Goal: Task Accomplishment & Management: Manage account settings

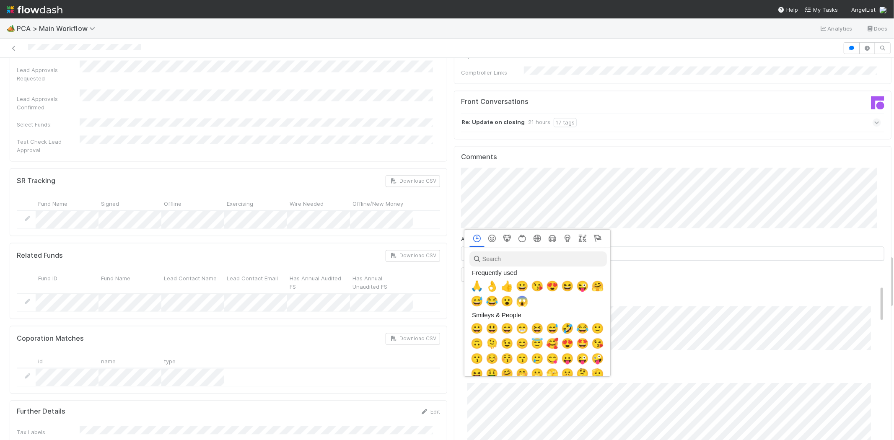
scroll to position [0, 3]
click at [470, 286] on span "🙏" at bounding box center [475, 286] width 13 height 12
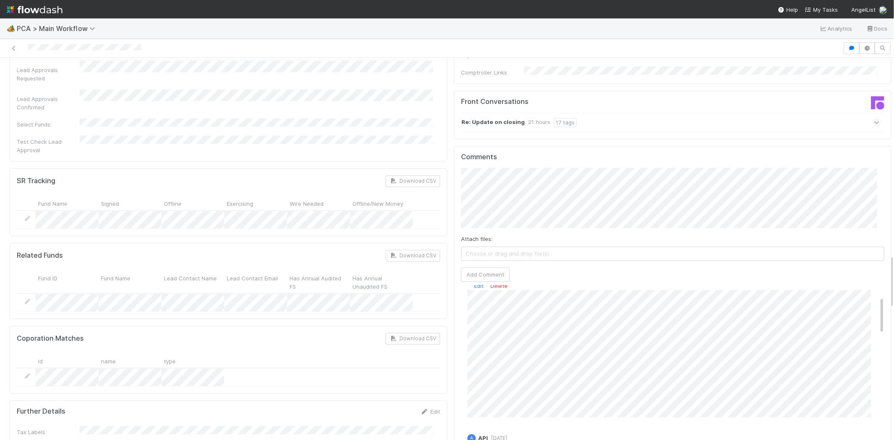
scroll to position [0, 0]
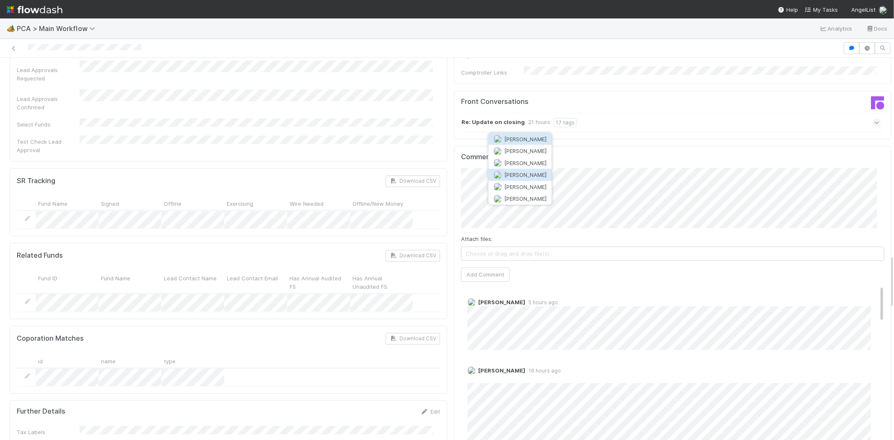
click at [526, 170] on button "[PERSON_NAME]" at bounding box center [519, 175] width 63 height 12
click at [478, 267] on button "Add Comment" at bounding box center [485, 274] width 49 height 14
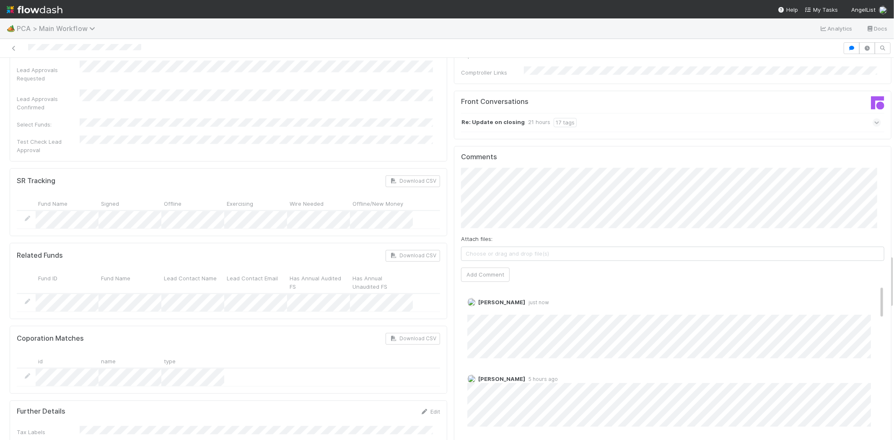
click at [78, 25] on span "PCA > Main Workflow" at bounding box center [58, 28] width 83 height 8
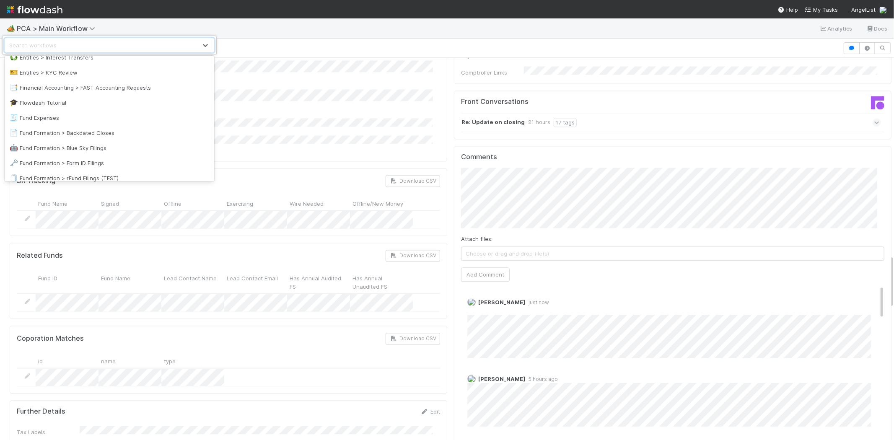
scroll to position [233, 0]
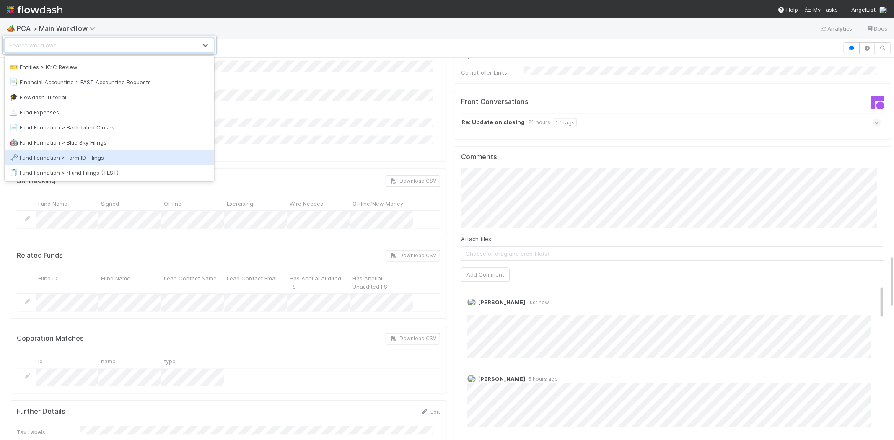
click at [101, 153] on div "🗝️ Fund Formation > Form ID Filings" at bounding box center [110, 157] width 200 height 8
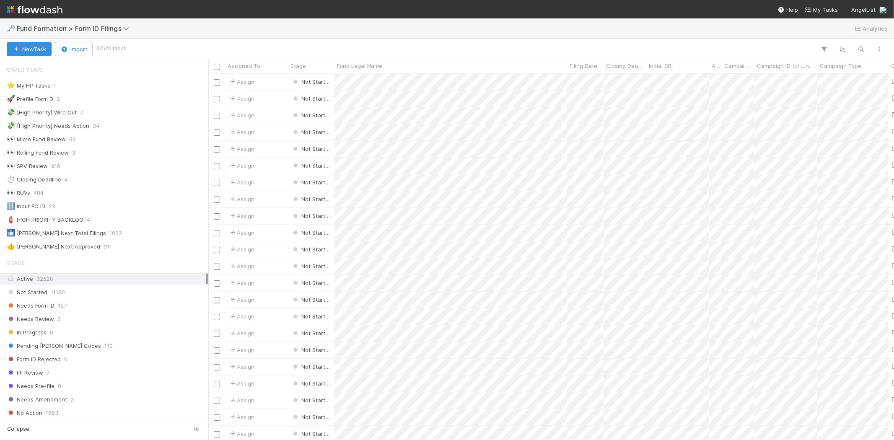
scroll to position [7, 7]
click at [82, 303] on div "Needs Form ID 128" at bounding box center [107, 306] width 200 height 10
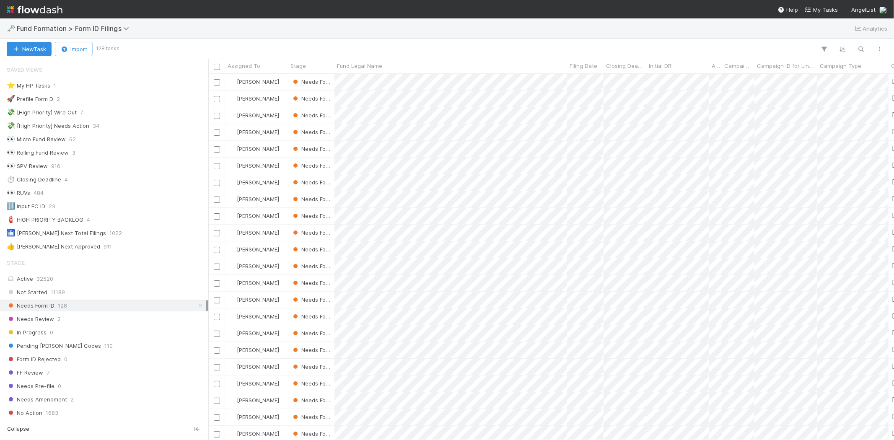
scroll to position [359, 678]
click at [255, 65] on span "Assigned To" at bounding box center [244, 66] width 33 height 8
click at [262, 80] on div "Sort A → Z" at bounding box center [276, 81] width 96 height 13
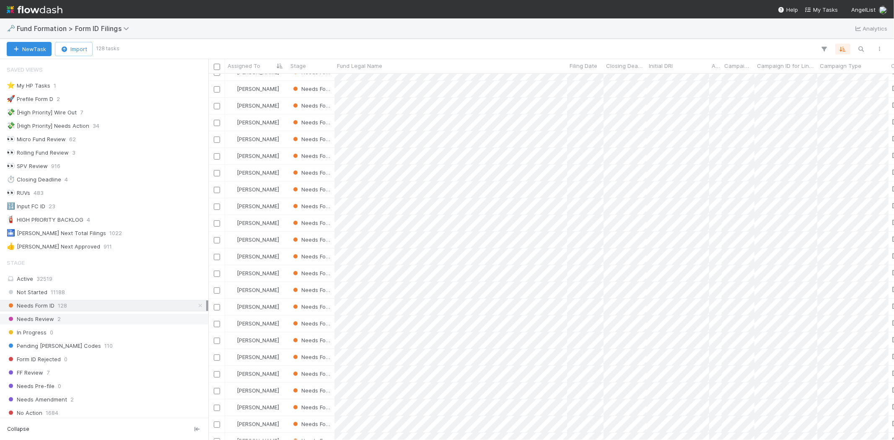
scroll to position [233, 0]
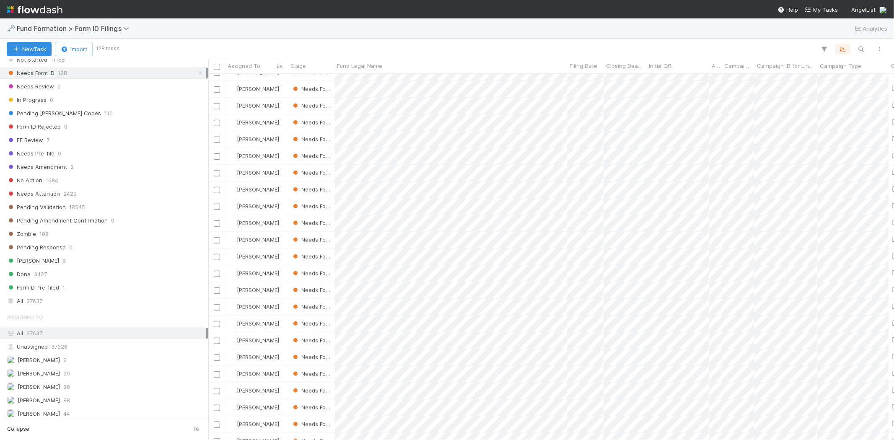
drag, startPoint x: 93, startPoint y: 389, endPoint x: 137, endPoint y: 355, distance: 55.3
click at [93, 389] on div "Meg Castanare 86" at bounding box center [107, 387] width 200 height 10
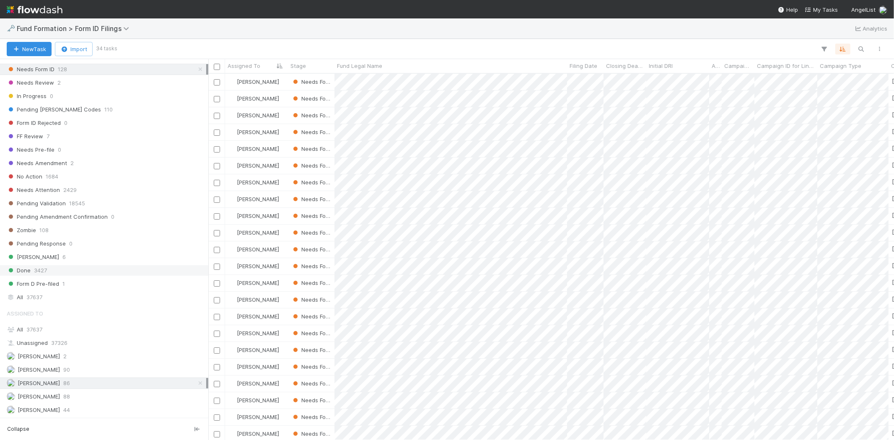
scroll to position [240, 0]
click at [49, 407] on span "[PERSON_NAME]" at bounding box center [39, 410] width 42 height 7
click at [78, 368] on div "Febbie Cervantes 90" at bounding box center [107, 370] width 200 height 10
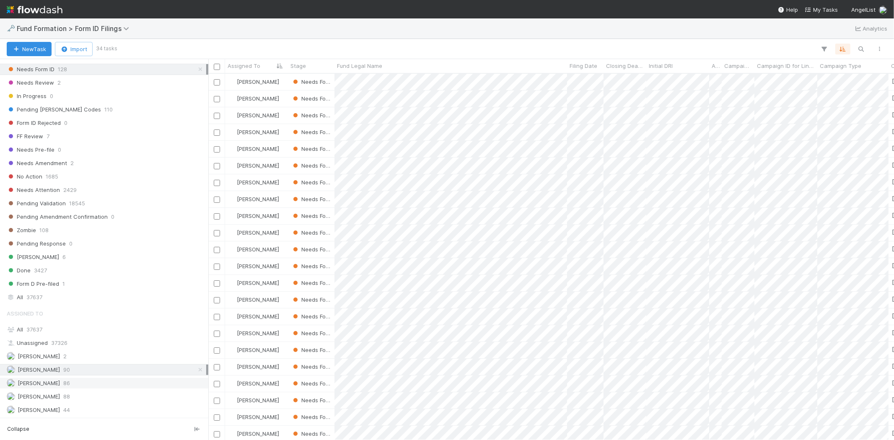
click at [78, 378] on div "Meg Castanare 86" at bounding box center [107, 383] width 200 height 10
click at [76, 401] on div "Raven Jacinto 88" at bounding box center [107, 396] width 200 height 10
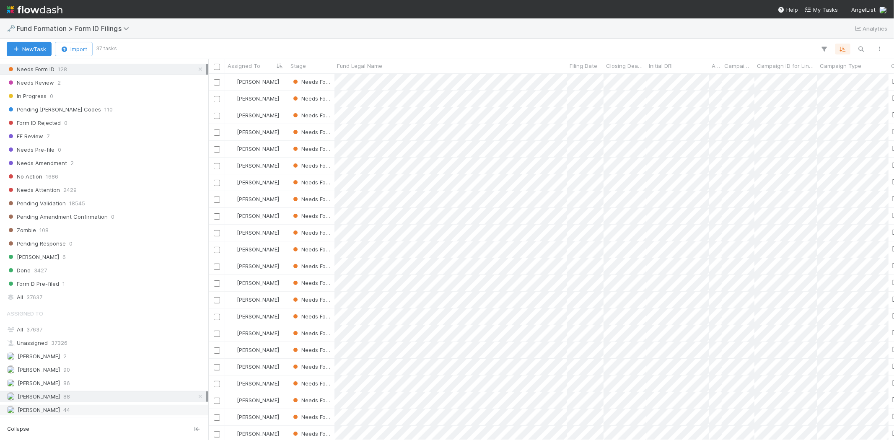
scroll to position [359, 678]
click at [76, 408] on div "Roselyn de Villa 44" at bounding box center [107, 410] width 200 height 10
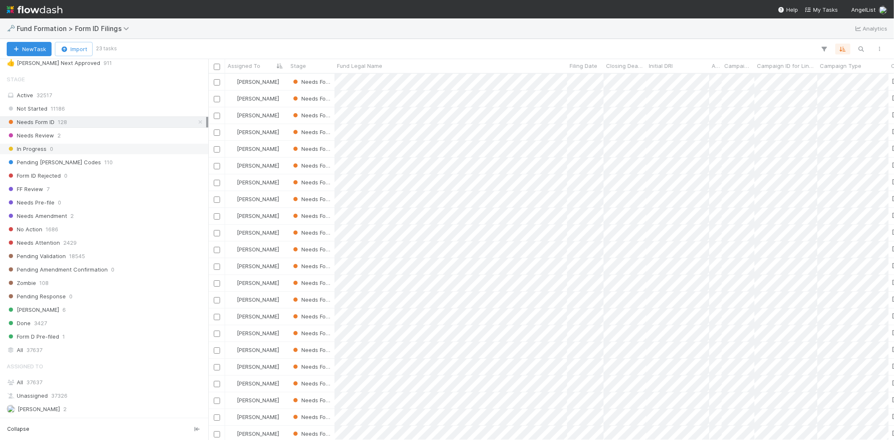
scroll to position [240, 0]
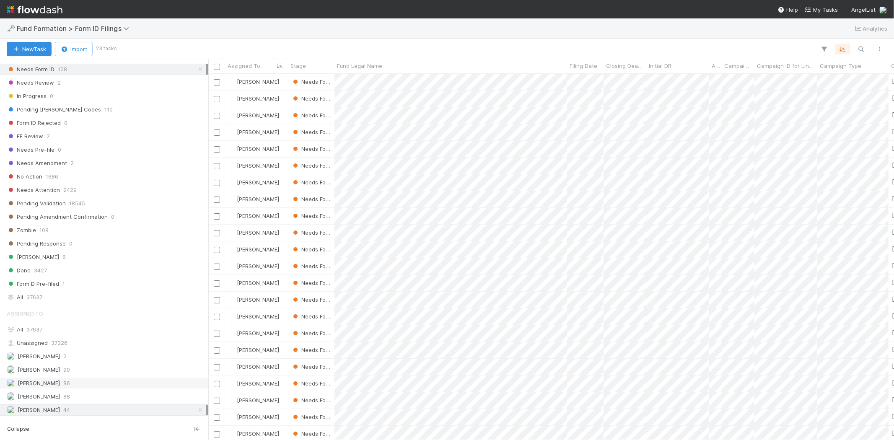
click at [89, 386] on div "Meg Castanare 86" at bounding box center [107, 383] width 200 height 10
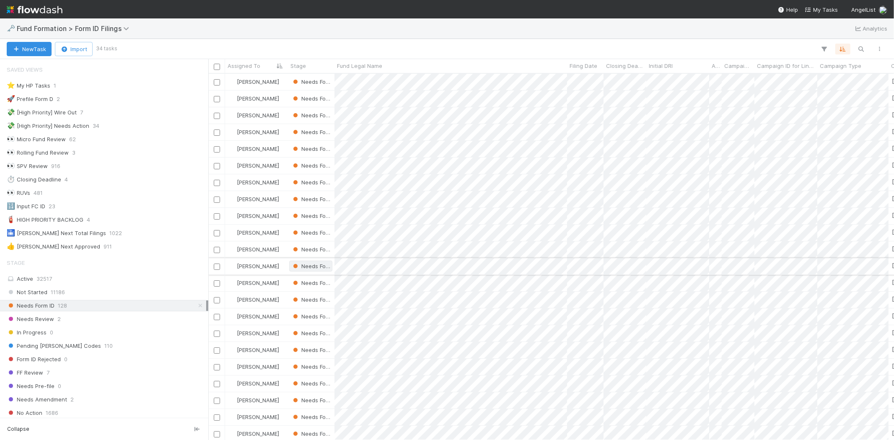
scroll to position [359, 678]
click at [368, 64] on span "Fund Legal Name" at bounding box center [359, 66] width 45 height 8
click at [371, 76] on div "Sort A → Z" at bounding box center [385, 81] width 96 height 13
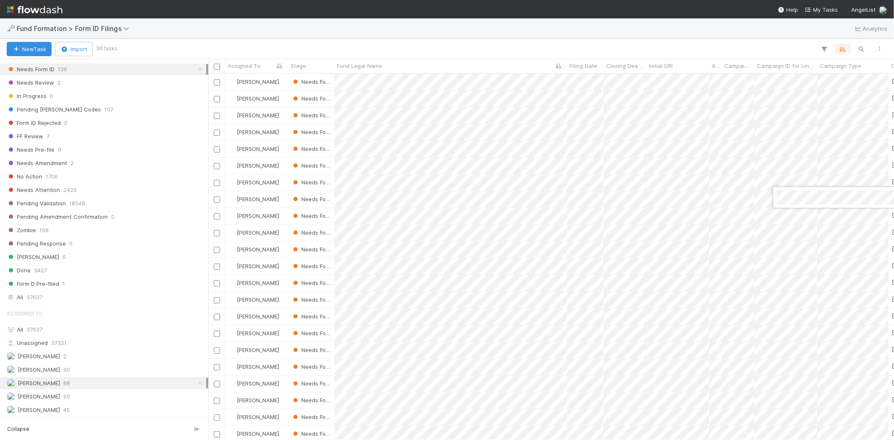
click at [463, 40] on div at bounding box center [447, 220] width 894 height 440
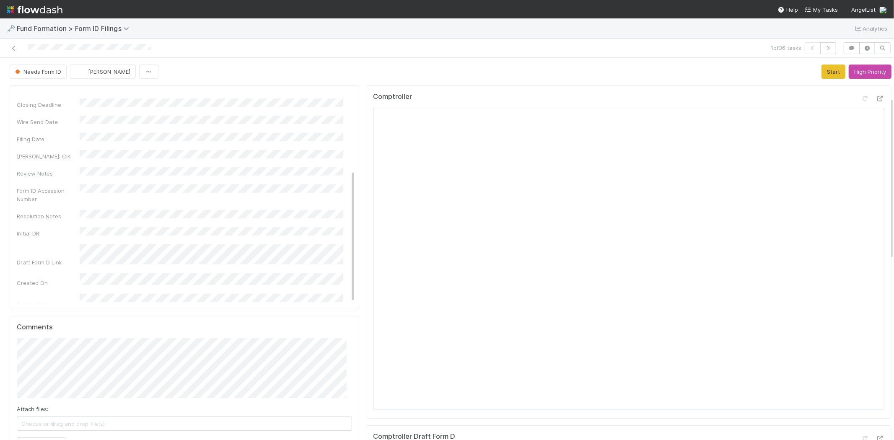
scroll to position [233, 0]
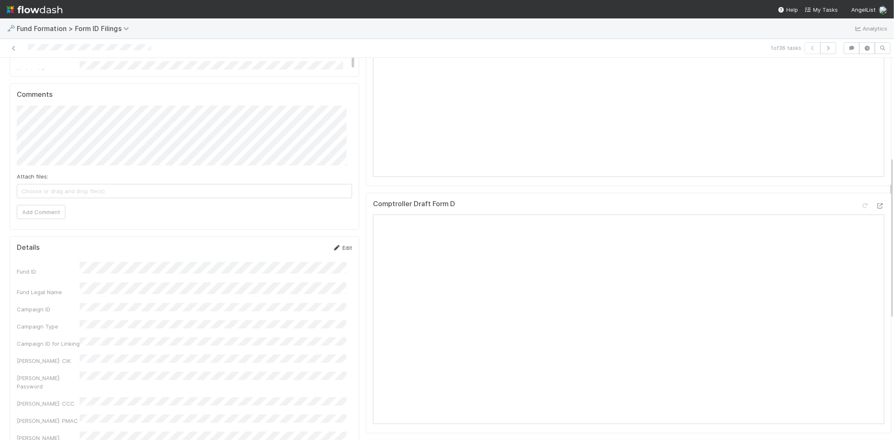
click at [341, 249] on link "Edit" at bounding box center [342, 247] width 20 height 7
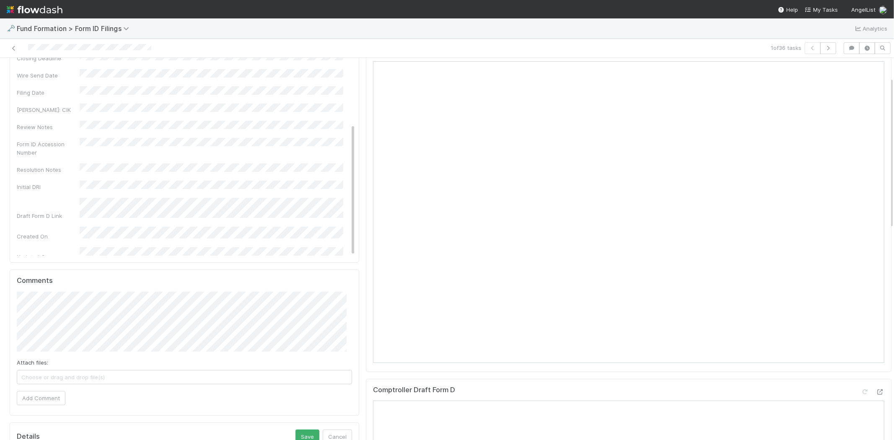
scroll to position [326, 0]
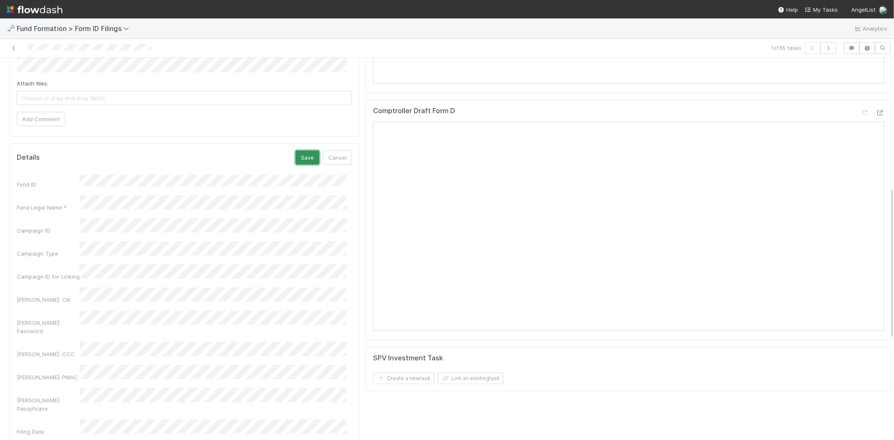
click at [300, 157] on button "Save" at bounding box center [308, 157] width 24 height 14
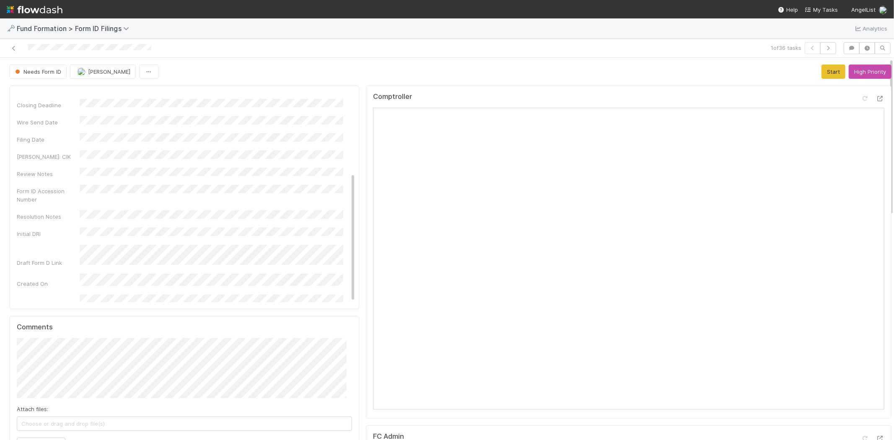
click at [822, 73] on button "Start" at bounding box center [834, 72] width 24 height 14
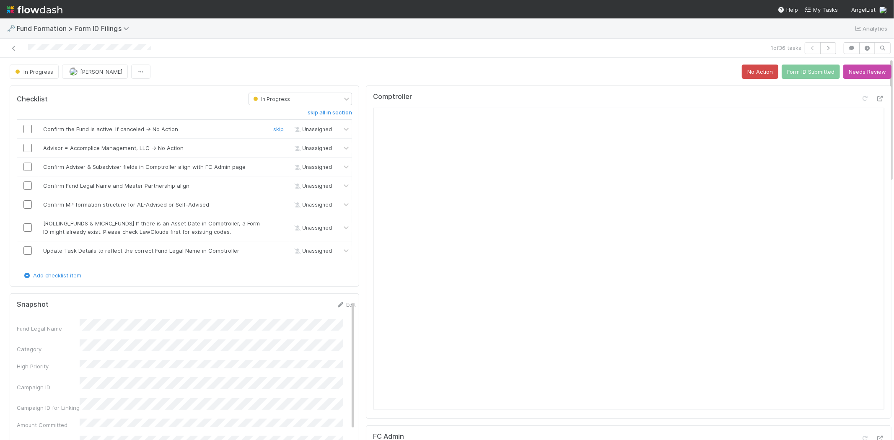
click at [27, 129] on input "checkbox" at bounding box center [27, 129] width 8 height 8
drag, startPoint x: 272, startPoint y: 148, endPoint x: 245, endPoint y: 151, distance: 27.8
click at [273, 148] on link "skip" at bounding box center [278, 148] width 10 height 7
click at [27, 169] on input "checkbox" at bounding box center [27, 167] width 8 height 8
click at [28, 183] on input "checkbox" at bounding box center [27, 185] width 8 height 8
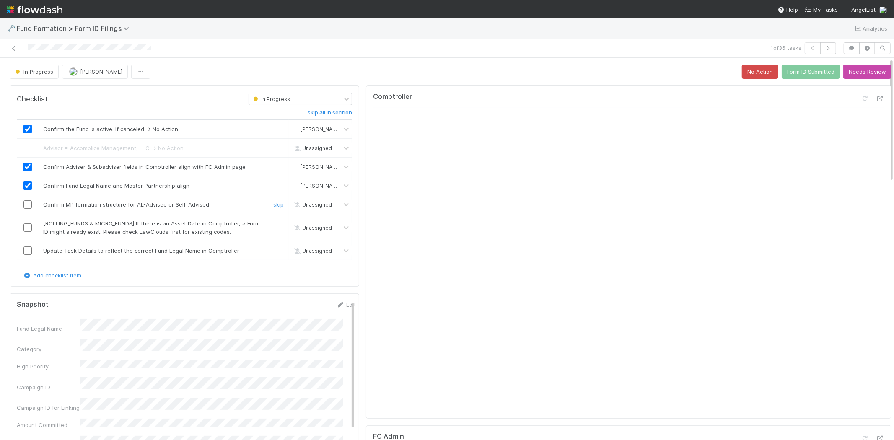
click at [26, 202] on input "checkbox" at bounding box center [27, 204] width 8 height 8
drag, startPoint x: 274, startPoint y: 223, endPoint x: 178, endPoint y: 248, distance: 99.0
click at [273, 223] on link "skip" at bounding box center [278, 223] width 10 height 7
click at [28, 251] on input "checkbox" at bounding box center [27, 250] width 8 height 8
checkbox input "true"
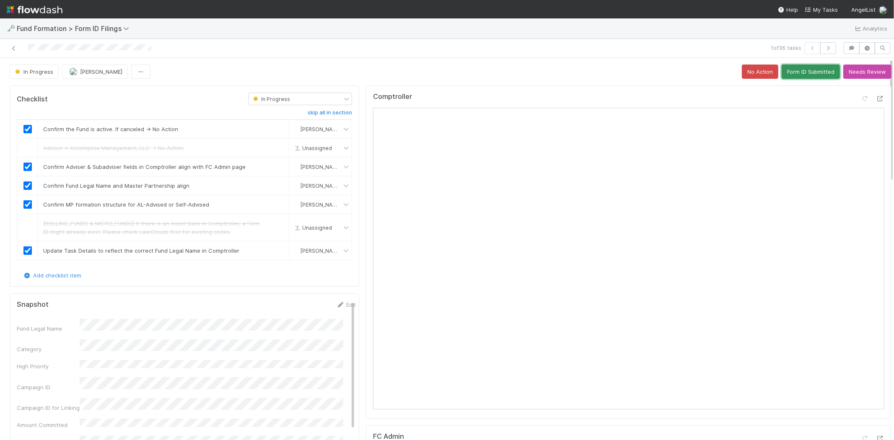
click at [802, 70] on button "Form ID Submitted" at bounding box center [811, 72] width 58 height 14
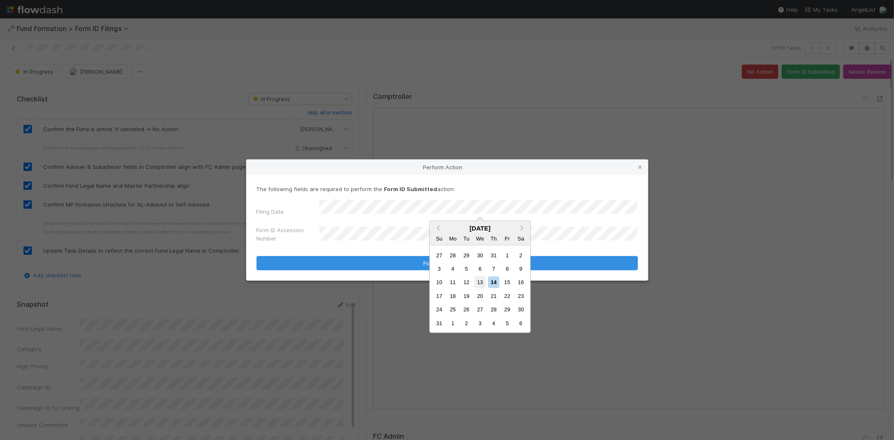
click at [478, 281] on div "13" at bounding box center [479, 282] width 11 height 11
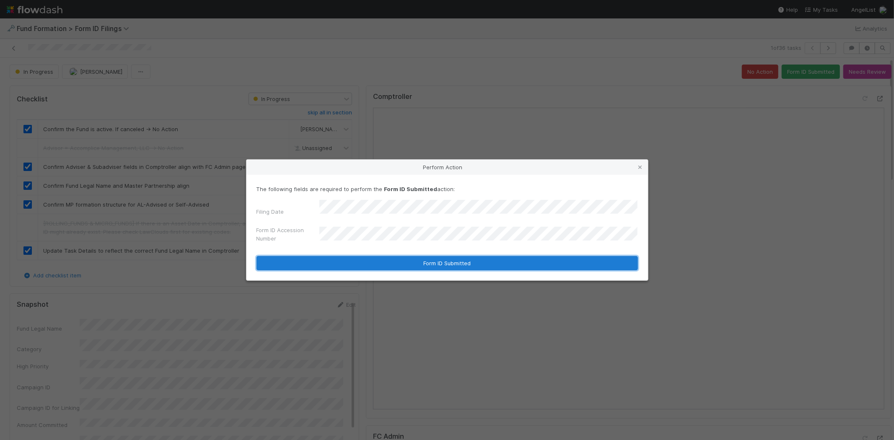
click at [391, 258] on button "Form ID Submitted" at bounding box center [447, 263] width 381 height 14
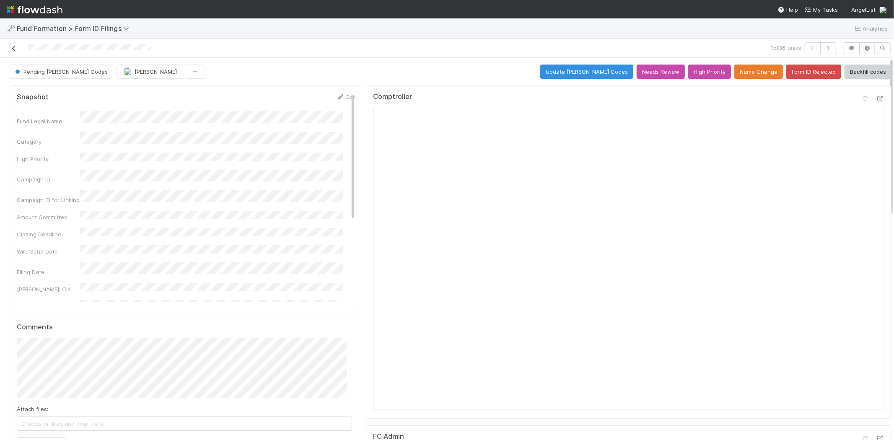
click at [10, 49] on icon at bounding box center [14, 48] width 8 height 5
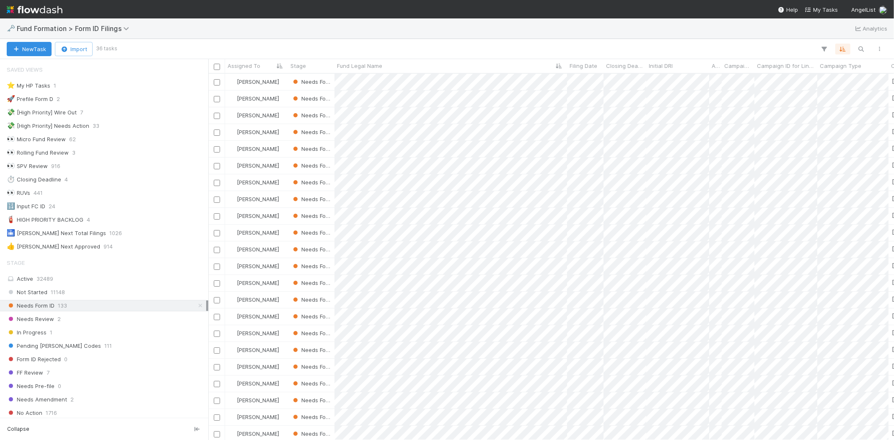
scroll to position [7, 7]
click at [467, 341] on div at bounding box center [447, 220] width 894 height 440
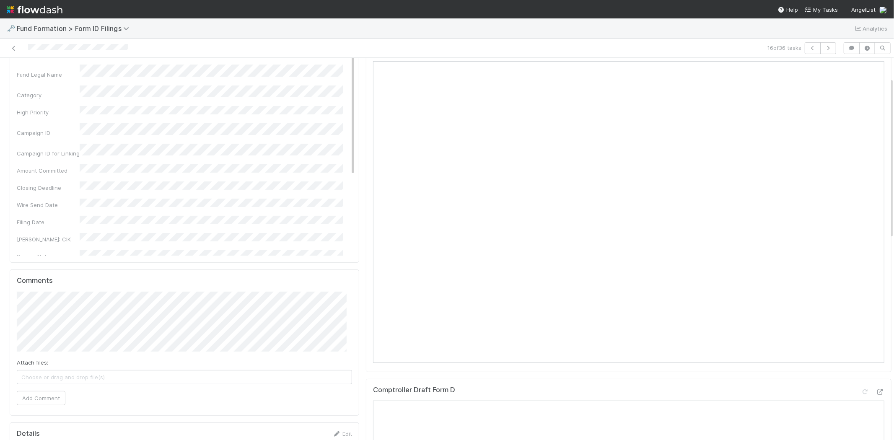
scroll to position [279, 0]
click at [333, 203] on icon at bounding box center [336, 201] width 8 height 5
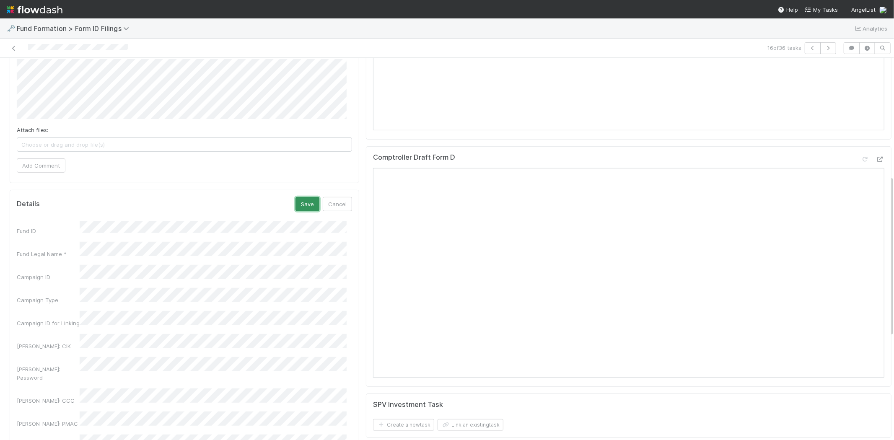
click at [296, 204] on button "Save" at bounding box center [308, 204] width 24 height 14
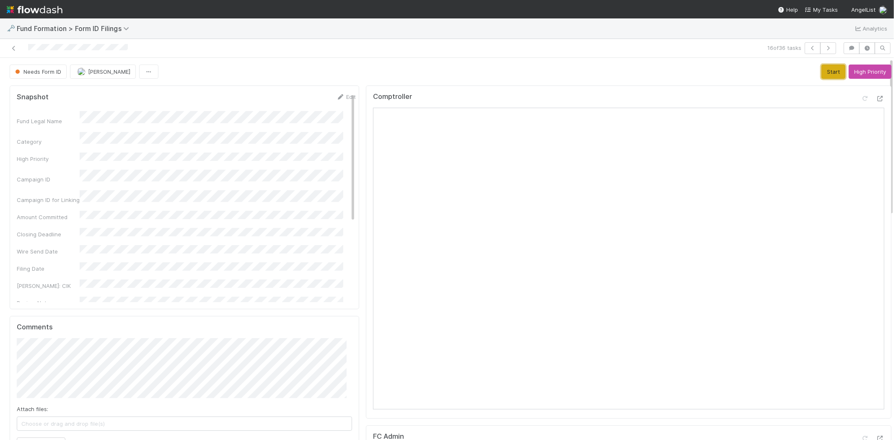
click at [822, 73] on button "Start" at bounding box center [834, 72] width 24 height 14
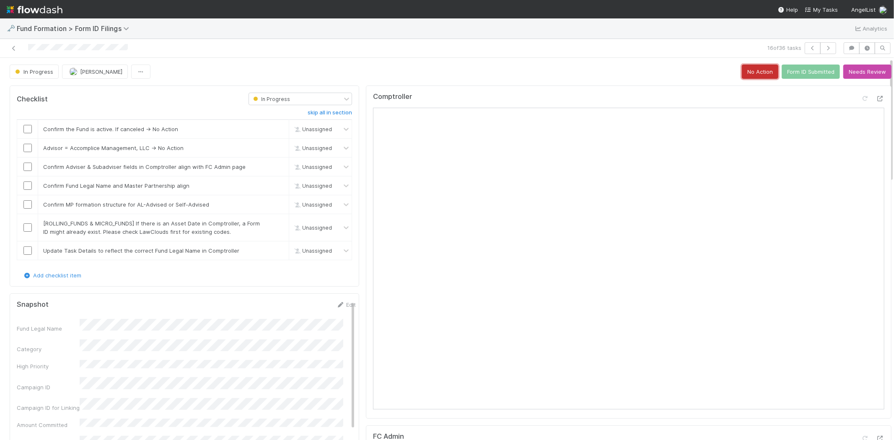
click at [753, 72] on button "No Action" at bounding box center [760, 72] width 36 height 14
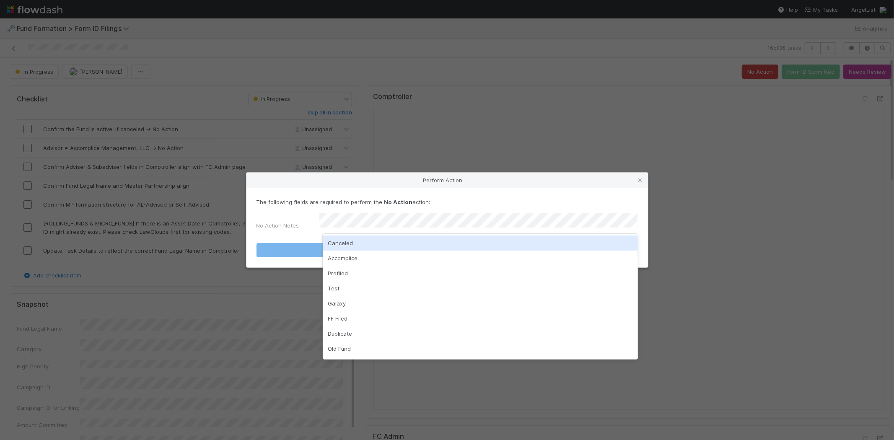
click at [408, 244] on div "Canceled" at bounding box center [480, 243] width 315 height 15
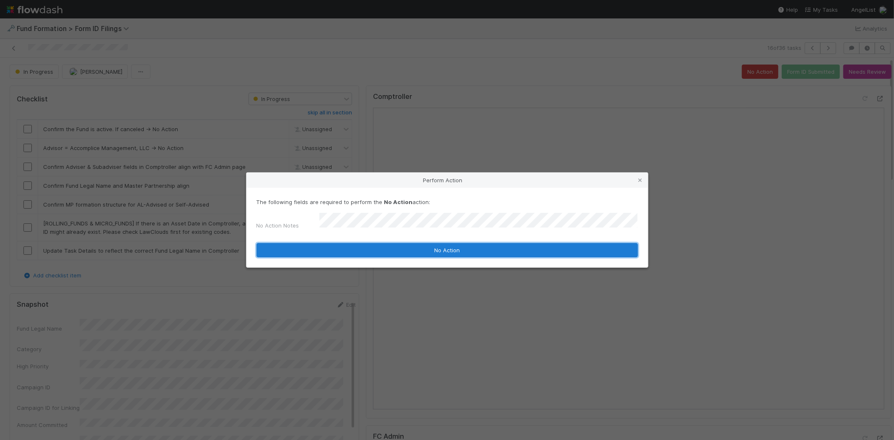
click at [438, 244] on button "No Action" at bounding box center [447, 250] width 381 height 14
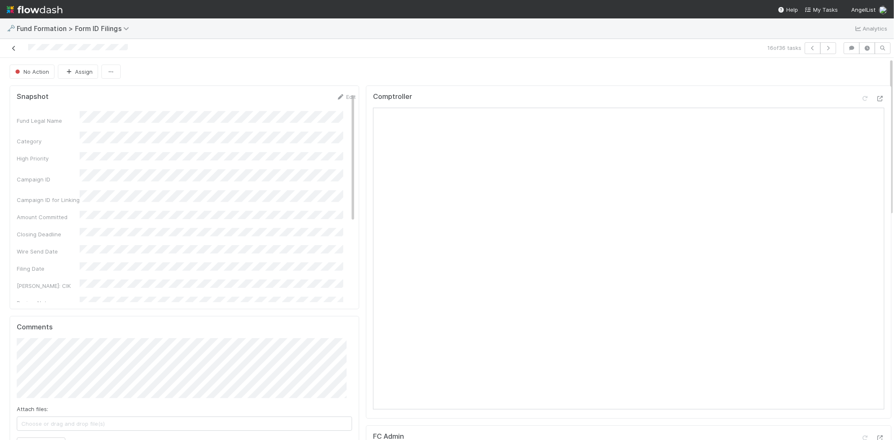
click at [13, 47] on icon at bounding box center [14, 48] width 8 height 5
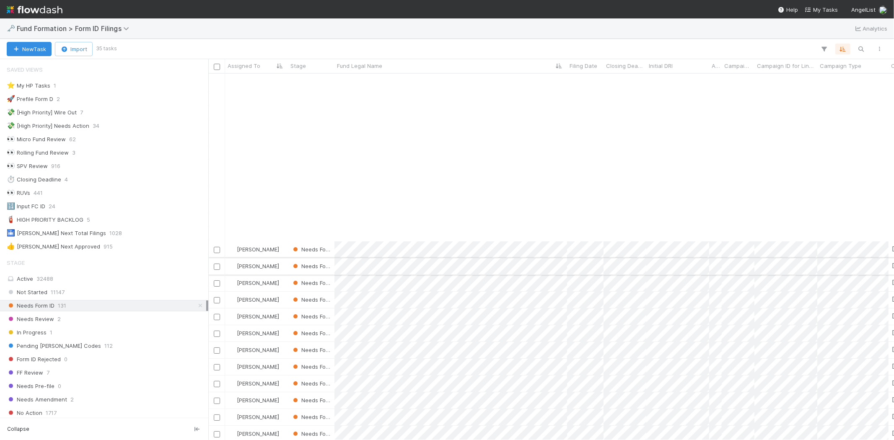
scroll to position [228, 0]
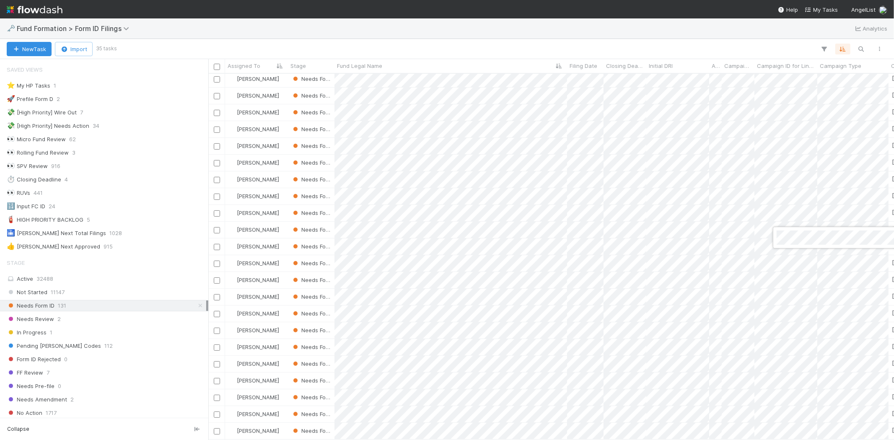
click at [518, 30] on div at bounding box center [447, 220] width 894 height 440
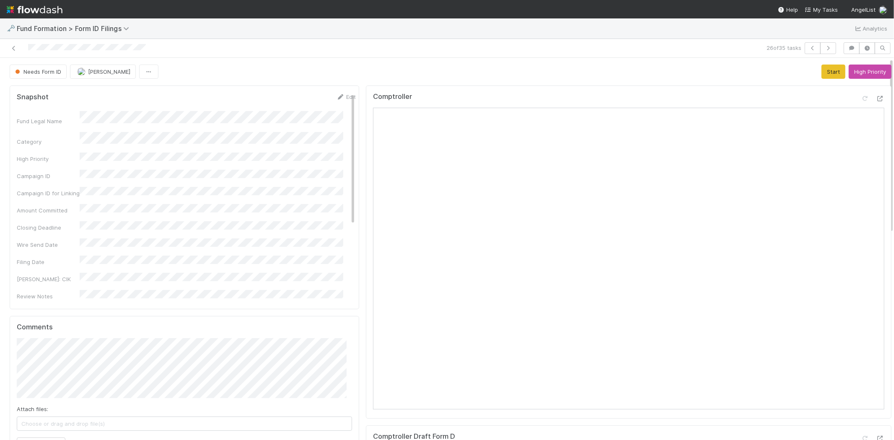
click at [631, 65] on div "Needs Form ID Meg Castanare Start High Priority" at bounding box center [451, 72] width 882 height 14
click at [336, 94] on link "Edit" at bounding box center [346, 96] width 20 height 7
click at [299, 95] on button "Save" at bounding box center [311, 100] width 24 height 14
click at [601, 98] on div "Comptroller" at bounding box center [628, 100] width 511 height 15
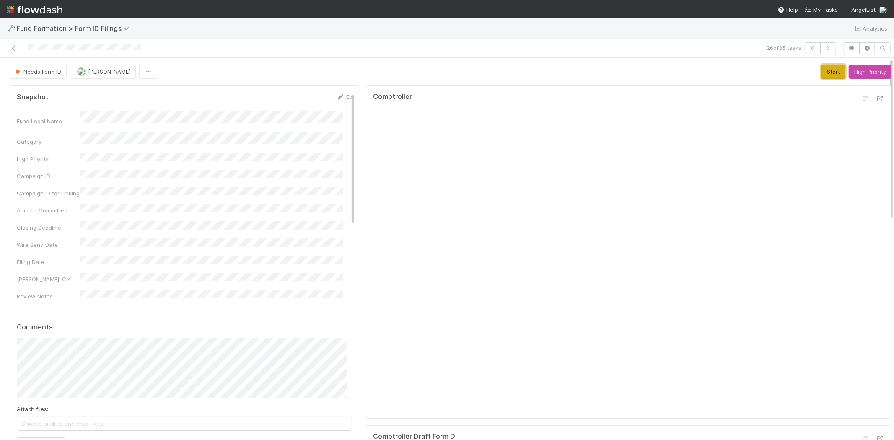
click at [822, 72] on button "Start" at bounding box center [834, 72] width 24 height 14
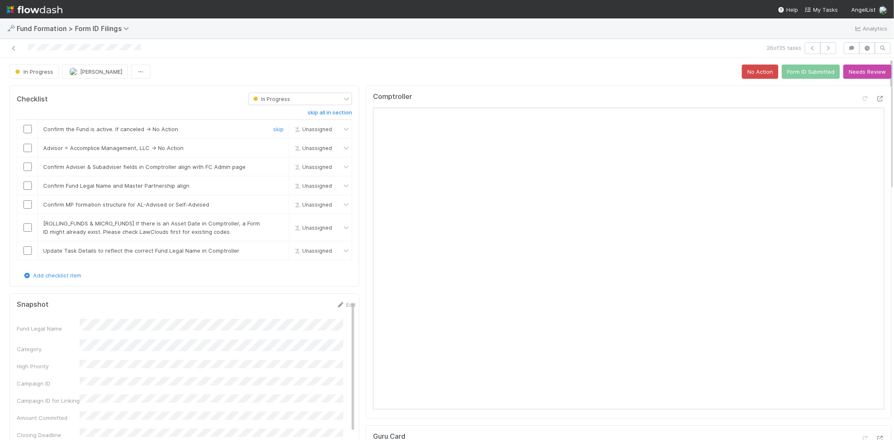
click at [25, 129] on input "checkbox" at bounding box center [27, 129] width 8 height 8
click at [273, 147] on link "skip" at bounding box center [278, 148] width 10 height 7
click at [274, 168] on link "skip" at bounding box center [278, 166] width 10 height 7
click at [273, 185] on link "skip" at bounding box center [278, 185] width 10 height 7
click at [273, 204] on link "skip" at bounding box center [278, 204] width 10 height 7
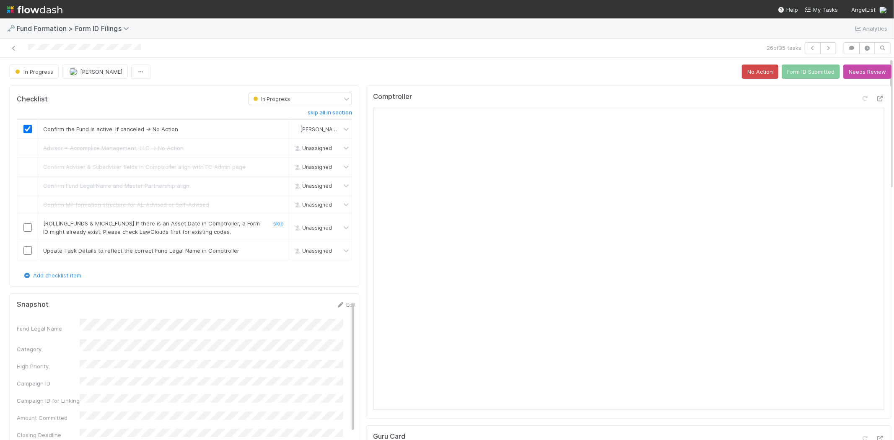
click at [27, 229] on input "checkbox" at bounding box center [27, 227] width 8 height 8
drag, startPoint x: 28, startPoint y: 253, endPoint x: 223, endPoint y: 244, distance: 195.1
click at [30, 252] on input "checkbox" at bounding box center [27, 250] width 8 height 8
click at [802, 74] on button "Form ID Submitted" at bounding box center [811, 72] width 58 height 14
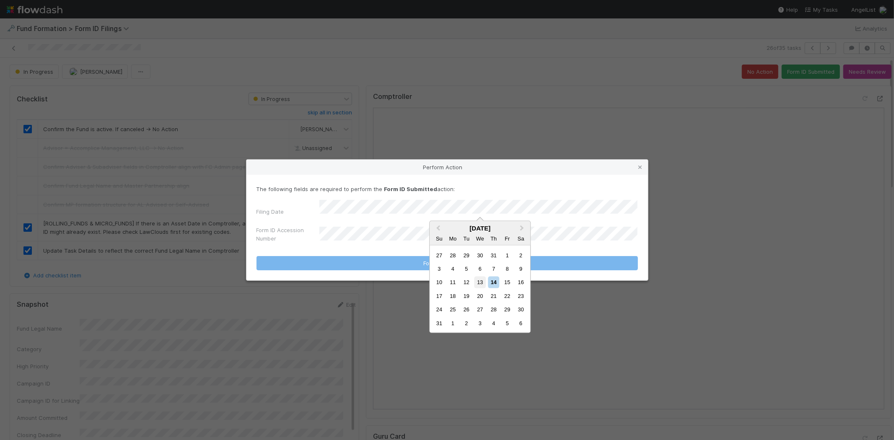
click at [475, 283] on div "13" at bounding box center [479, 282] width 11 height 11
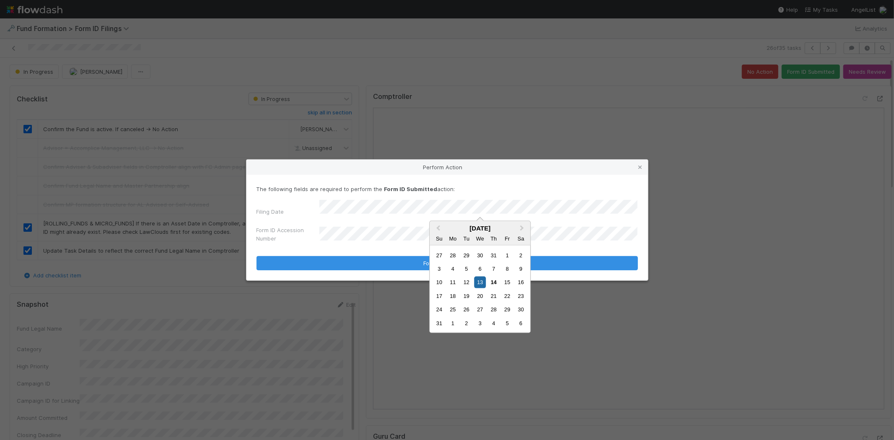
click at [439, 236] on div "Su" at bounding box center [438, 238] width 11 height 11
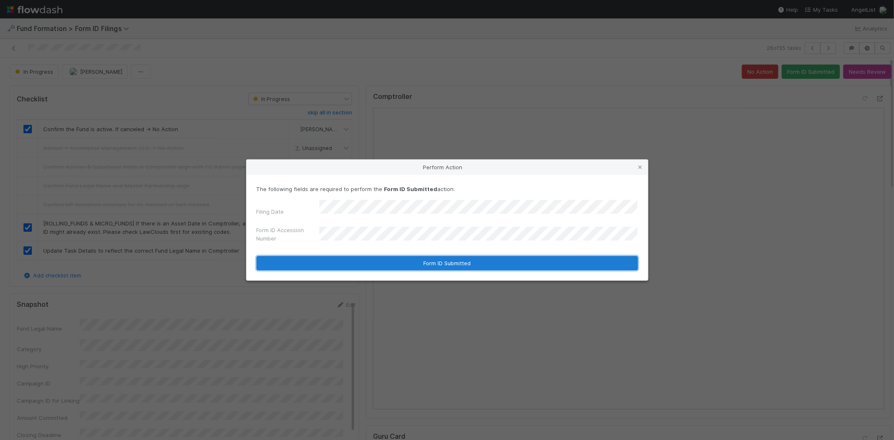
click at [385, 262] on button "Form ID Submitted" at bounding box center [447, 263] width 381 height 14
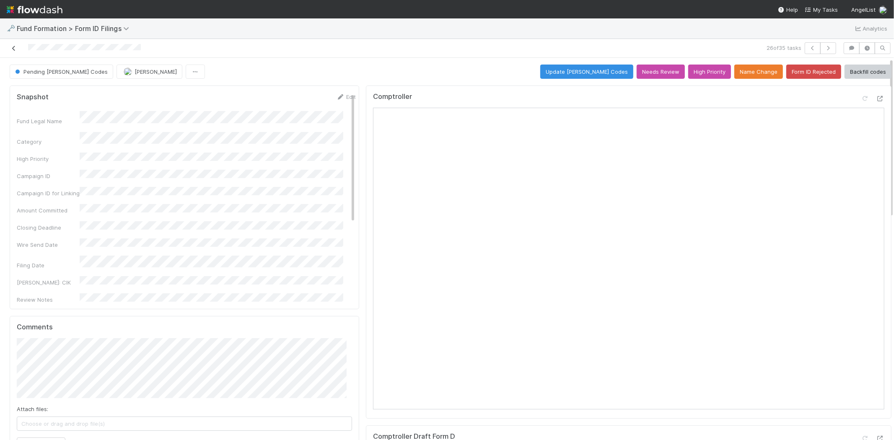
click at [12, 48] on icon at bounding box center [14, 48] width 8 height 5
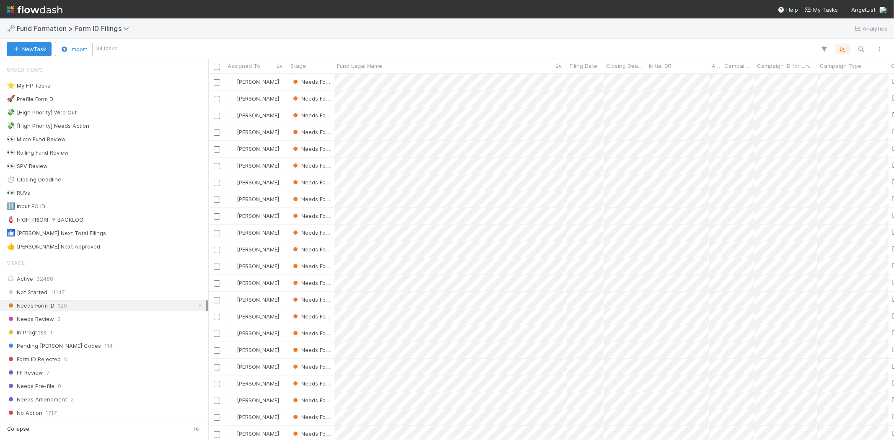
scroll to position [359, 678]
click at [492, 381] on div at bounding box center [447, 220] width 894 height 440
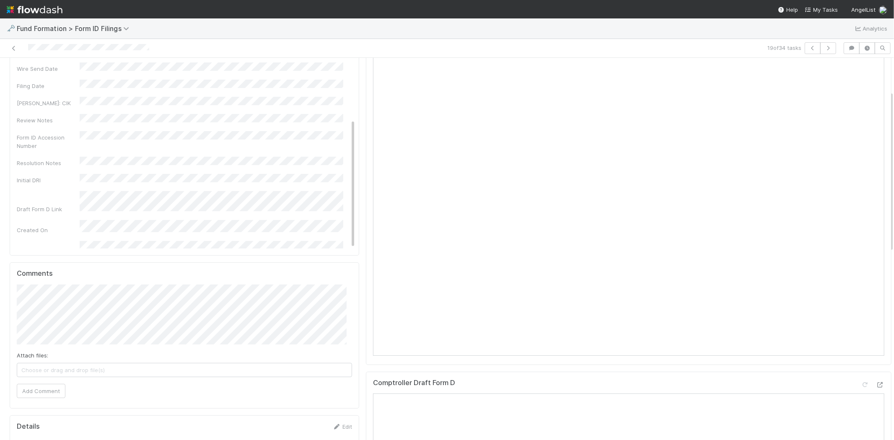
scroll to position [93, 0]
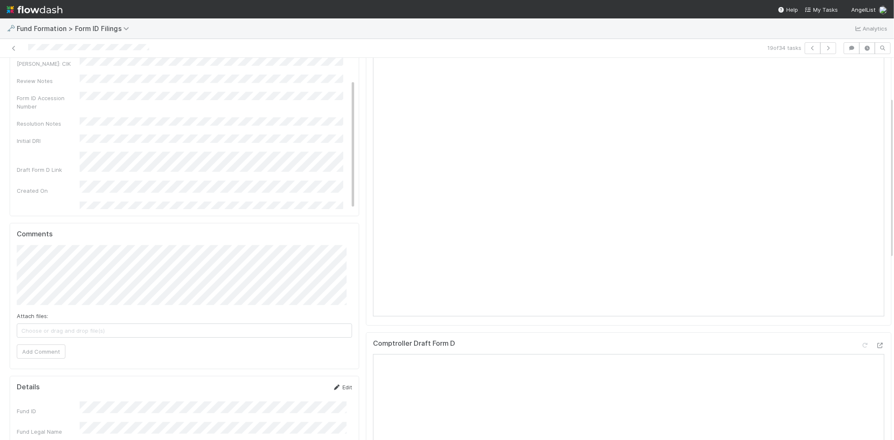
click at [332, 386] on icon at bounding box center [336, 387] width 8 height 5
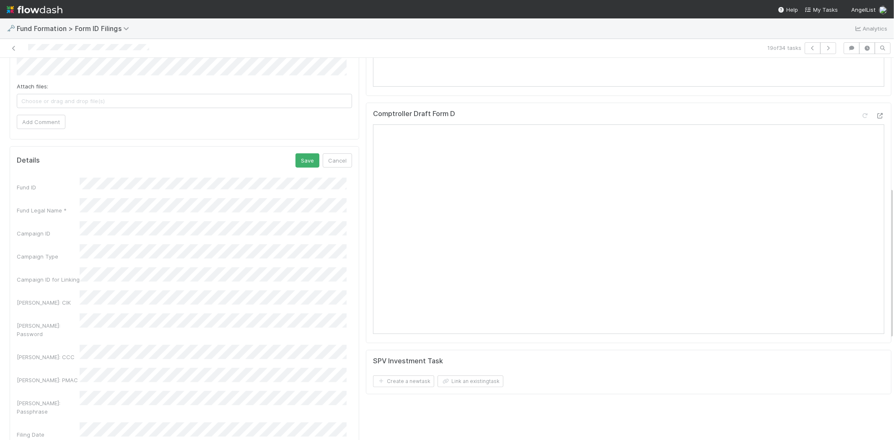
scroll to position [326, 0]
click at [307, 158] on button "Save" at bounding box center [308, 157] width 24 height 14
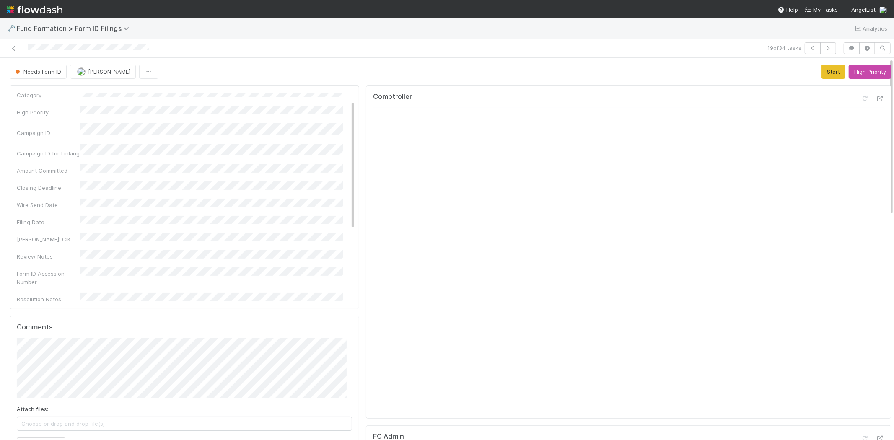
scroll to position [0, 0]
drag, startPoint x: 342, startPoint y: 96, endPoint x: 296, endPoint y: 112, distance: 49.5
click at [341, 96] on link "Edit" at bounding box center [346, 96] width 20 height 7
click at [309, 97] on button "Save" at bounding box center [311, 100] width 24 height 14
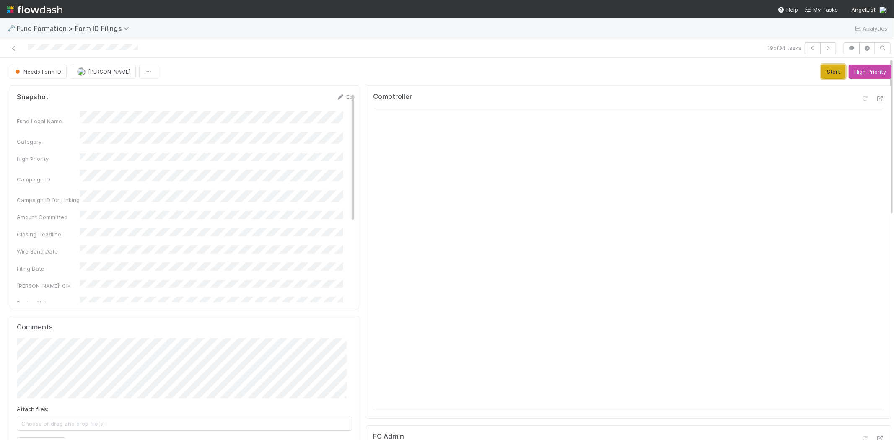
click at [822, 75] on button "Start" at bounding box center [834, 72] width 24 height 14
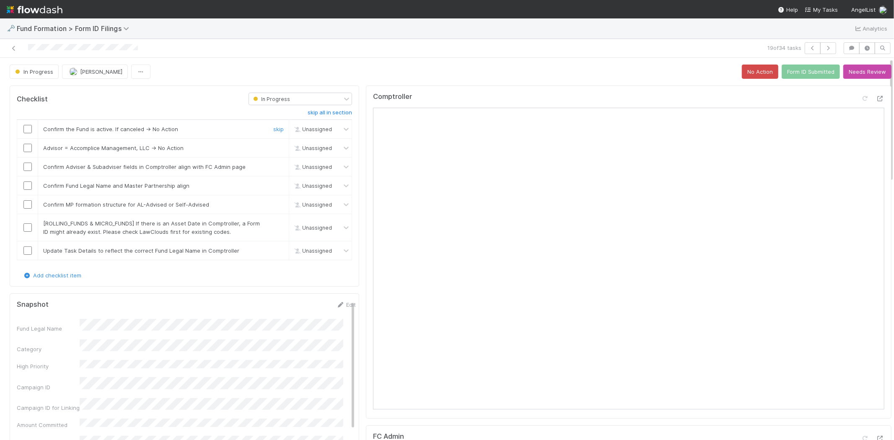
click at [25, 131] on input "checkbox" at bounding box center [27, 129] width 8 height 8
click at [273, 147] on link "skip" at bounding box center [278, 148] width 10 height 7
drag, startPoint x: 23, startPoint y: 167, endPoint x: 26, endPoint y: 173, distance: 6.4
click at [24, 168] on input "checkbox" at bounding box center [27, 167] width 8 height 8
click at [26, 184] on input "checkbox" at bounding box center [27, 185] width 8 height 8
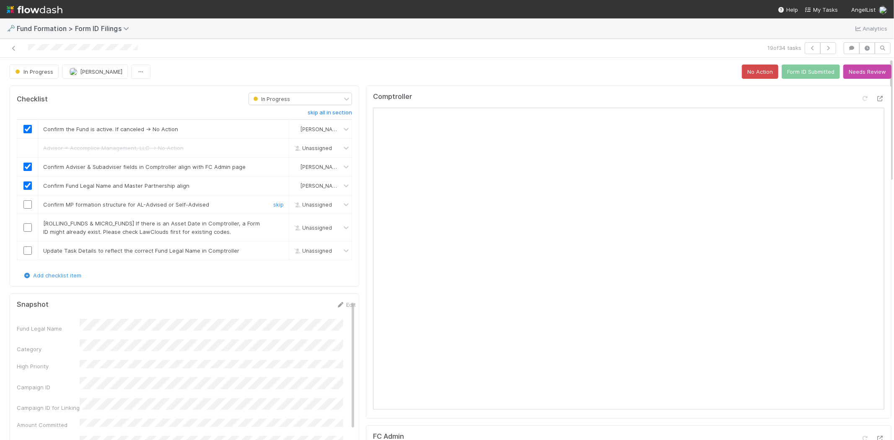
click at [24, 203] on input "checkbox" at bounding box center [27, 204] width 8 height 8
drag, startPoint x: 273, startPoint y: 223, endPoint x: 247, endPoint y: 223, distance: 26.0
click at [273, 223] on link "skip" at bounding box center [278, 223] width 10 height 7
click at [30, 249] on input "checkbox" at bounding box center [27, 250] width 8 height 8
click at [805, 74] on button "Form ID Submitted" at bounding box center [811, 72] width 58 height 14
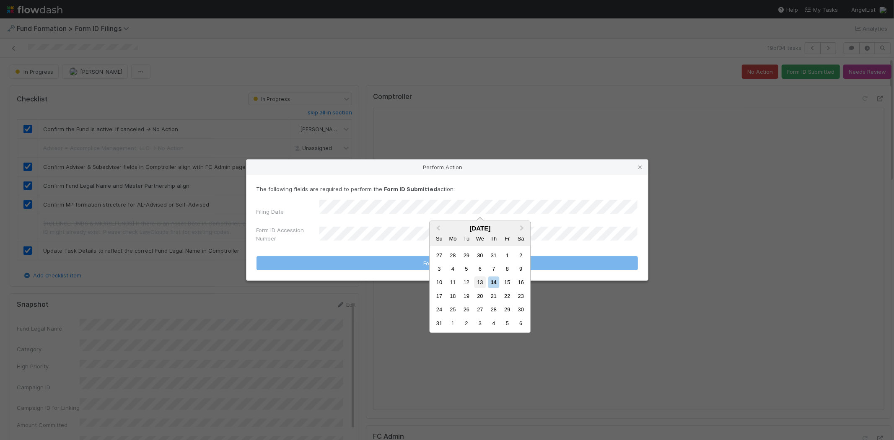
click at [480, 282] on div "13" at bounding box center [479, 282] width 11 height 11
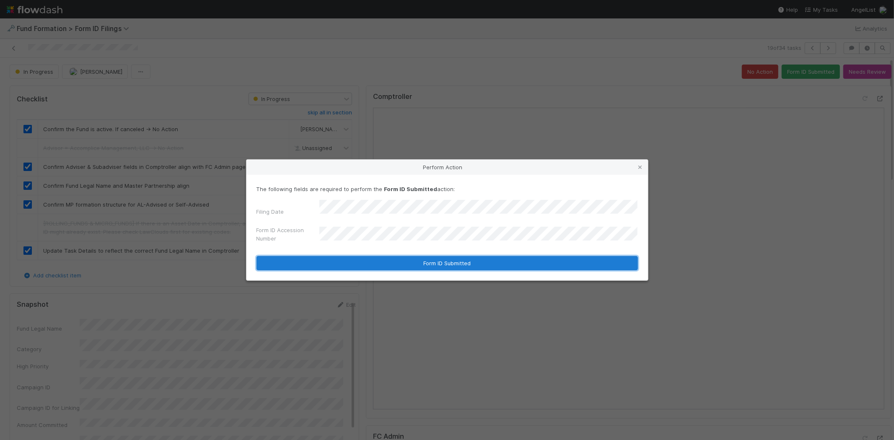
click at [371, 260] on button "Form ID Submitted" at bounding box center [447, 263] width 381 height 14
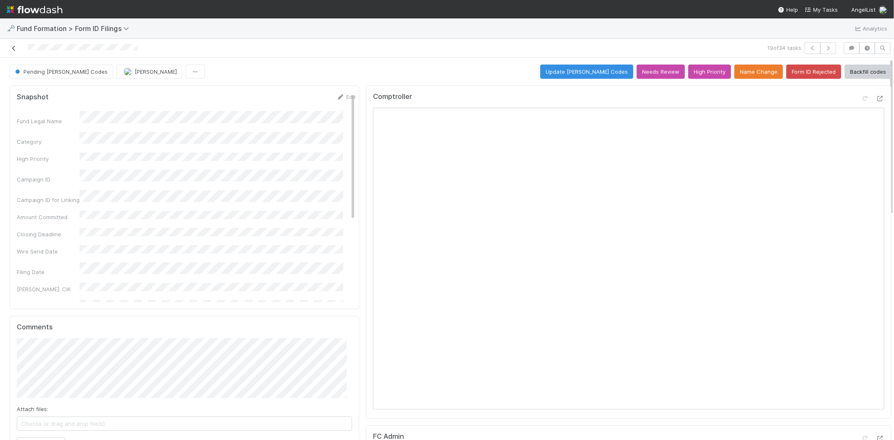
click at [14, 47] on icon at bounding box center [14, 48] width 8 height 5
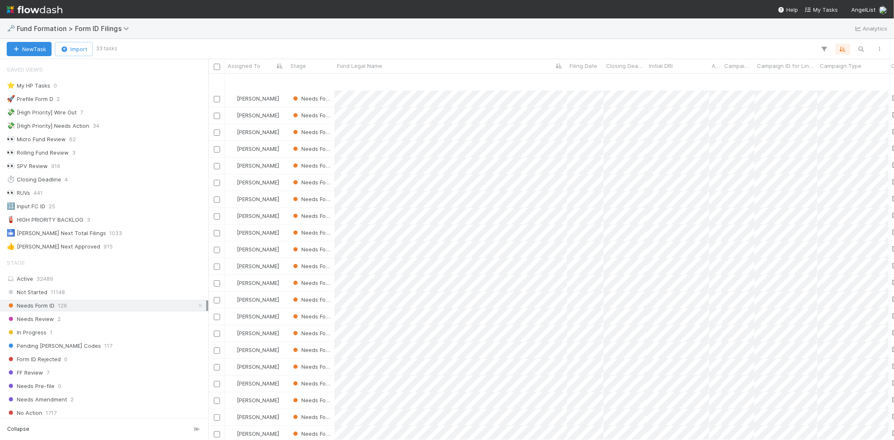
scroll to position [47, 0]
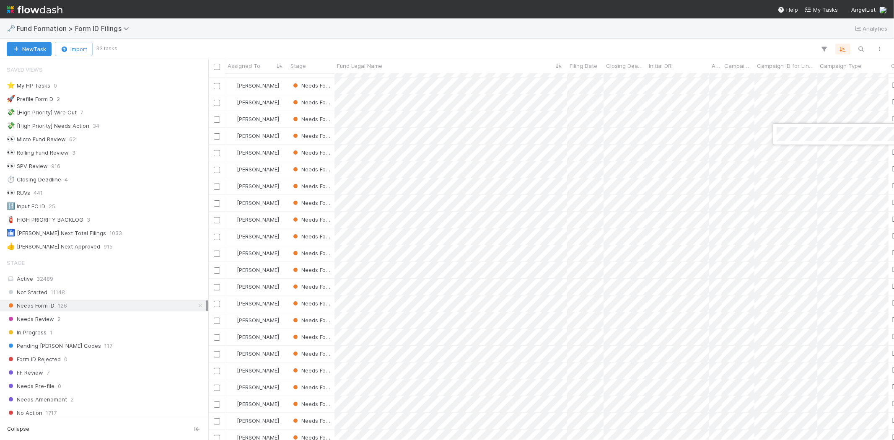
click at [488, 385] on div at bounding box center [447, 220] width 894 height 440
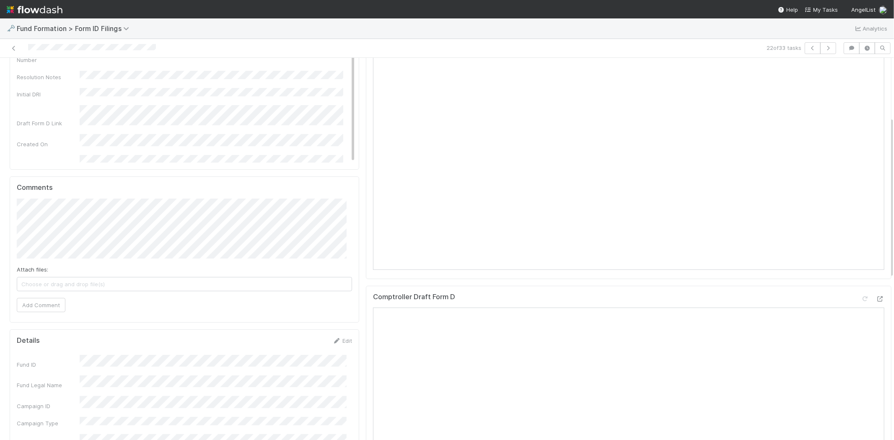
scroll to position [326, 0]
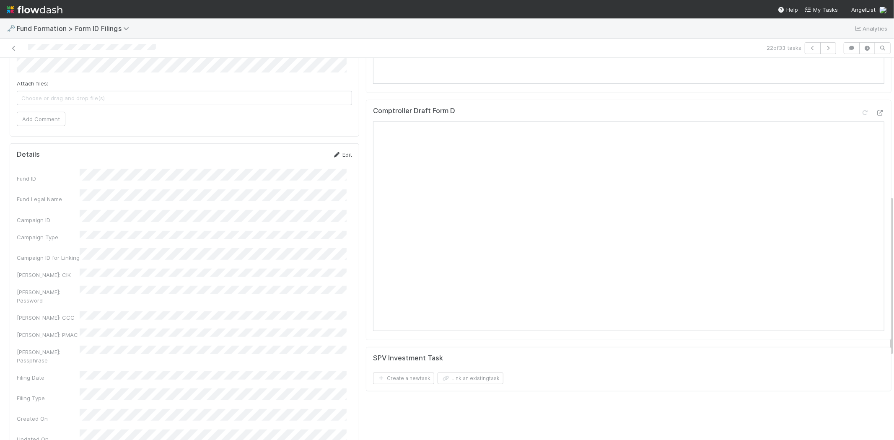
click at [335, 153] on link "Edit" at bounding box center [342, 154] width 20 height 7
click at [296, 157] on button "Save" at bounding box center [308, 157] width 24 height 14
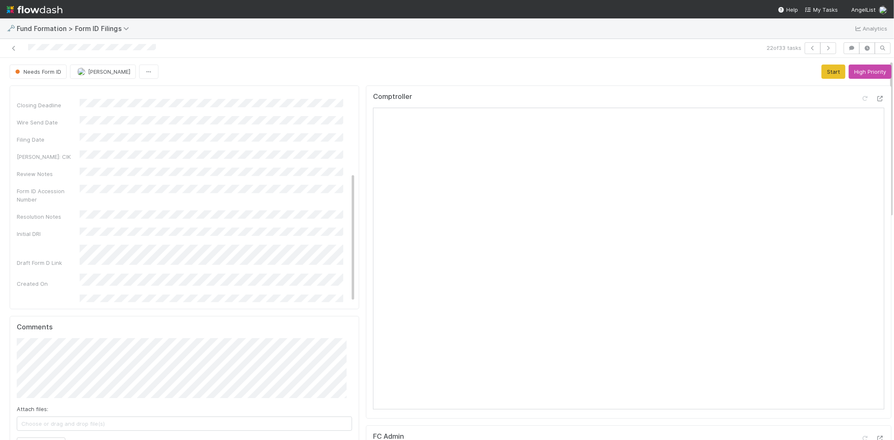
scroll to position [0, 0]
click at [822, 73] on button "Start" at bounding box center [834, 72] width 24 height 14
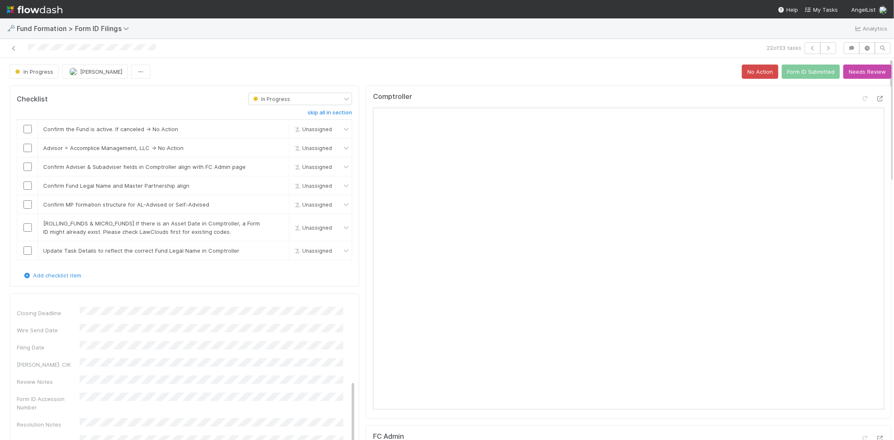
click at [607, 70] on div "In Progress Meg Castanare No Action Form ID Submitted Needs Review" at bounding box center [451, 72] width 882 height 14
click at [25, 130] on input "checkbox" at bounding box center [27, 129] width 8 height 8
click at [273, 148] on link "skip" at bounding box center [278, 148] width 10 height 7
drag, startPoint x: 26, startPoint y: 167, endPoint x: 29, endPoint y: 182, distance: 15.4
click at [26, 168] on input "checkbox" at bounding box center [27, 167] width 8 height 8
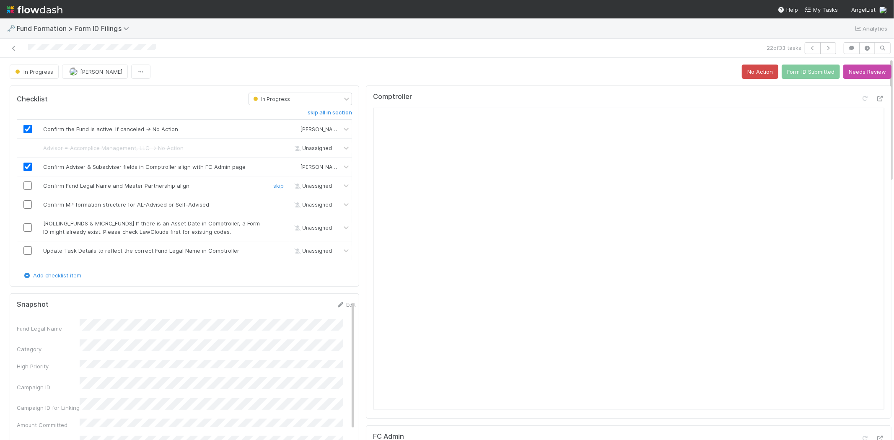
drag, startPoint x: 29, startPoint y: 187, endPoint x: 28, endPoint y: 202, distance: 15.5
click at [29, 189] on input "checkbox" at bounding box center [27, 185] width 8 height 8
click at [28, 203] on input "checkbox" at bounding box center [27, 204] width 8 height 8
checkbox input "true"
click at [274, 223] on link "skip" at bounding box center [278, 223] width 10 height 7
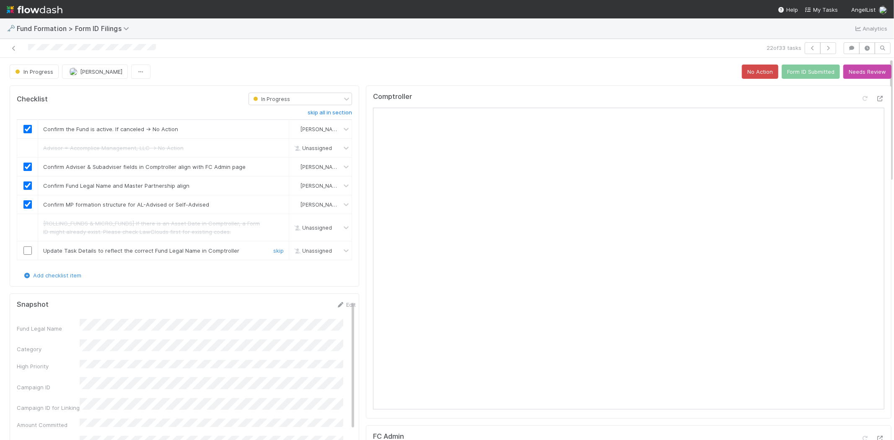
click at [29, 251] on input "checkbox" at bounding box center [27, 250] width 8 height 8
click at [799, 72] on button "Form ID Submitted" at bounding box center [811, 72] width 58 height 14
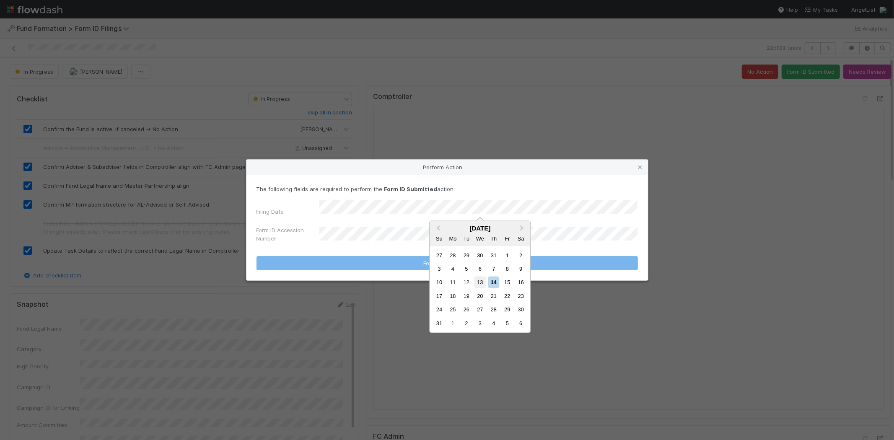
click at [477, 281] on div "13" at bounding box center [479, 282] width 11 height 11
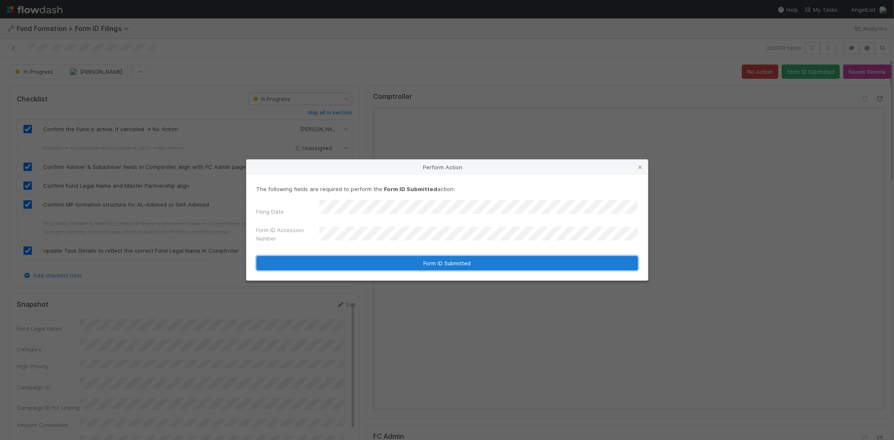
click at [399, 261] on button "Form ID Submitted" at bounding box center [447, 263] width 381 height 14
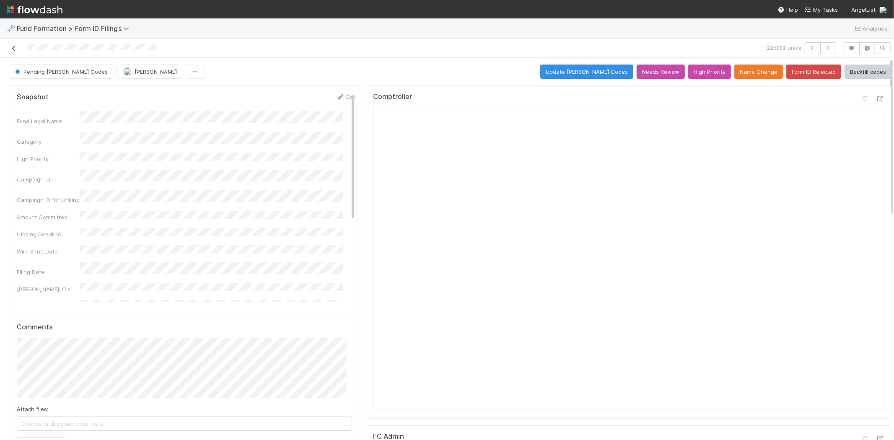
click at [13, 47] on icon at bounding box center [14, 48] width 8 height 5
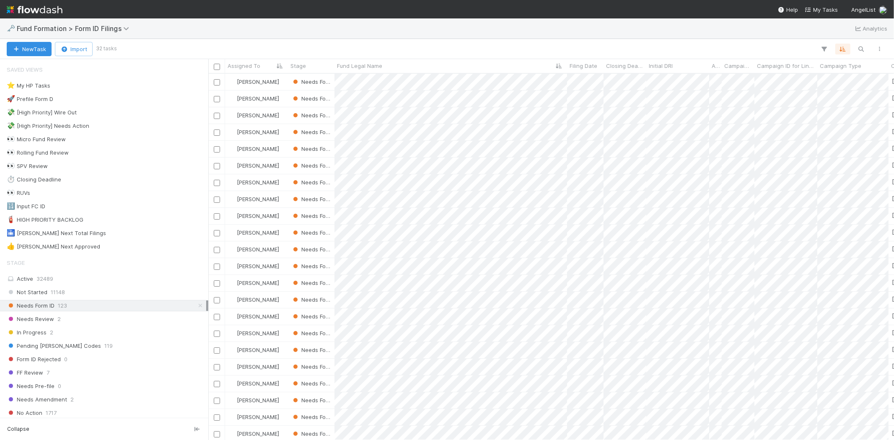
scroll to position [359, 678]
click at [541, 8] on div at bounding box center [447, 220] width 894 height 440
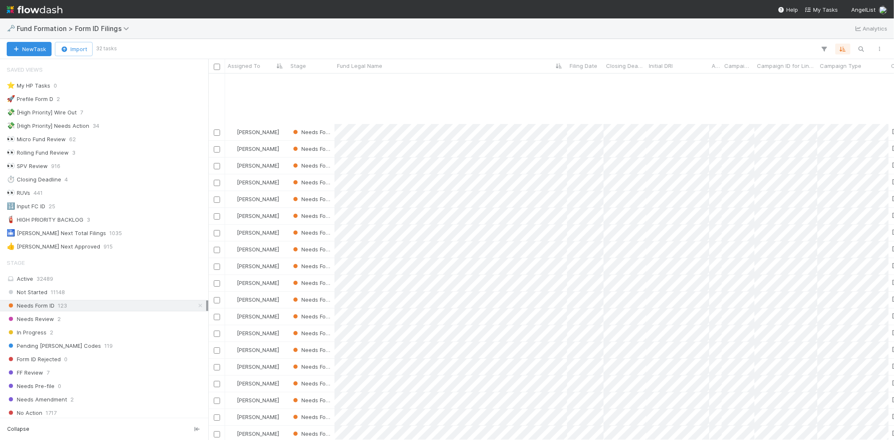
scroll to position [140, 0]
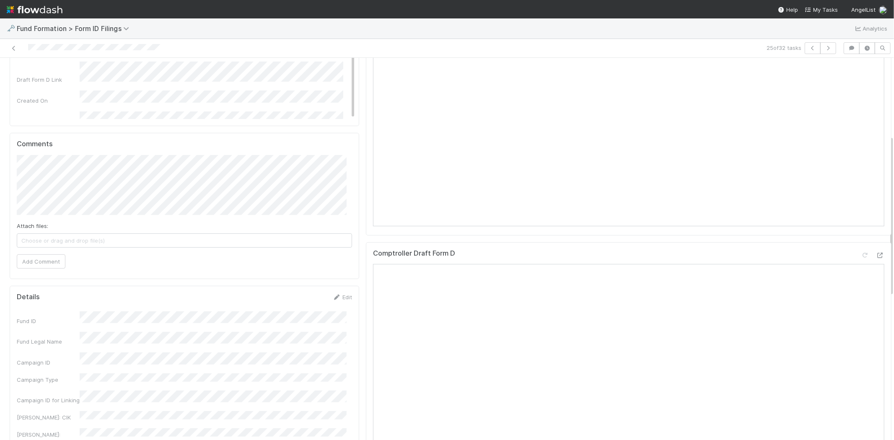
scroll to position [233, 0]
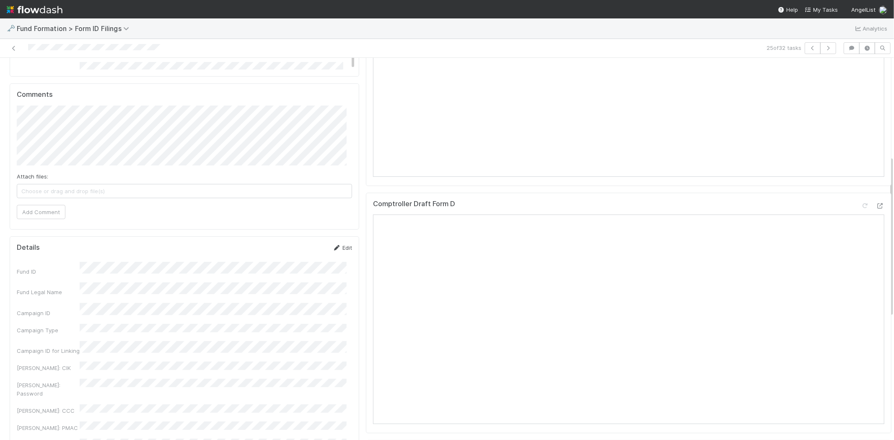
drag, startPoint x: 341, startPoint y: 248, endPoint x: 189, endPoint y: 328, distance: 171.9
click at [340, 248] on link "Edit" at bounding box center [342, 247] width 20 height 7
click at [300, 248] on button "Save" at bounding box center [308, 251] width 24 height 14
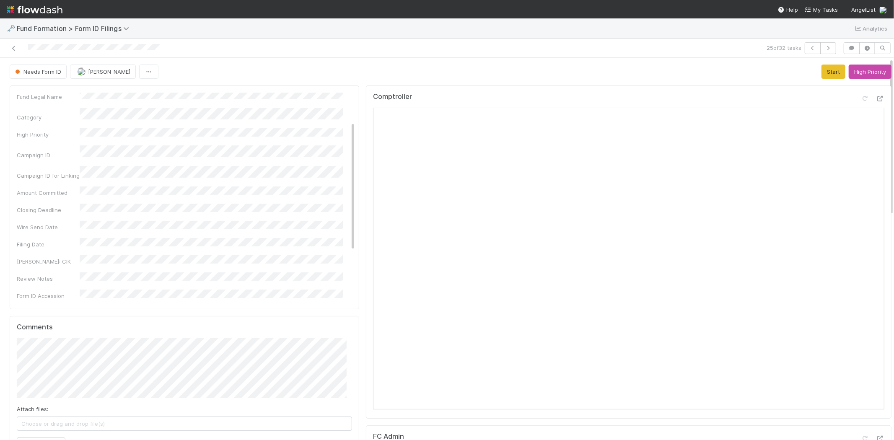
scroll to position [0, 0]
click at [336, 98] on icon at bounding box center [340, 96] width 8 height 5
click at [38, 111] on form "Snapshot Save Cancel Fund Legal Name * Category High Priority Campaign ID Campa…" at bounding box center [186, 317] width 339 height 448
click at [299, 99] on button "Save" at bounding box center [311, 100] width 24 height 14
click at [822, 73] on button "Start" at bounding box center [834, 72] width 24 height 14
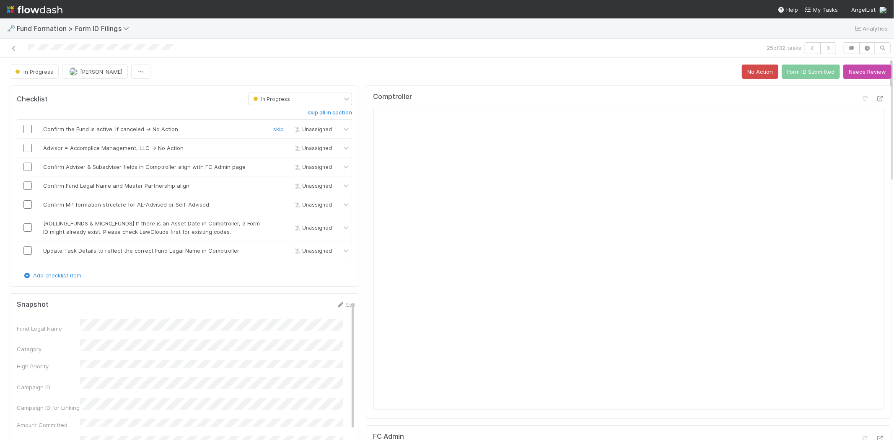
click at [30, 125] on input "checkbox" at bounding box center [27, 129] width 8 height 8
click at [274, 147] on link "skip" at bounding box center [278, 148] width 10 height 7
drag, startPoint x: 27, startPoint y: 166, endPoint x: 27, endPoint y: 182, distance: 15.5
click at [28, 171] on input "checkbox" at bounding box center [27, 167] width 8 height 8
click at [27, 185] on input "checkbox" at bounding box center [27, 185] width 8 height 8
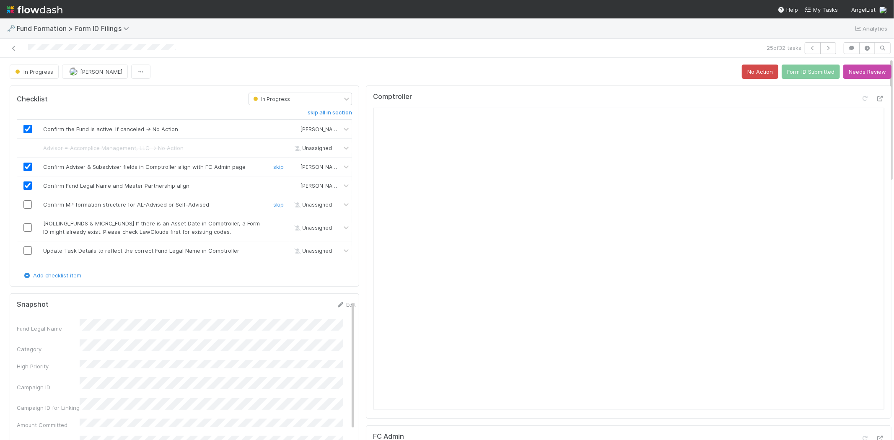
click at [24, 203] on input "checkbox" at bounding box center [27, 204] width 8 height 8
drag, startPoint x: 270, startPoint y: 223, endPoint x: 63, endPoint y: 257, distance: 209.8
click at [273, 223] on link "skip" at bounding box center [278, 223] width 10 height 7
drag, startPoint x: 25, startPoint y: 250, endPoint x: 30, endPoint y: 210, distance: 41.0
click at [26, 248] on input "checkbox" at bounding box center [27, 250] width 8 height 8
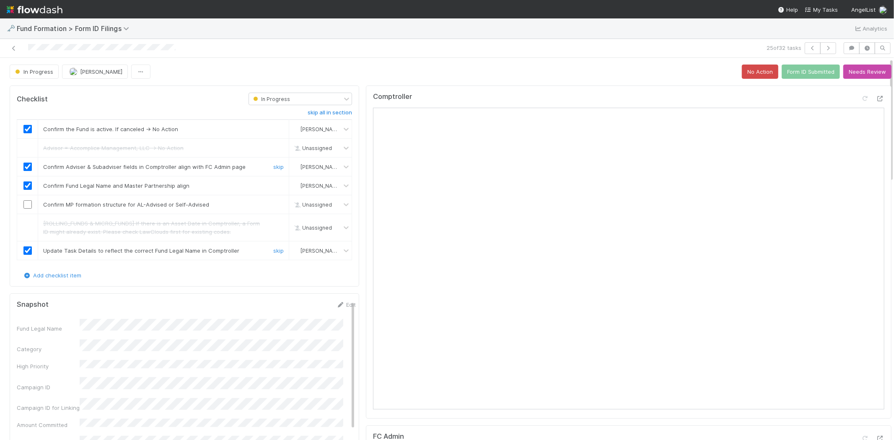
click at [29, 206] on input "checkbox" at bounding box center [27, 204] width 8 height 8
click at [810, 73] on button "Form ID Submitted" at bounding box center [811, 72] width 58 height 14
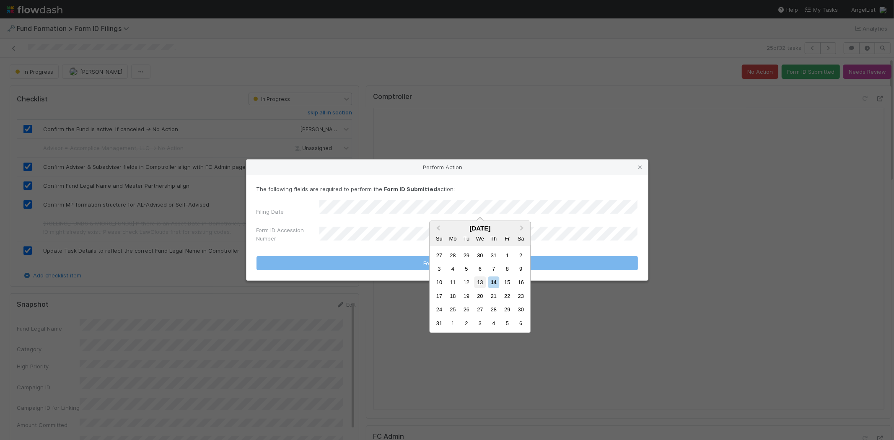
click at [480, 284] on div "13" at bounding box center [479, 282] width 11 height 11
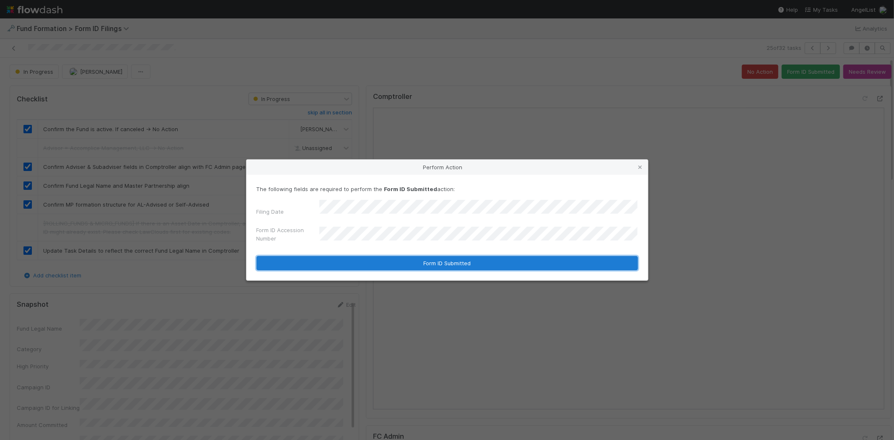
click at [391, 257] on button "Form ID Submitted" at bounding box center [447, 263] width 381 height 14
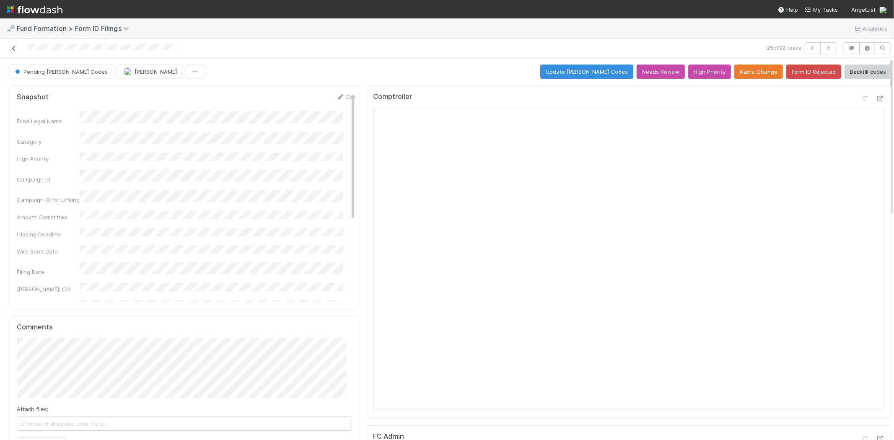
click at [14, 49] on icon at bounding box center [14, 48] width 8 height 5
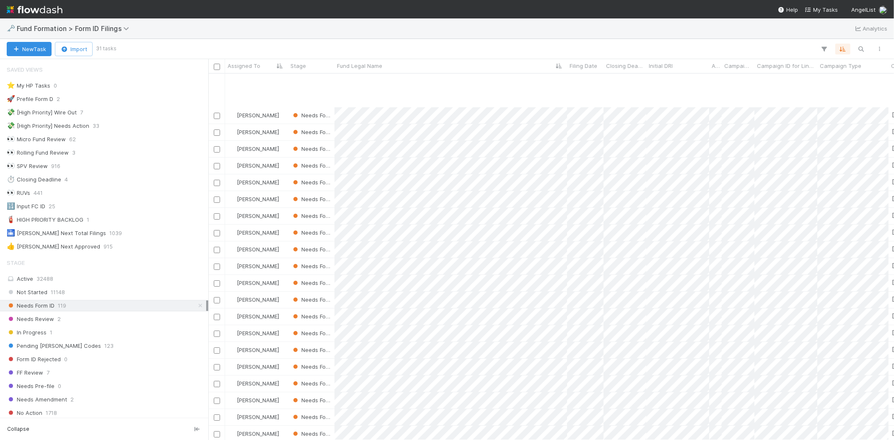
scroll to position [140, 0]
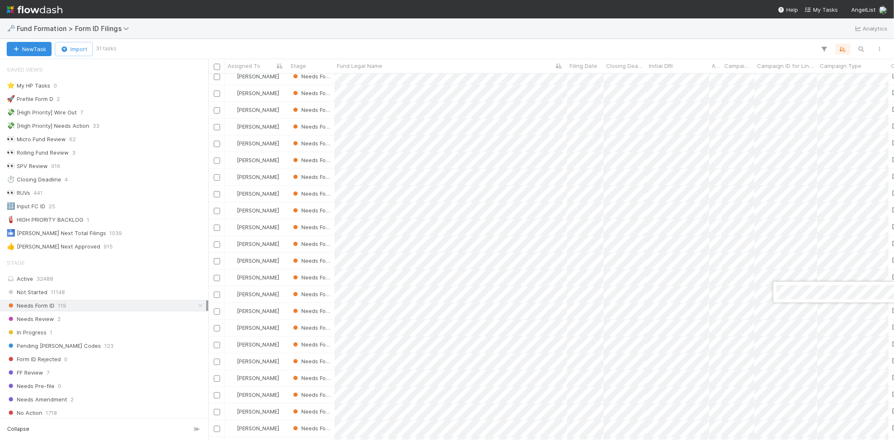
click at [555, 34] on div at bounding box center [447, 220] width 894 height 440
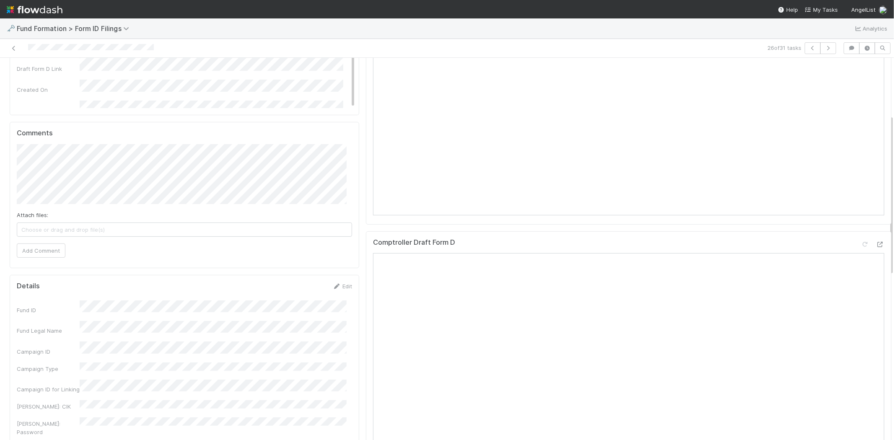
scroll to position [279, 0]
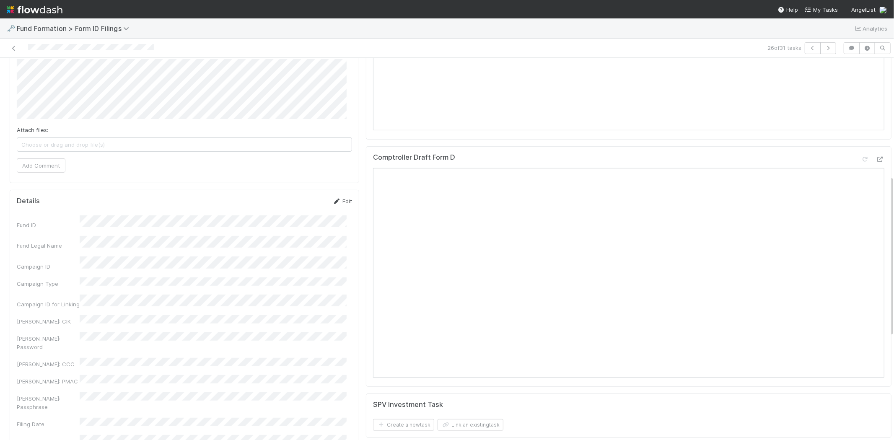
click at [336, 202] on link "Edit" at bounding box center [342, 201] width 20 height 7
click at [305, 205] on button "Save" at bounding box center [308, 204] width 24 height 14
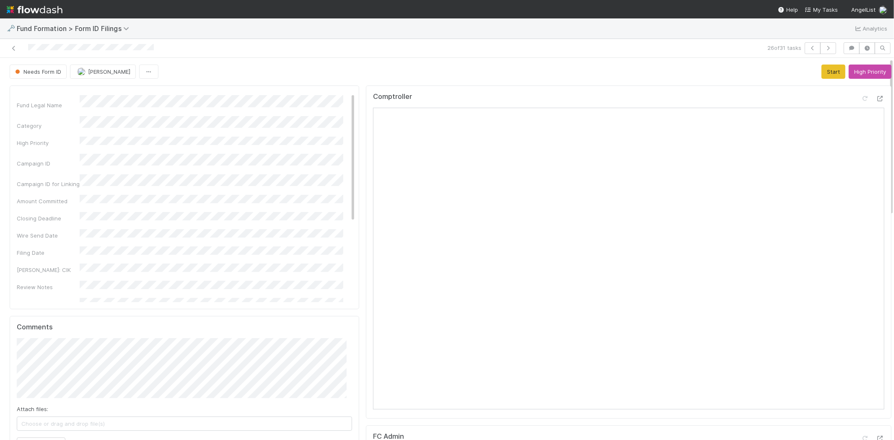
scroll to position [0, 0]
click at [336, 95] on link "Edit" at bounding box center [346, 96] width 20 height 7
click at [299, 101] on button "Save" at bounding box center [311, 100] width 24 height 14
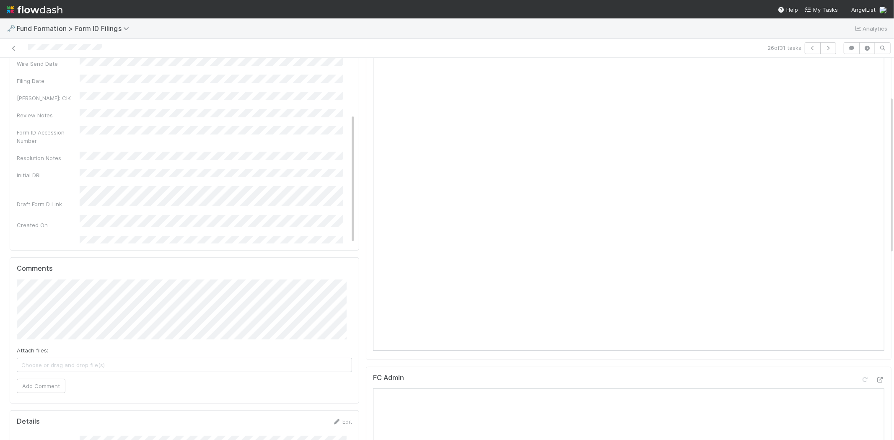
scroll to position [93, 0]
click at [20, 352] on button "Add Comment" at bounding box center [41, 352] width 49 height 14
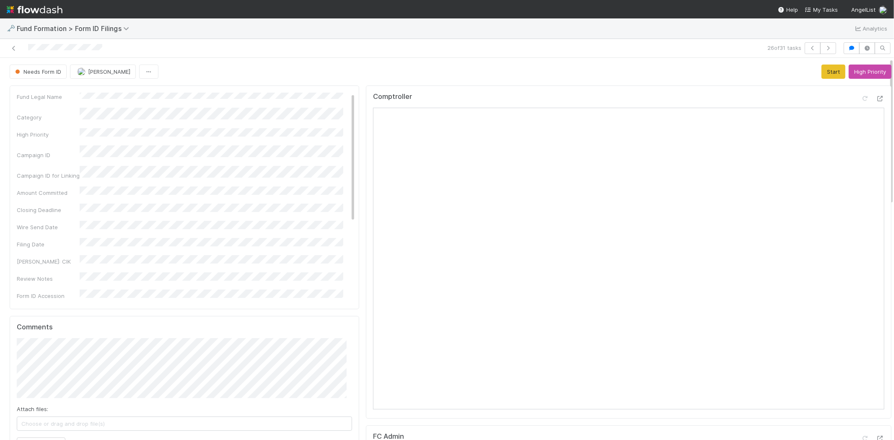
scroll to position [0, 0]
click at [822, 77] on button "Start" at bounding box center [834, 72] width 24 height 14
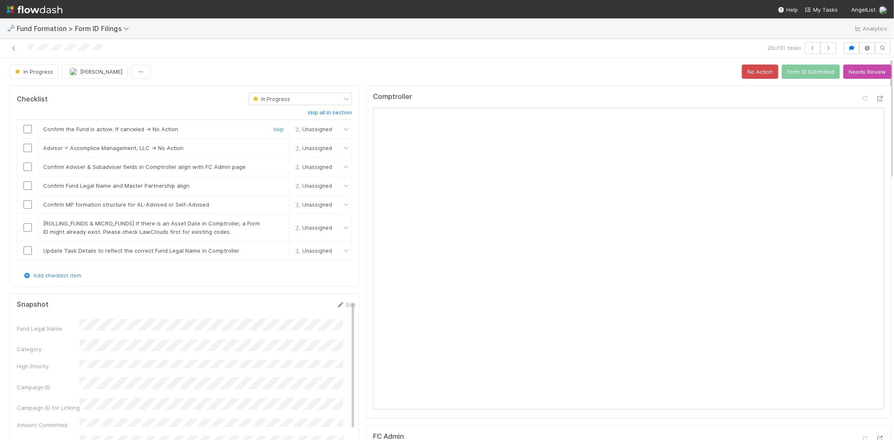
click at [30, 127] on input "checkbox" at bounding box center [27, 129] width 8 height 8
click at [275, 148] on link "skip" at bounding box center [278, 148] width 10 height 7
click at [27, 169] on input "checkbox" at bounding box center [27, 167] width 8 height 8
drag, startPoint x: 27, startPoint y: 184, endPoint x: 26, endPoint y: 198, distance: 13.5
click at [27, 186] on input "checkbox" at bounding box center [27, 185] width 8 height 8
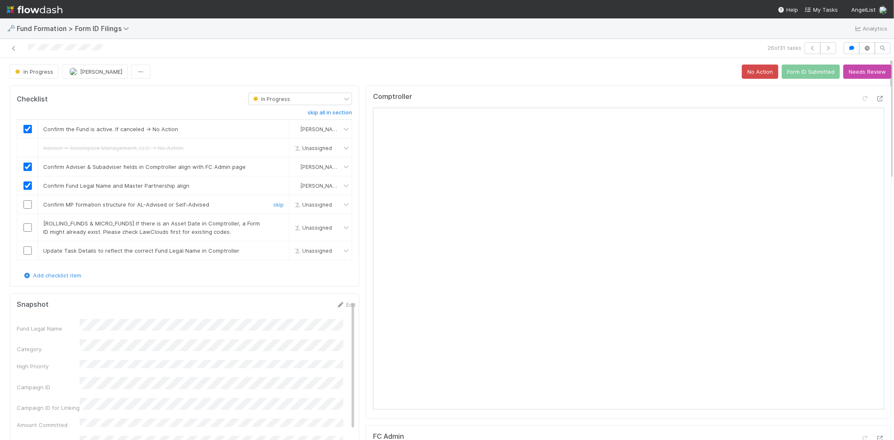
drag, startPoint x: 27, startPoint y: 205, endPoint x: 200, endPoint y: 213, distance: 173.3
click at [27, 205] on input "checkbox" at bounding box center [27, 204] width 8 height 8
click at [273, 224] on link "skip" at bounding box center [278, 223] width 10 height 7
click at [28, 250] on input "checkbox" at bounding box center [27, 250] width 8 height 8
click at [798, 67] on button "Form ID Submitted" at bounding box center [811, 72] width 58 height 14
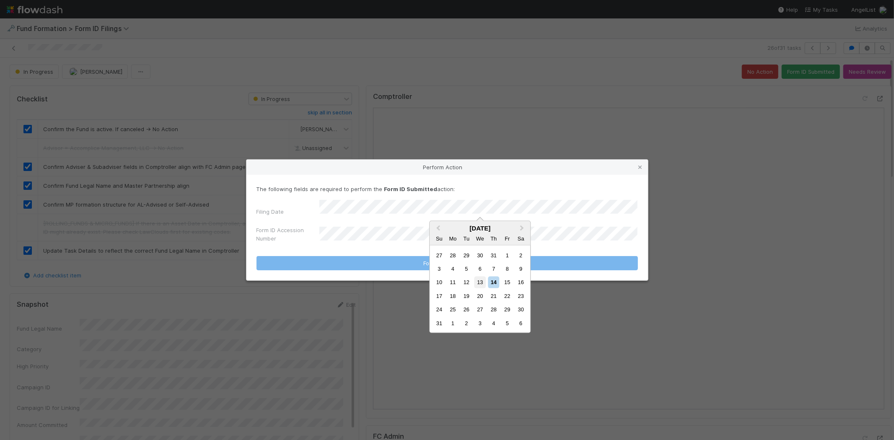
click at [477, 280] on div "13" at bounding box center [479, 282] width 11 height 11
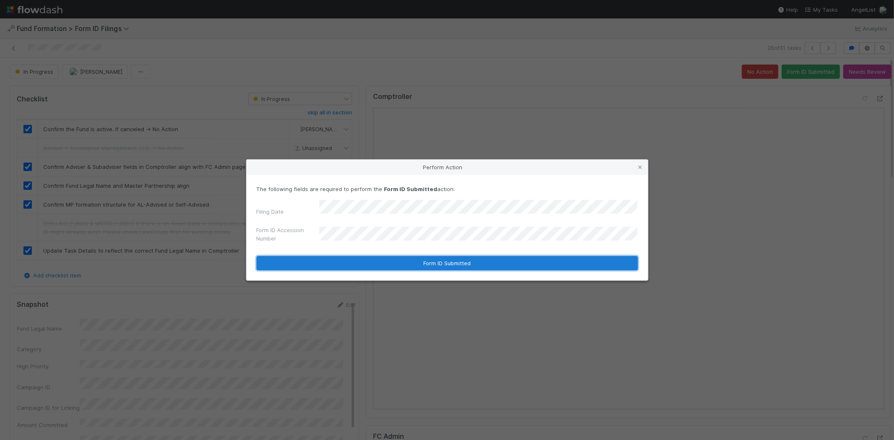
click at [363, 260] on button "Form ID Submitted" at bounding box center [447, 263] width 381 height 14
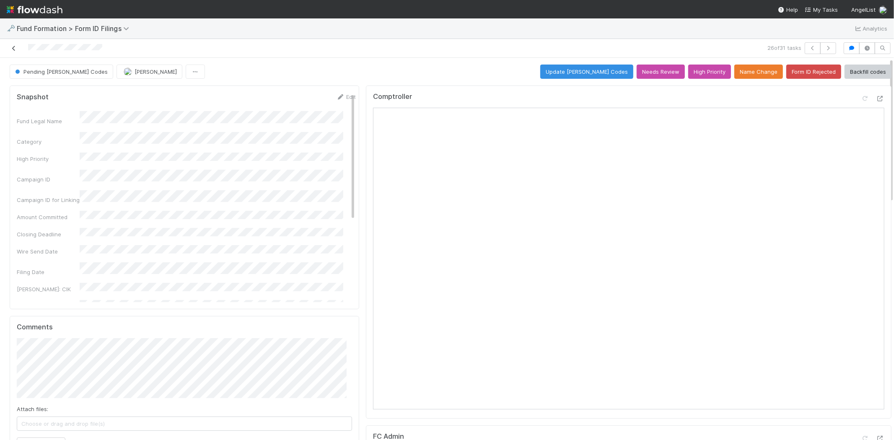
click at [13, 47] on icon at bounding box center [14, 48] width 8 height 5
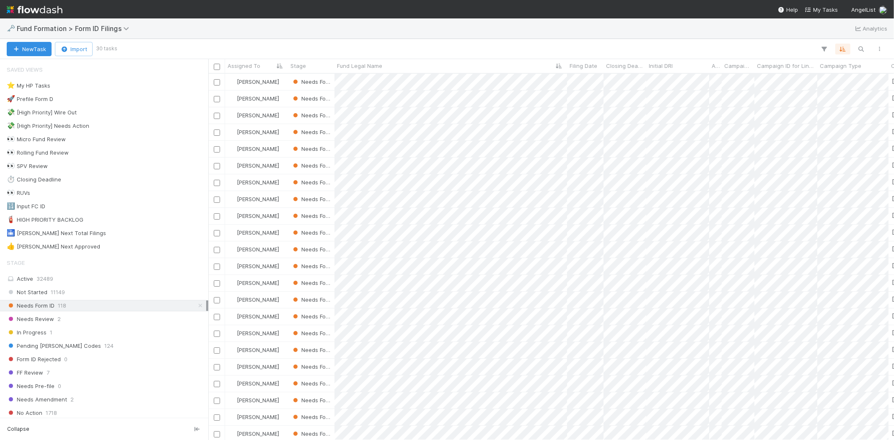
scroll to position [359, 678]
click at [535, 31] on div at bounding box center [447, 220] width 894 height 440
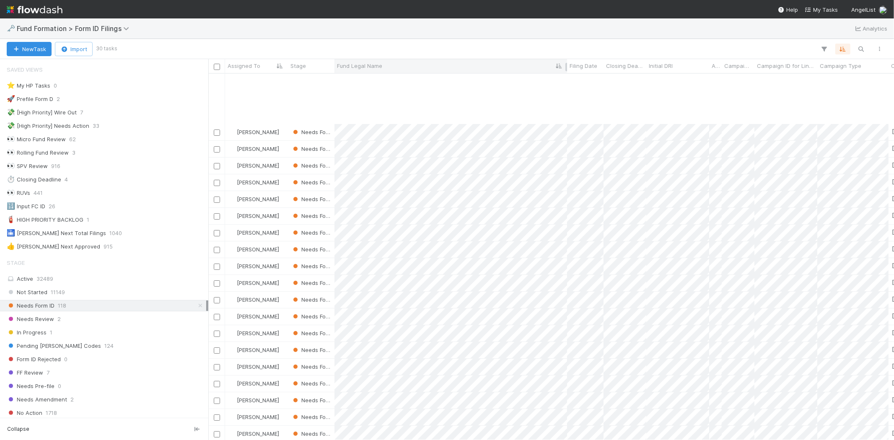
scroll to position [140, 0]
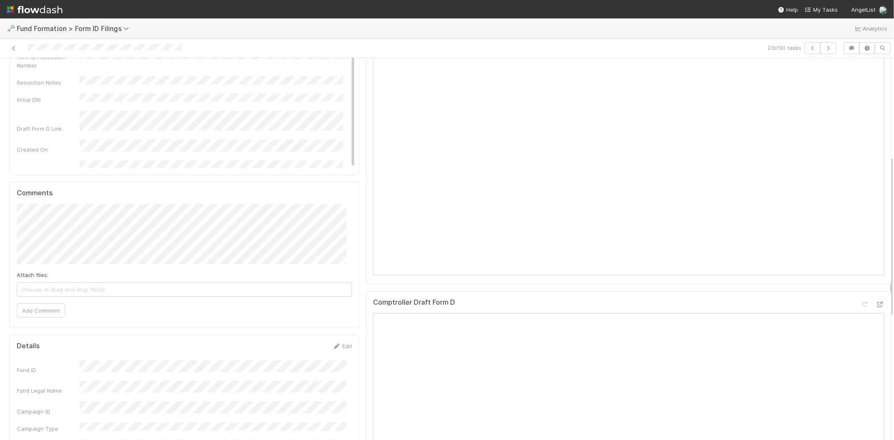
scroll to position [233, 0]
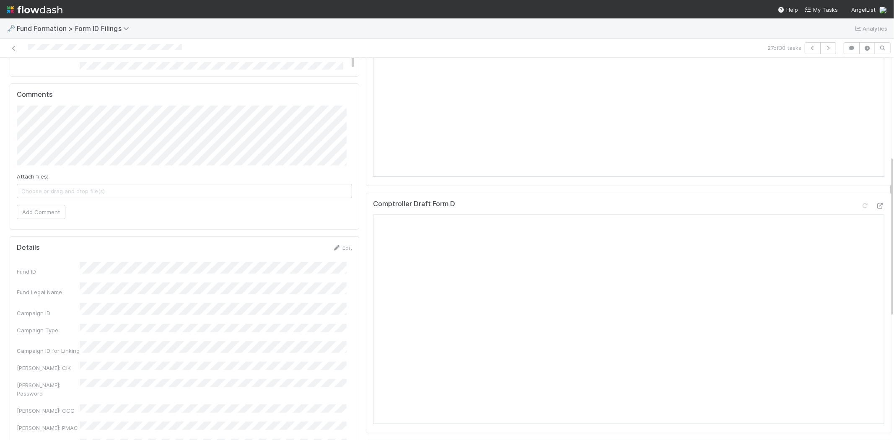
drag, startPoint x: 340, startPoint y: 246, endPoint x: 248, endPoint y: 285, distance: 100.1
click at [340, 246] on link "Edit" at bounding box center [342, 247] width 20 height 7
click at [296, 251] on button "Save" at bounding box center [308, 251] width 24 height 14
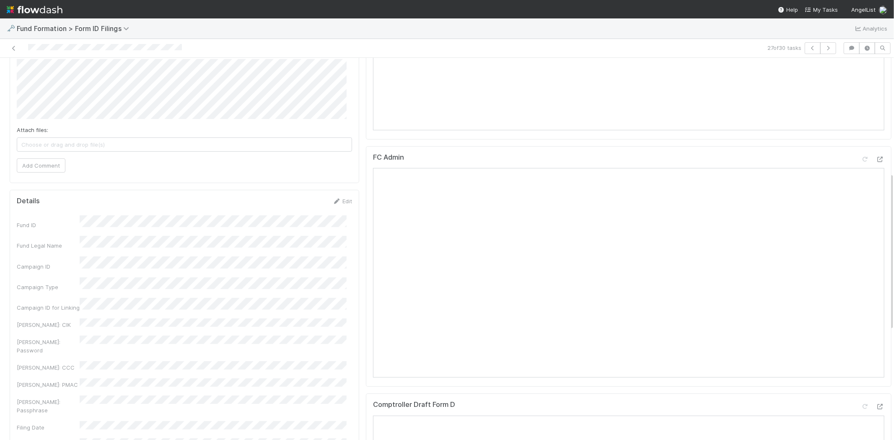
scroll to position [0, 0]
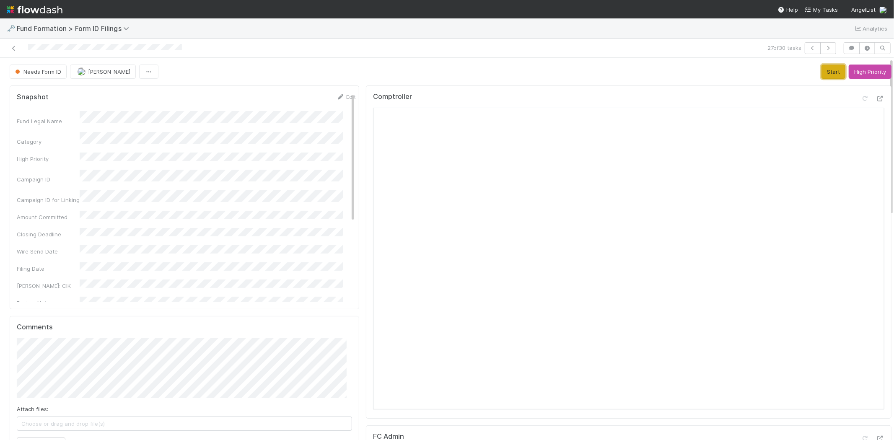
click at [822, 69] on button "Start" at bounding box center [834, 72] width 24 height 14
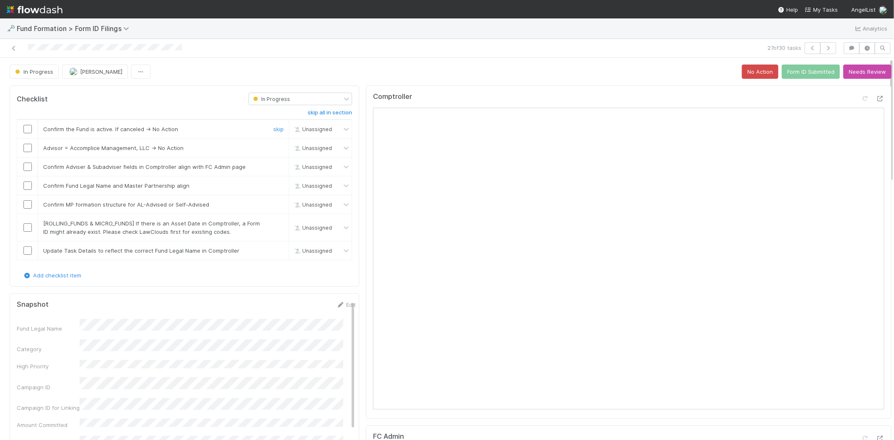
click at [28, 128] on input "checkbox" at bounding box center [27, 129] width 8 height 8
click at [273, 148] on link "skip" at bounding box center [278, 148] width 10 height 7
click at [28, 166] on input "checkbox" at bounding box center [27, 167] width 8 height 8
drag, startPoint x: 26, startPoint y: 182, endPoint x: 28, endPoint y: 193, distance: 11.0
click at [27, 183] on input "checkbox" at bounding box center [27, 185] width 8 height 8
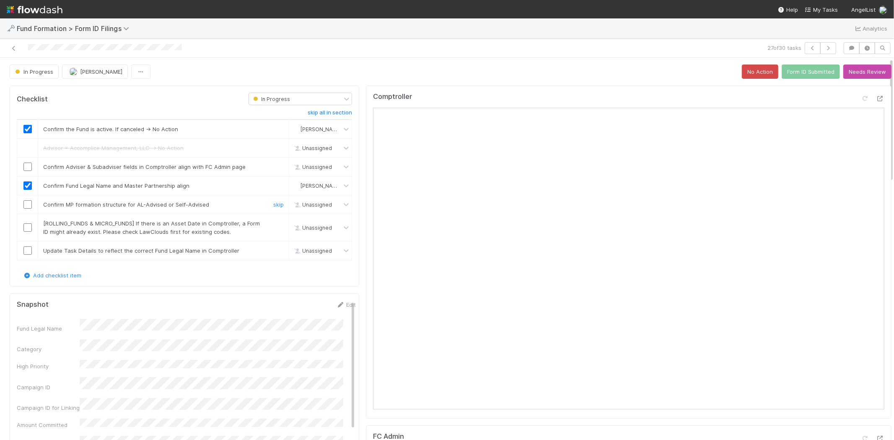
click at [28, 202] on input "checkbox" at bounding box center [27, 204] width 8 height 8
click at [26, 165] on input "checkbox" at bounding box center [27, 167] width 8 height 8
drag, startPoint x: 275, startPoint y: 221, endPoint x: 152, endPoint y: 244, distance: 124.8
click at [274, 221] on link "skip" at bounding box center [278, 223] width 10 height 7
click at [29, 250] on input "checkbox" at bounding box center [27, 250] width 8 height 8
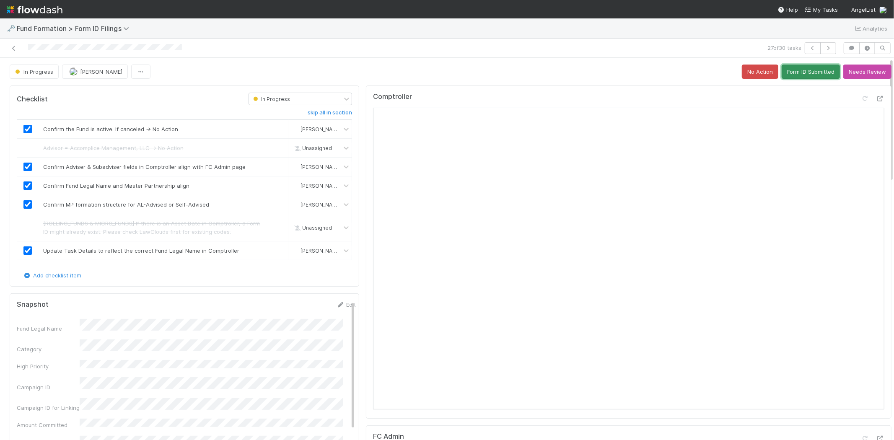
click at [792, 74] on button "Form ID Submitted" at bounding box center [811, 72] width 58 height 14
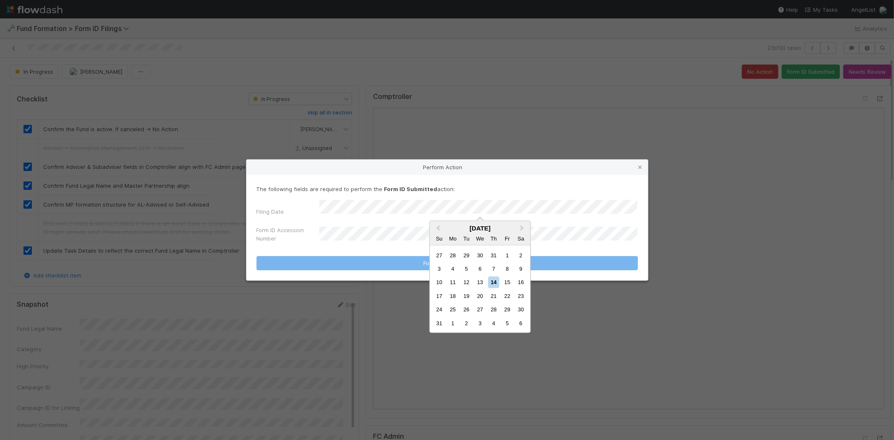
click at [479, 281] on div "13" at bounding box center [479, 282] width 11 height 11
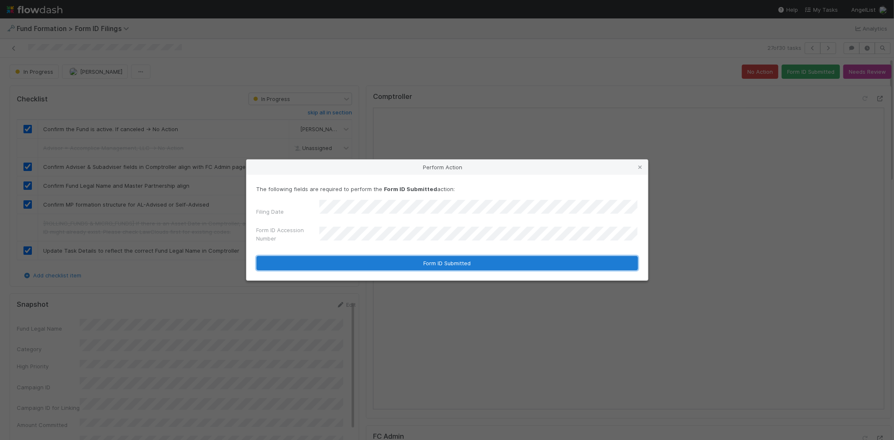
click at [375, 258] on button "Form ID Submitted" at bounding box center [447, 263] width 381 height 14
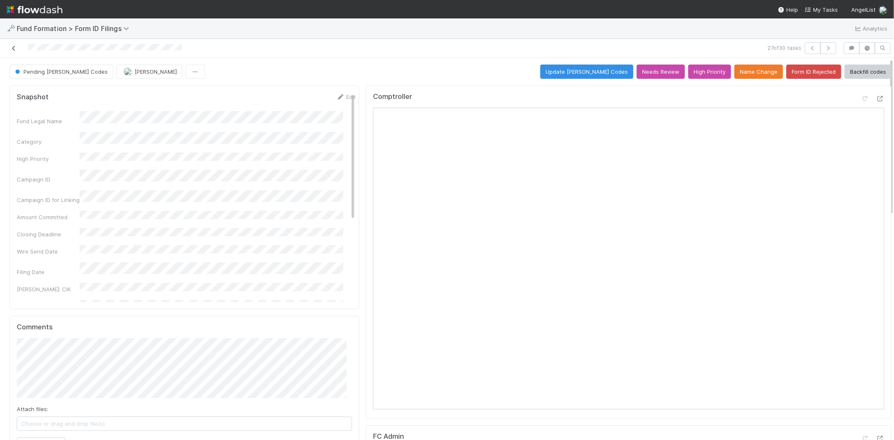
click at [12, 44] on link at bounding box center [14, 48] width 8 height 8
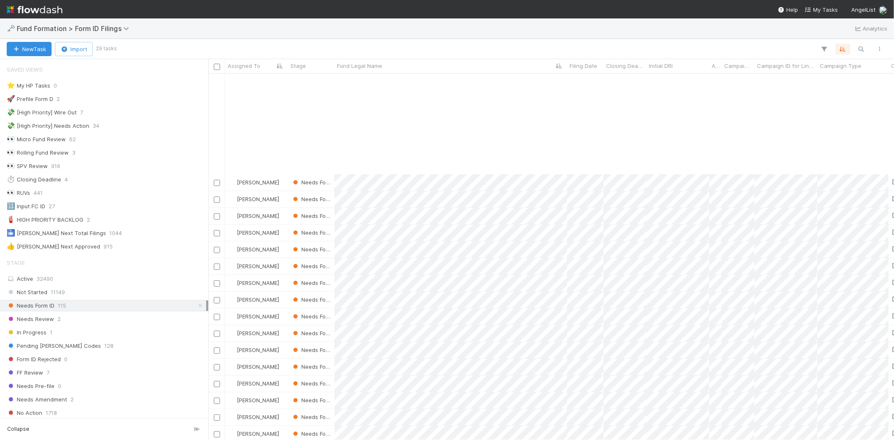
scroll to position [127, 0]
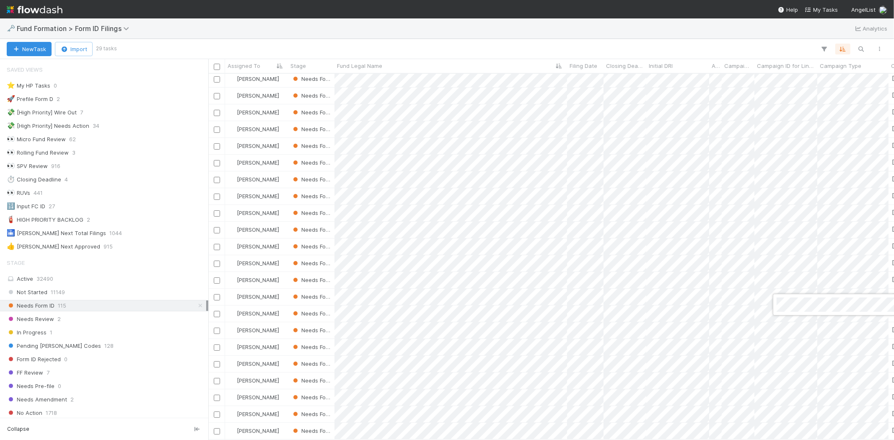
click at [526, 394] on div at bounding box center [447, 220] width 894 height 440
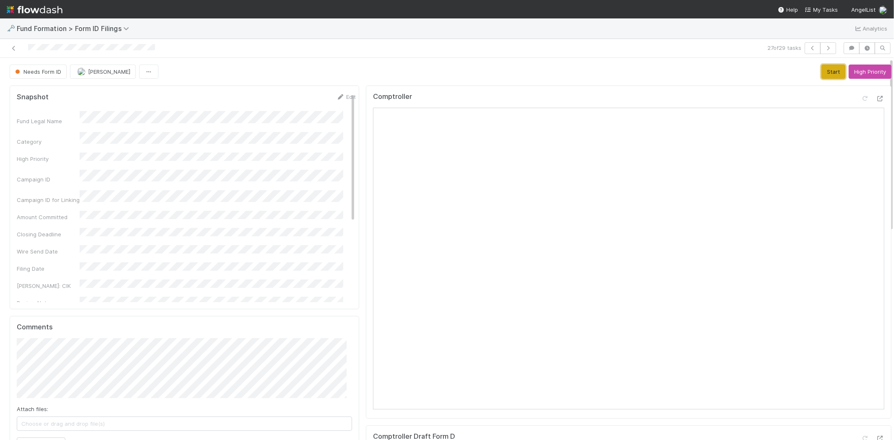
click at [822, 71] on button "Start" at bounding box center [834, 72] width 24 height 14
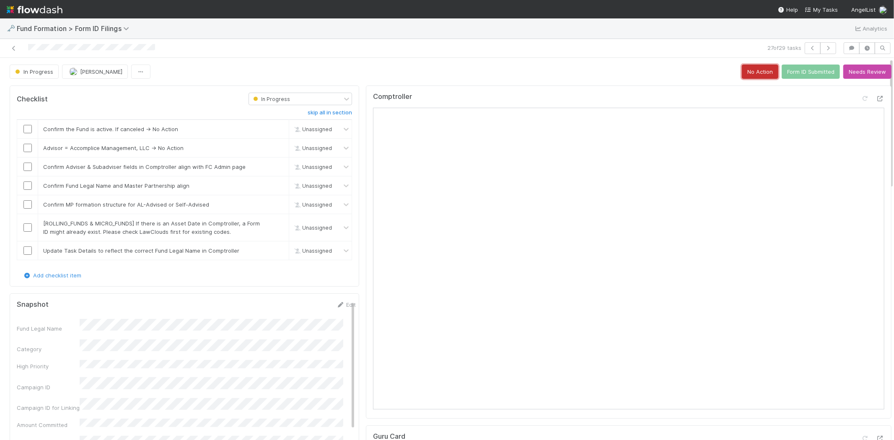
click at [745, 68] on button "No Action" at bounding box center [760, 72] width 36 height 14
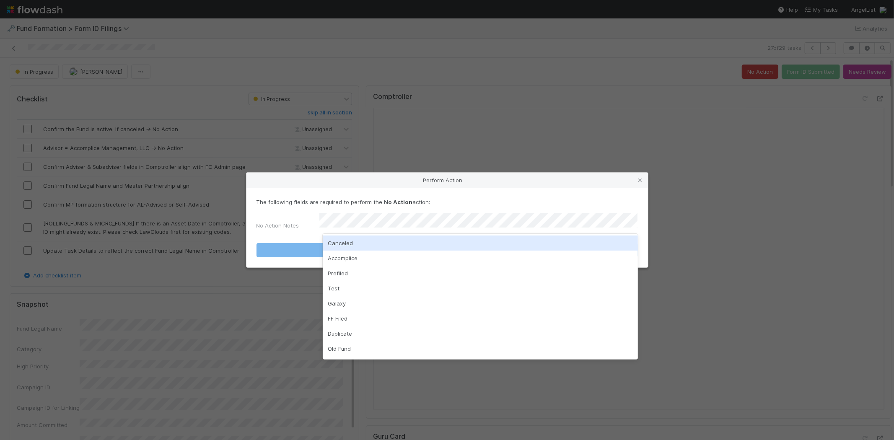
click at [425, 241] on div "Canceled" at bounding box center [480, 243] width 315 height 15
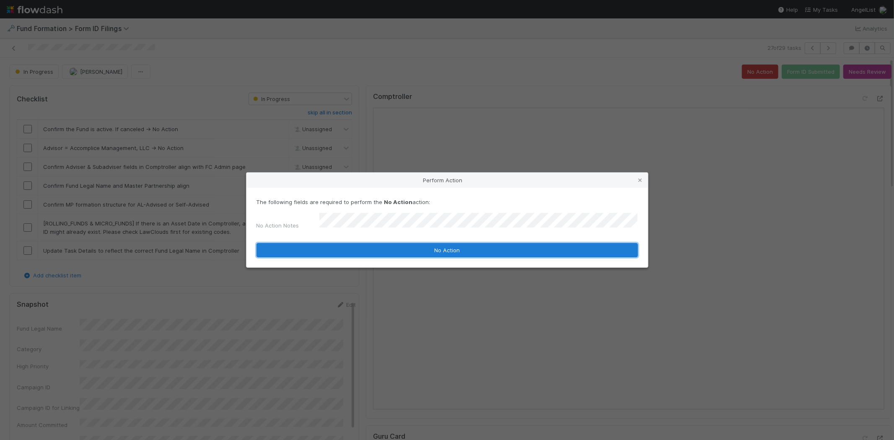
click at [403, 246] on button "No Action" at bounding box center [447, 250] width 381 height 14
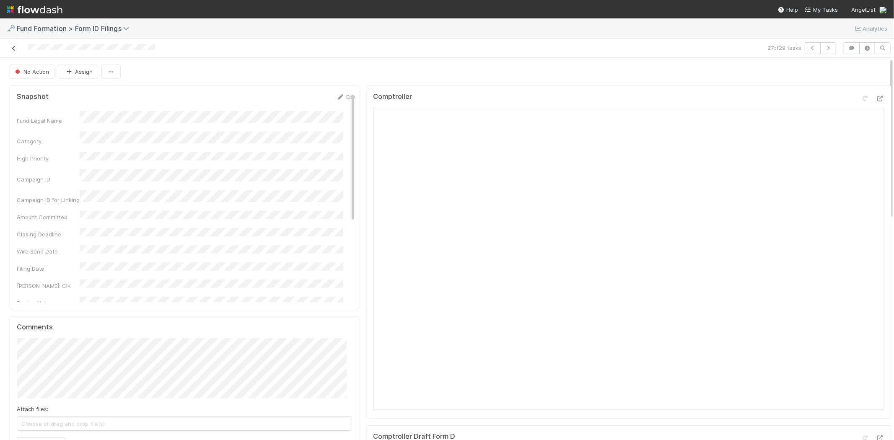
click at [12, 47] on icon at bounding box center [14, 48] width 8 height 5
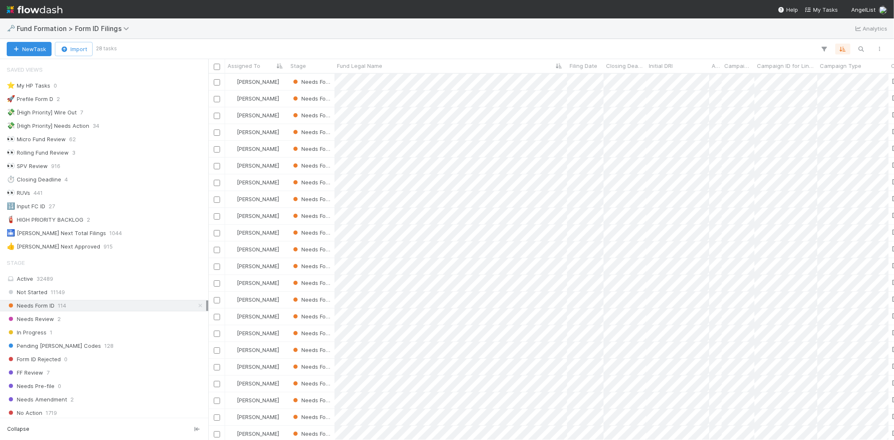
scroll to position [110, 0]
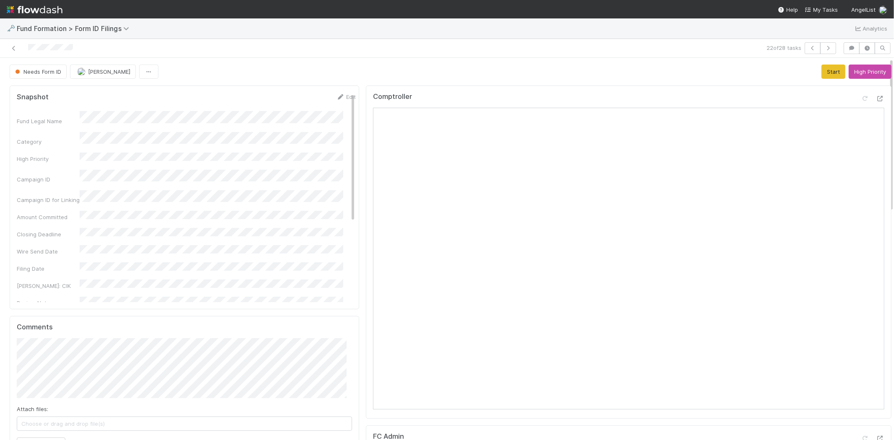
click at [643, 78] on div "Needs Form ID Meg Castanare Start High Priority" at bounding box center [451, 72] width 882 height 14
click at [822, 73] on button "Start" at bounding box center [834, 72] width 24 height 14
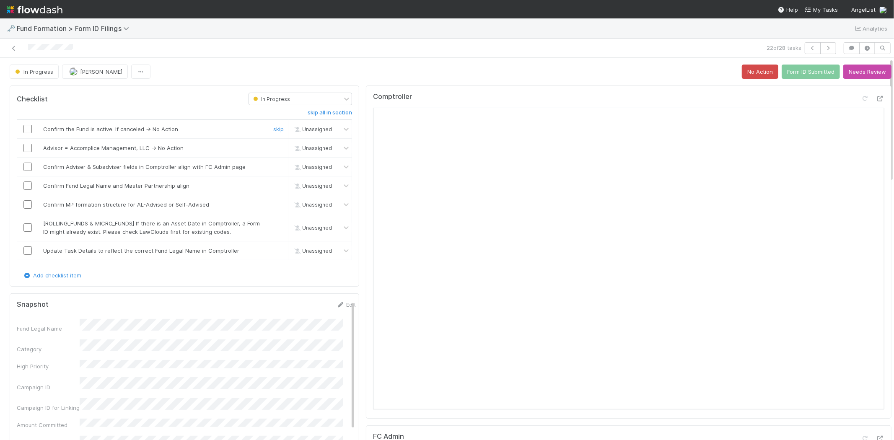
click at [26, 128] on input "checkbox" at bounding box center [27, 129] width 8 height 8
drag, startPoint x: 270, startPoint y: 148, endPoint x: 197, endPoint y: 158, distance: 73.3
click at [273, 147] on link "skip" at bounding box center [278, 148] width 10 height 7
drag, startPoint x: 29, startPoint y: 166, endPoint x: 28, endPoint y: 177, distance: 11.3
click at [29, 168] on input "checkbox" at bounding box center [27, 167] width 8 height 8
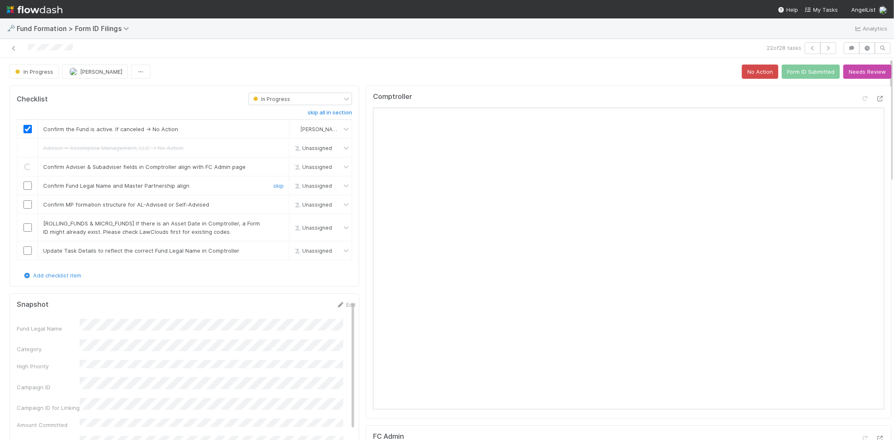
drag, startPoint x: 26, startPoint y: 185, endPoint x: 26, endPoint y: 195, distance: 10.5
click at [26, 185] on input "checkbox" at bounding box center [27, 185] width 8 height 8
drag, startPoint x: 26, startPoint y: 205, endPoint x: 128, endPoint y: 202, distance: 101.9
click at [26, 205] on input "checkbox" at bounding box center [27, 204] width 8 height 8
click at [273, 165] on link "skip" at bounding box center [278, 166] width 10 height 7
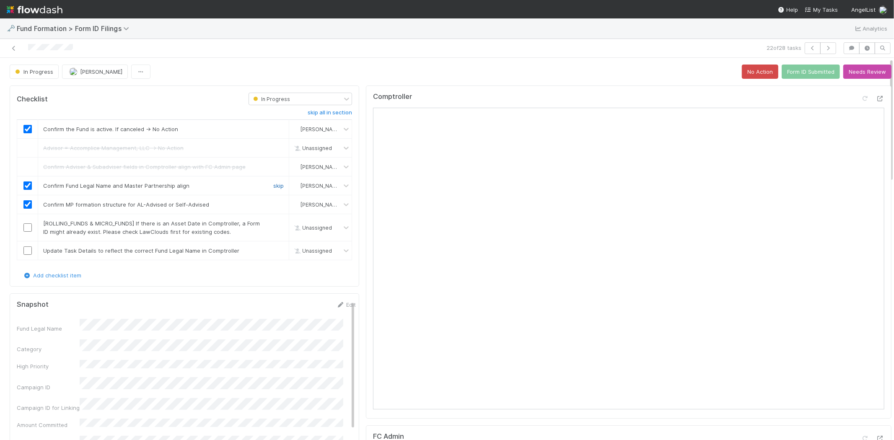
click at [273, 185] on link "skip" at bounding box center [278, 185] width 10 height 7
click at [273, 206] on link "skip" at bounding box center [278, 204] width 10 height 7
click at [273, 222] on link "skip" at bounding box center [278, 223] width 10 height 7
click at [30, 249] on input "checkbox" at bounding box center [27, 250] width 8 height 8
click at [785, 70] on button "Form ID Submitted" at bounding box center [811, 72] width 58 height 14
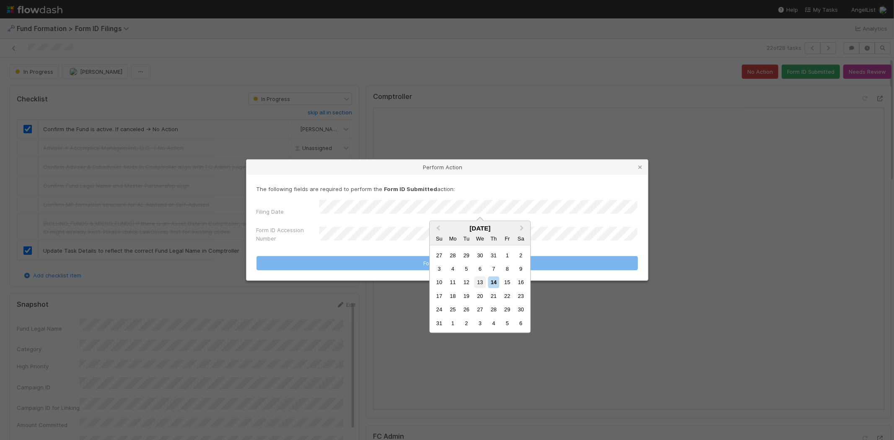
click at [477, 281] on div "13" at bounding box center [479, 282] width 11 height 11
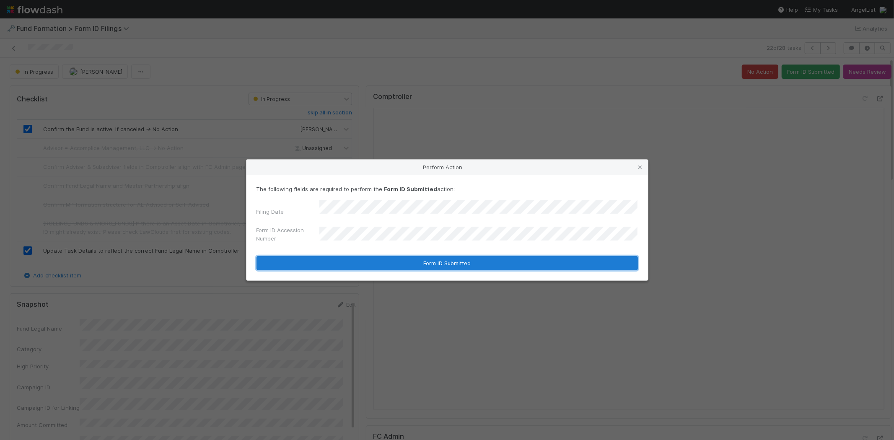
click at [381, 258] on button "Form ID Submitted" at bounding box center [447, 263] width 381 height 14
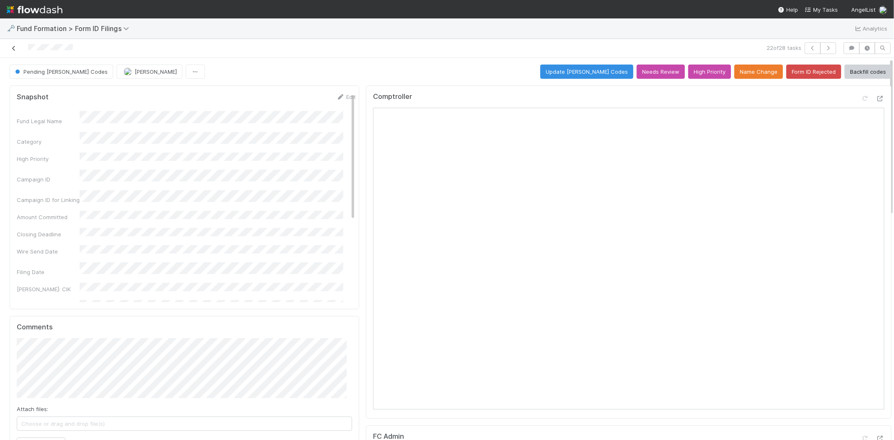
click at [13, 49] on icon at bounding box center [14, 48] width 8 height 5
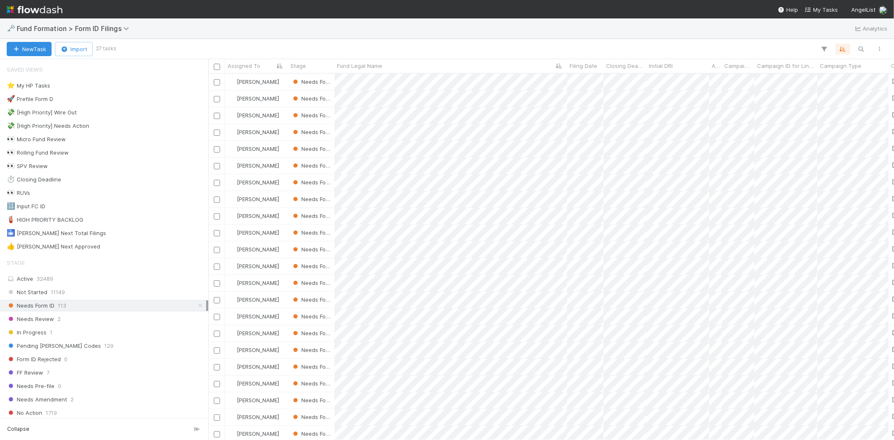
scroll to position [359, 678]
click at [553, 35] on div at bounding box center [447, 220] width 894 height 440
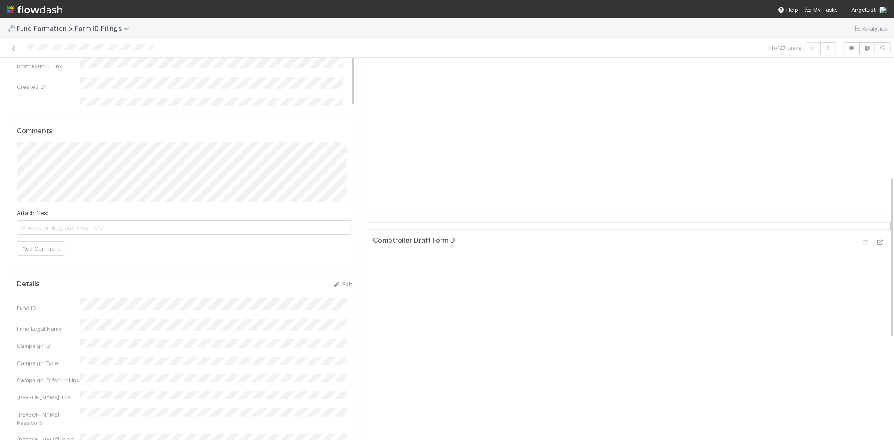
scroll to position [279, 0]
drag, startPoint x: 340, startPoint y: 200, endPoint x: 323, endPoint y: 212, distance: 19.9
click at [339, 200] on link "Edit" at bounding box center [342, 201] width 20 height 7
click at [301, 296] on button "Save" at bounding box center [308, 297] width 24 height 14
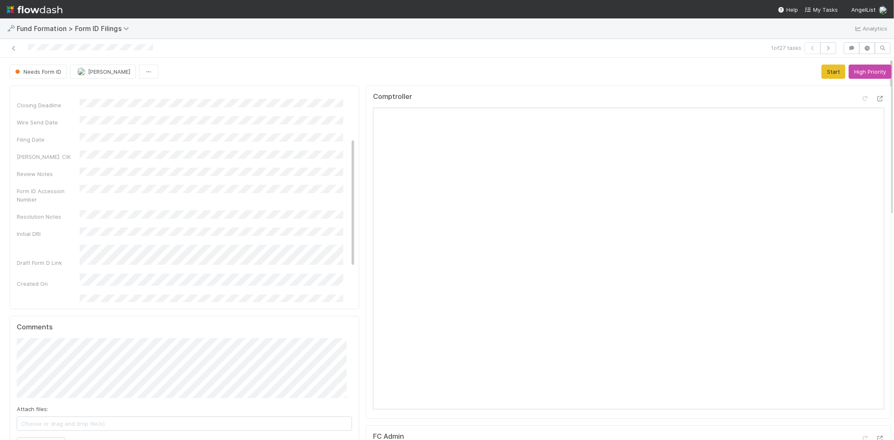
scroll to position [0, 0]
click at [822, 73] on button "Start" at bounding box center [834, 72] width 24 height 14
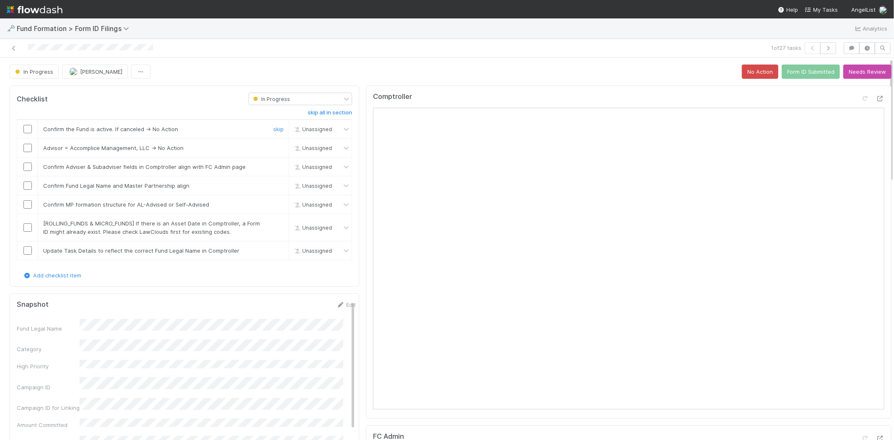
click at [24, 131] on input "checkbox" at bounding box center [27, 129] width 8 height 8
click at [273, 147] on link "skip" at bounding box center [278, 148] width 10 height 7
drag, startPoint x: 23, startPoint y: 166, endPoint x: 24, endPoint y: 176, distance: 9.7
click at [24, 169] on input "checkbox" at bounding box center [27, 167] width 8 height 8
click at [28, 187] on input "checkbox" at bounding box center [27, 185] width 8 height 8
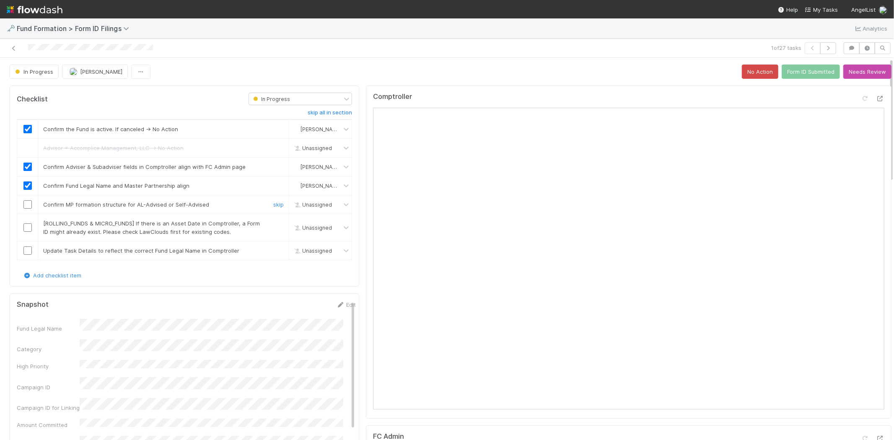
click at [28, 203] on input "checkbox" at bounding box center [27, 204] width 8 height 8
click at [273, 225] on link "skip" at bounding box center [278, 223] width 10 height 7
drag, startPoint x: 23, startPoint y: 252, endPoint x: 57, endPoint y: 251, distance: 34.8
click at [23, 251] on div at bounding box center [27, 250] width 21 height 8
click at [26, 251] on input "checkbox" at bounding box center [27, 250] width 8 height 8
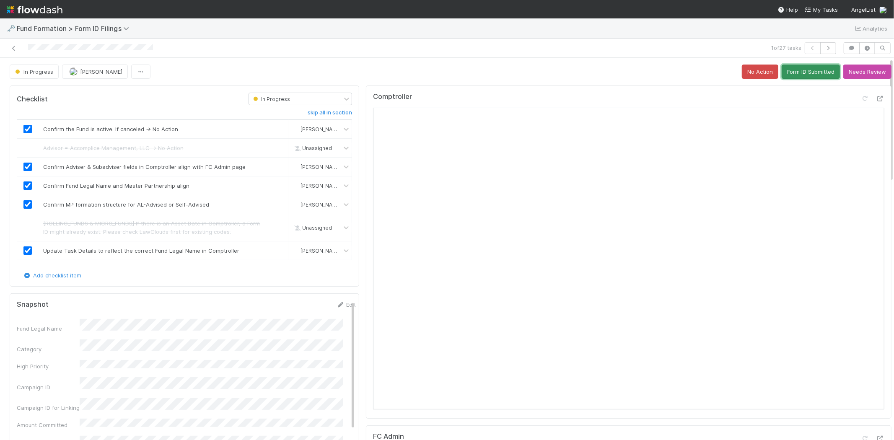
click at [806, 69] on button "Form ID Submitted" at bounding box center [811, 72] width 58 height 14
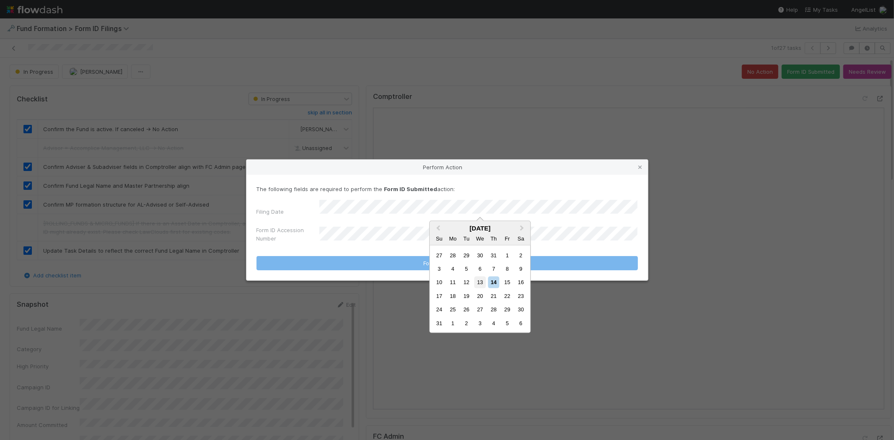
click at [477, 280] on div "13" at bounding box center [479, 282] width 11 height 11
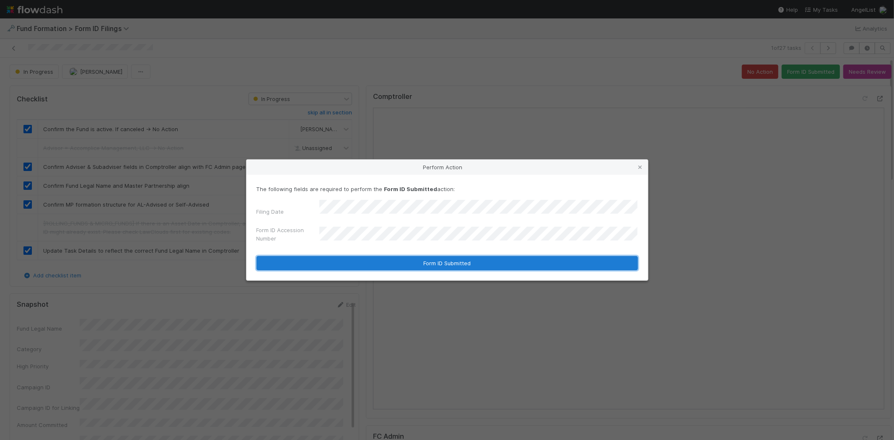
click at [402, 260] on button "Form ID Submitted" at bounding box center [447, 263] width 381 height 14
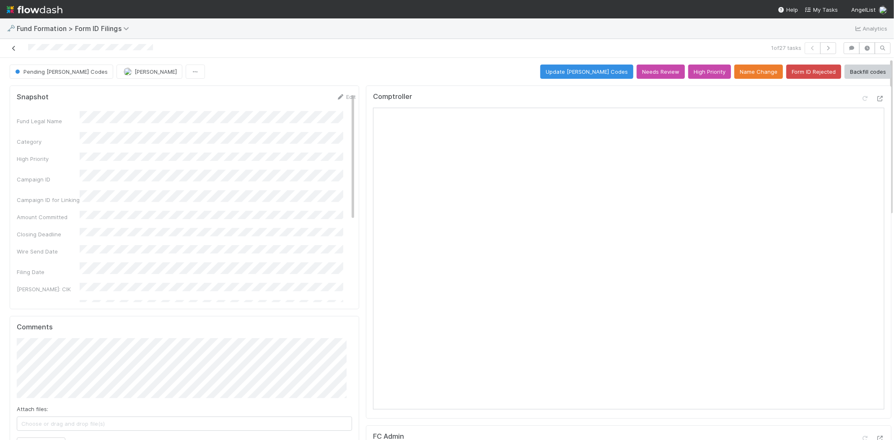
click at [12, 47] on icon at bounding box center [14, 48] width 8 height 5
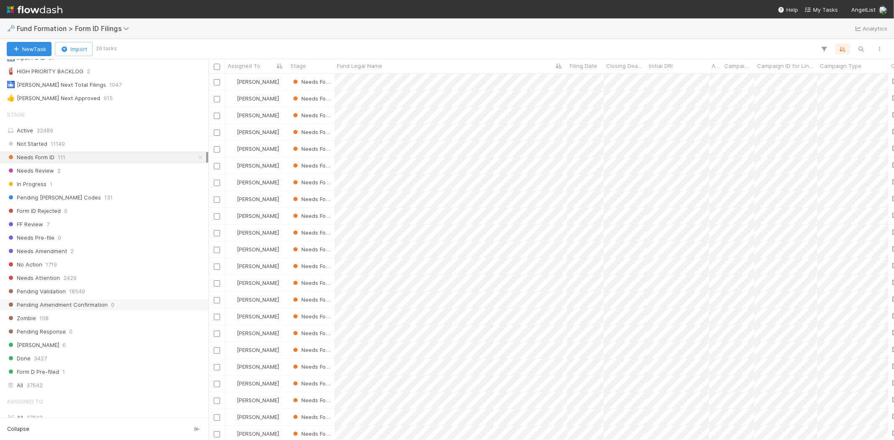
scroll to position [240, 0]
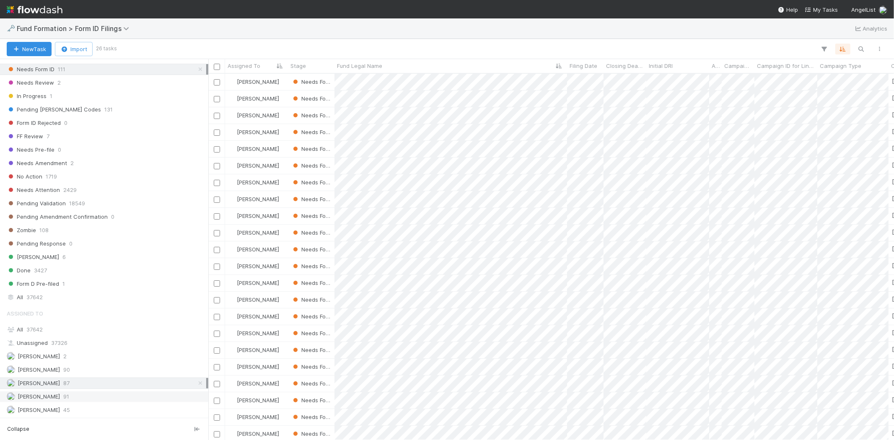
click at [105, 399] on div "Raven Jacinto 91" at bounding box center [107, 396] width 200 height 10
click at [115, 411] on div "Roselyn de Villa 45" at bounding box center [107, 410] width 200 height 10
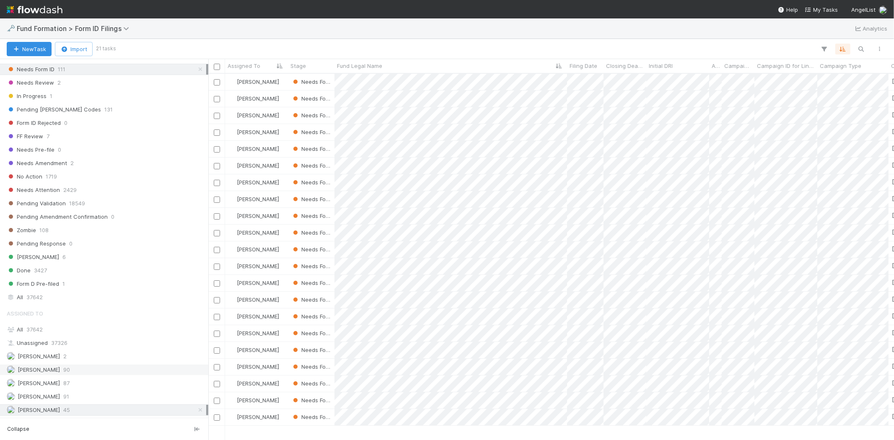
scroll to position [359, 678]
click at [134, 368] on div "Febbie Cervantes 90" at bounding box center [107, 370] width 200 height 10
click at [125, 381] on div "Meg Castanare 87" at bounding box center [107, 383] width 200 height 10
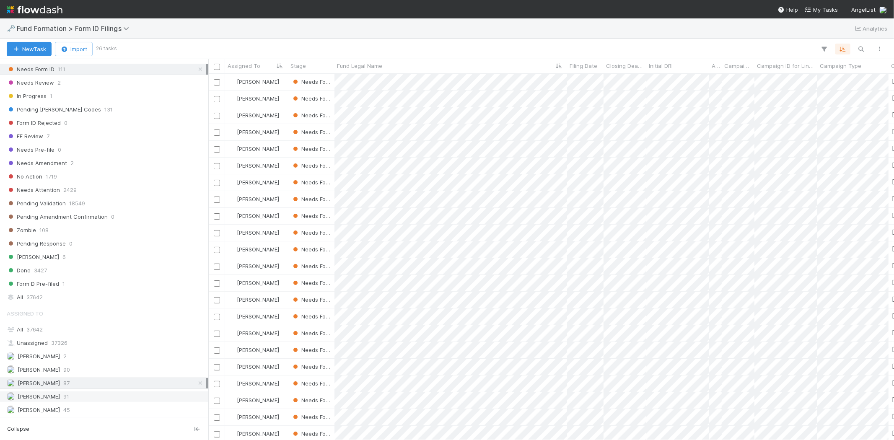
scroll to position [359, 678]
click at [118, 397] on div "Raven Jacinto 91" at bounding box center [107, 396] width 200 height 10
click at [115, 410] on div "Roselyn de Villa 45" at bounding box center [107, 410] width 200 height 10
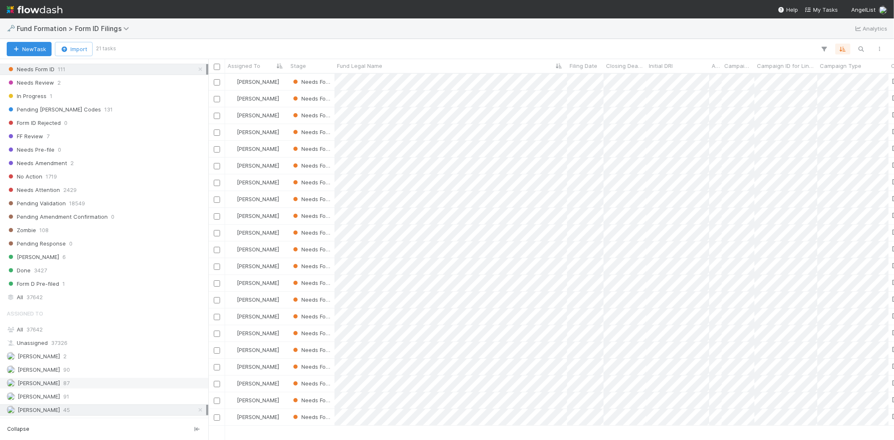
click at [109, 384] on div "Meg Castanare 87" at bounding box center [107, 383] width 200 height 10
click at [490, 29] on div at bounding box center [447, 220] width 894 height 440
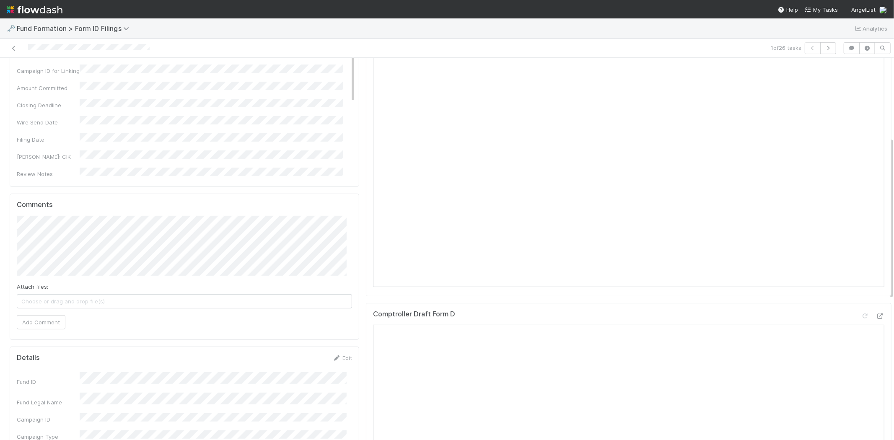
scroll to position [186, 0]
click at [341, 296] on link "Edit" at bounding box center [342, 294] width 20 height 7
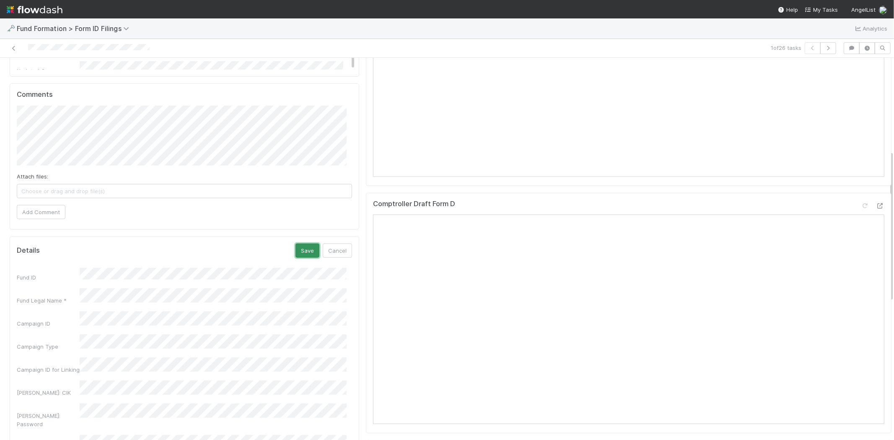
click at [303, 249] on button "Save" at bounding box center [308, 251] width 24 height 14
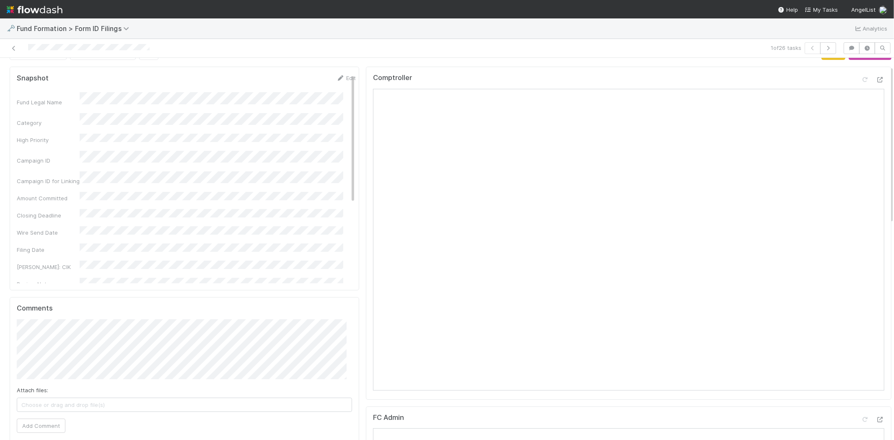
scroll to position [0, 0]
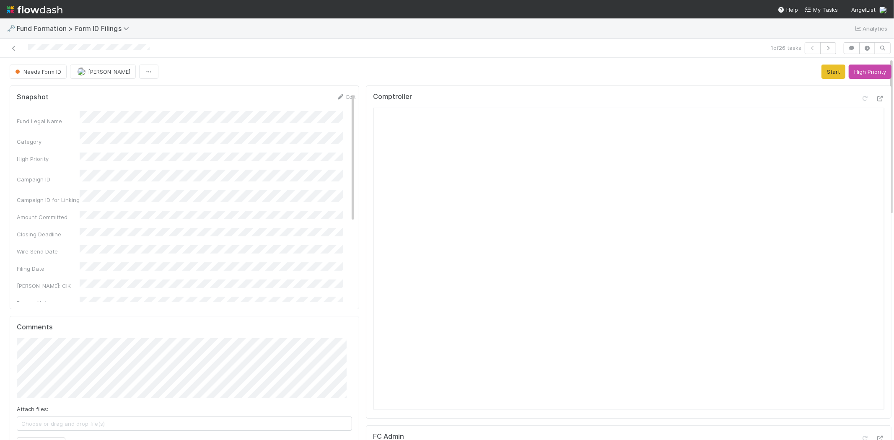
click at [652, 56] on div "1 of 26 tasks" at bounding box center [447, 48] width 894 height 19
click at [822, 69] on button "Start" at bounding box center [834, 72] width 24 height 14
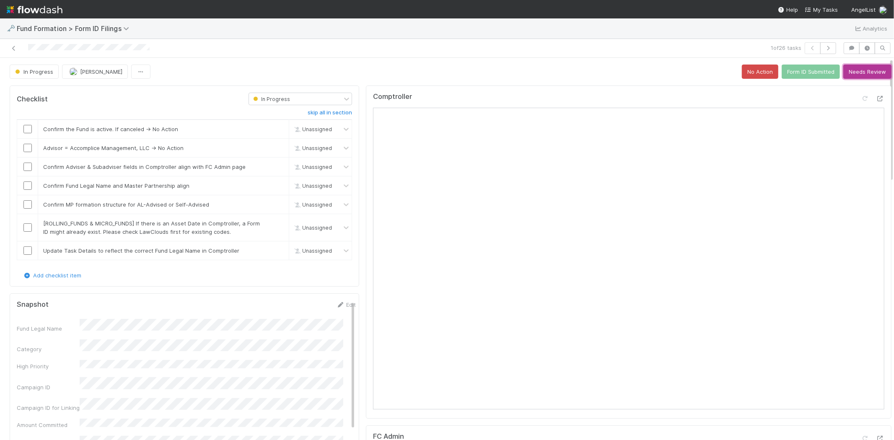
click at [856, 69] on button "Needs Review" at bounding box center [867, 72] width 48 height 14
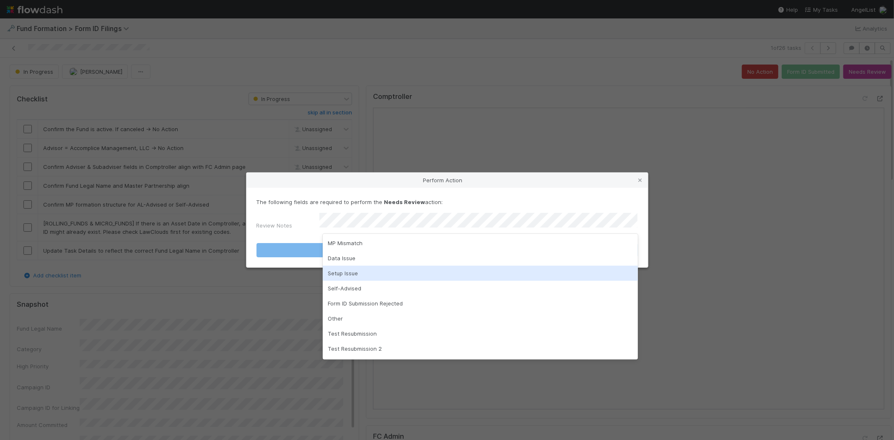
click at [386, 273] on div "Setup Issue" at bounding box center [480, 273] width 315 height 15
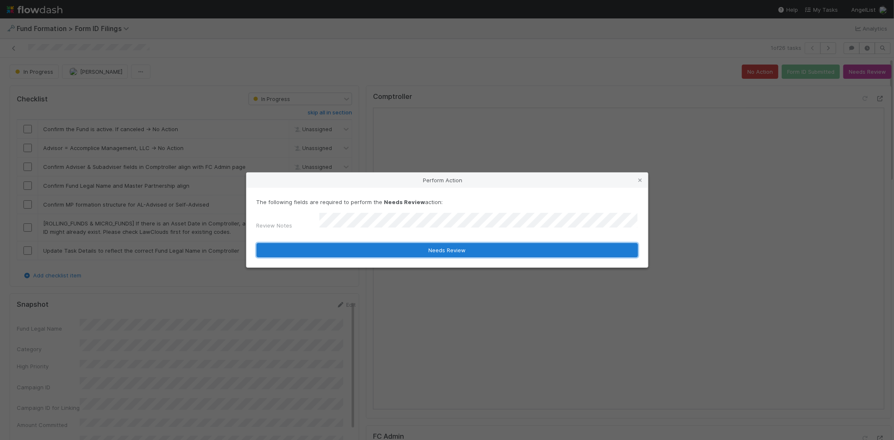
click at [404, 249] on button "Needs Review" at bounding box center [447, 250] width 381 height 14
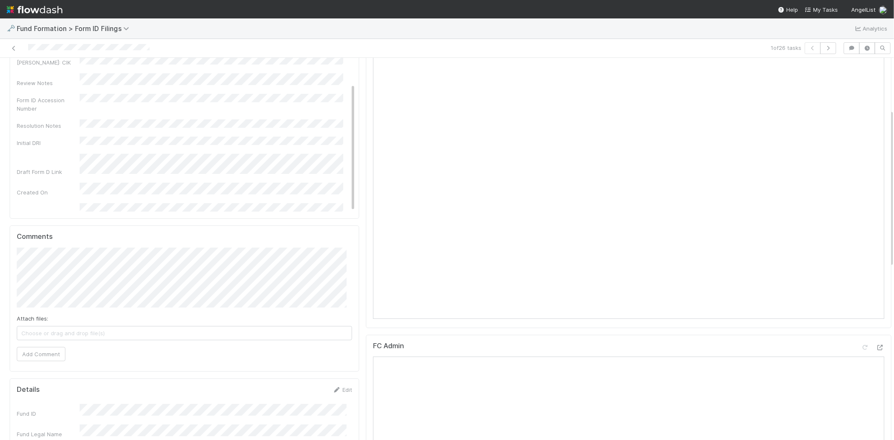
scroll to position [186, 0]
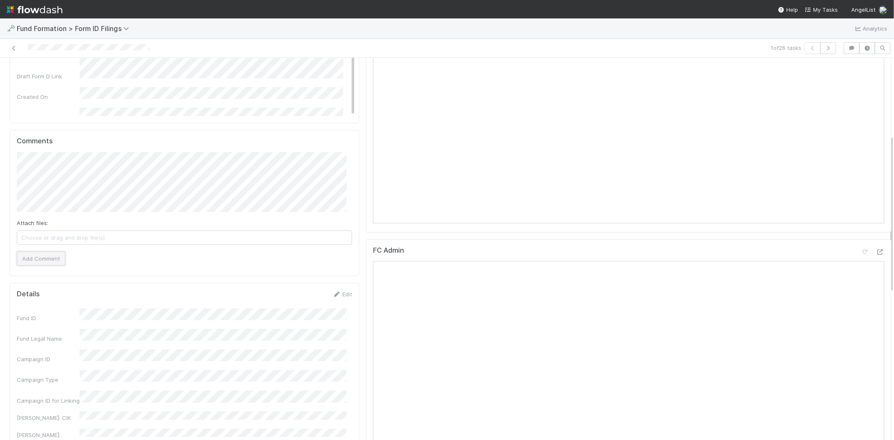
click at [52, 263] on button "Add Comment" at bounding box center [41, 258] width 49 height 14
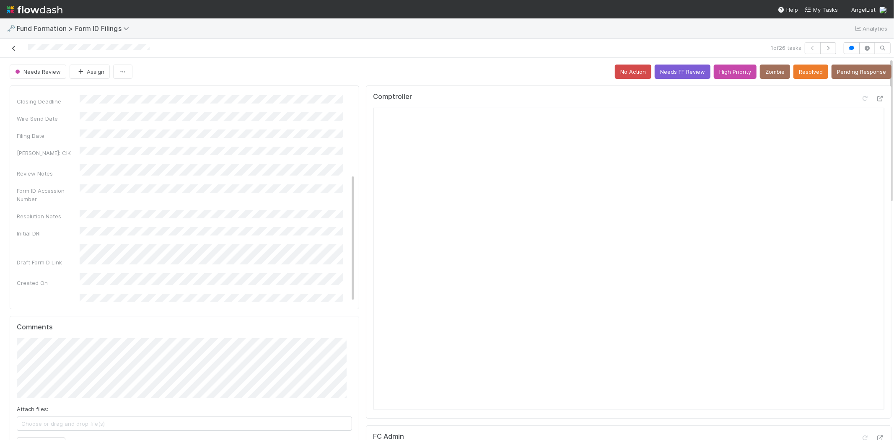
click at [13, 47] on icon at bounding box center [14, 48] width 8 height 5
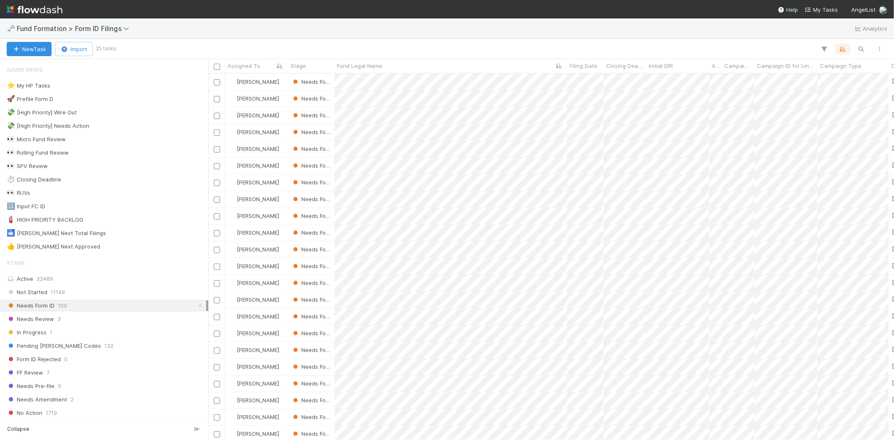
scroll to position [359, 678]
click at [506, 46] on div at bounding box center [447, 220] width 894 height 440
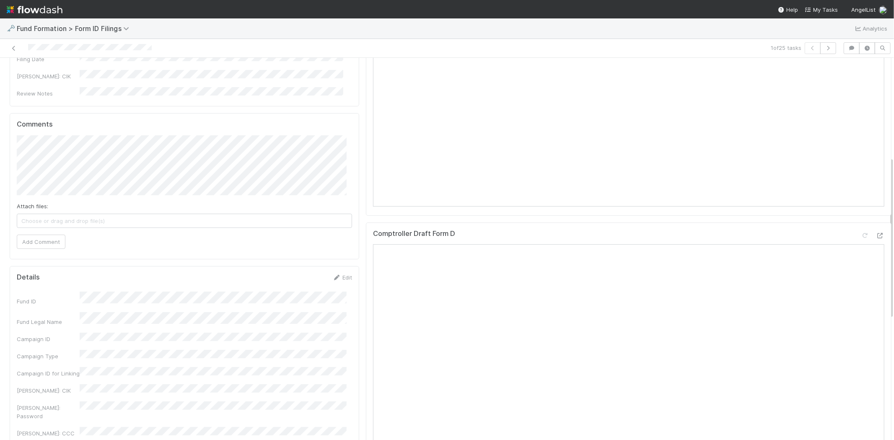
scroll to position [233, 0]
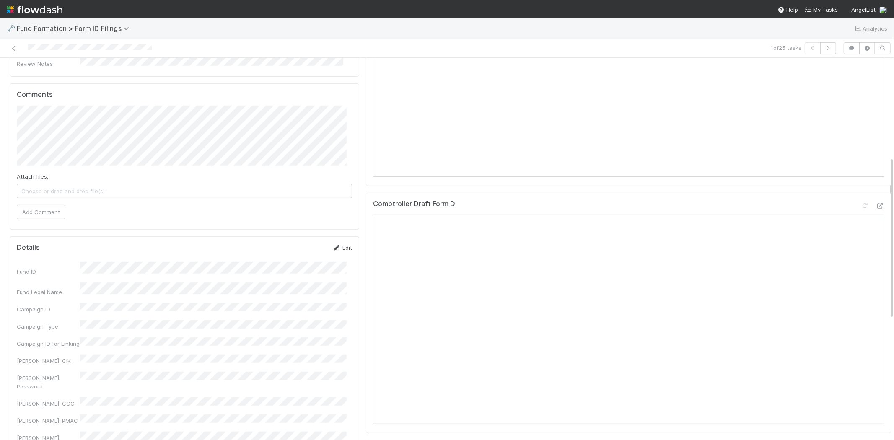
click at [337, 246] on link "Edit" at bounding box center [342, 247] width 20 height 7
click at [299, 248] on button "Save" at bounding box center [308, 251] width 24 height 14
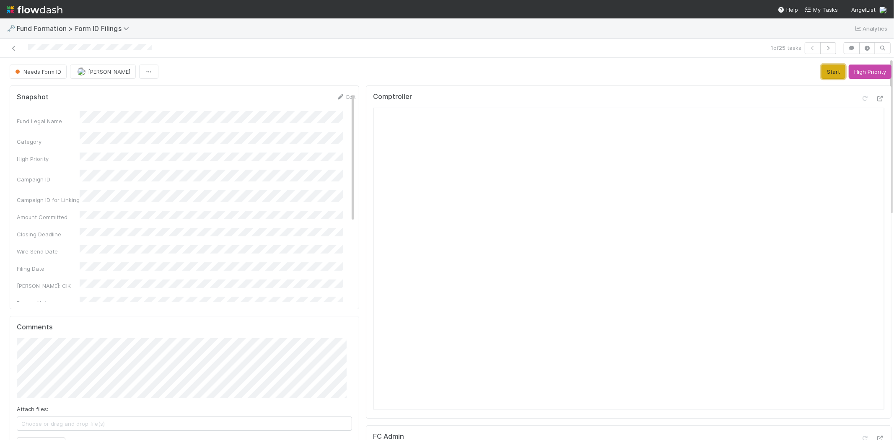
click at [822, 70] on button "Start" at bounding box center [834, 72] width 24 height 14
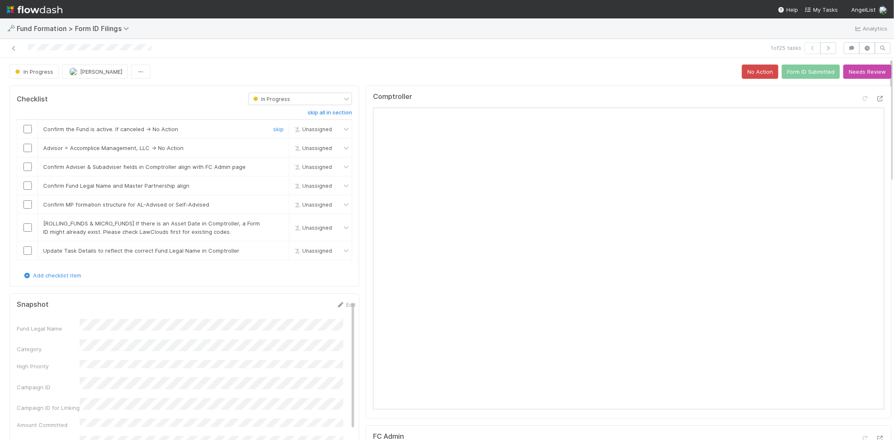
click at [23, 125] on input "checkbox" at bounding box center [27, 129] width 8 height 8
drag, startPoint x: 272, startPoint y: 147, endPoint x: 255, endPoint y: 152, distance: 18.3
click at [273, 148] on link "skip" at bounding box center [278, 148] width 10 height 7
drag, startPoint x: 30, startPoint y: 163, endPoint x: 28, endPoint y: 174, distance: 11.1
click at [30, 164] on input "checkbox" at bounding box center [27, 167] width 8 height 8
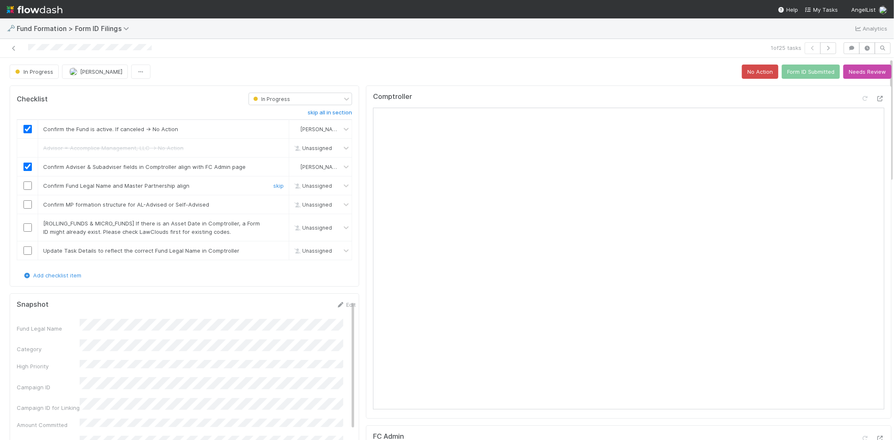
drag, startPoint x: 28, startPoint y: 182, endPoint x: 27, endPoint y: 198, distance: 15.5
click at [28, 183] on input "checkbox" at bounding box center [27, 185] width 8 height 8
click at [27, 205] on input "checkbox" at bounding box center [27, 204] width 8 height 8
click at [273, 224] on link "skip" at bounding box center [278, 223] width 10 height 7
click at [26, 247] on input "checkbox" at bounding box center [27, 250] width 8 height 8
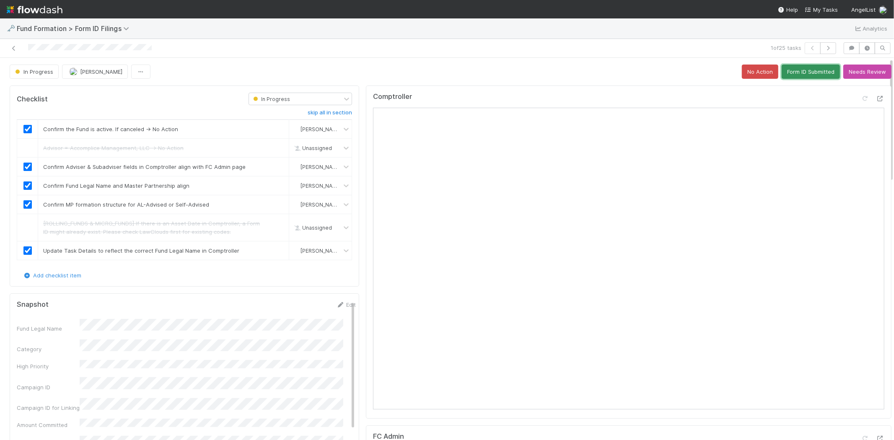
click at [796, 73] on button "Form ID Submitted" at bounding box center [811, 72] width 58 height 14
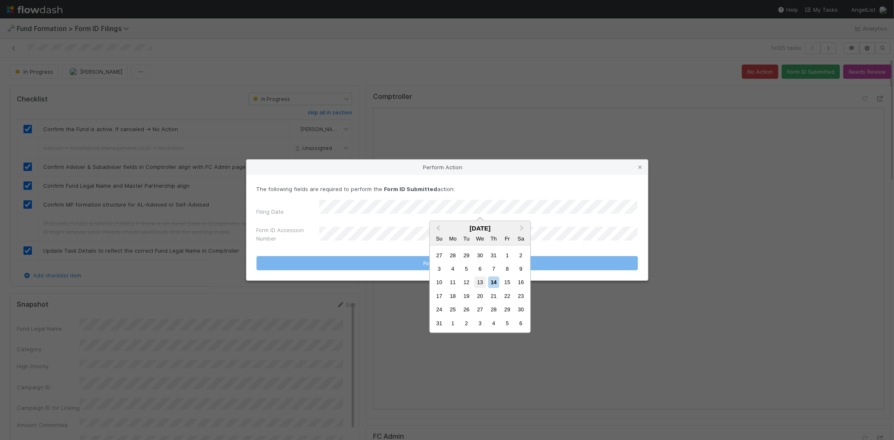
click at [478, 280] on div "13" at bounding box center [479, 282] width 11 height 11
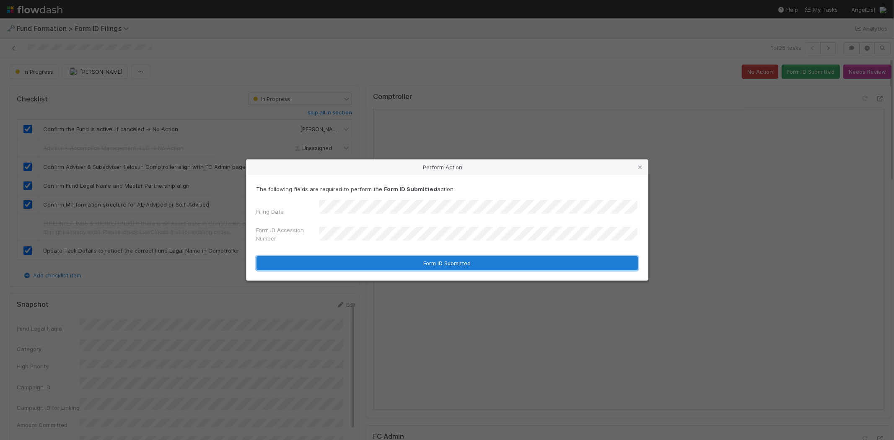
click at [373, 257] on button "Form ID Submitted" at bounding box center [447, 263] width 381 height 14
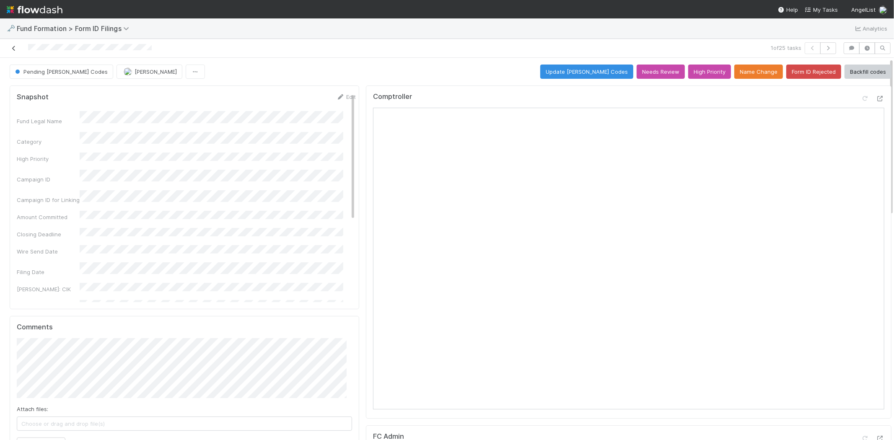
click at [13, 47] on icon at bounding box center [14, 48] width 8 height 5
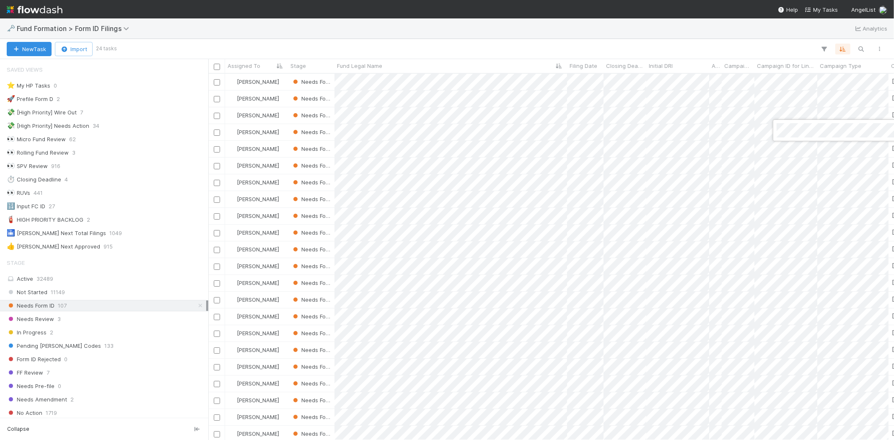
click at [560, 41] on div at bounding box center [447, 220] width 894 height 440
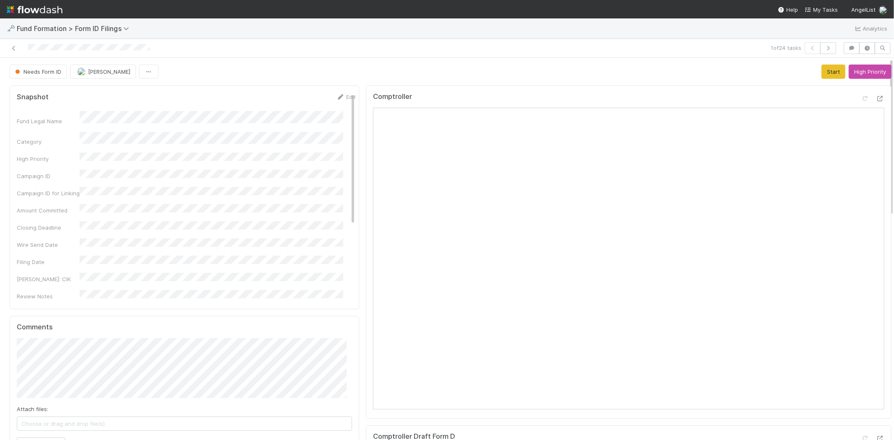
click at [642, 90] on div "Comptroller" at bounding box center [629, 252] width 526 height 333
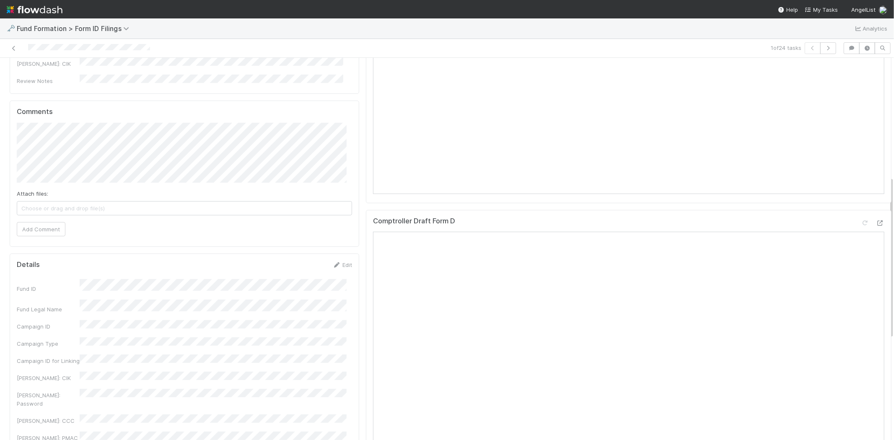
scroll to position [279, 0]
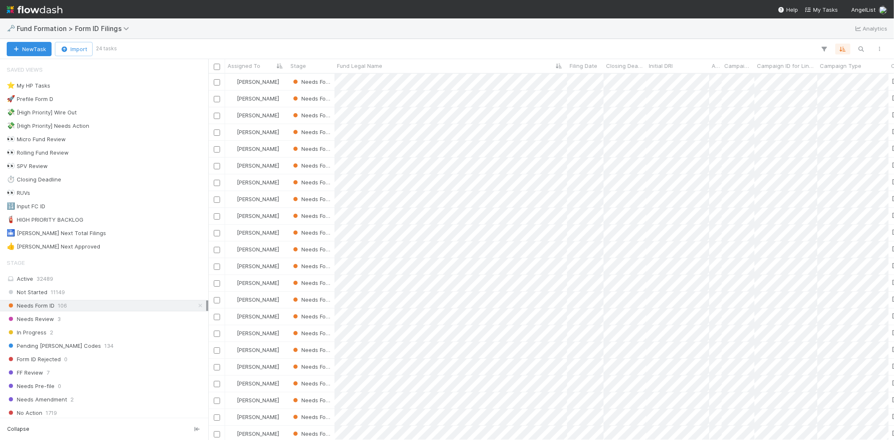
scroll to position [359, 678]
click at [504, 34] on div at bounding box center [447, 220] width 894 height 440
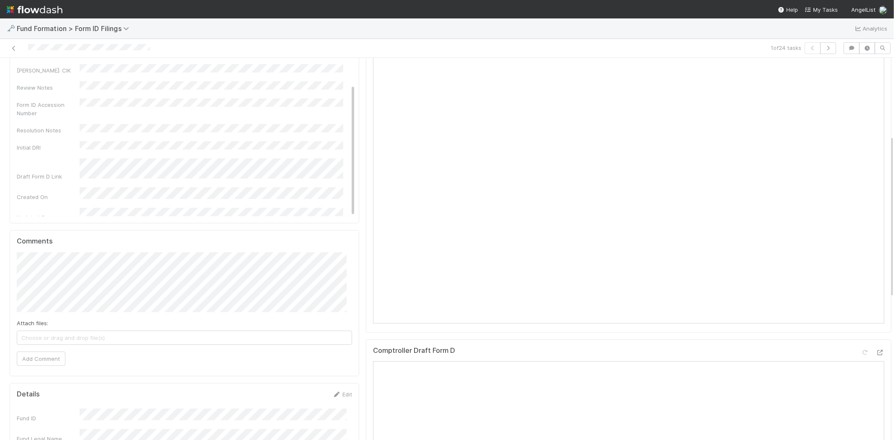
scroll to position [186, 0]
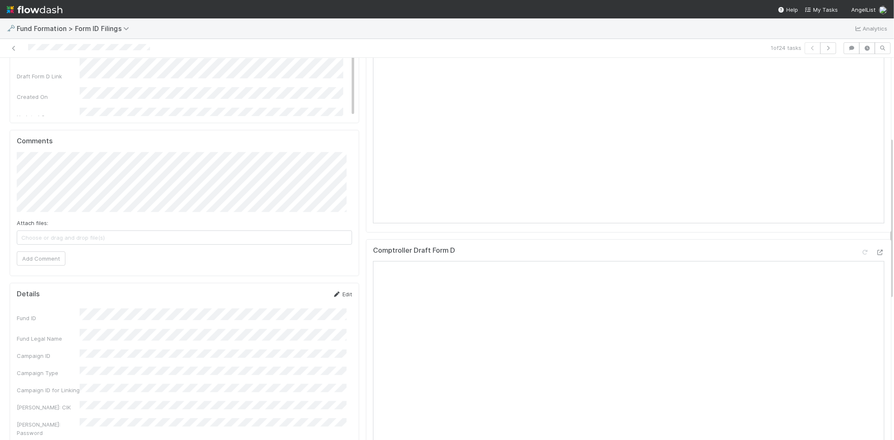
click at [337, 292] on link "Edit" at bounding box center [342, 294] width 20 height 7
click at [300, 296] on button "Save" at bounding box center [308, 297] width 24 height 14
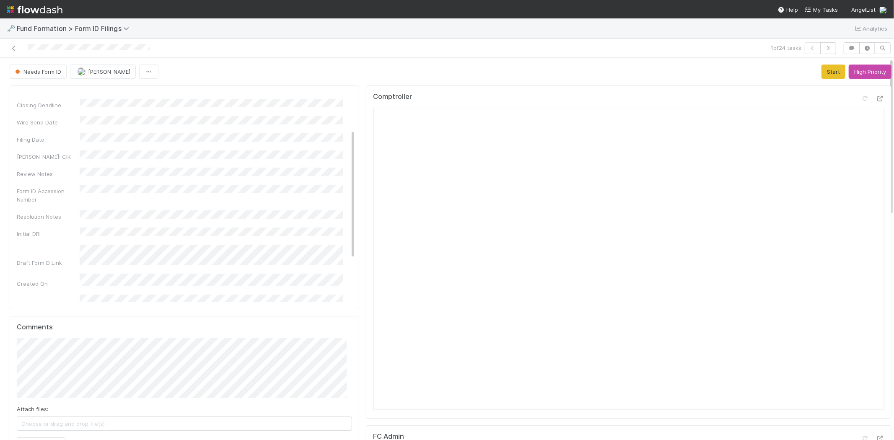
scroll to position [0, 0]
click at [822, 76] on button "Start" at bounding box center [834, 72] width 24 height 14
click at [513, 77] on div "Needs Form ID Meg Castanare Loading..." at bounding box center [451, 72] width 882 height 14
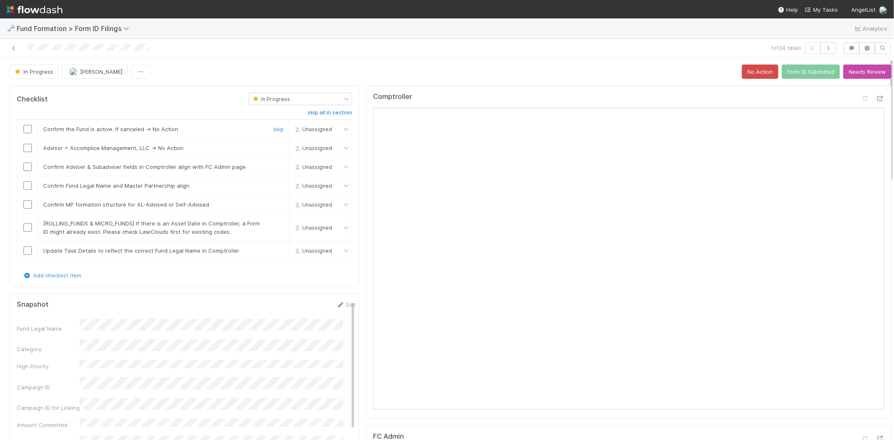
click at [27, 128] on input "checkbox" at bounding box center [27, 129] width 8 height 8
click at [273, 148] on link "skip" at bounding box center [278, 148] width 10 height 7
click at [29, 166] on input "checkbox" at bounding box center [27, 167] width 8 height 8
click at [28, 187] on input "checkbox" at bounding box center [27, 185] width 8 height 8
drag, startPoint x: 27, startPoint y: 204, endPoint x: 30, endPoint y: 216, distance: 12.5
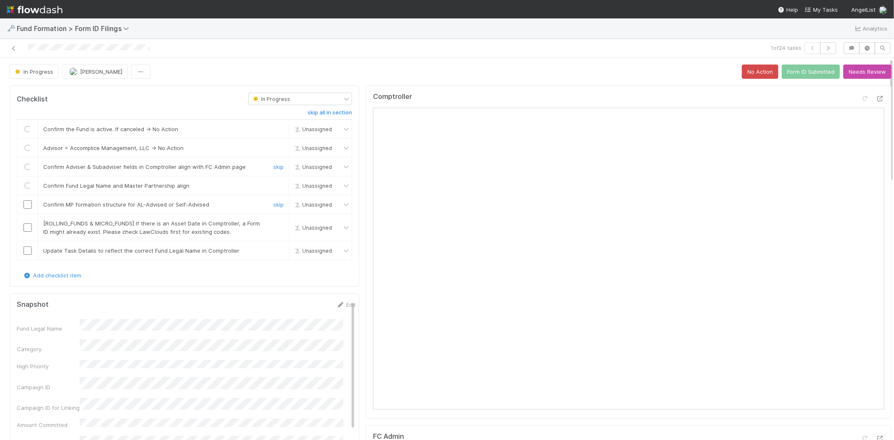
click at [27, 205] on input "checkbox" at bounding box center [27, 204] width 8 height 8
click at [273, 223] on link "skip" at bounding box center [278, 223] width 10 height 7
drag, startPoint x: 30, startPoint y: 250, endPoint x: 245, endPoint y: 212, distance: 218.3
click at [30, 249] on input "checkbox" at bounding box center [27, 250] width 8 height 8
checkbox input "true"
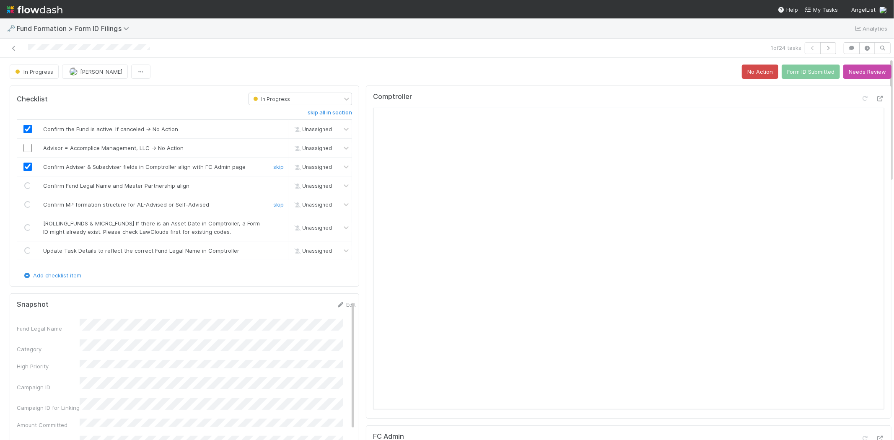
checkbox input "true"
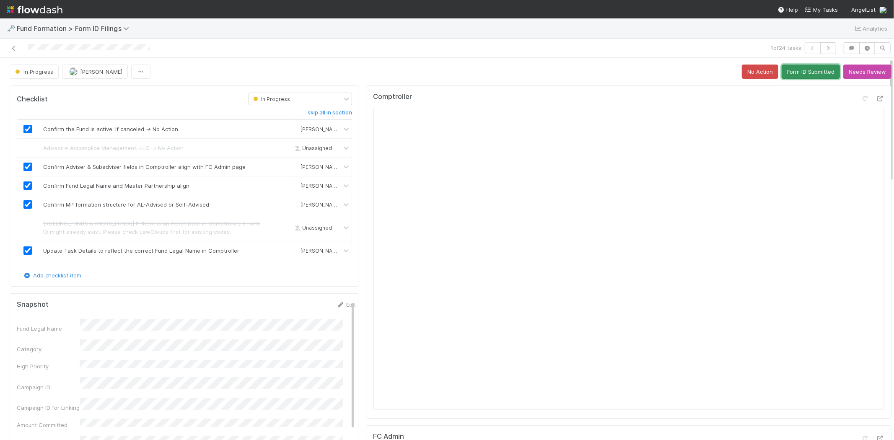
click at [795, 70] on button "Form ID Submitted" at bounding box center [811, 72] width 58 height 14
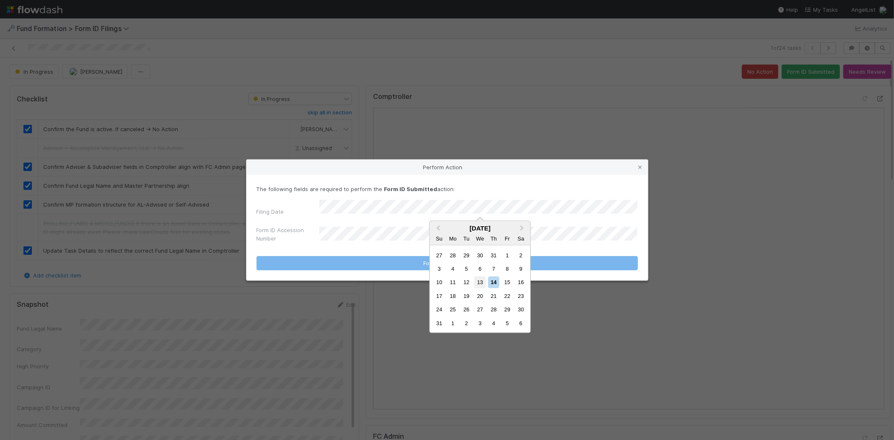
click at [477, 280] on div "13" at bounding box center [479, 282] width 11 height 11
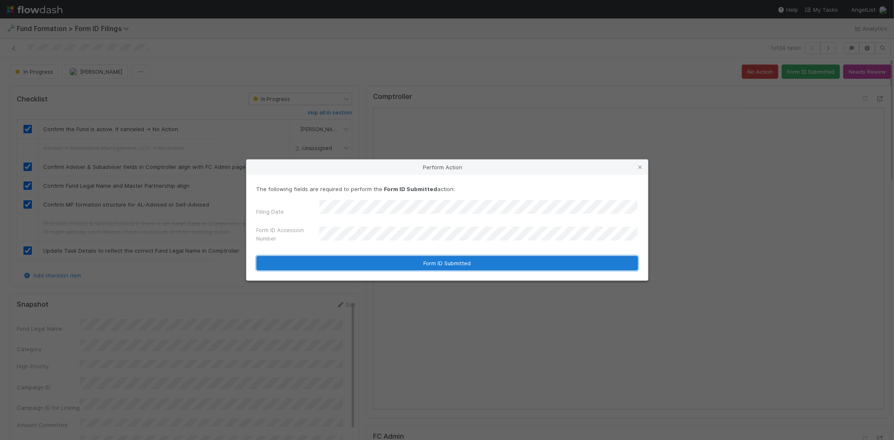
click at [392, 257] on button "Form ID Submitted" at bounding box center [447, 263] width 381 height 14
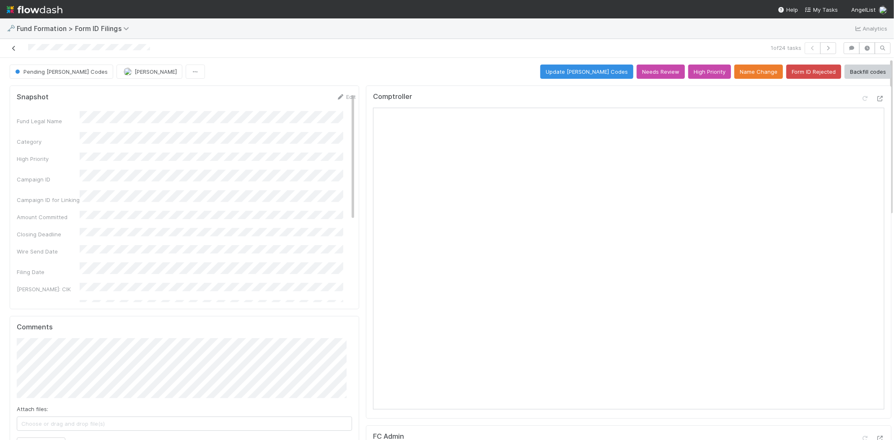
click at [15, 47] on icon at bounding box center [14, 48] width 8 height 5
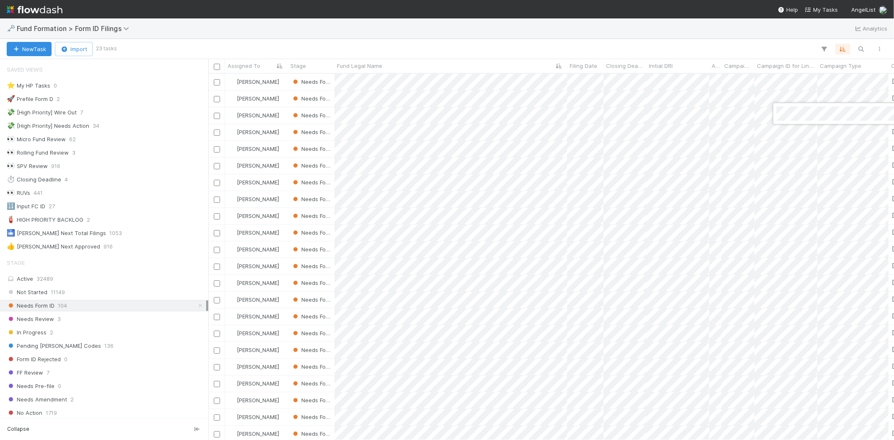
click at [497, 87] on div at bounding box center [447, 220] width 894 height 440
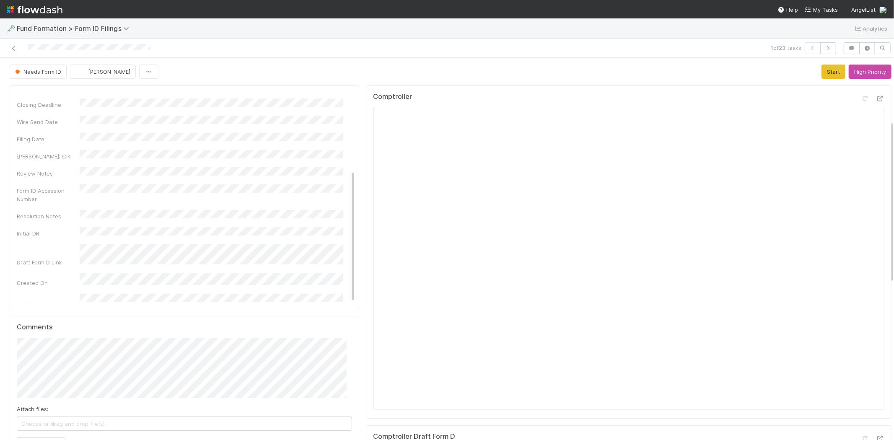
scroll to position [186, 0]
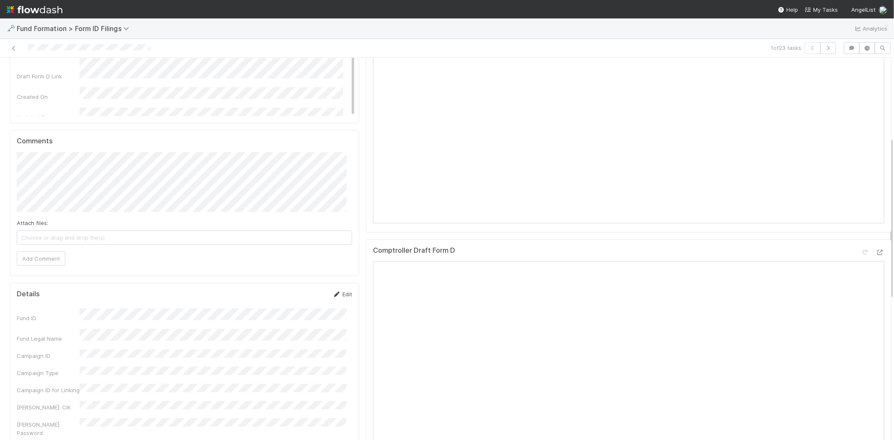
click at [344, 293] on link "Edit" at bounding box center [342, 294] width 20 height 7
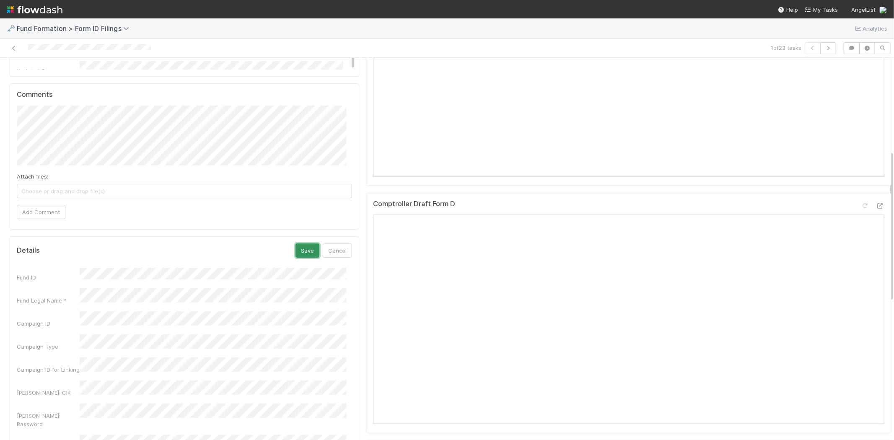
click at [296, 246] on button "Save" at bounding box center [308, 251] width 24 height 14
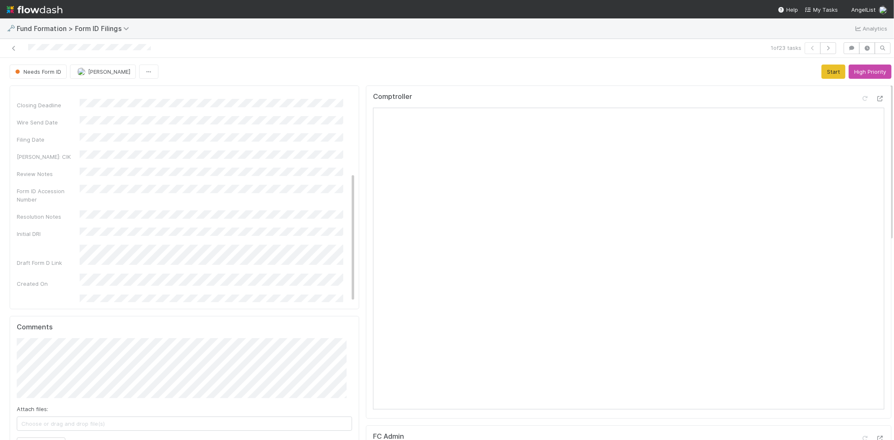
scroll to position [93, 0]
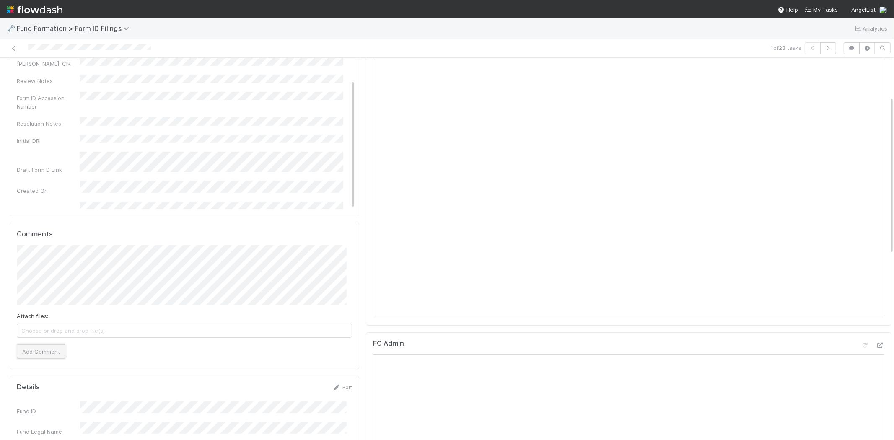
click at [51, 355] on button "Add Comment" at bounding box center [41, 352] width 49 height 14
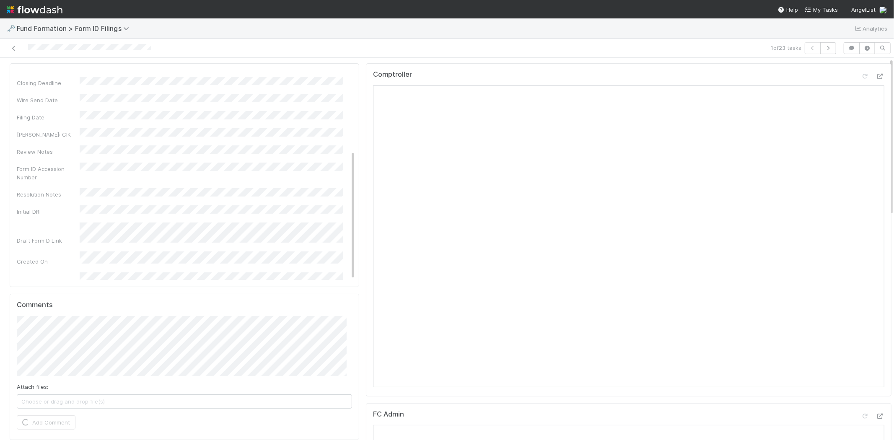
scroll to position [0, 0]
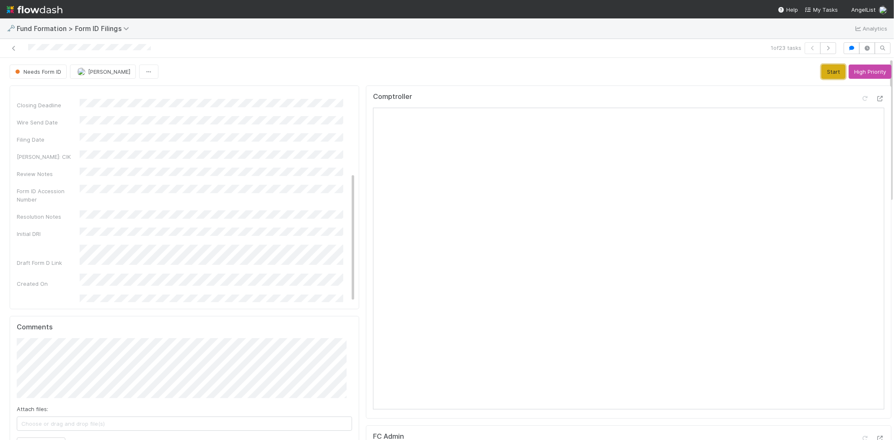
click at [822, 73] on button "Start" at bounding box center [834, 72] width 24 height 14
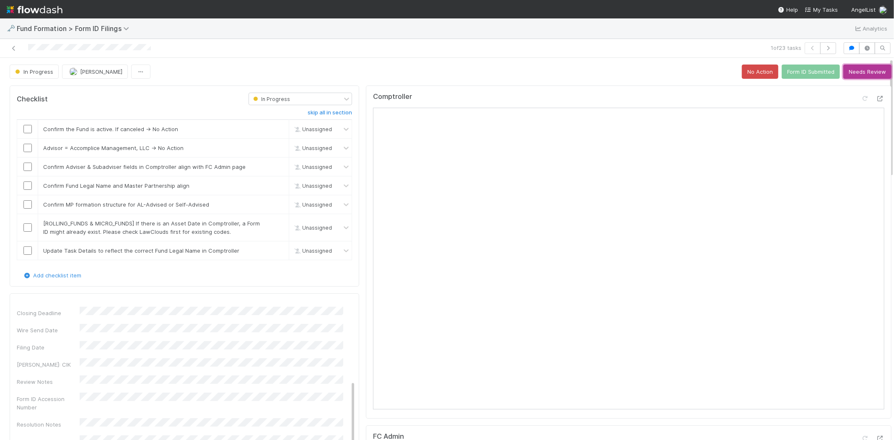
click at [861, 66] on button "Needs Review" at bounding box center [867, 72] width 48 height 14
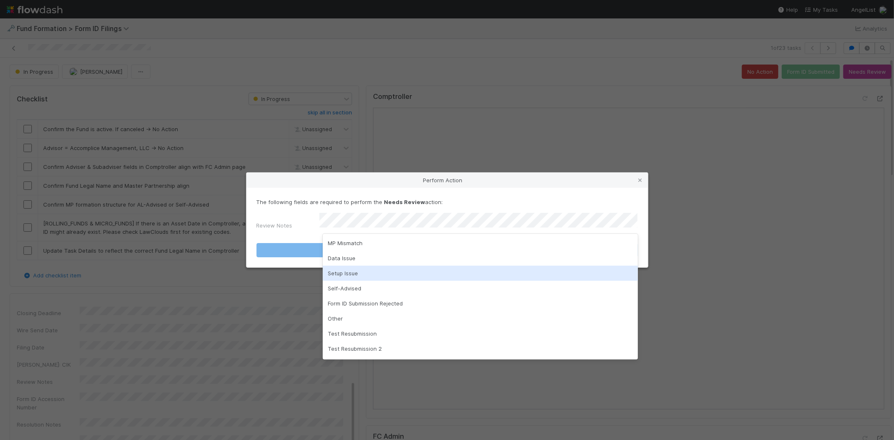
click at [388, 272] on div "Setup Issue" at bounding box center [480, 273] width 315 height 15
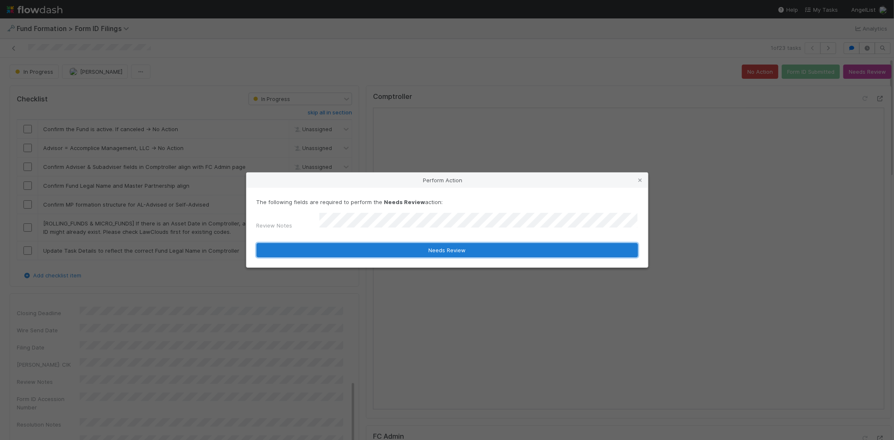
click at [422, 246] on button "Needs Review" at bounding box center [447, 250] width 381 height 14
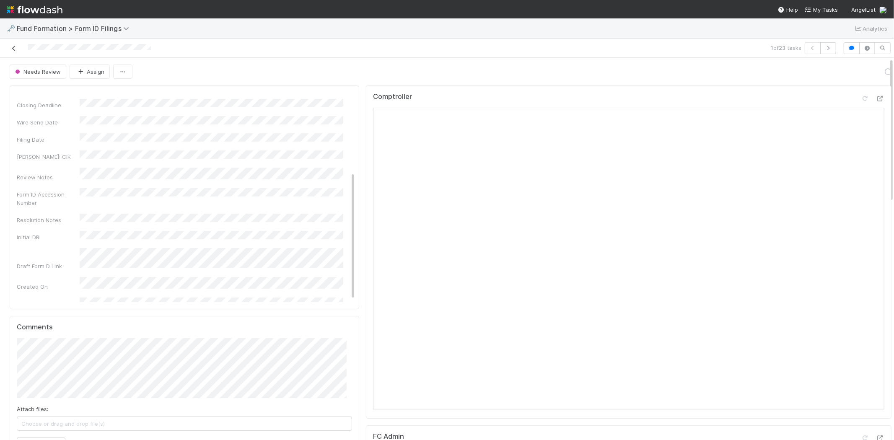
click at [11, 47] on icon at bounding box center [14, 48] width 8 height 5
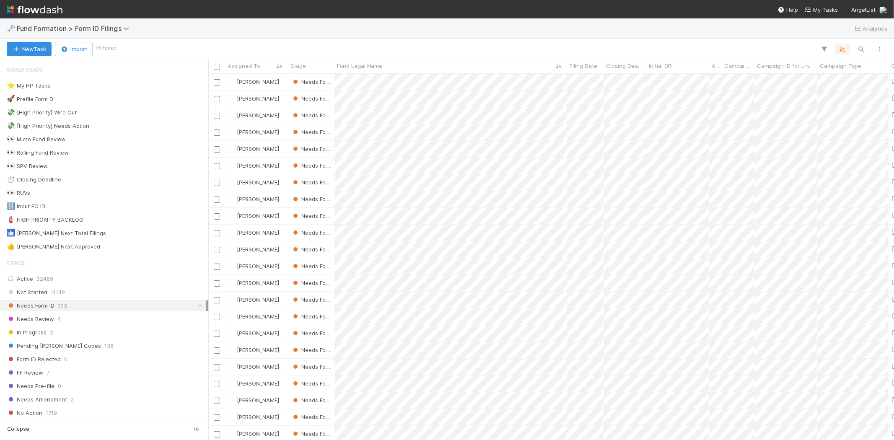
scroll to position [359, 678]
click at [535, 39] on div at bounding box center [447, 220] width 894 height 440
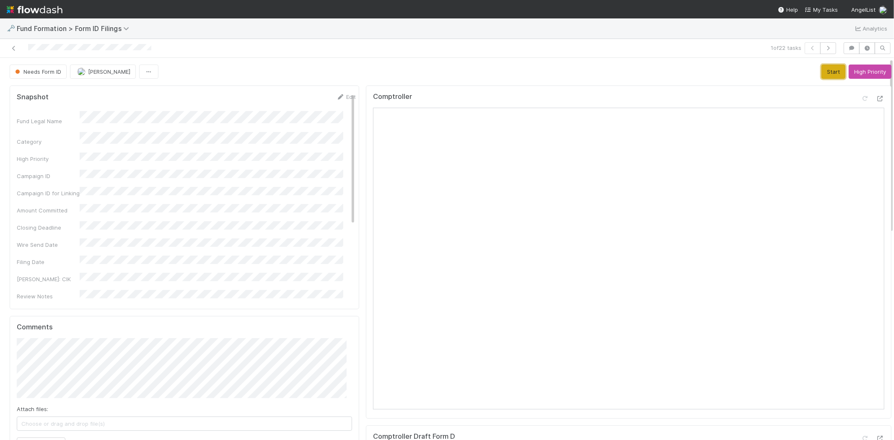
click at [823, 72] on button "Start" at bounding box center [834, 72] width 24 height 14
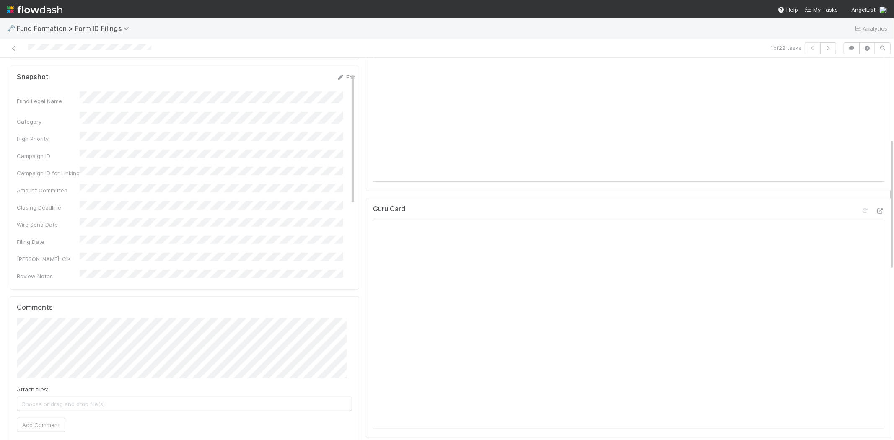
scroll to position [233, 0]
click at [25, 418] on button "Add Comment" at bounding box center [41, 420] width 49 height 14
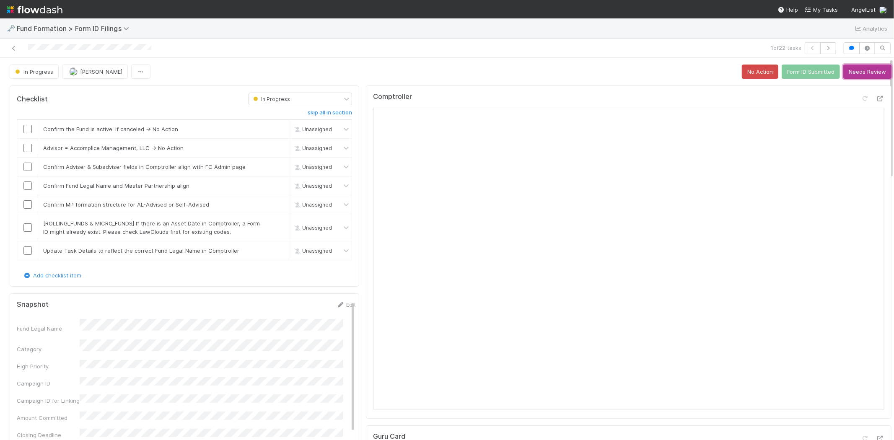
click at [857, 72] on button "Needs Review" at bounding box center [867, 72] width 48 height 14
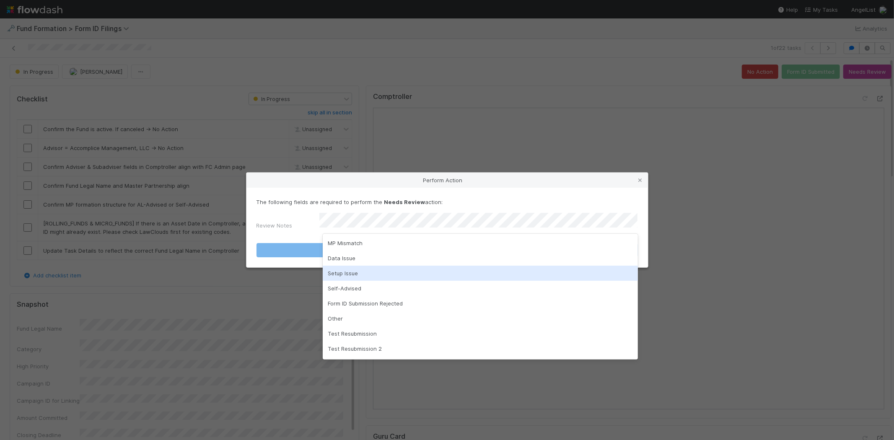
click at [409, 271] on div "Setup Issue" at bounding box center [480, 273] width 315 height 15
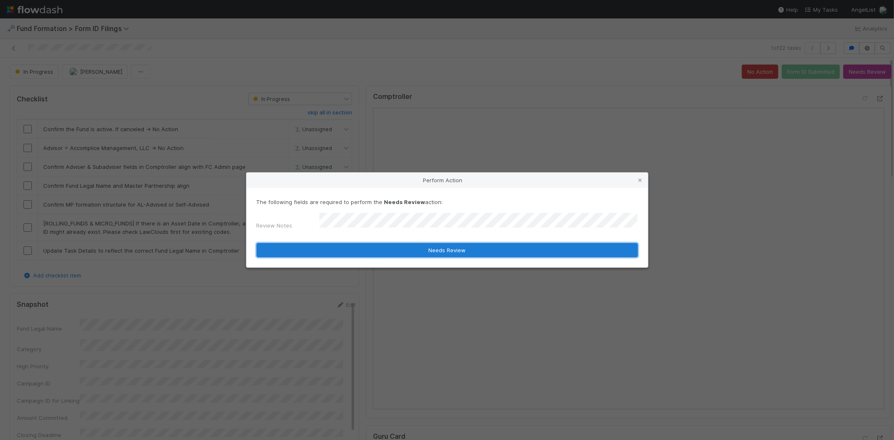
drag, startPoint x: 407, startPoint y: 251, endPoint x: 395, endPoint y: 240, distance: 16.6
click at [407, 251] on button "Needs Review" at bounding box center [447, 250] width 381 height 14
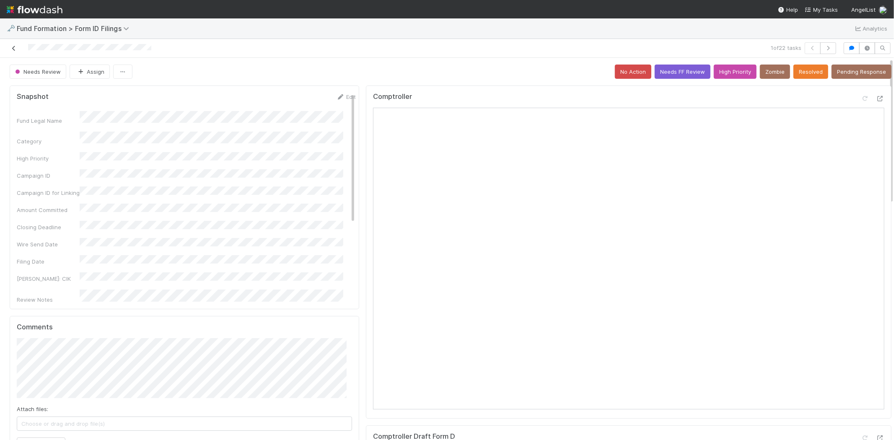
click at [13, 49] on icon at bounding box center [14, 48] width 8 height 5
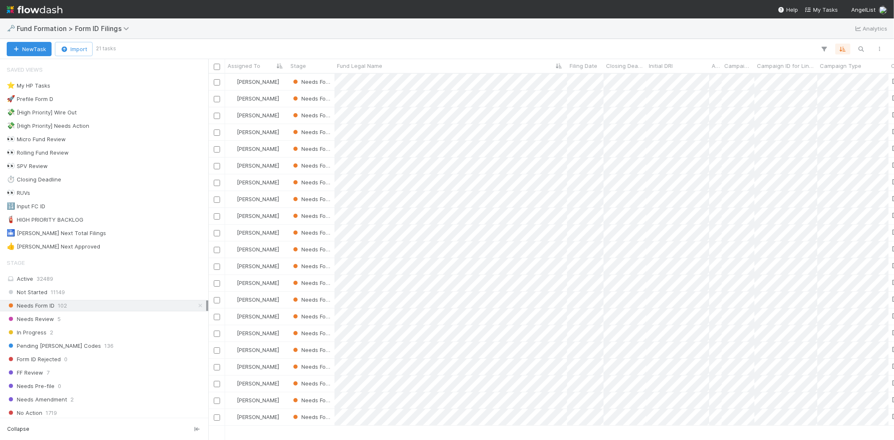
scroll to position [359, 678]
click at [527, 39] on div at bounding box center [447, 220] width 894 height 440
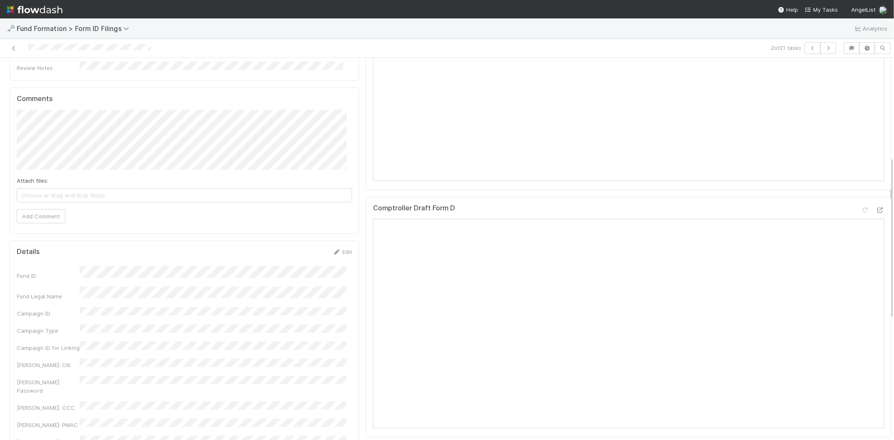
scroll to position [233, 0]
click at [340, 248] on link "Edit" at bounding box center [342, 247] width 20 height 7
click at [307, 254] on button "Save" at bounding box center [308, 251] width 24 height 14
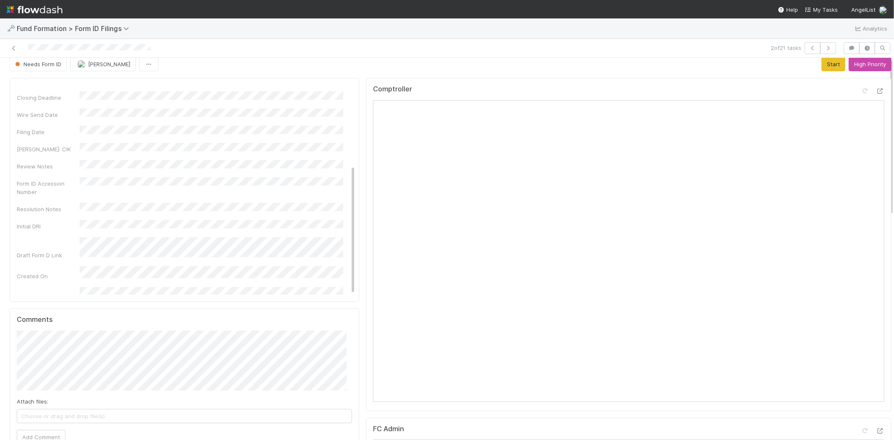
scroll to position [0, 0]
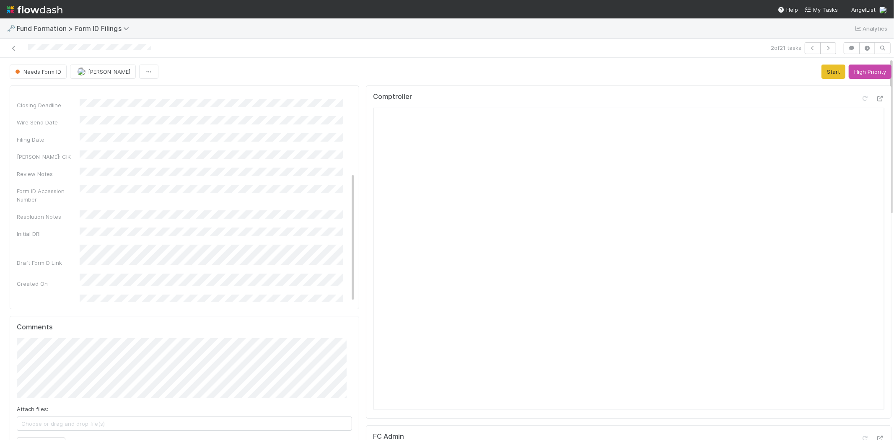
click at [650, 94] on div "Comptroller" at bounding box center [628, 100] width 511 height 15
click at [822, 68] on button "Start" at bounding box center [834, 72] width 24 height 14
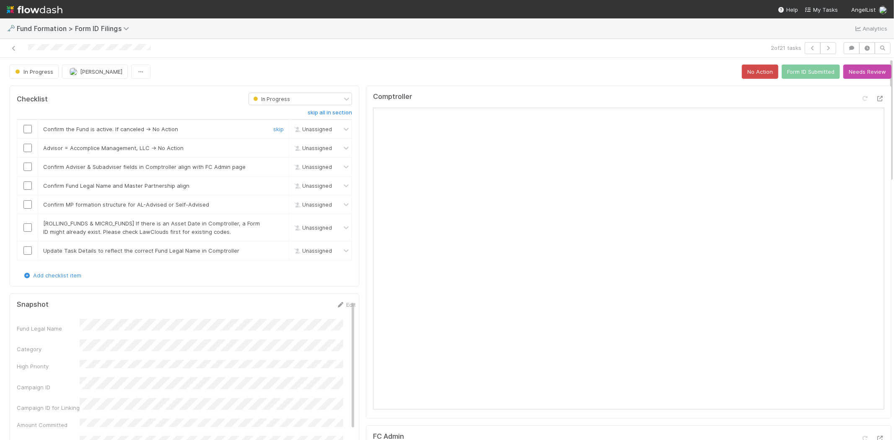
click at [26, 129] on input "checkbox" at bounding box center [27, 129] width 8 height 8
click at [273, 149] on link "skip" at bounding box center [278, 148] width 10 height 7
click at [26, 168] on input "checkbox" at bounding box center [27, 167] width 8 height 8
click at [29, 187] on input "checkbox" at bounding box center [27, 185] width 8 height 8
click at [26, 203] on input "checkbox" at bounding box center [27, 204] width 8 height 8
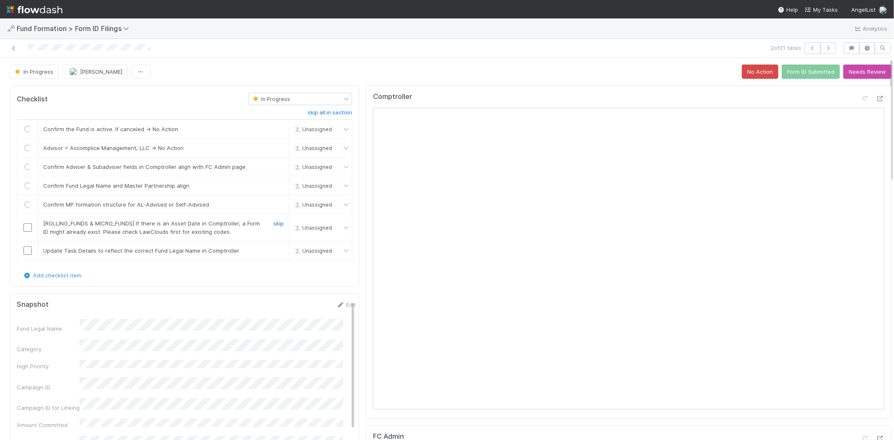
click at [273, 223] on link "skip" at bounding box center [278, 223] width 10 height 7
click at [30, 246] on input "checkbox" at bounding box center [27, 250] width 8 height 8
checkbox input "true"
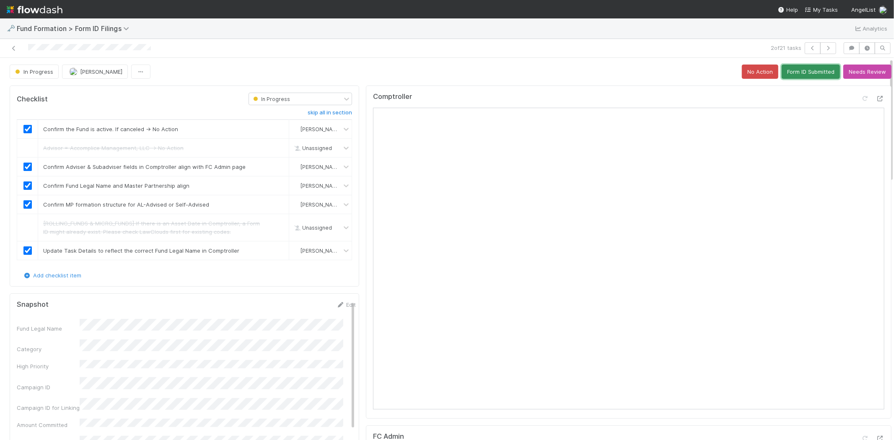
click at [806, 67] on button "Form ID Submitted" at bounding box center [811, 72] width 58 height 14
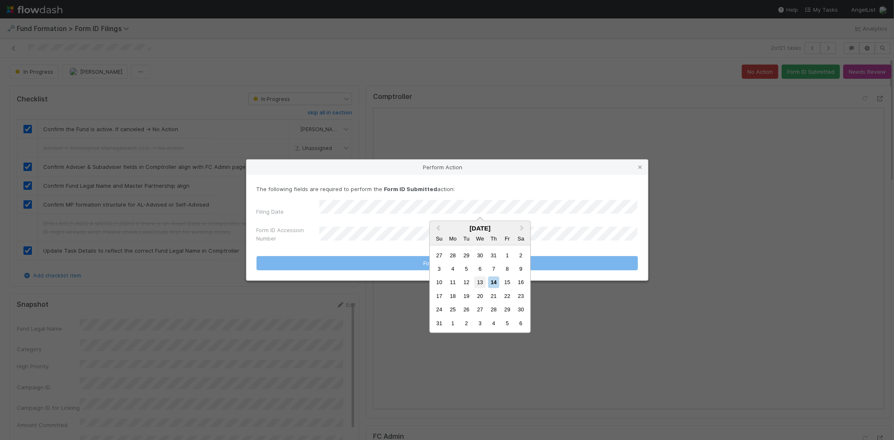
click at [478, 284] on div "13" at bounding box center [479, 282] width 11 height 11
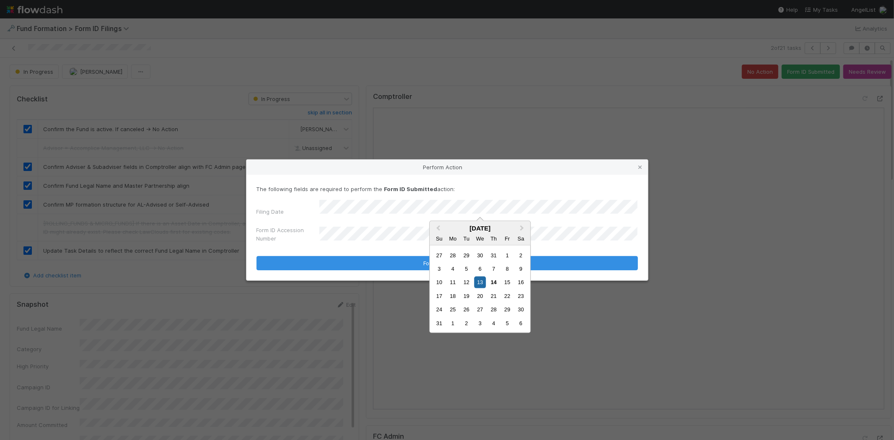
click at [446, 237] on div "Su Mo Tu We Th Fr Sa" at bounding box center [480, 238] width 101 height 13
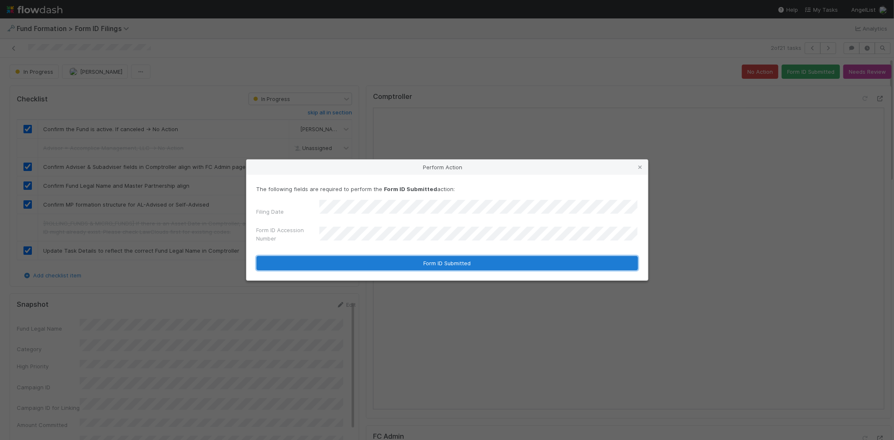
click at [350, 258] on button "Form ID Submitted" at bounding box center [447, 263] width 381 height 14
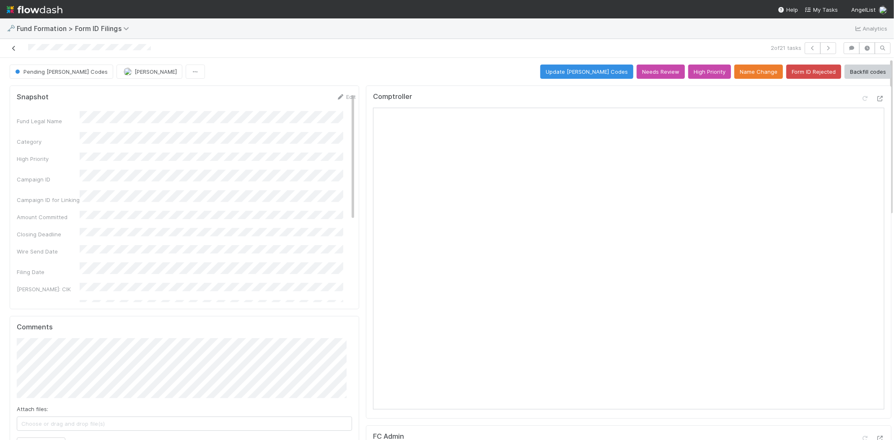
click at [12, 47] on icon at bounding box center [14, 48] width 8 height 5
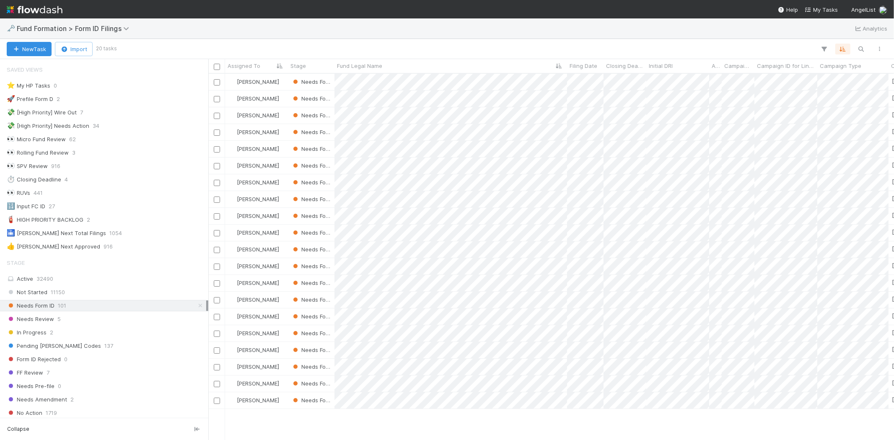
scroll to position [240, 0]
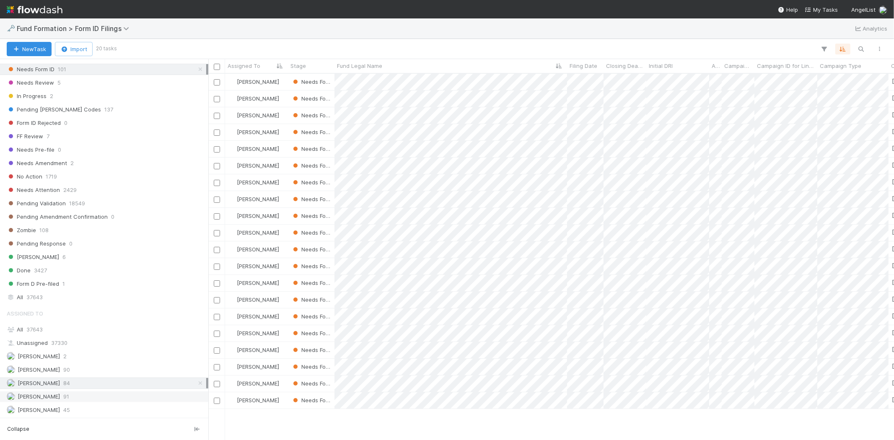
click at [81, 396] on div "Raven Jacinto 91" at bounding box center [107, 396] width 200 height 10
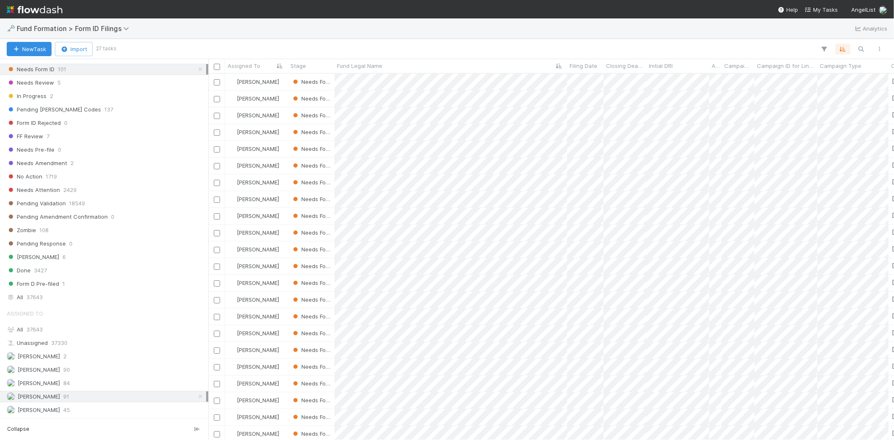
scroll to position [359, 678]
click at [63, 385] on span "84" at bounding box center [66, 383] width 7 height 10
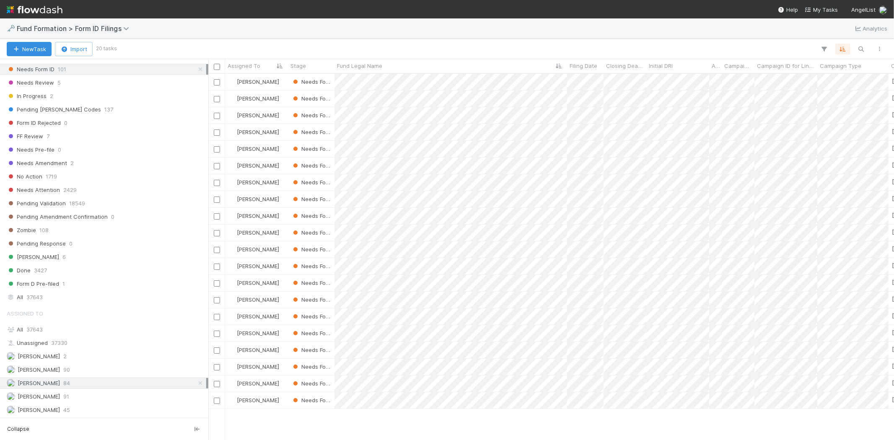
scroll to position [359, 678]
click at [91, 408] on div "Roselyn de Villa 45" at bounding box center [107, 410] width 200 height 10
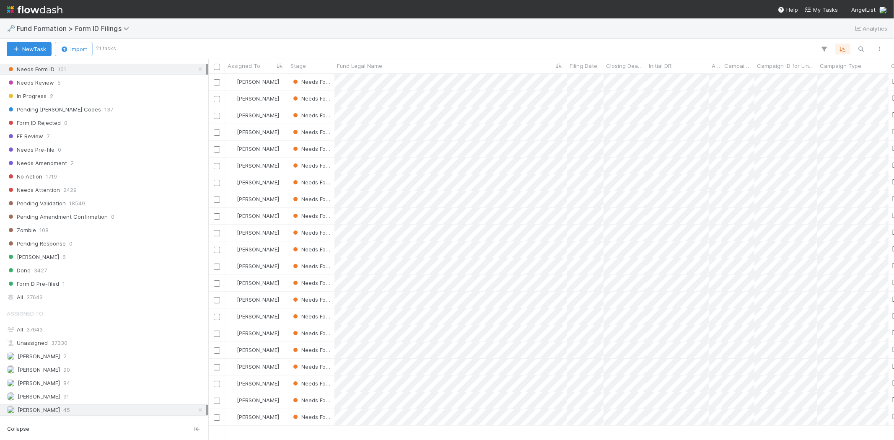
scroll to position [359, 678]
click at [86, 371] on div "Febbie Cervantes 90" at bounding box center [107, 370] width 200 height 10
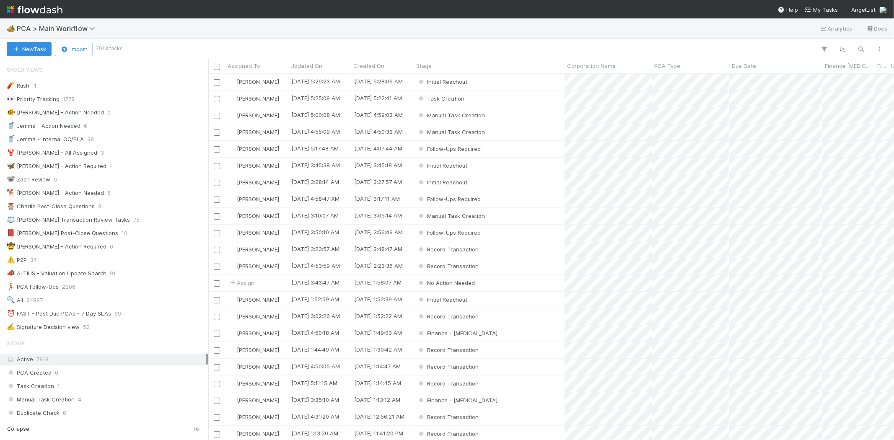
scroll to position [359, 678]
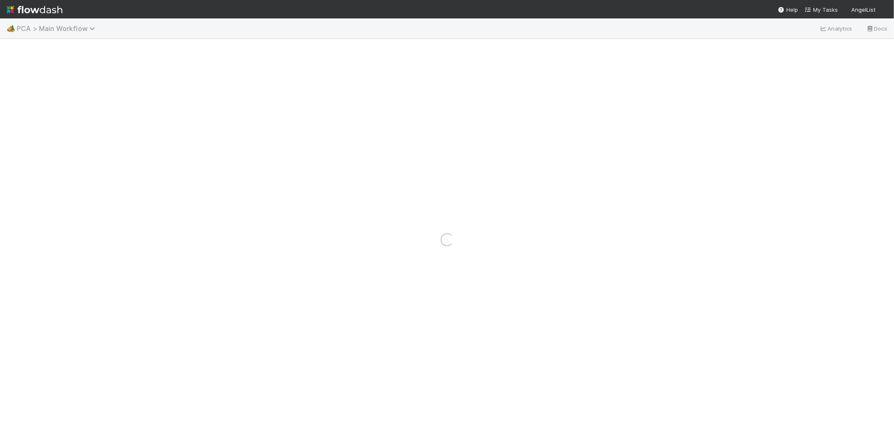
click at [65, 28] on span "PCA > Main Workflow" at bounding box center [58, 28] width 83 height 8
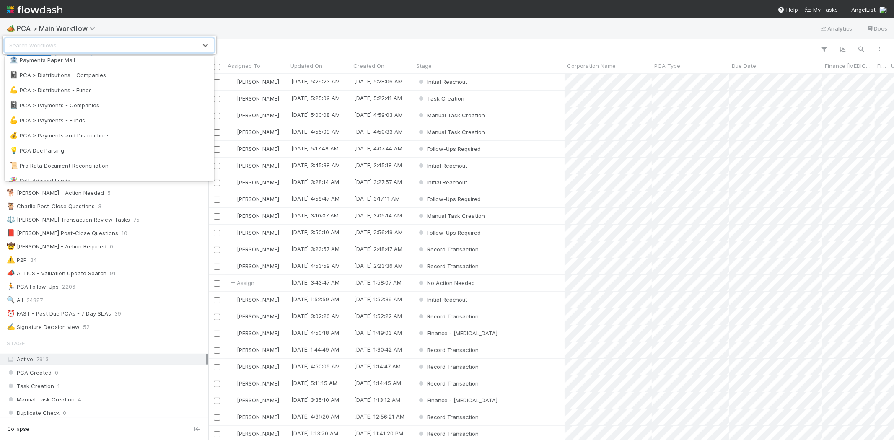
scroll to position [640, 0]
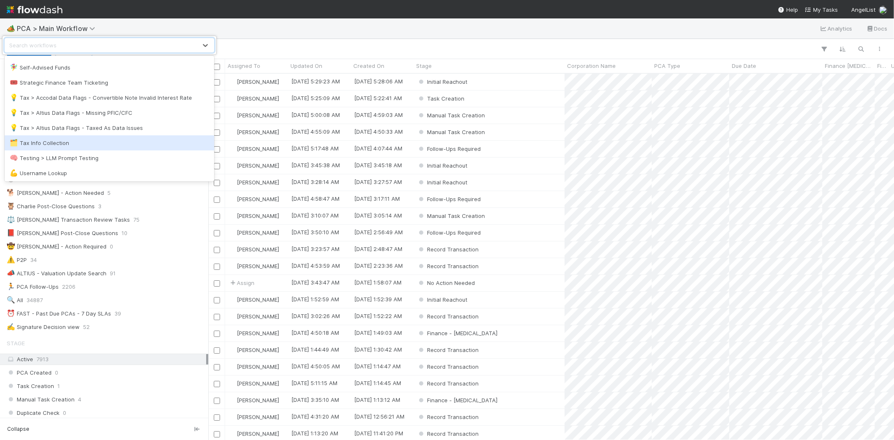
click at [104, 144] on div "🗂️ Tax Info Collection" at bounding box center [110, 143] width 200 height 8
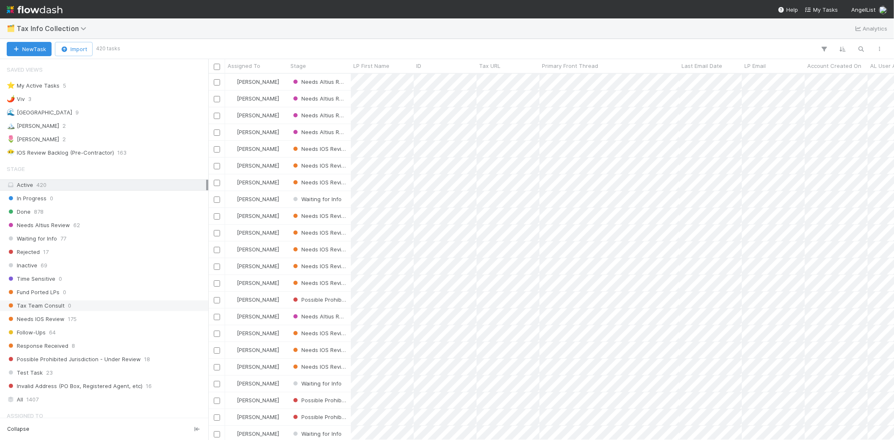
scroll to position [359, 678]
click at [88, 349] on div "Response Received 8" at bounding box center [107, 346] width 200 height 10
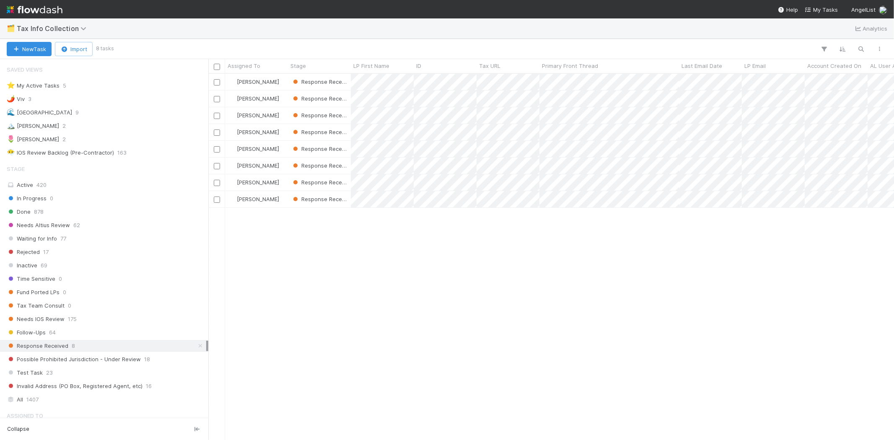
scroll to position [359, 678]
click at [196, 346] on icon at bounding box center [200, 345] width 8 height 5
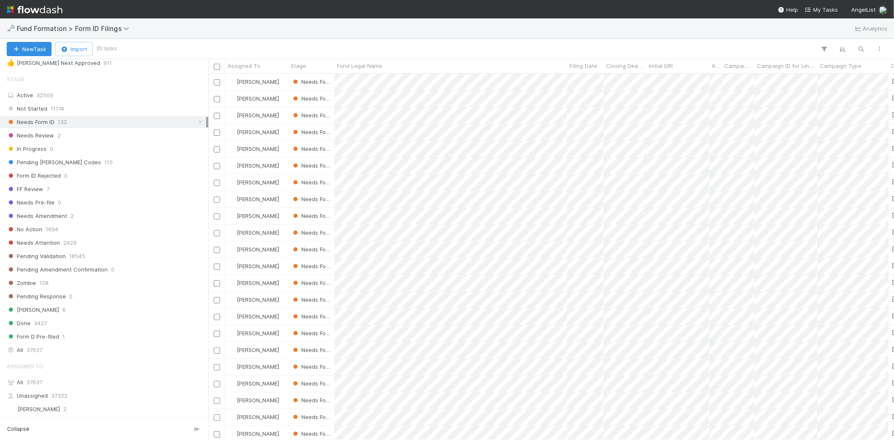
scroll to position [233, 0]
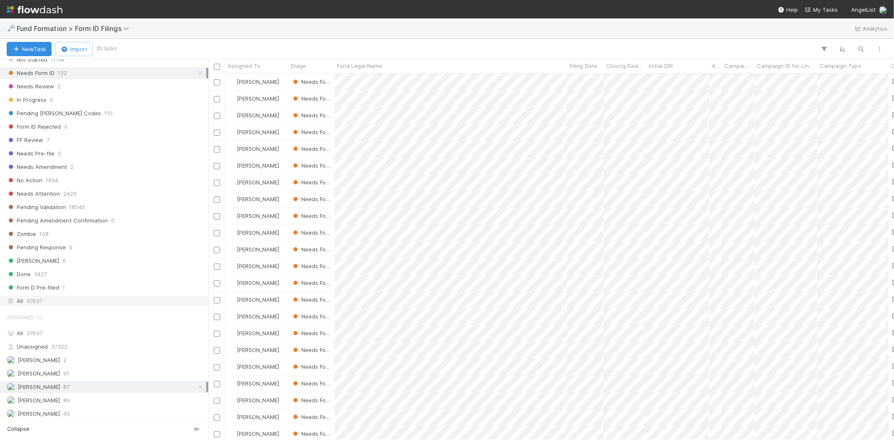
click at [73, 302] on div "All 37637" at bounding box center [107, 301] width 200 height 10
click at [48, 325] on div "All 37637" at bounding box center [107, 329] width 200 height 10
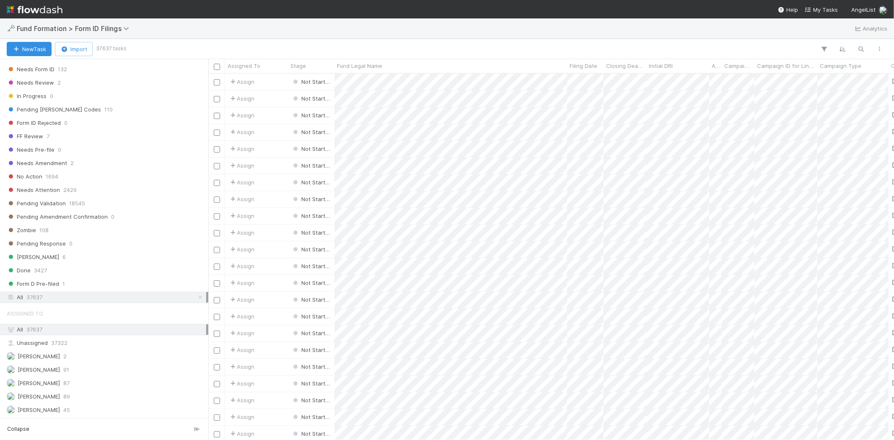
scroll to position [359, 678]
click at [862, 47] on icon "button" at bounding box center [861, 49] width 8 height 8
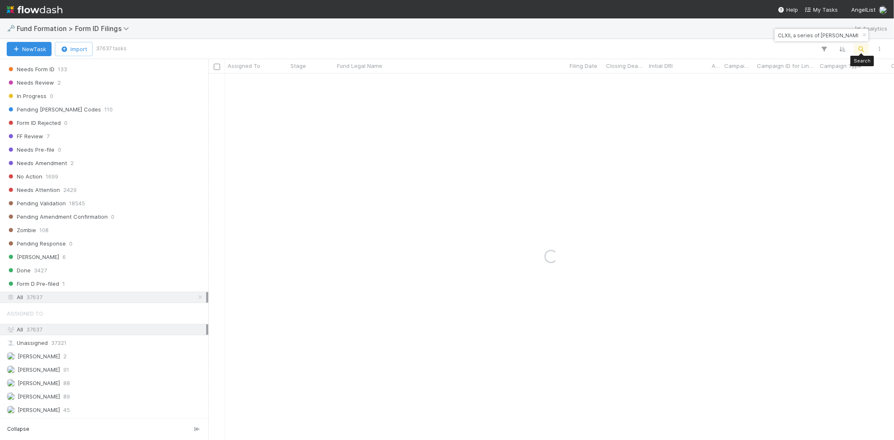
type input "[PERSON_NAME] Capital Burst CLXII, a series of [PERSON_NAME] Capital Burst, LP"
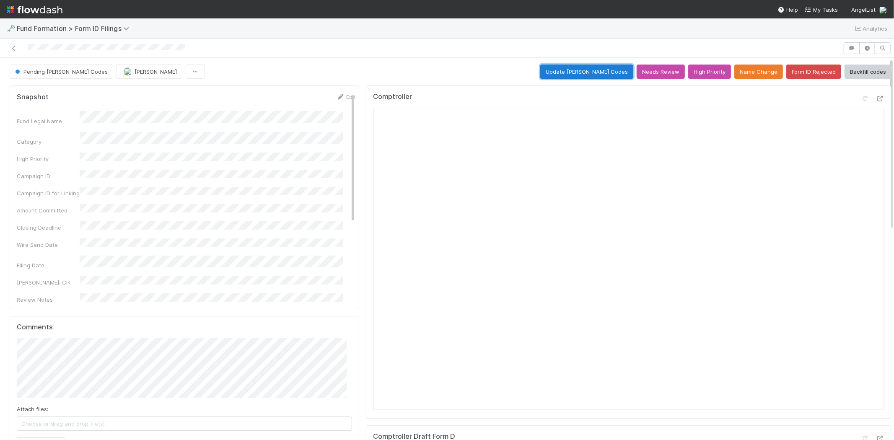
click at [602, 74] on button "Update [PERSON_NAME] Codes" at bounding box center [586, 72] width 93 height 14
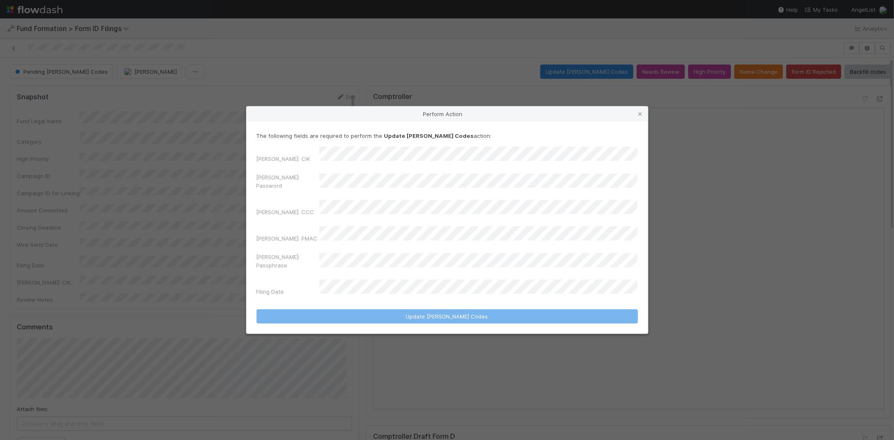
click at [272, 184] on div "[PERSON_NAME]: Password" at bounding box center [447, 183] width 381 height 20
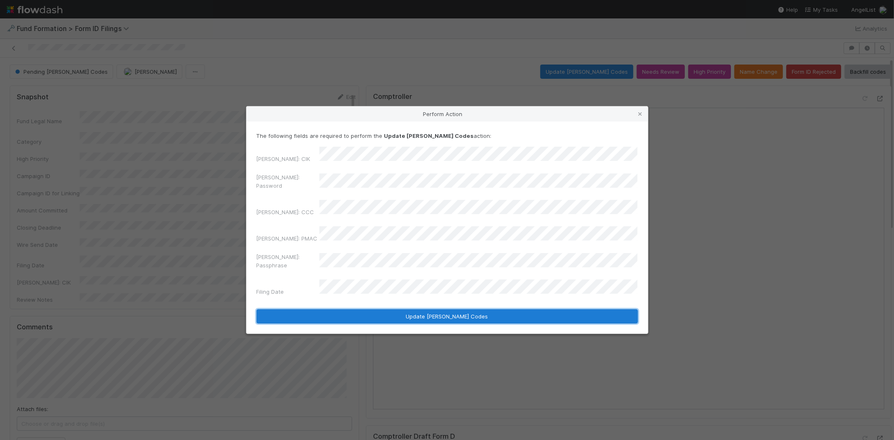
click at [411, 309] on button "Update [PERSON_NAME] Codes" at bounding box center [447, 316] width 381 height 14
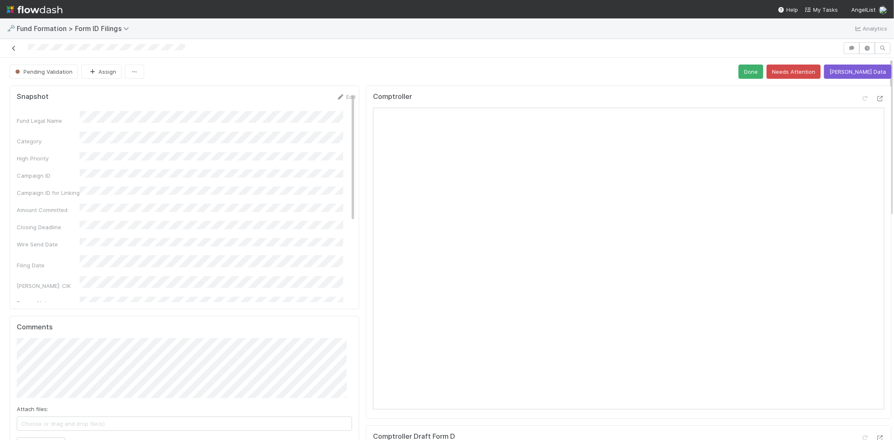
click at [13, 48] on icon at bounding box center [14, 48] width 8 height 5
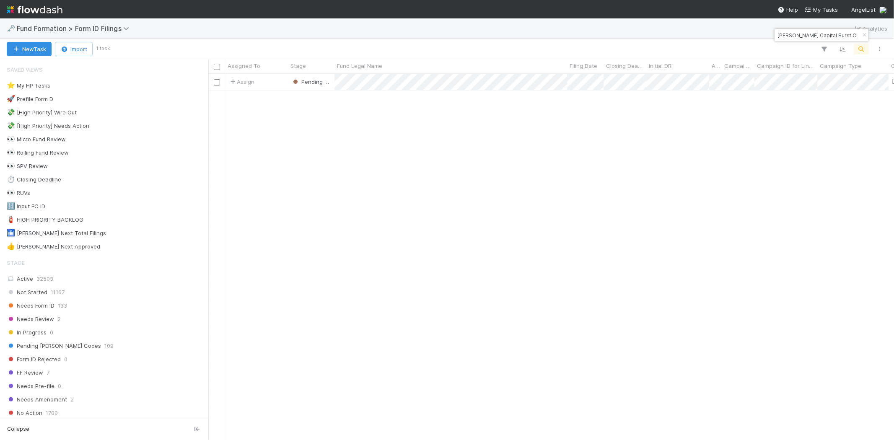
scroll to position [359, 678]
click at [797, 37] on input "[PERSON_NAME] Capital Burst CLXII, a series of [PERSON_NAME] Capital Burst, LP" at bounding box center [818, 35] width 84 height 10
paste input "NU-0702 Fund I, a series of Roll Up Vehicles, LP"
type input "NU-0702 Fund I, a series of Roll Up Vehicles, LP"
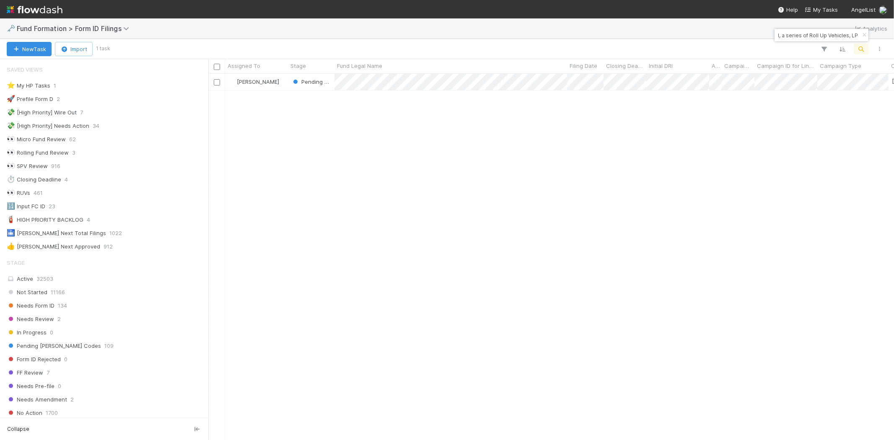
scroll to position [359, 678]
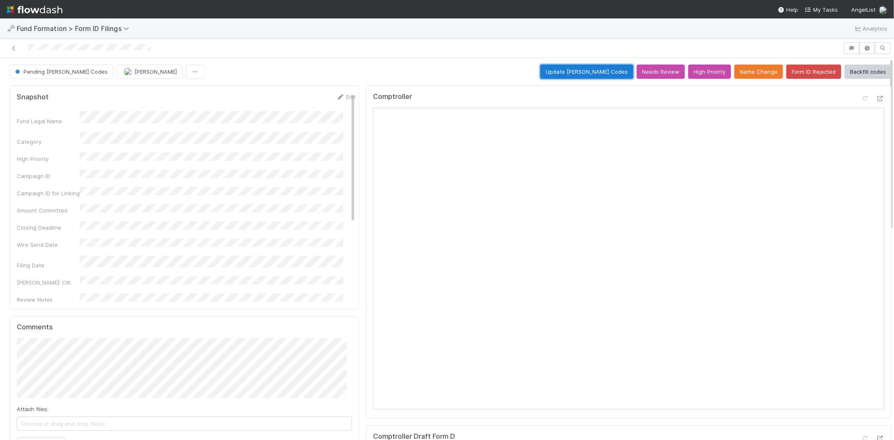
click at [582, 70] on button "Update [PERSON_NAME] Codes" at bounding box center [586, 72] width 93 height 14
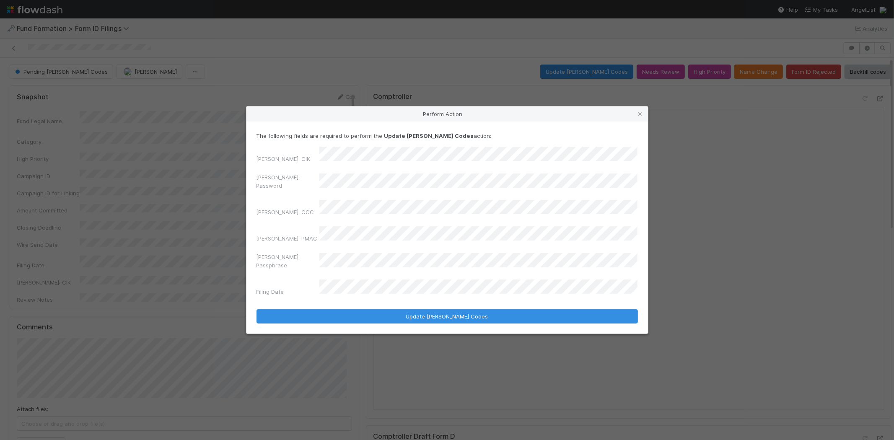
click at [298, 187] on div "[PERSON_NAME]: Password" at bounding box center [447, 183] width 381 height 20
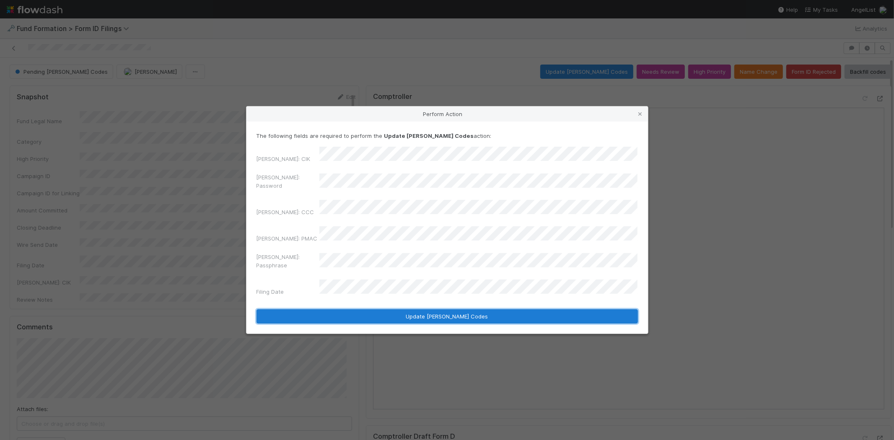
drag, startPoint x: 382, startPoint y: 304, endPoint x: 532, endPoint y: 266, distance: 155.2
click at [382, 309] on button "Update [PERSON_NAME] Codes" at bounding box center [447, 316] width 381 height 14
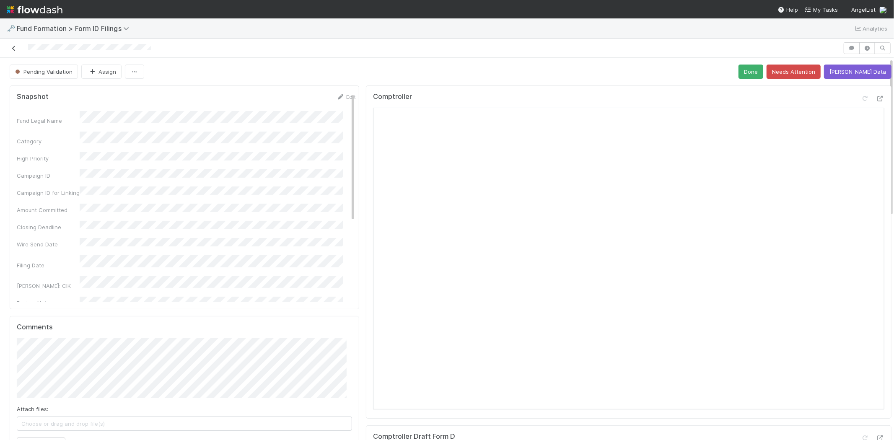
click at [15, 47] on icon at bounding box center [14, 48] width 8 height 5
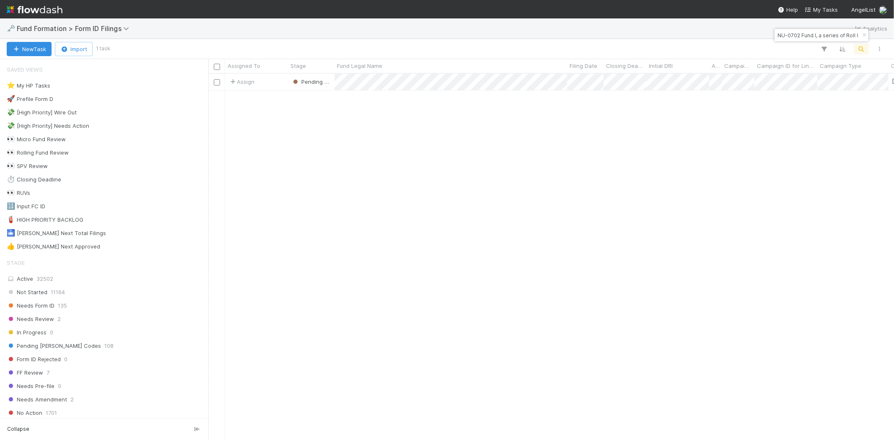
scroll to position [359, 678]
click at [798, 36] on input "NU-0702 Fund I, a series of Roll Up Vehicles, LP" at bounding box center [818, 35] width 84 height 10
paste input "Venetian-BU-0701 Fund II, a series of AngelList Funds 2025, LP"
type input "Venetian-BU-0701 Fund II, a series of AngelList Funds 2025, LP"
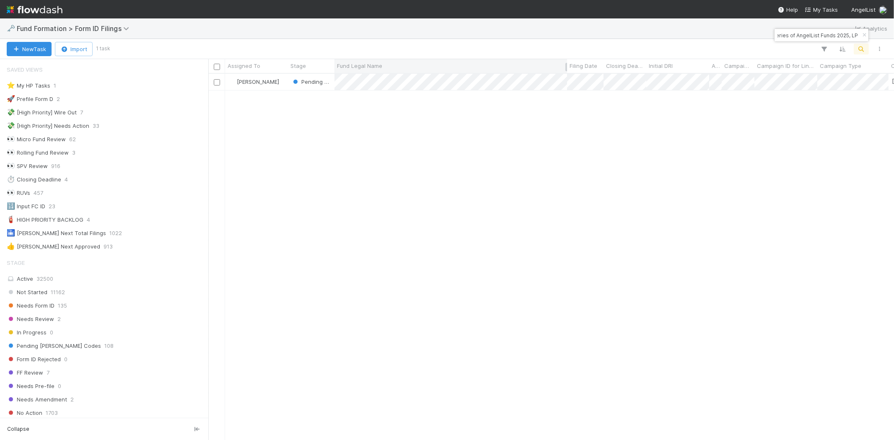
scroll to position [0, 0]
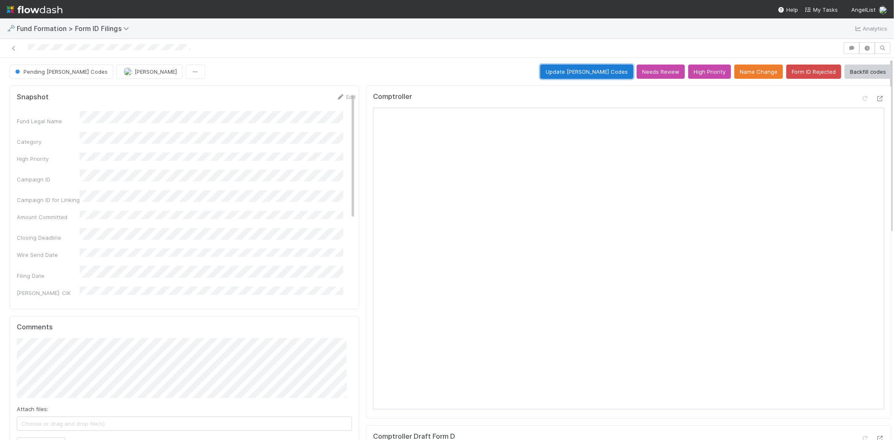
click at [592, 73] on button "Update [PERSON_NAME] Codes" at bounding box center [586, 72] width 93 height 14
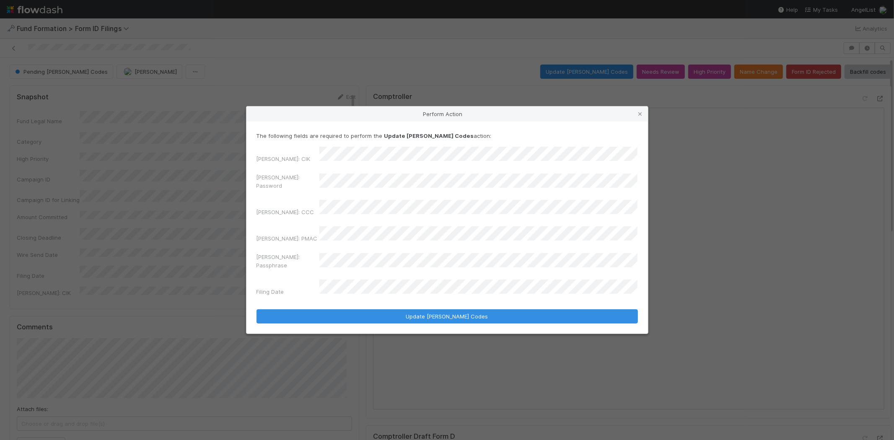
click at [316, 191] on div "[PERSON_NAME]: Password" at bounding box center [447, 183] width 381 height 20
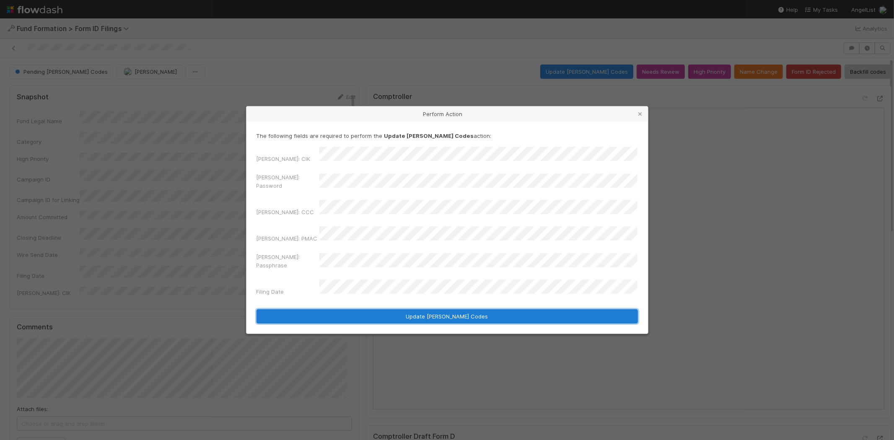
click at [352, 309] on button "Update [PERSON_NAME] Codes" at bounding box center [447, 316] width 381 height 14
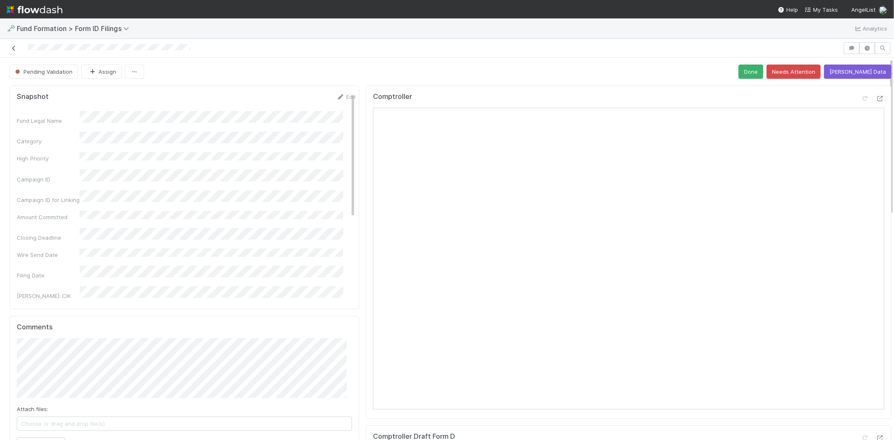
click at [13, 46] on icon at bounding box center [14, 48] width 8 height 5
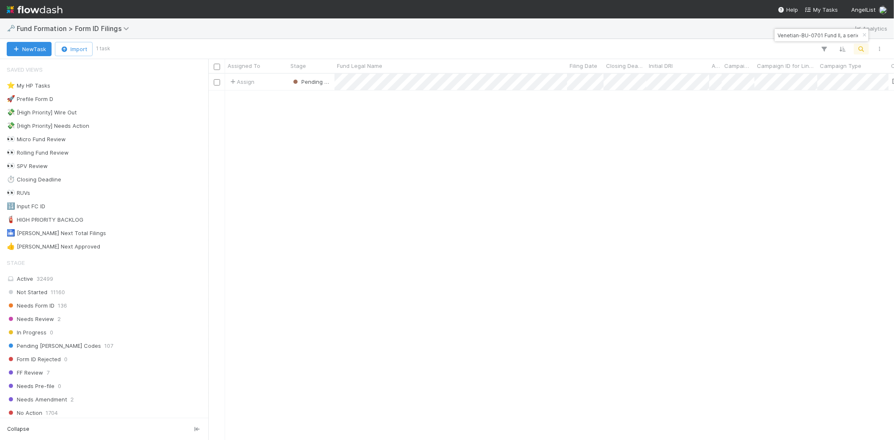
scroll to position [359, 678]
click at [479, 283] on div "Assign Pending Validation [DATE] 7:17:27 AM [DATE] 5:41:16 AM" at bounding box center [551, 257] width 686 height 366
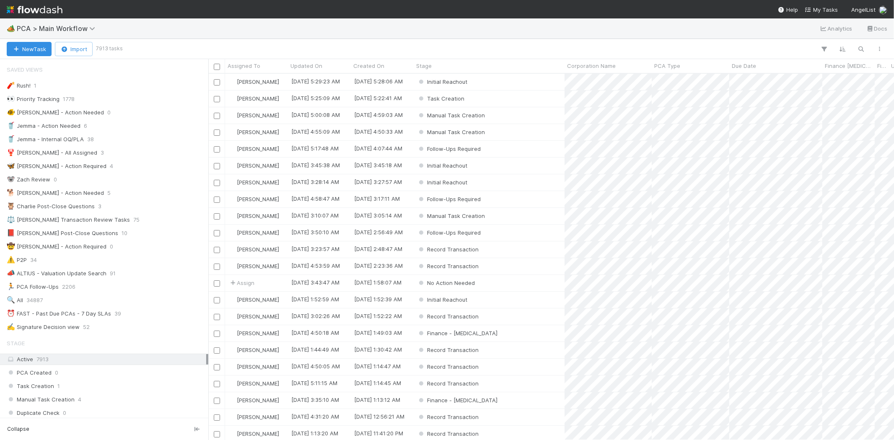
scroll to position [359, 678]
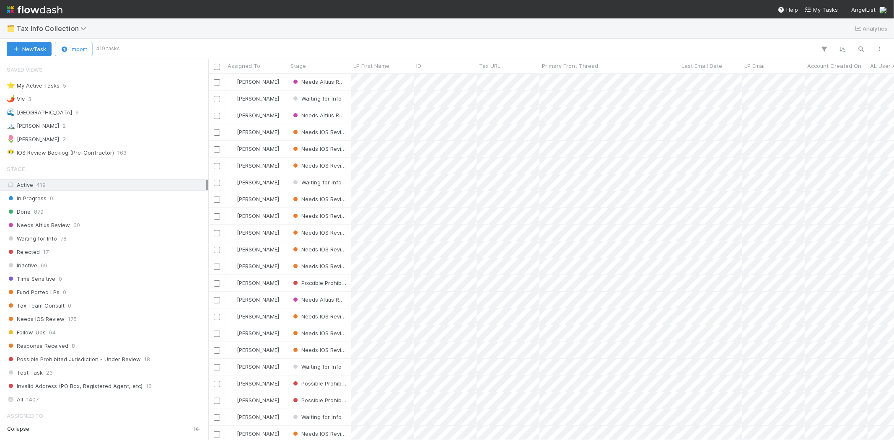
scroll to position [359, 678]
drag, startPoint x: 76, startPoint y: 346, endPoint x: 78, endPoint y: 334, distance: 12.3
click at [76, 345] on div "Response Received 8" at bounding box center [107, 346] width 200 height 10
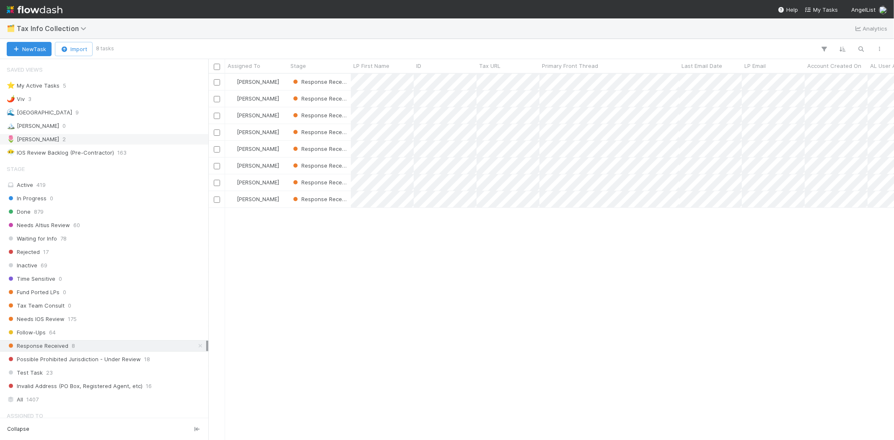
scroll to position [359, 678]
click at [53, 139] on div "🌷 Meg 2" at bounding box center [107, 139] width 200 height 10
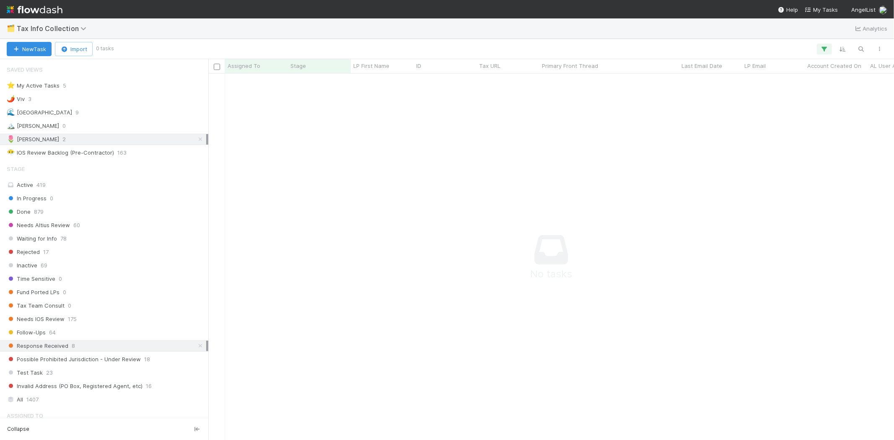
scroll to position [7, 7]
click at [196, 347] on icon at bounding box center [200, 345] width 8 height 5
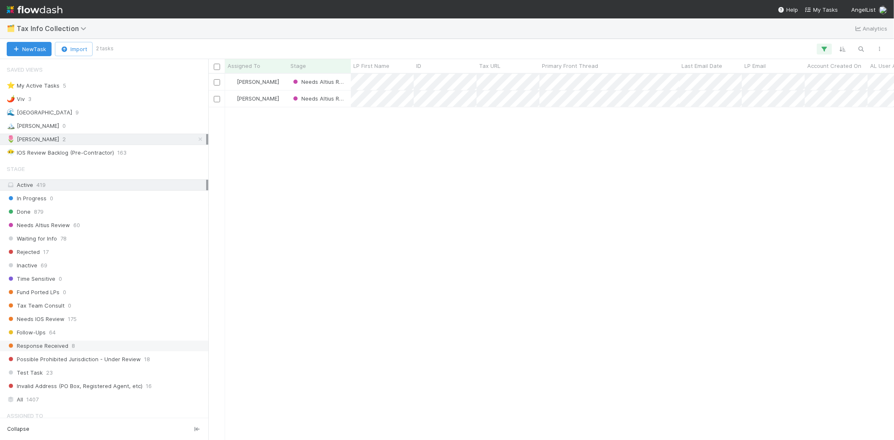
scroll to position [359, 678]
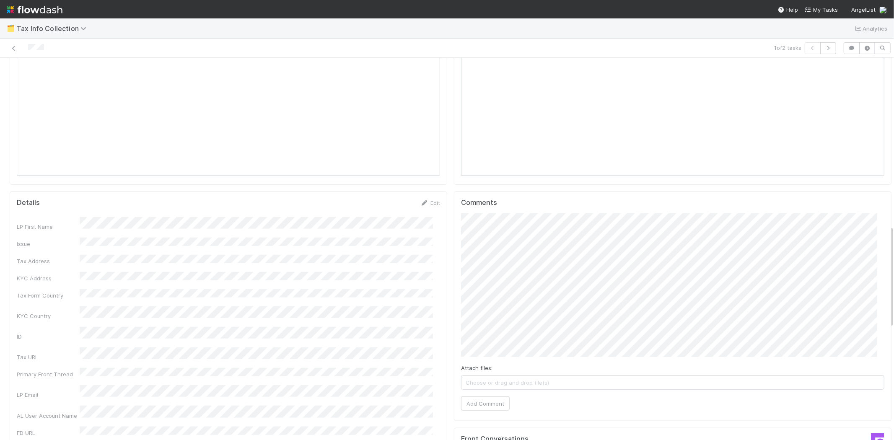
scroll to position [652, 0]
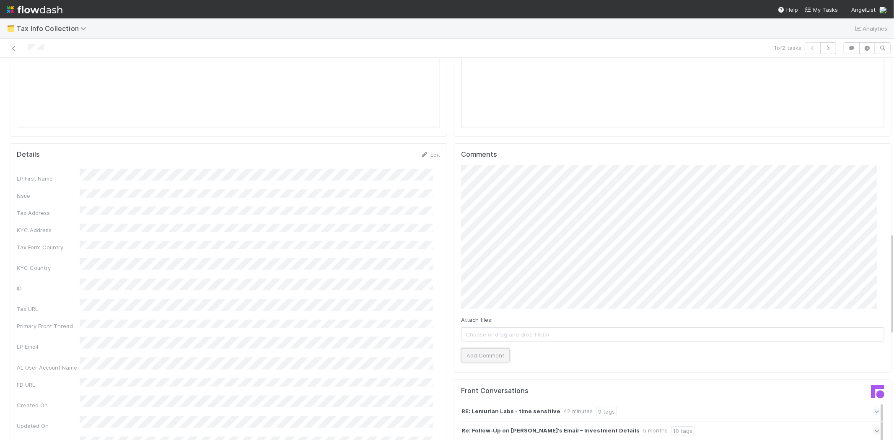
click at [488, 350] on button "Add Comment" at bounding box center [485, 355] width 49 height 14
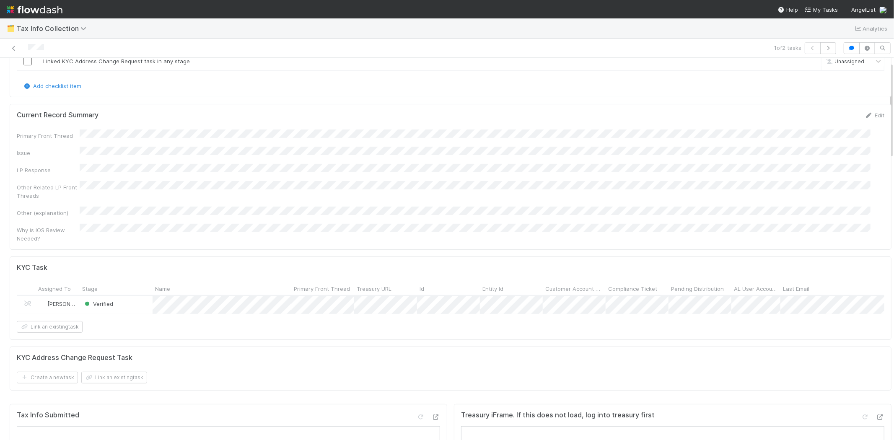
scroll to position [0, 0]
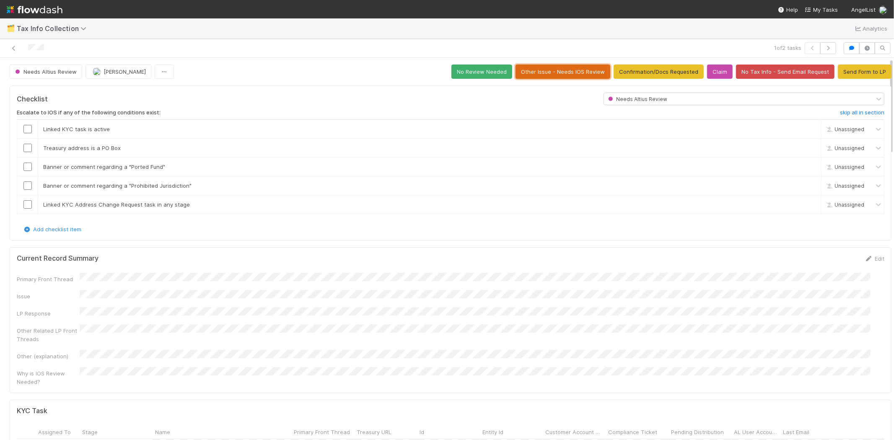
click at [541, 71] on button "Other Issue - Needs IOS Review" at bounding box center [563, 72] width 95 height 14
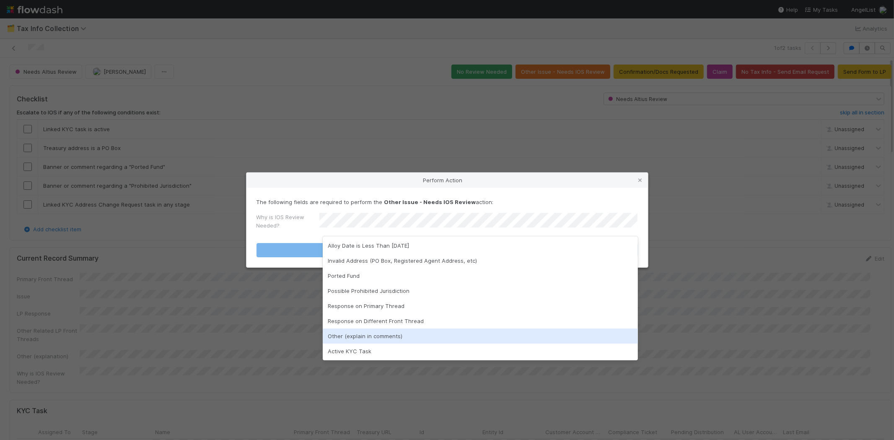
click at [375, 340] on div "Other (explain in comments)" at bounding box center [480, 336] width 315 height 15
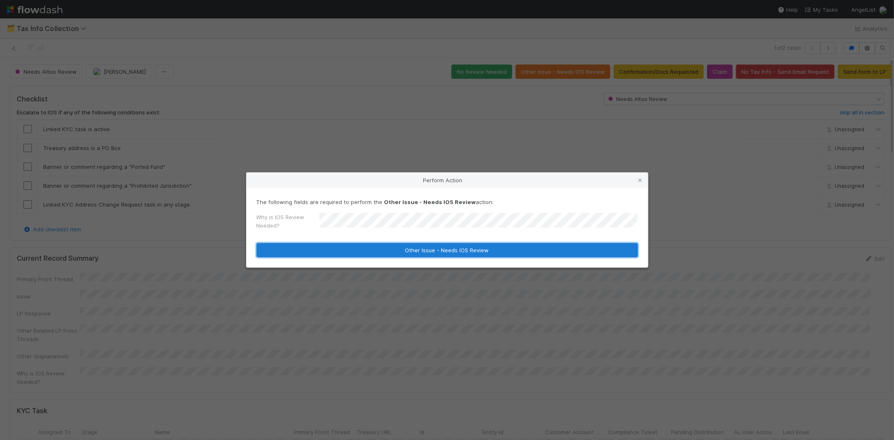
click at [396, 252] on button "Other Issue - Needs IOS Review" at bounding box center [447, 250] width 381 height 14
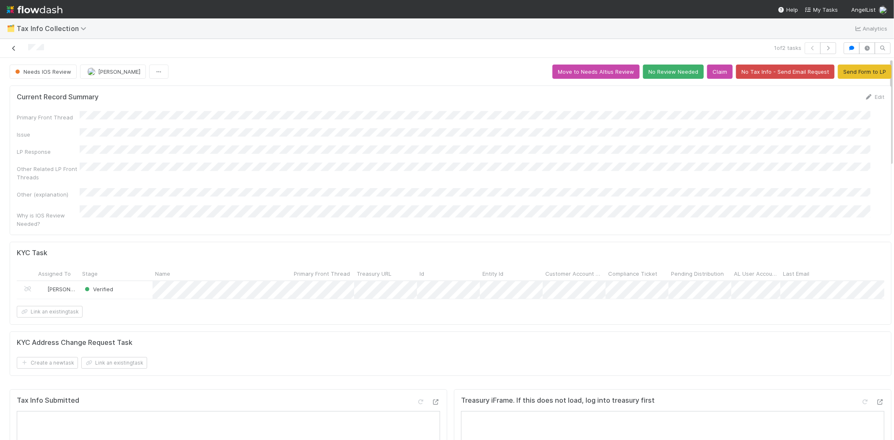
click at [14, 49] on icon at bounding box center [14, 48] width 8 height 5
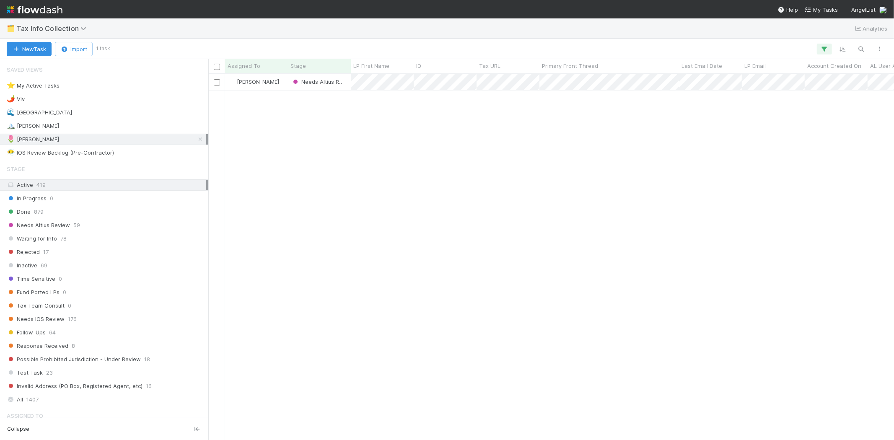
scroll to position [359, 678]
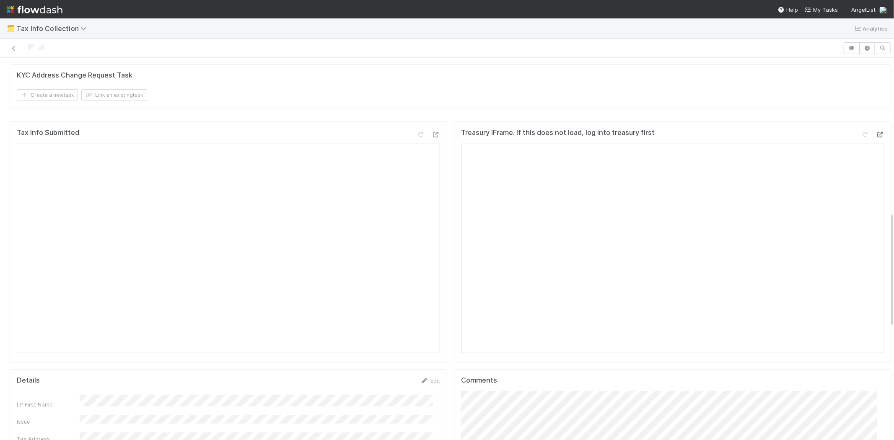
scroll to position [512, 0]
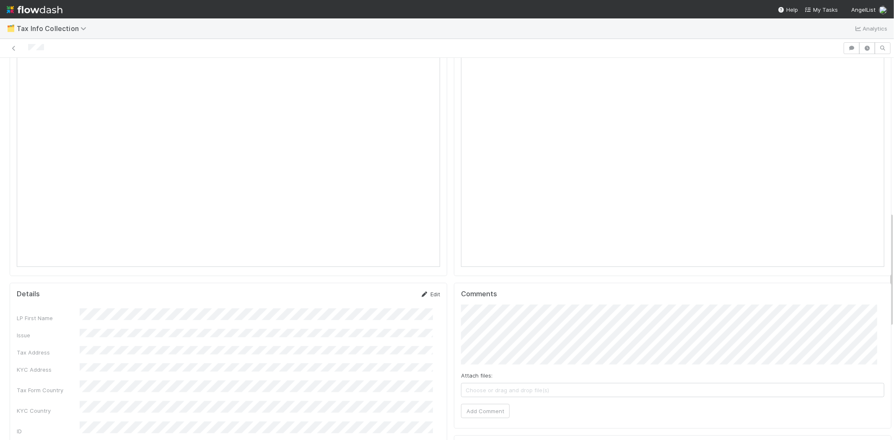
click at [424, 291] on link "Edit" at bounding box center [430, 294] width 20 height 7
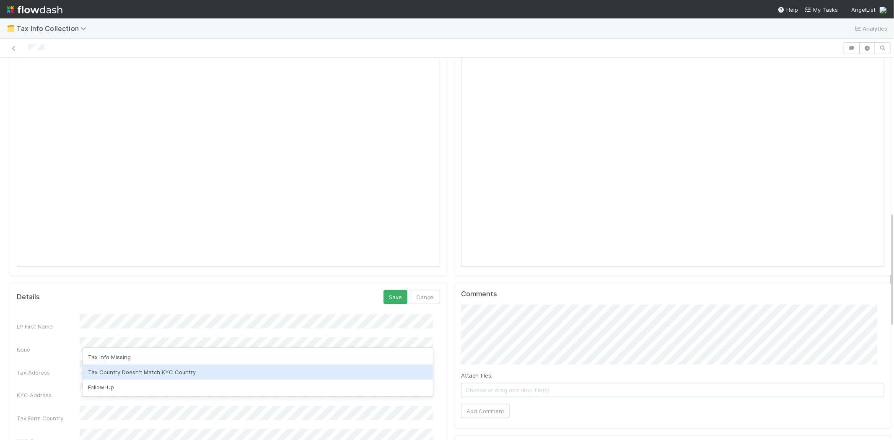
click at [177, 371] on div "Tax Country Doesn't Match KYC Country" at bounding box center [258, 372] width 350 height 15
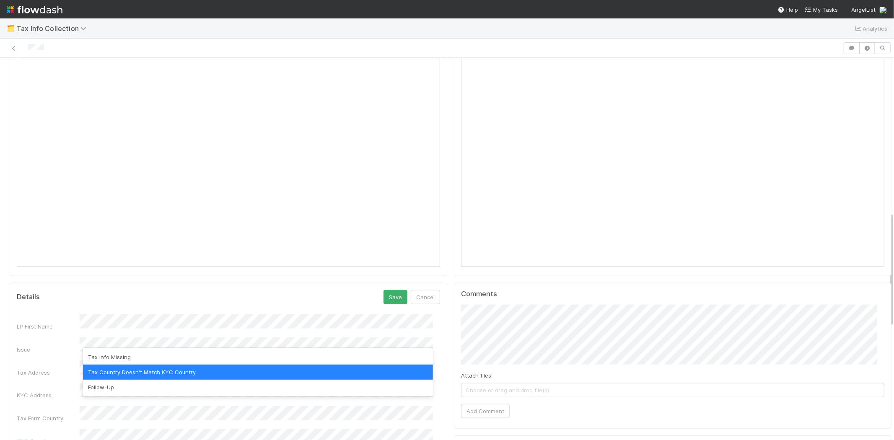
click at [174, 371] on div "Tax Country Doesn't Match KYC Country" at bounding box center [258, 372] width 350 height 15
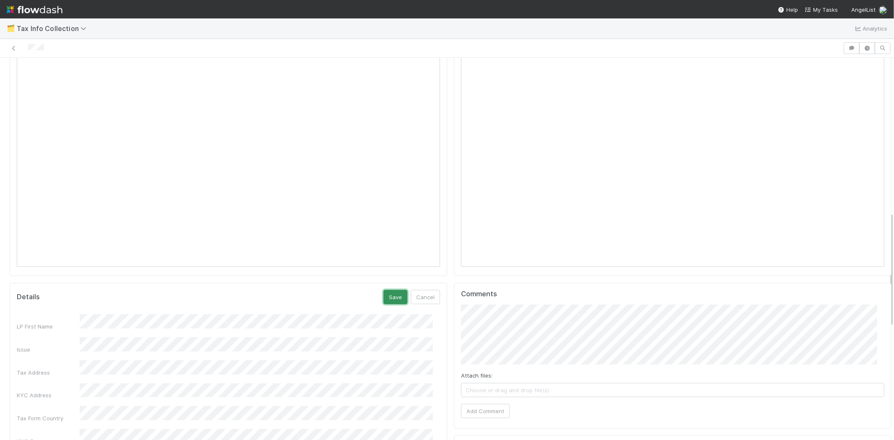
click at [386, 293] on button "Save" at bounding box center [396, 297] width 24 height 14
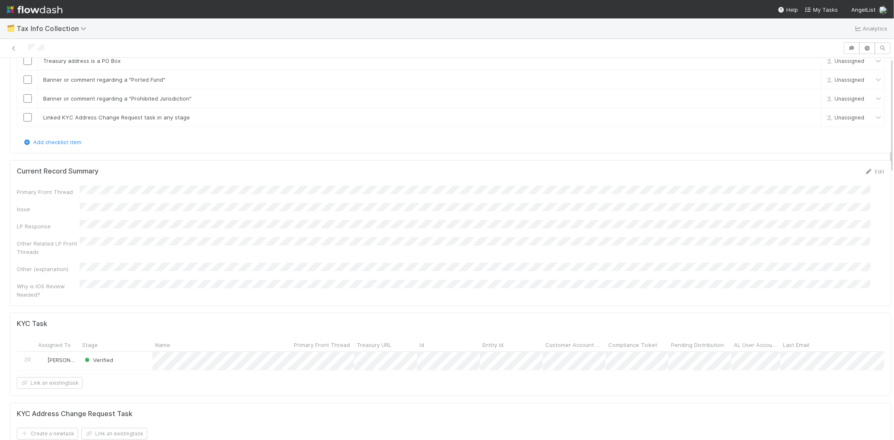
scroll to position [0, 0]
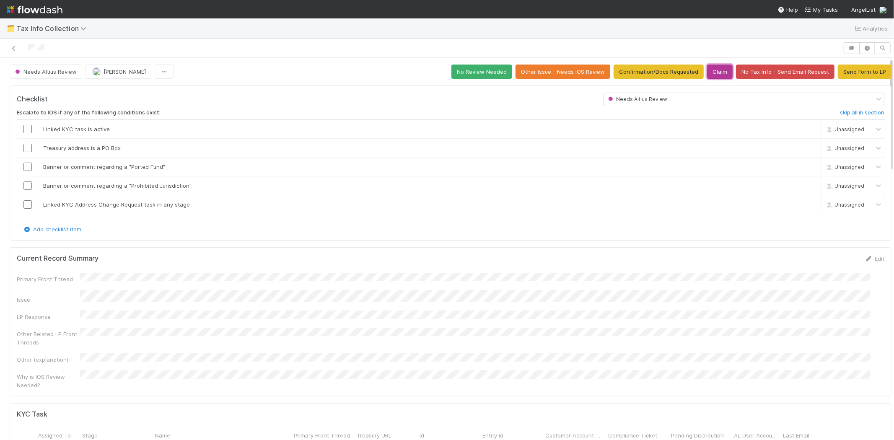
click at [715, 74] on button "Claim" at bounding box center [720, 72] width 26 height 14
click at [838, 72] on button "Send Form to LP" at bounding box center [865, 72] width 54 height 14
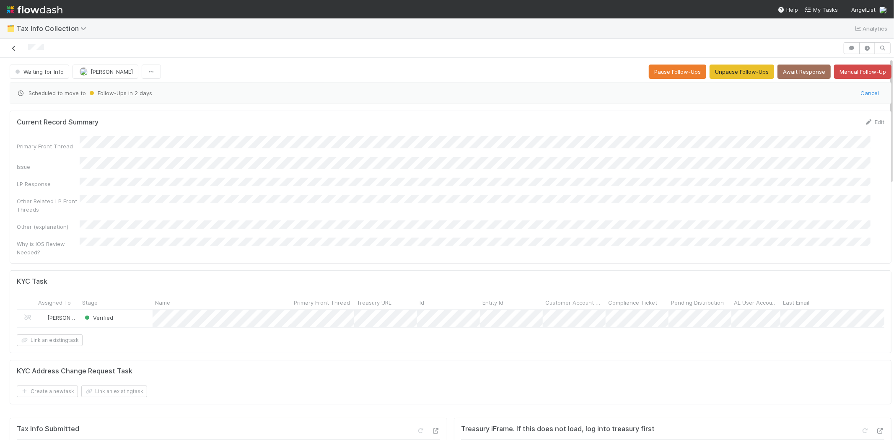
click at [13, 46] on icon at bounding box center [14, 48] width 8 height 5
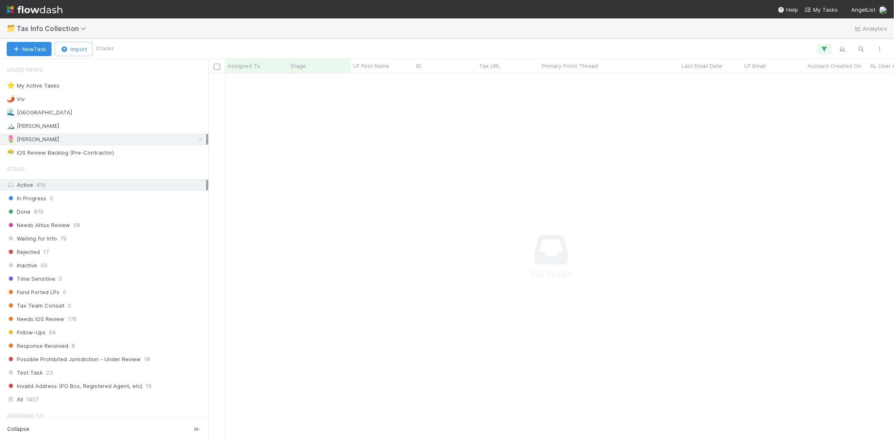
scroll to position [353, 671]
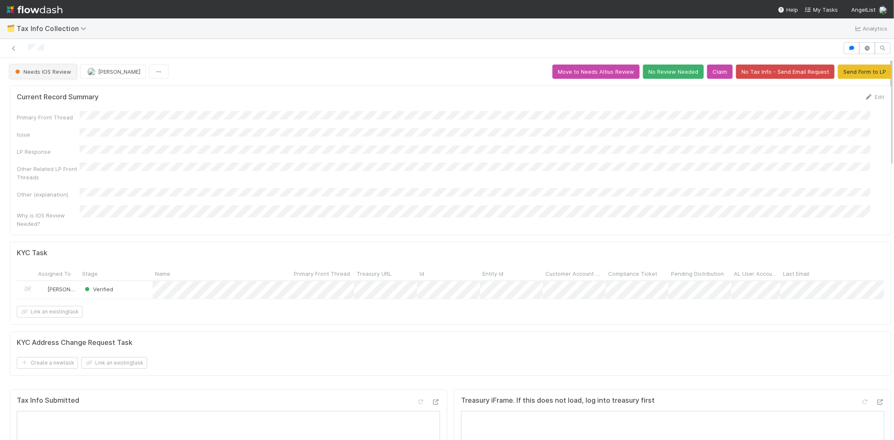
click at [44, 69] on span "Needs IOS Review" at bounding box center [42, 71] width 58 height 7
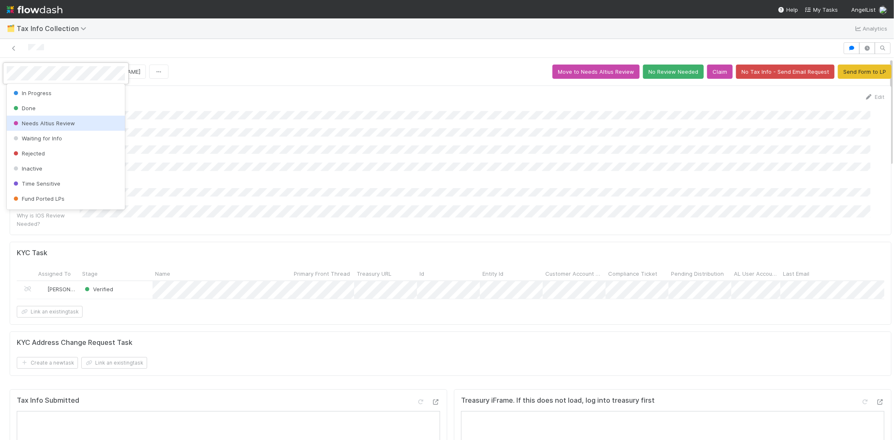
click at [88, 122] on div "Needs Altius Review" at bounding box center [66, 123] width 118 height 15
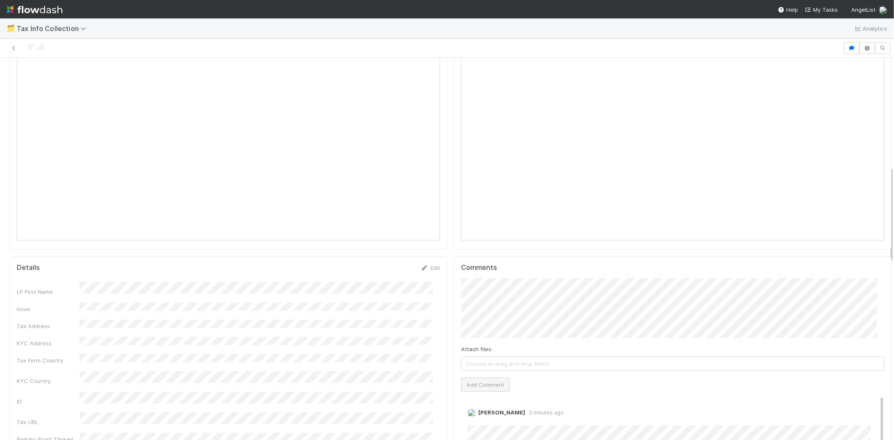
scroll to position [745, 0]
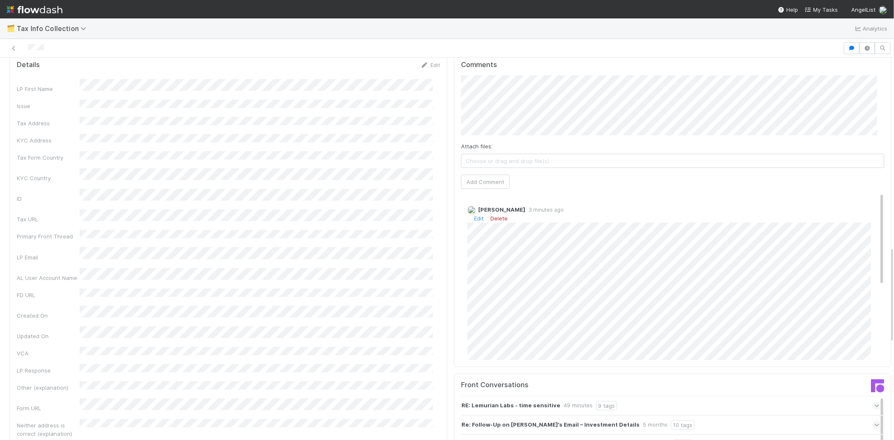
click at [496, 215] on link "Delete" at bounding box center [498, 218] width 17 height 7
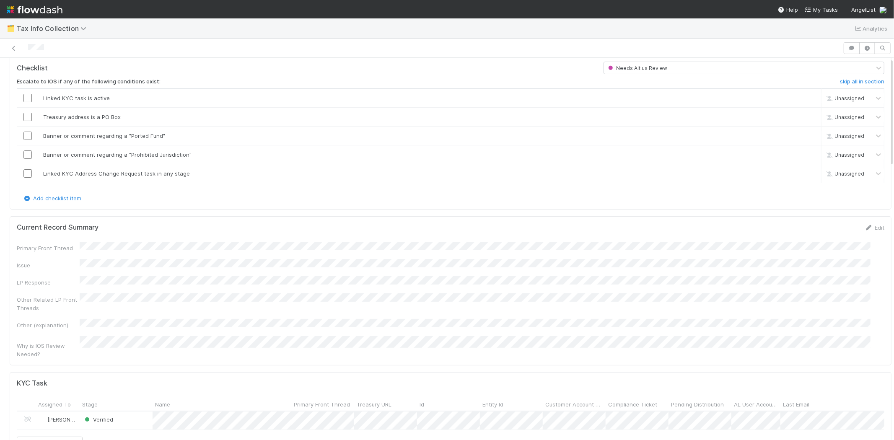
scroll to position [0, 0]
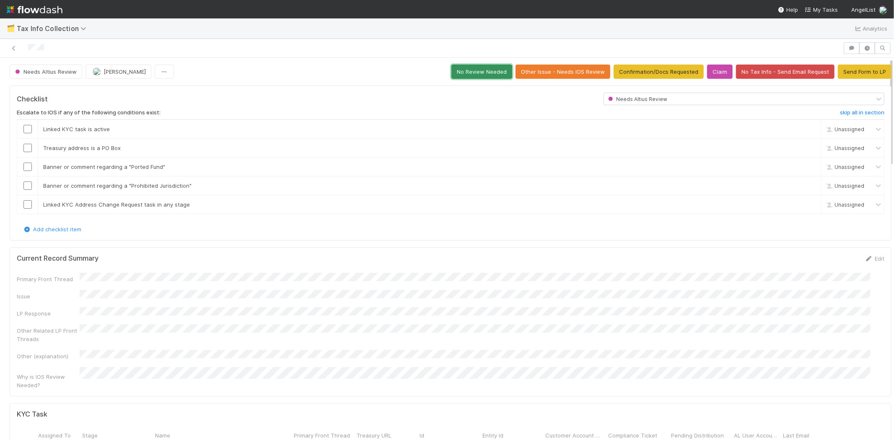
click at [484, 68] on button "No Review Needed" at bounding box center [481, 72] width 61 height 14
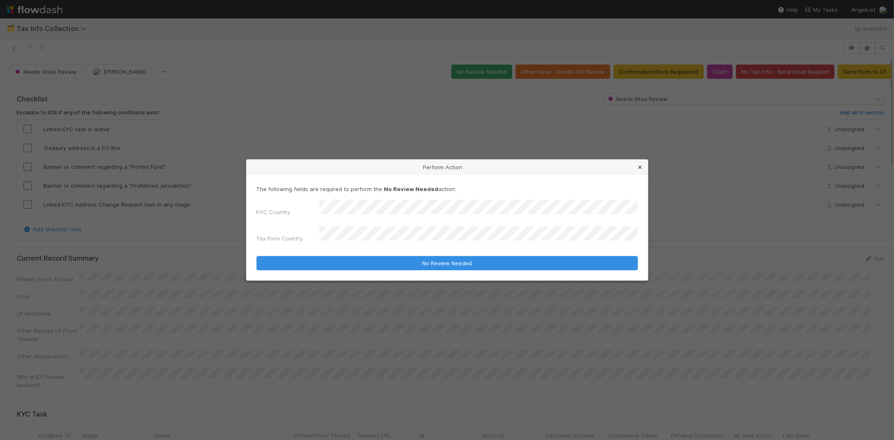
click at [643, 170] on icon at bounding box center [640, 167] width 8 height 5
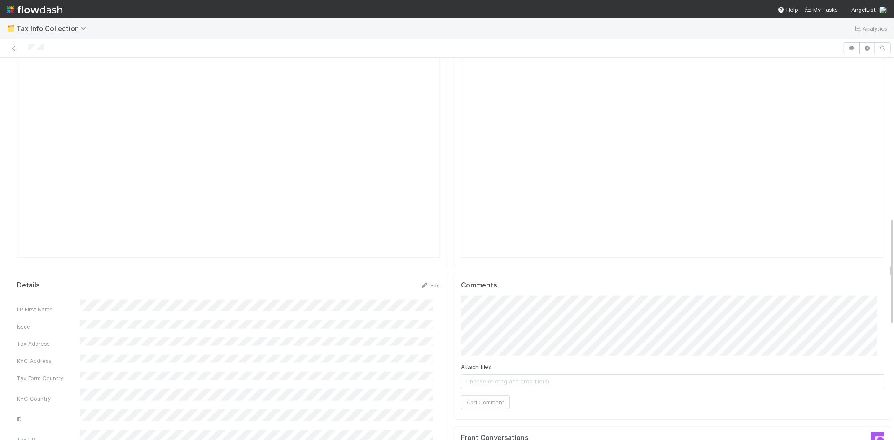
scroll to position [559, 0]
click at [410, 255] on div "Tax Info Submitted Details Edit LP First Name Issue Tax Address KYC Address Tax…" at bounding box center [450, 419] width 889 height 860
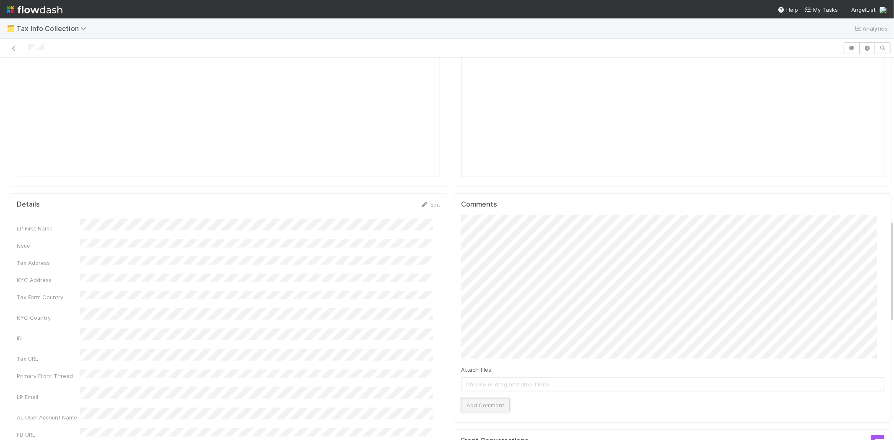
click at [495, 398] on button "Add Comment" at bounding box center [485, 405] width 49 height 14
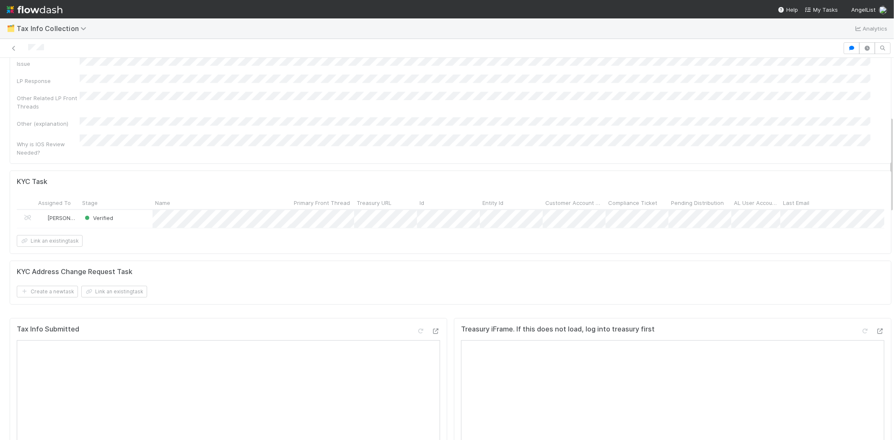
scroll to position [0, 0]
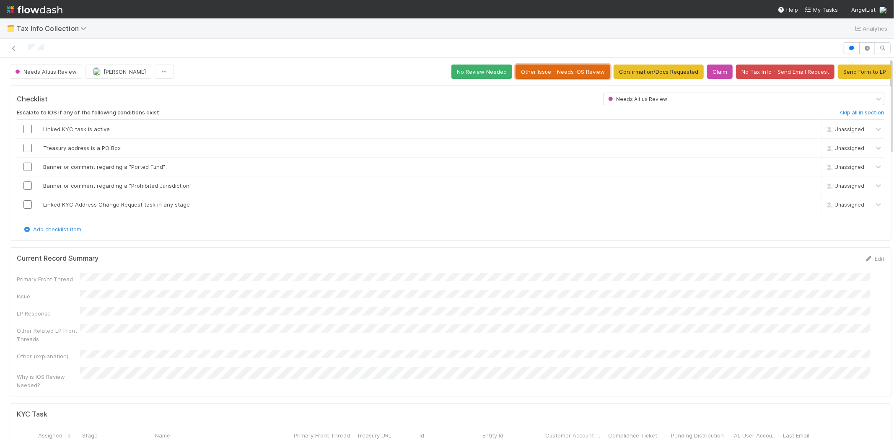
click at [570, 74] on button "Other Issue - Needs IOS Review" at bounding box center [563, 72] width 95 height 14
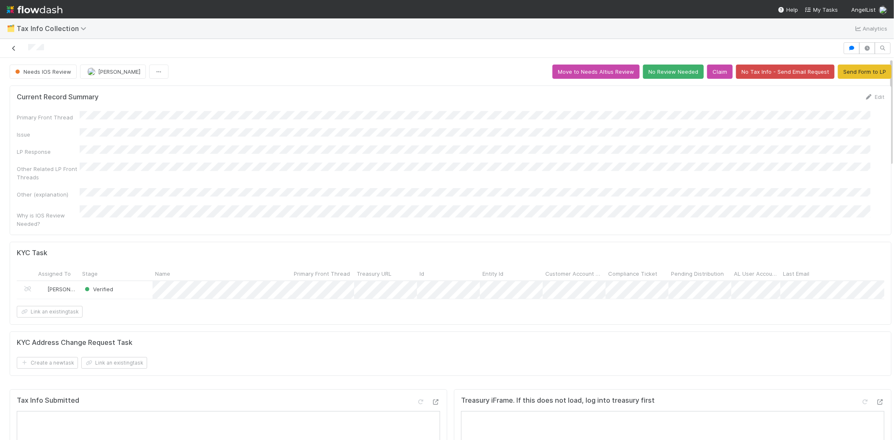
click at [13, 47] on icon at bounding box center [14, 48] width 8 height 5
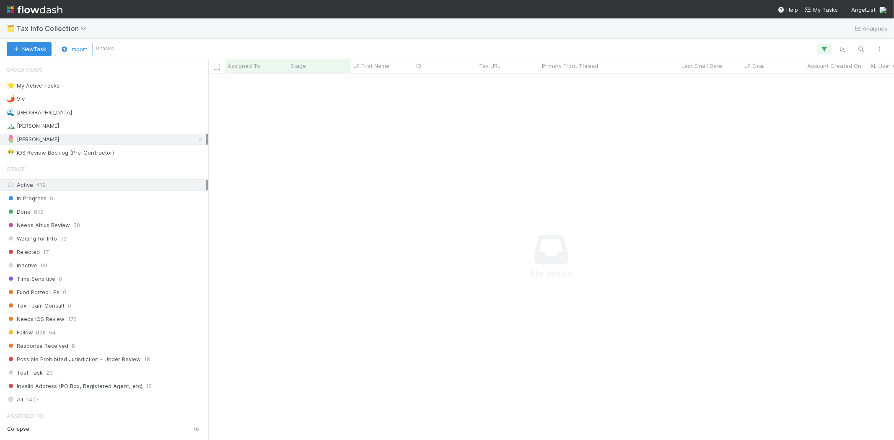
scroll to position [7, 7]
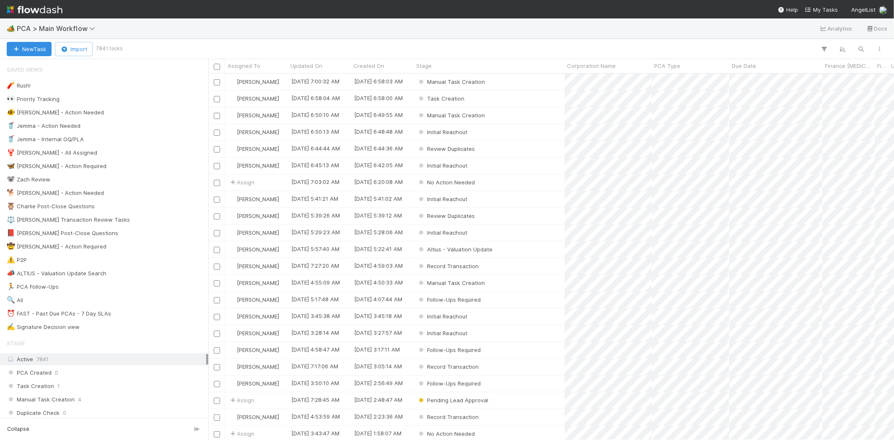
scroll to position [359, 678]
click at [45, 27] on span "PCA > Main Workflow" at bounding box center [58, 28] width 83 height 8
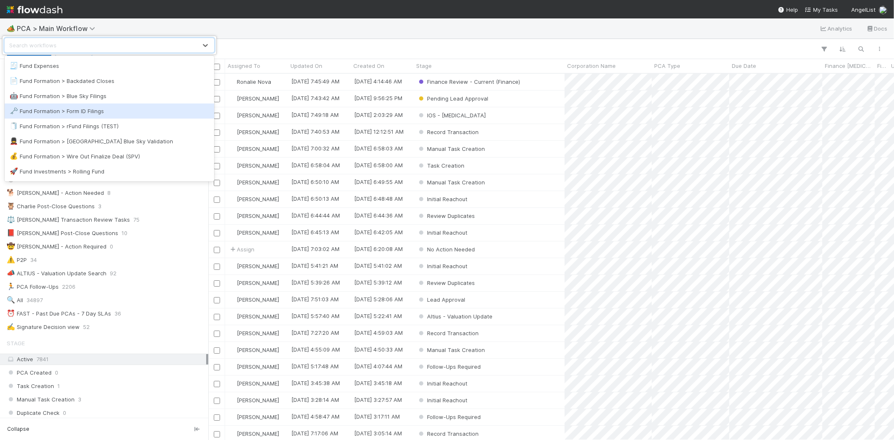
scroll to position [372, 0]
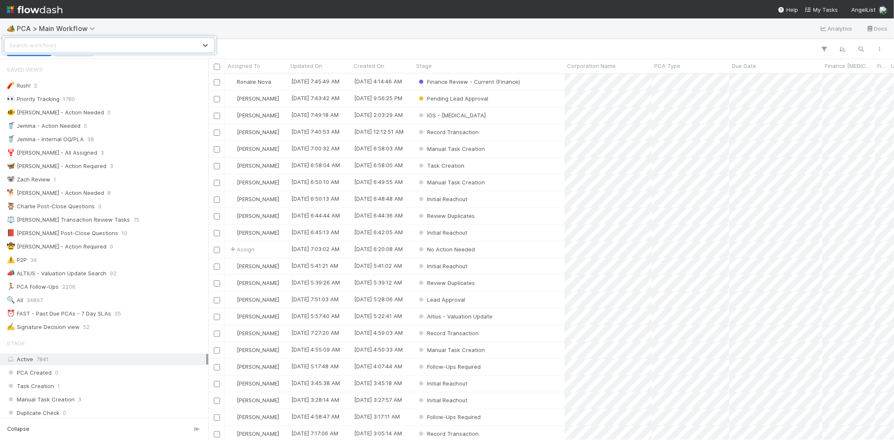
click at [82, 43] on div "Search workflows" at bounding box center [101, 45] width 192 height 13
click at [80, 28] on div "0 results available. Select is focused ,type to refine list, press Down to open…" at bounding box center [447, 220] width 894 height 440
click at [88, 28] on span "PCA > Main Workflow" at bounding box center [58, 28] width 83 height 8
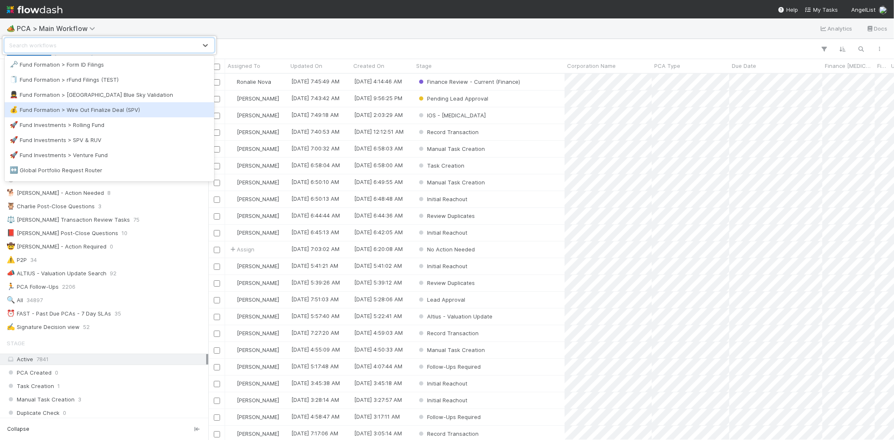
scroll to position [466, 0]
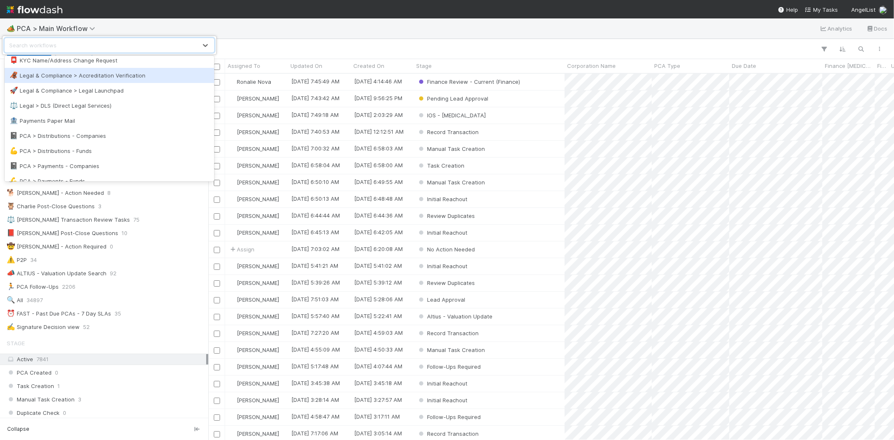
click at [119, 76] on div "🦧 Legal & Compliance > Accreditation Verification" at bounding box center [110, 75] width 200 height 8
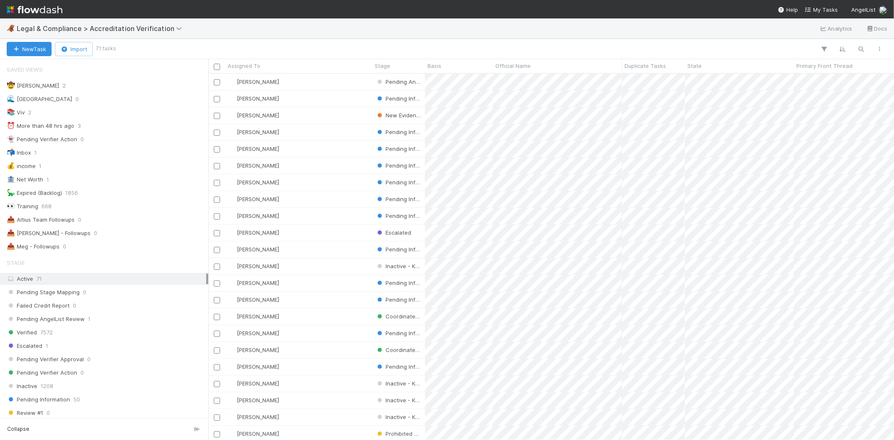
scroll to position [7, 7]
click at [98, 29] on span "Legal & Compliance > Accreditation Verification" at bounding box center [101, 28] width 169 height 8
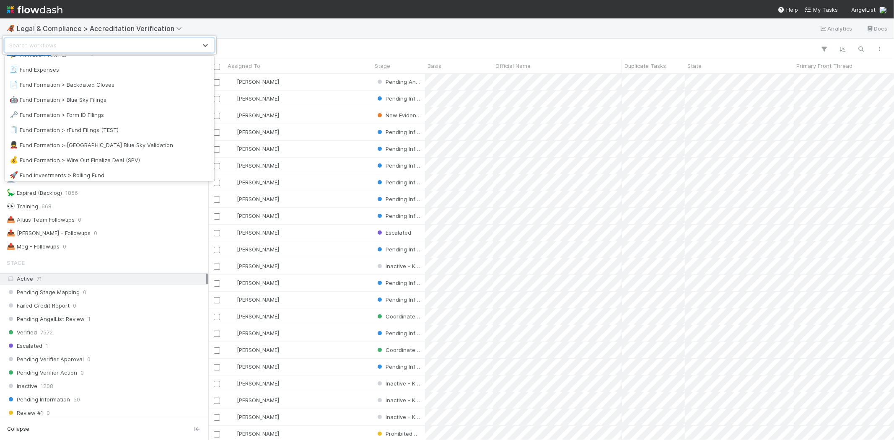
scroll to position [279, 0]
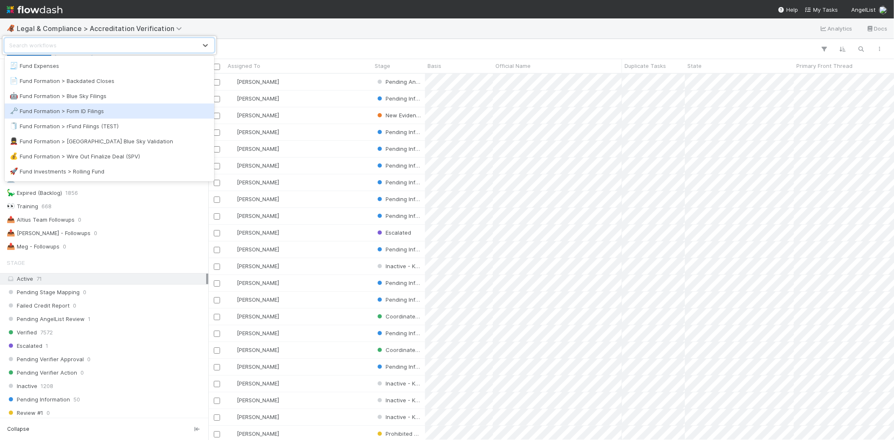
click at [114, 109] on div "🗝️ Fund Formation > Form ID Filings" at bounding box center [110, 111] width 200 height 8
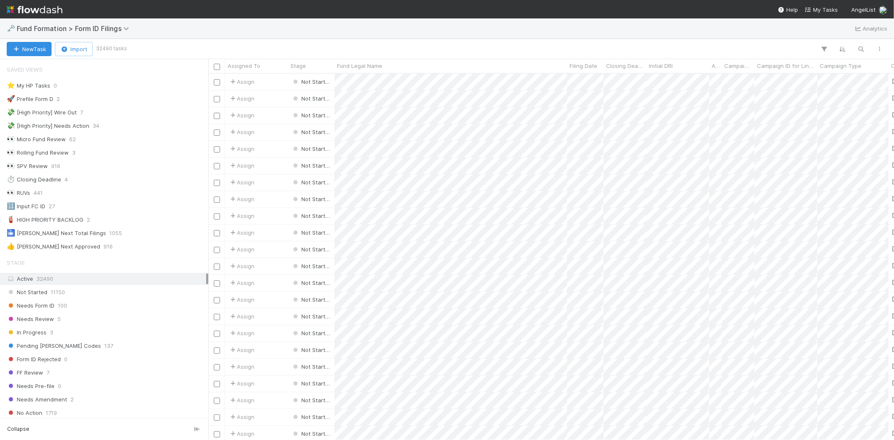
scroll to position [7, 7]
click at [93, 324] on div "Needs Review 5" at bounding box center [107, 319] width 200 height 10
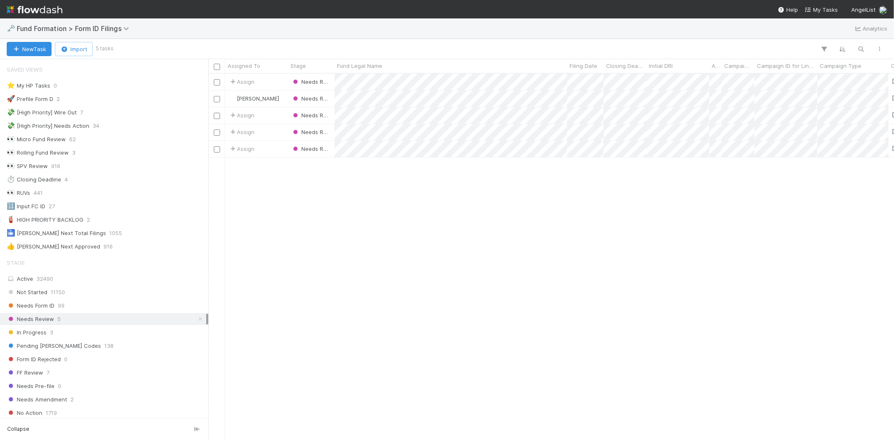
scroll to position [359, 678]
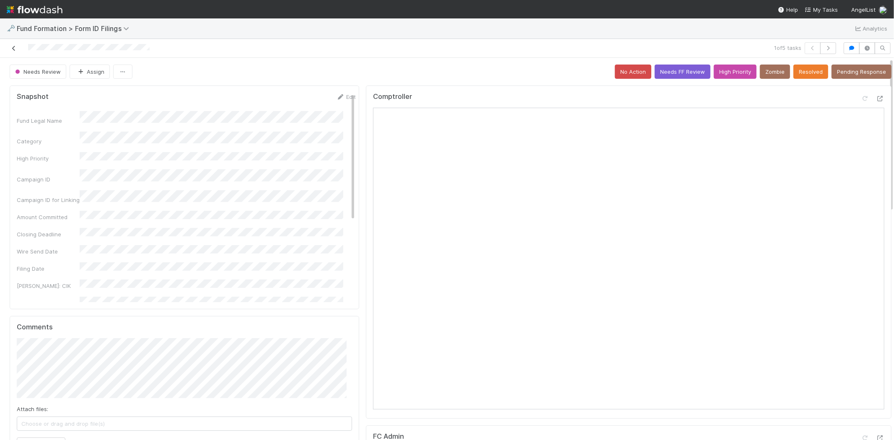
click at [11, 48] on icon at bounding box center [14, 48] width 8 height 5
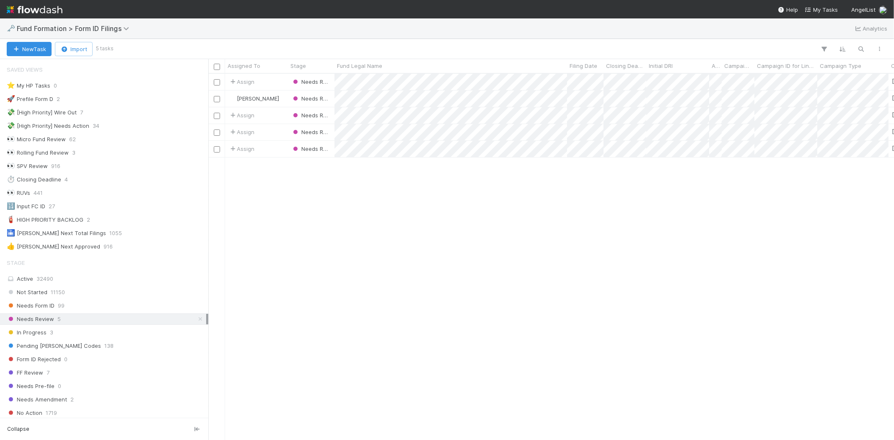
scroll to position [359, 678]
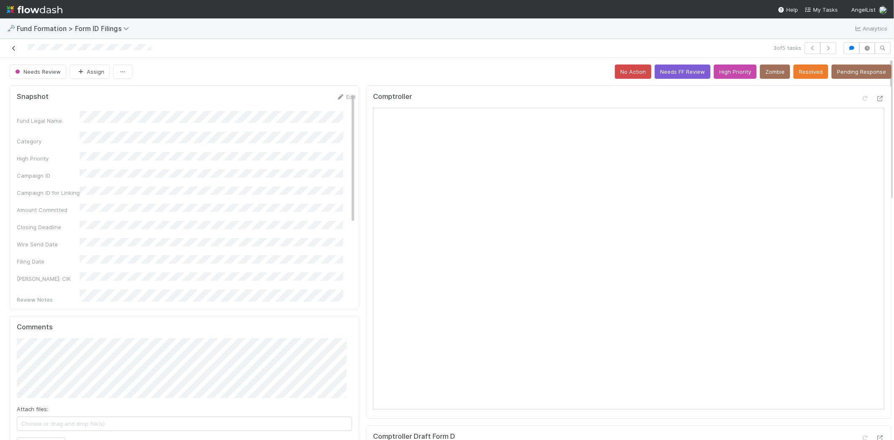
click at [15, 47] on icon at bounding box center [14, 48] width 8 height 5
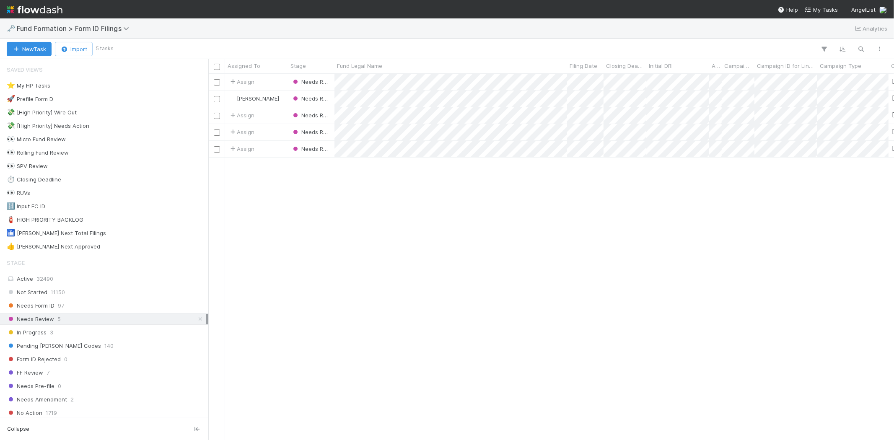
scroll to position [359, 678]
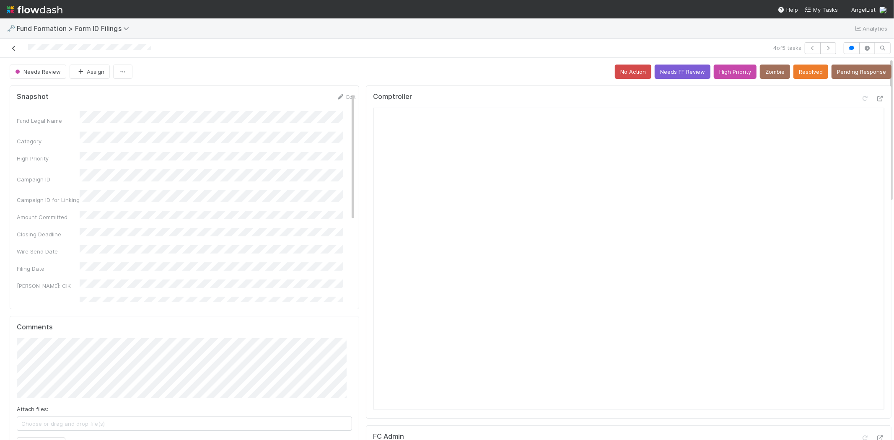
click at [13, 47] on icon at bounding box center [14, 48] width 8 height 5
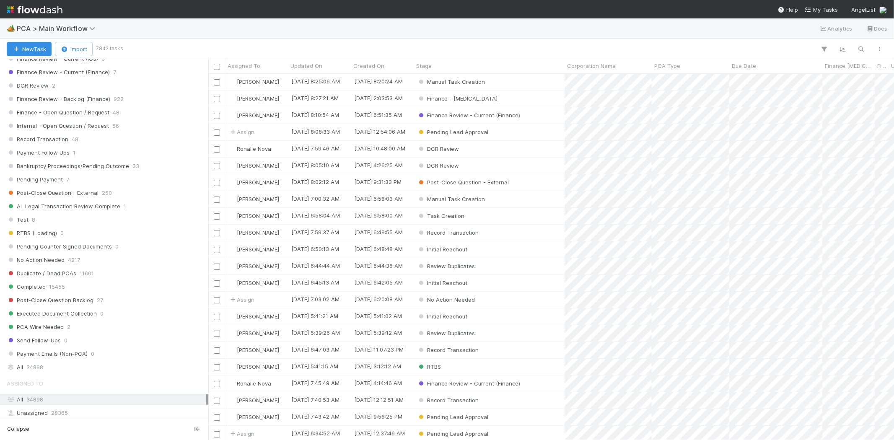
scroll to position [745, 0]
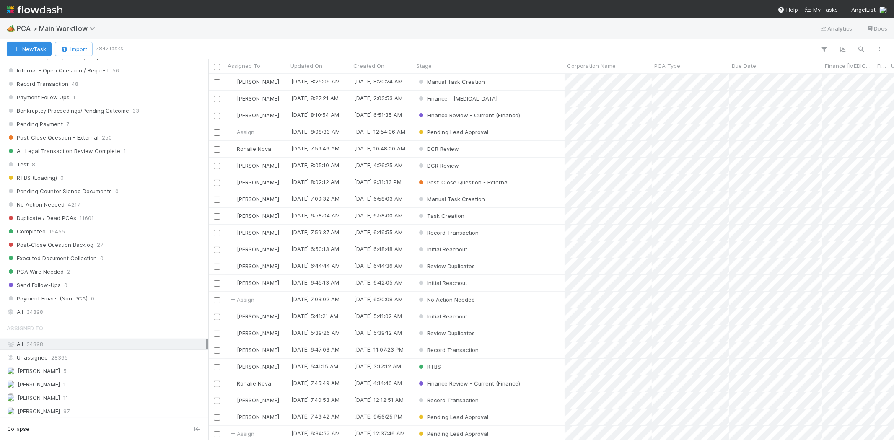
click at [84, 313] on div "All 34898" at bounding box center [107, 312] width 200 height 10
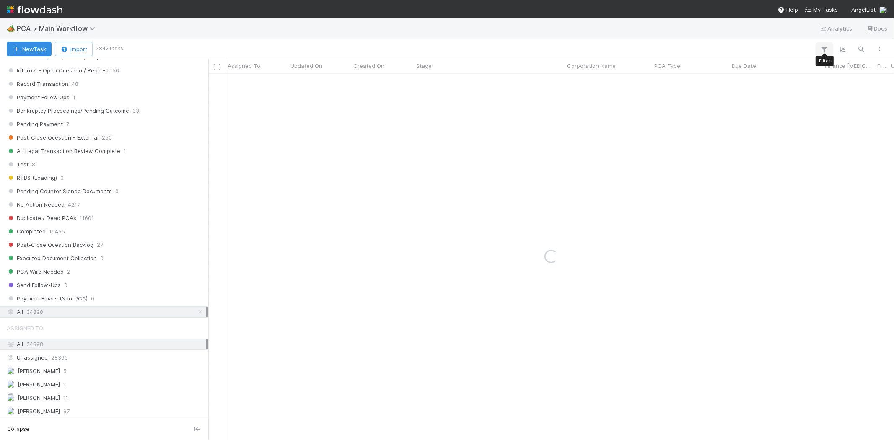
click at [822, 48] on icon "button" at bounding box center [824, 49] width 8 height 8
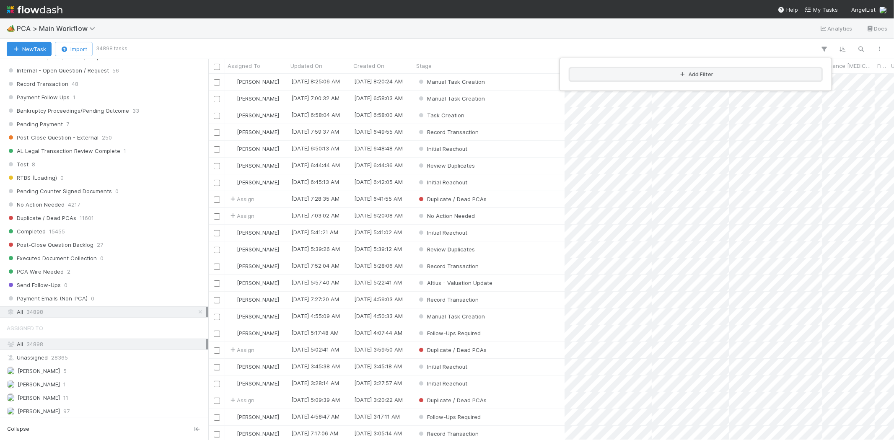
click at [673, 74] on button "Add Filter" at bounding box center [695, 74] width 251 height 12
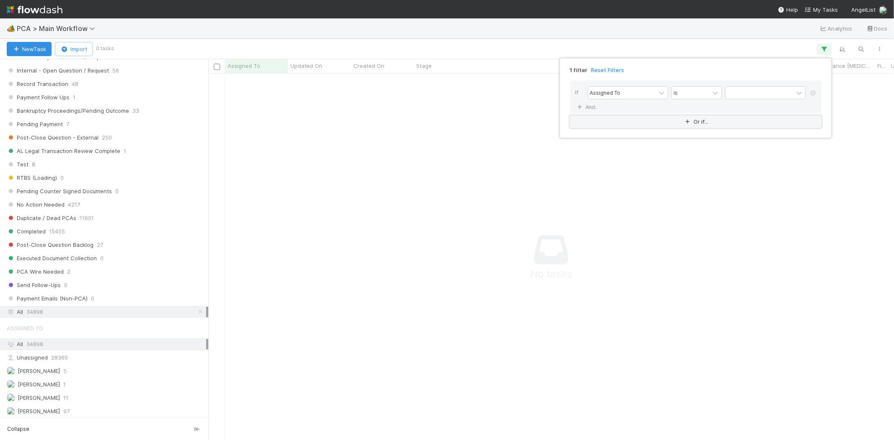
scroll to position [353, 671]
click at [638, 93] on div "Assigned To" at bounding box center [622, 93] width 68 height 12
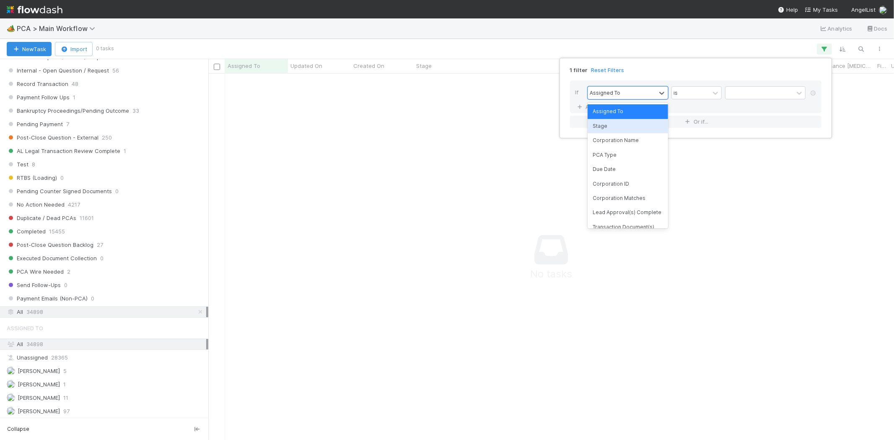
drag, startPoint x: 618, startPoint y: 126, endPoint x: 688, endPoint y: 104, distance: 73.8
click at [618, 126] on div "Stage" at bounding box center [628, 126] width 80 height 14
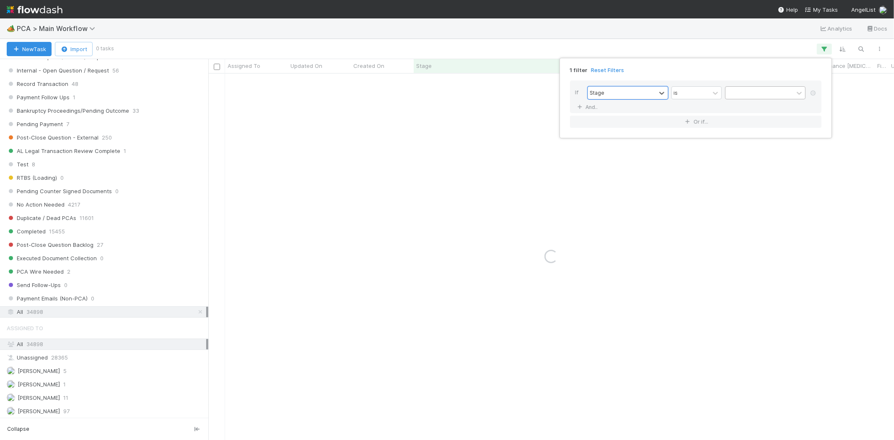
click at [741, 92] on div at bounding box center [760, 93] width 68 height 12
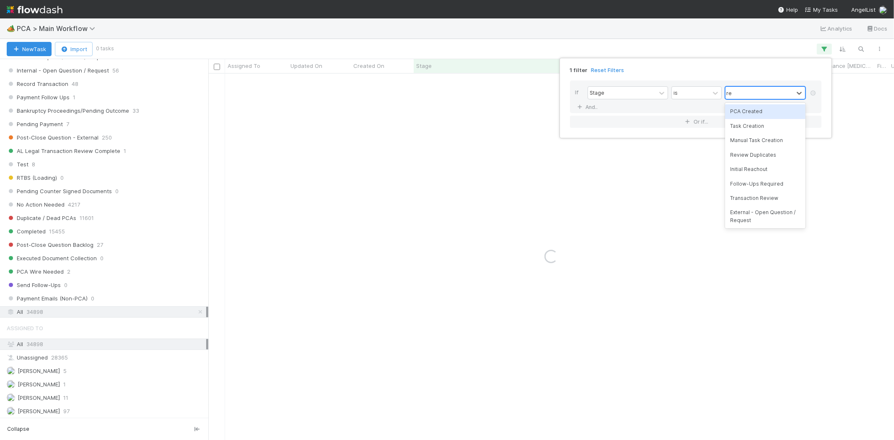
type input "rec"
click at [752, 134] on div "Record Transaction" at bounding box center [765, 134] width 80 height 14
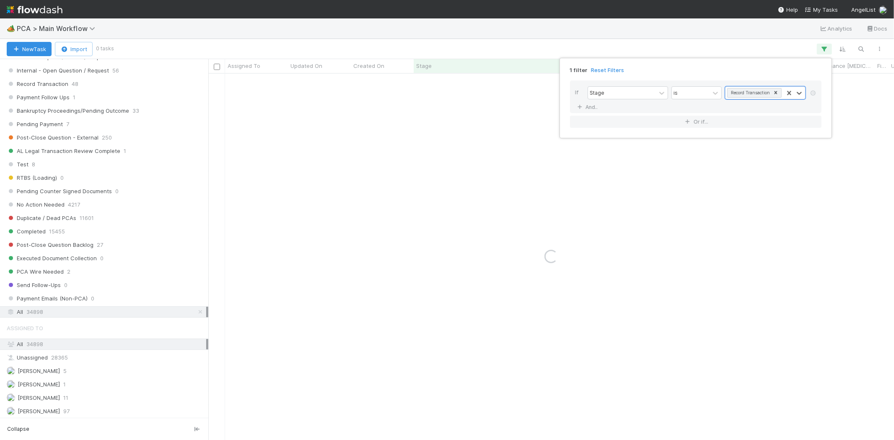
type input "a"
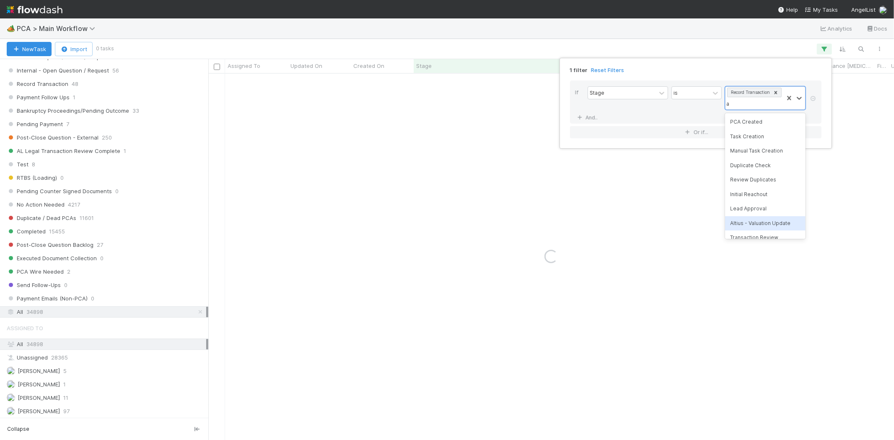
click at [762, 220] on div "Altius - Valuation Update" at bounding box center [765, 223] width 80 height 14
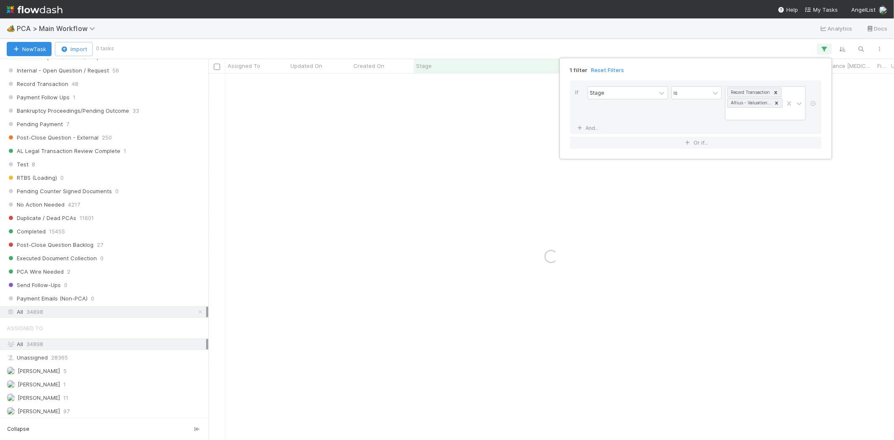
click at [676, 36] on div "1 filter Reset Filters If Stage is Record Transaction Altius - Valuation Update…" at bounding box center [447, 220] width 894 height 440
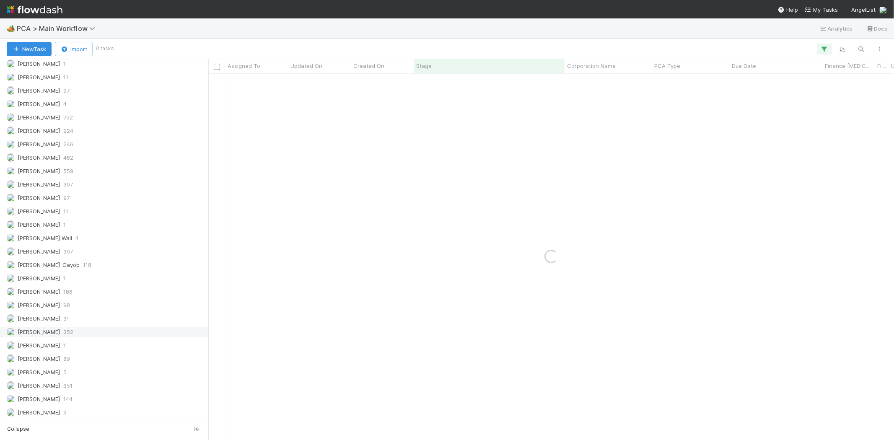
scroll to position [1145, 0]
click at [63, 261] on span "352" at bounding box center [68, 262] width 10 height 10
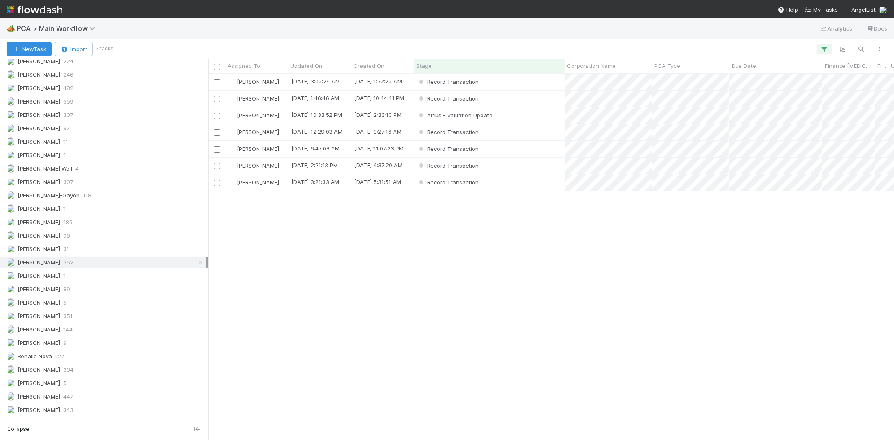
scroll to position [359, 678]
click at [665, 259] on div "[PERSON_NAME] [DATE] 3:02:26 AM [DATE] 1:52:22 AM Record Transaction 0 0 0 1 1 …" at bounding box center [551, 257] width 686 height 366
click at [433, 64] on div "Stage" at bounding box center [489, 66] width 146 height 8
click at [451, 78] on div "Sort First → Last" at bounding box center [465, 81] width 96 height 13
click at [503, 164] on div "Record Transaction" at bounding box center [489, 166] width 151 height 16
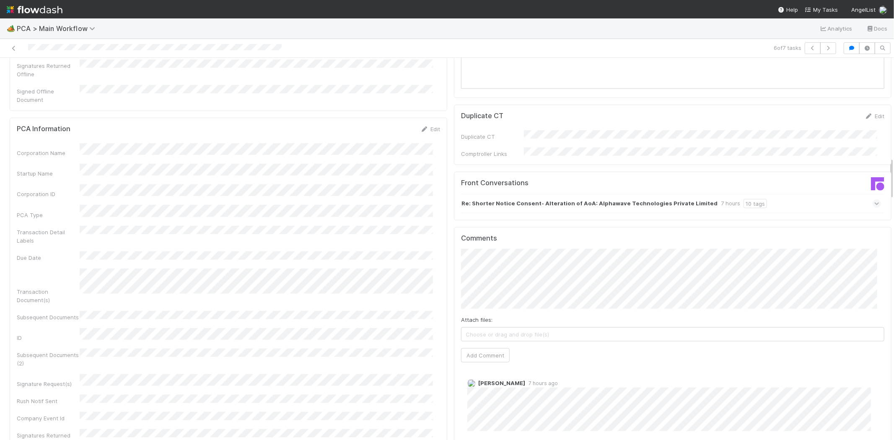
scroll to position [885, 0]
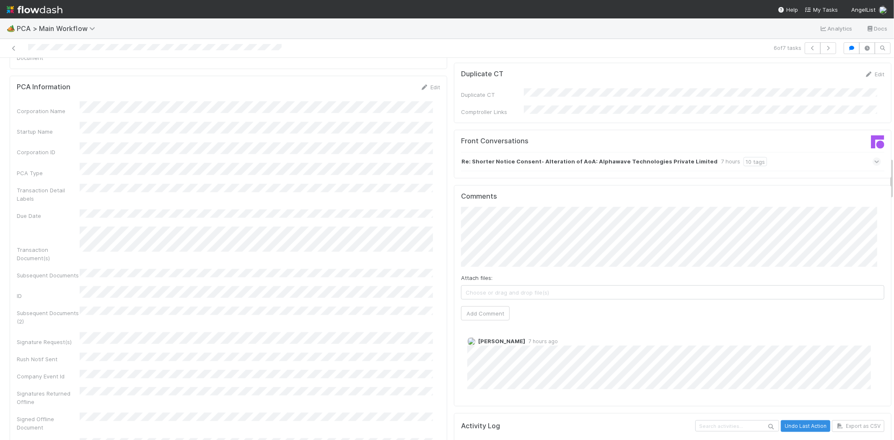
click at [778, 152] on div "Re: Shorter Notice Consent- Alteration of AoA: Alphawave Technologies Private L…" at bounding box center [671, 161] width 420 height 19
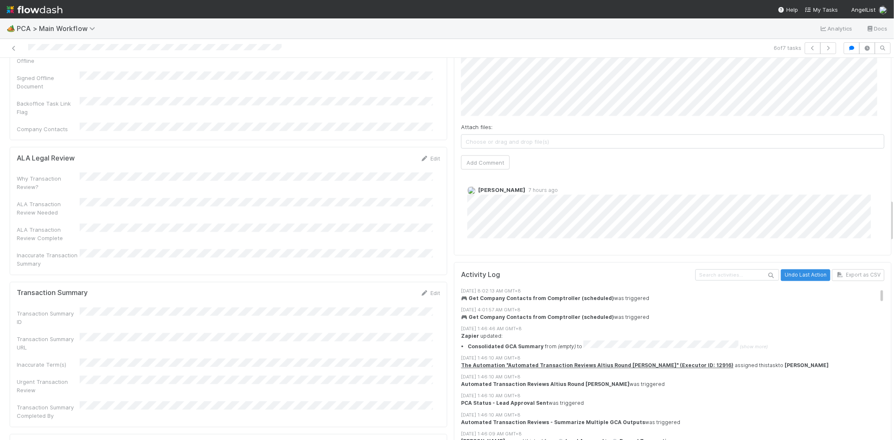
scroll to position [1257, 0]
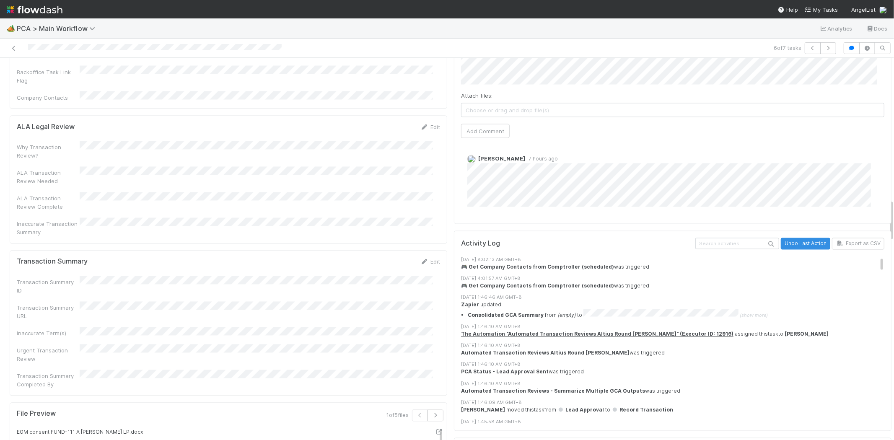
click at [420, 258] on div "Edit" at bounding box center [430, 262] width 20 height 8
click at [420, 259] on icon at bounding box center [424, 261] width 8 height 5
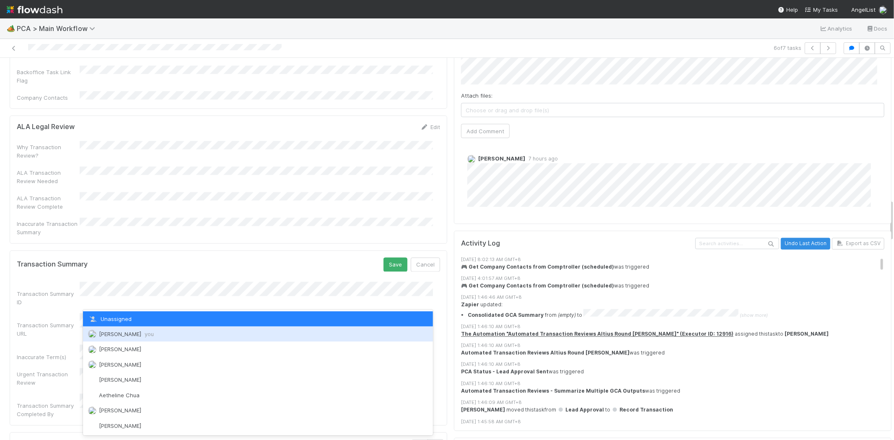
click at [162, 337] on div "Meg Castanare you" at bounding box center [258, 334] width 350 height 15
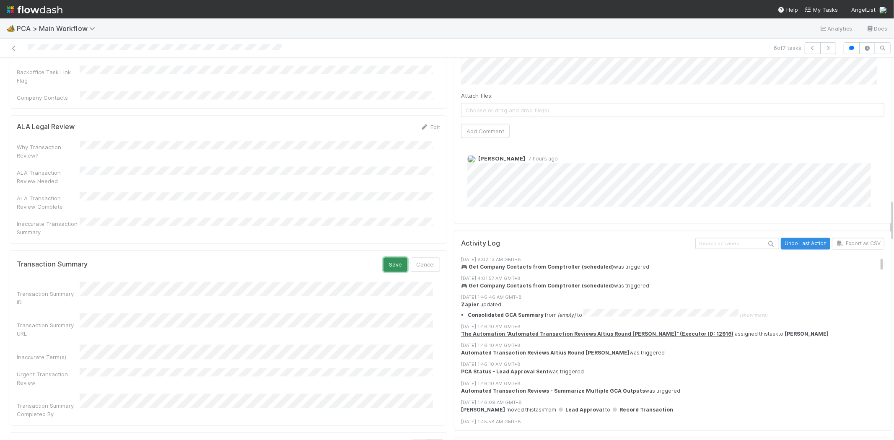
click at [390, 258] on button "Save" at bounding box center [396, 265] width 24 height 14
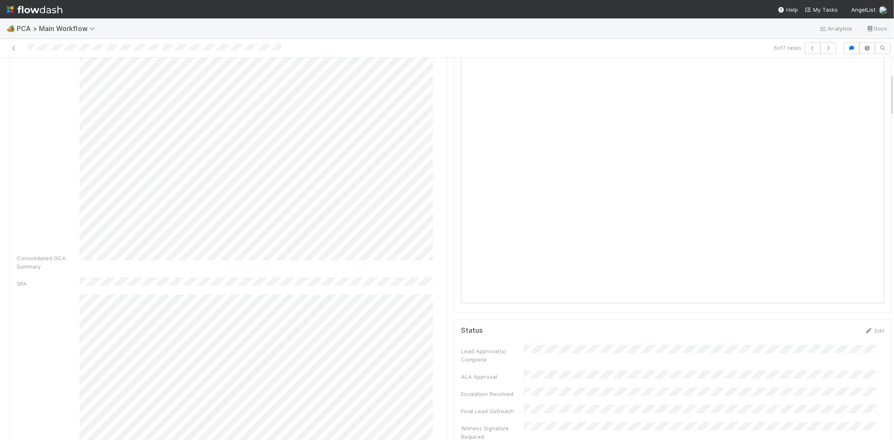
scroll to position [0, 0]
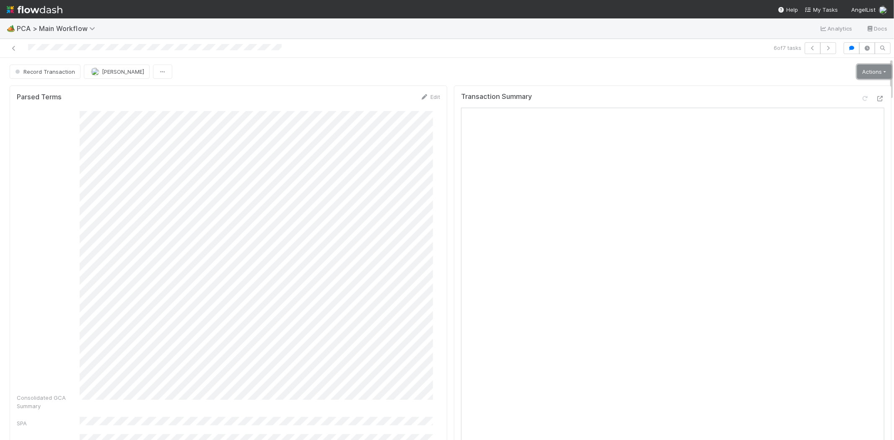
click at [857, 74] on link "Actions" at bounding box center [874, 72] width 34 height 14
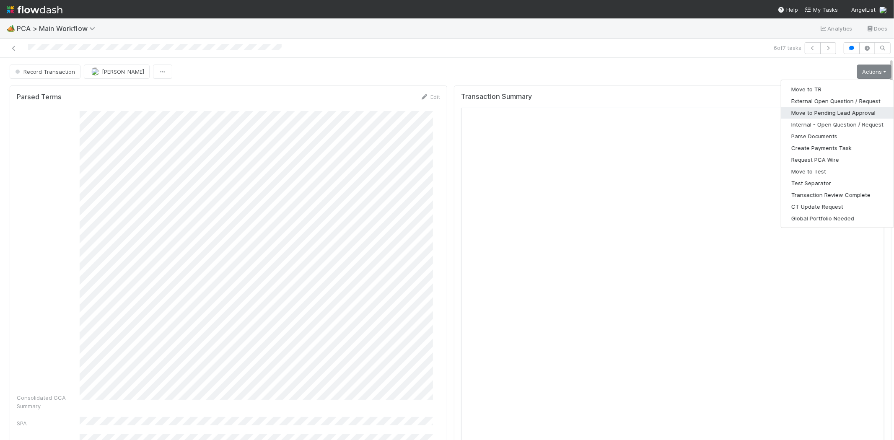
click at [811, 114] on button "Move to Pending Lead Approval" at bounding box center [837, 113] width 112 height 12
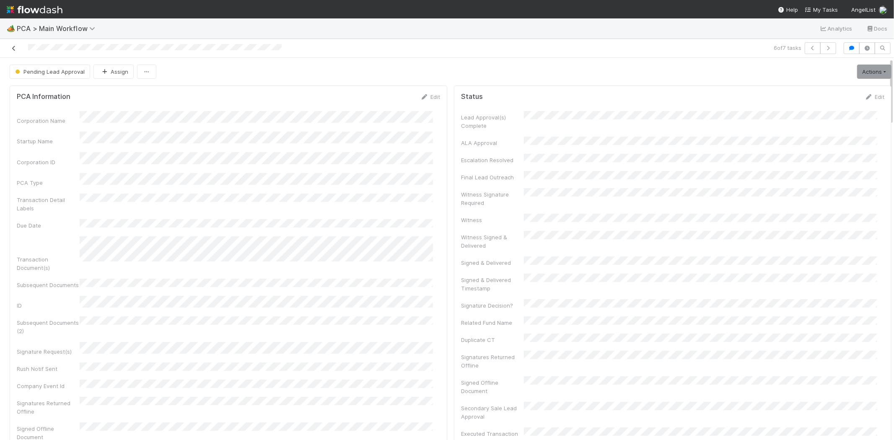
click at [14, 47] on icon at bounding box center [14, 48] width 8 height 5
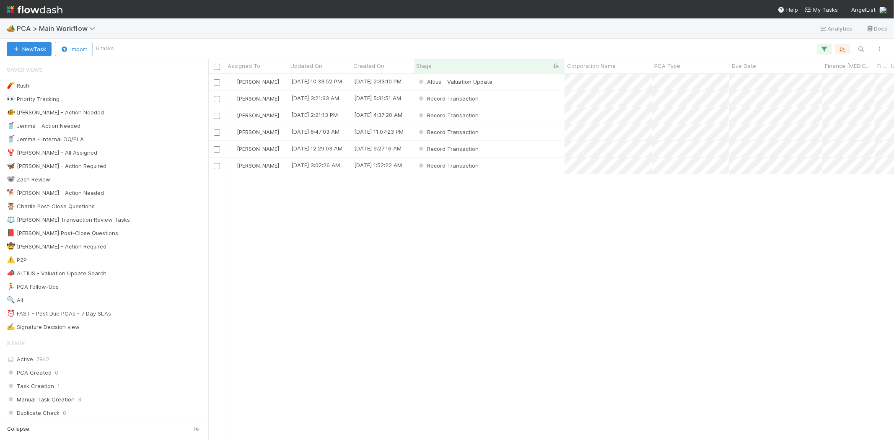
scroll to position [359, 678]
click at [536, 147] on div "Record Transaction" at bounding box center [489, 149] width 151 height 16
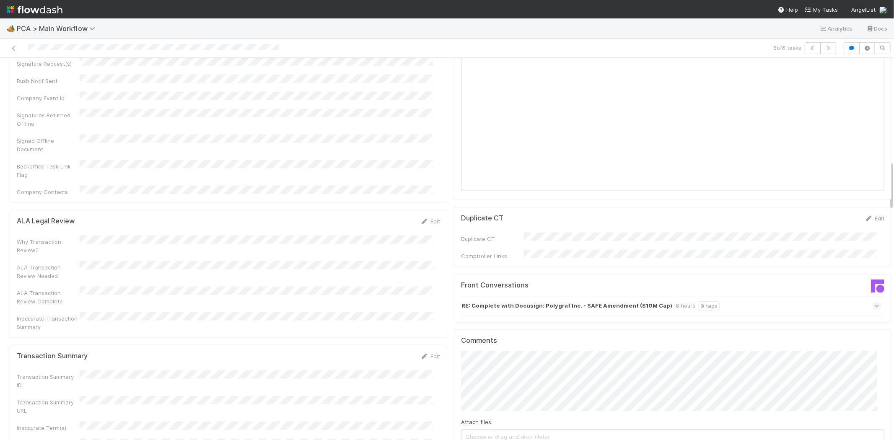
scroll to position [791, 0]
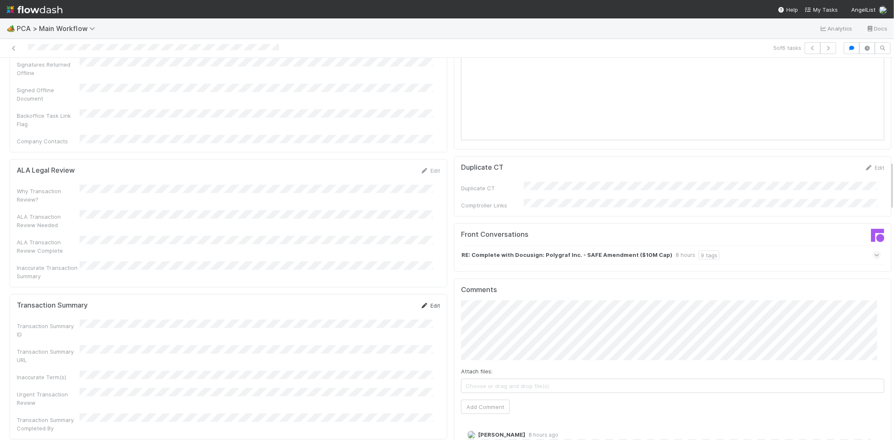
click at [420, 302] on link "Edit" at bounding box center [430, 305] width 20 height 7
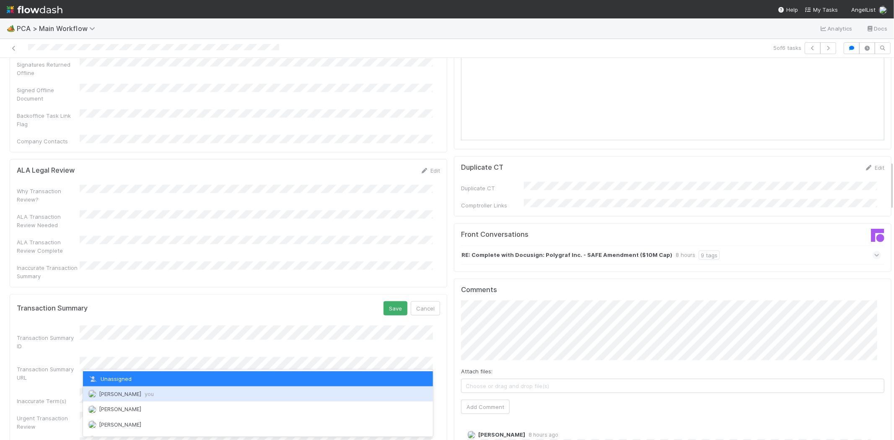
click at [122, 390] on div "Meg Castanare you" at bounding box center [258, 393] width 350 height 15
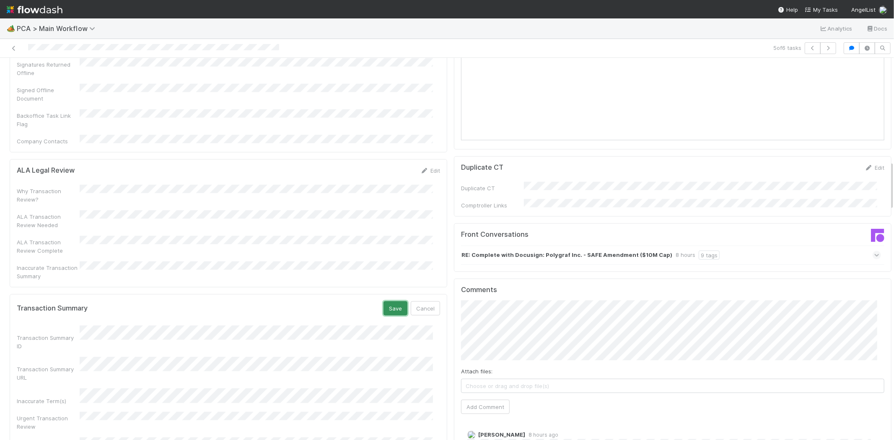
click at [384, 301] on button "Save" at bounding box center [396, 308] width 24 height 14
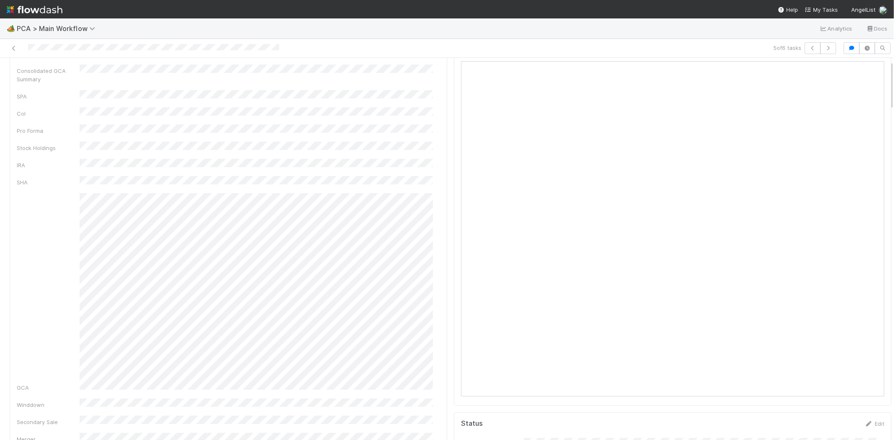
scroll to position [0, 0]
click at [861, 69] on link "Actions" at bounding box center [874, 72] width 34 height 14
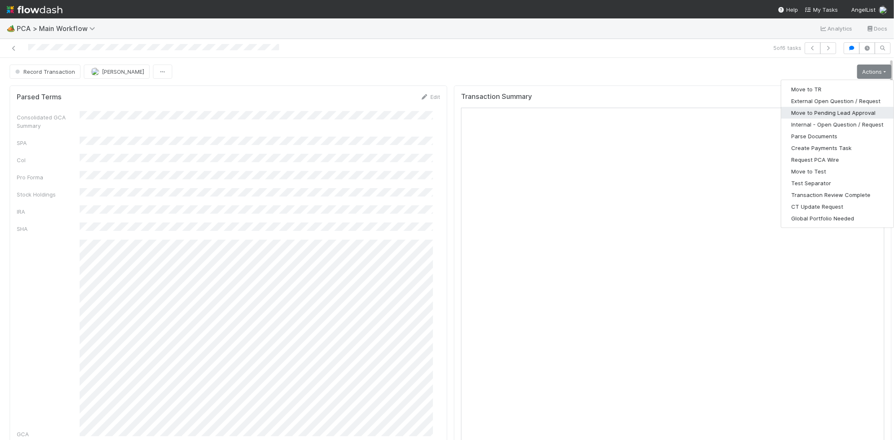
click at [843, 115] on button "Move to Pending Lead Approval" at bounding box center [837, 113] width 112 height 12
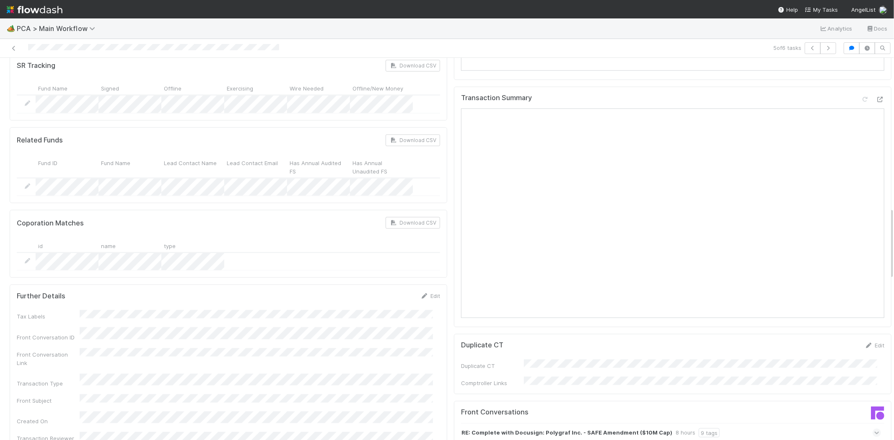
scroll to position [791, 0]
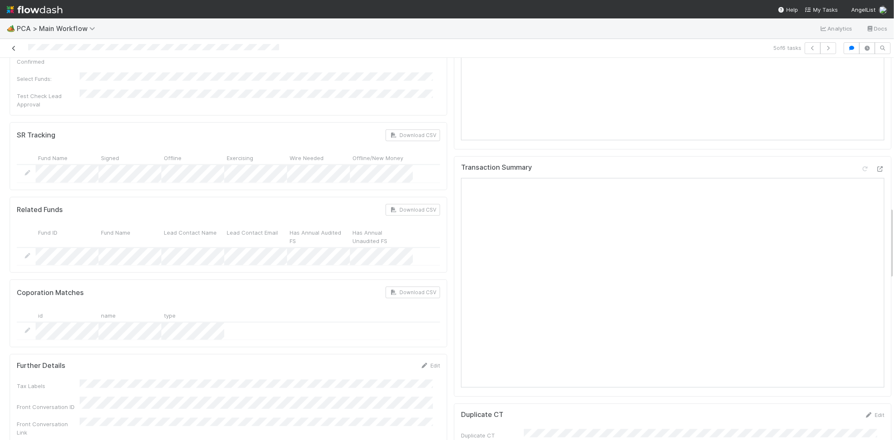
click at [13, 47] on icon at bounding box center [14, 48] width 8 height 5
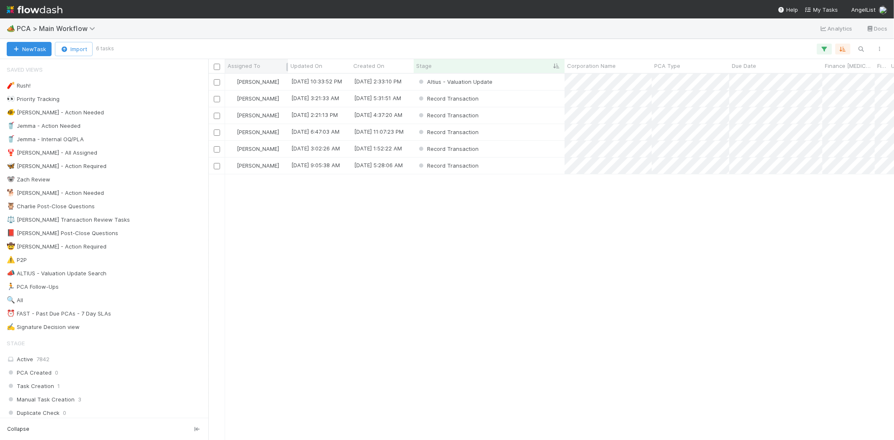
scroll to position [359, 678]
click at [527, 86] on div "Altius - Valuation Update" at bounding box center [489, 82] width 151 height 16
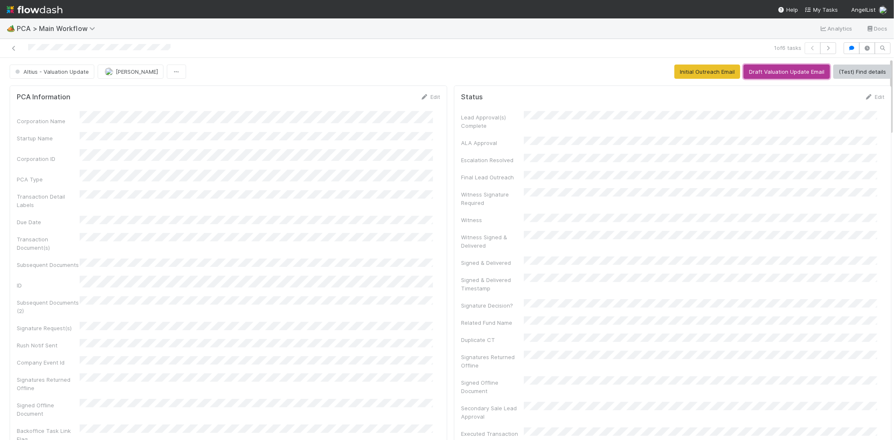
drag, startPoint x: 775, startPoint y: 73, endPoint x: 777, endPoint y: 78, distance: 6.2
click at [775, 73] on button "Draft Valuation Update Email" at bounding box center [787, 72] width 86 height 14
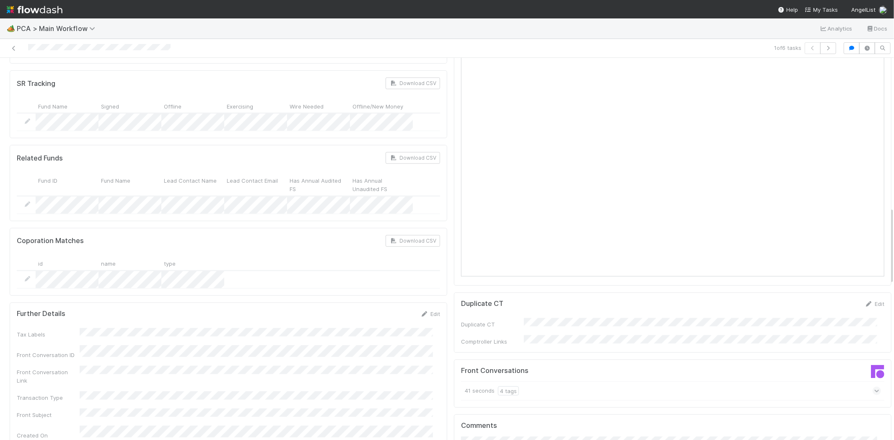
scroll to position [885, 0]
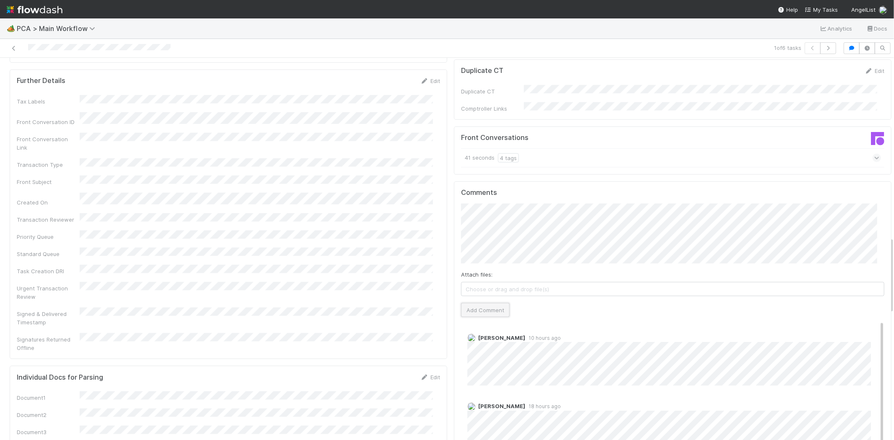
click at [487, 303] on button "Add Comment" at bounding box center [485, 310] width 49 height 14
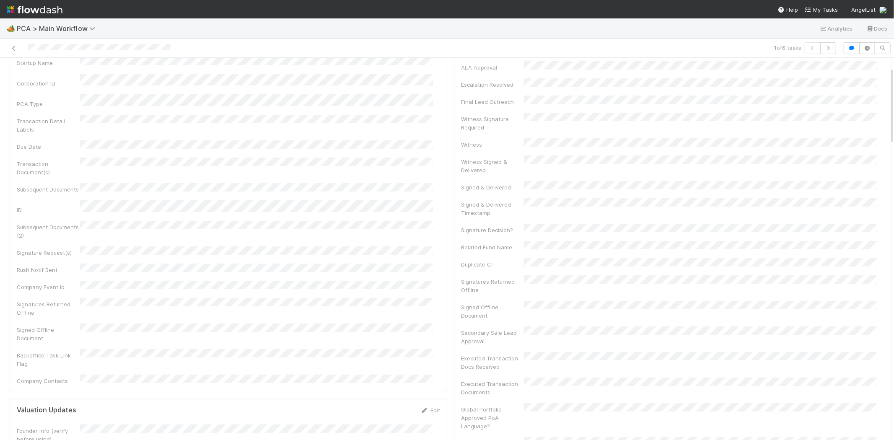
scroll to position [0, 0]
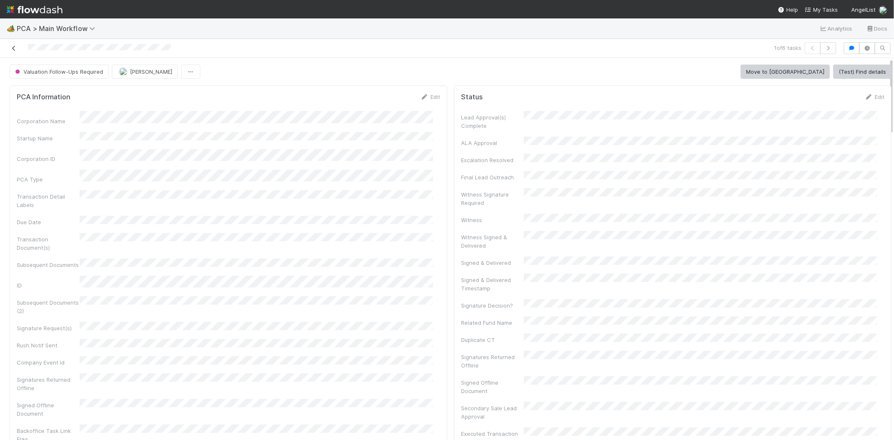
click at [13, 46] on icon at bounding box center [14, 48] width 8 height 5
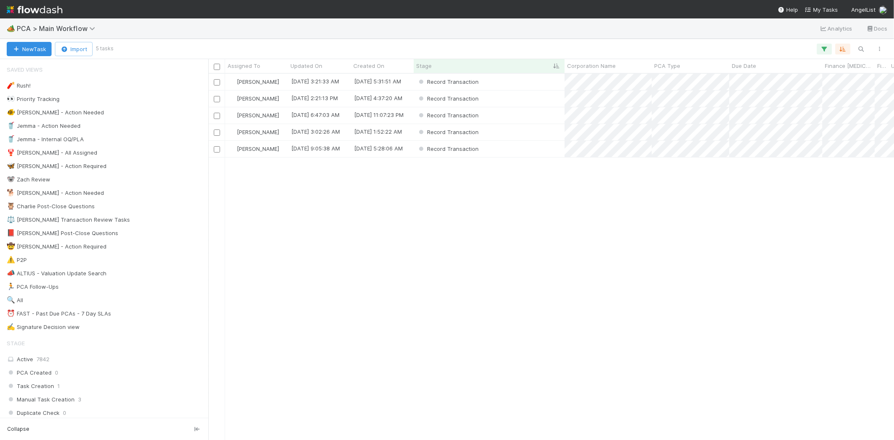
scroll to position [359, 678]
click at [539, 95] on div "Record Transaction" at bounding box center [489, 99] width 151 height 16
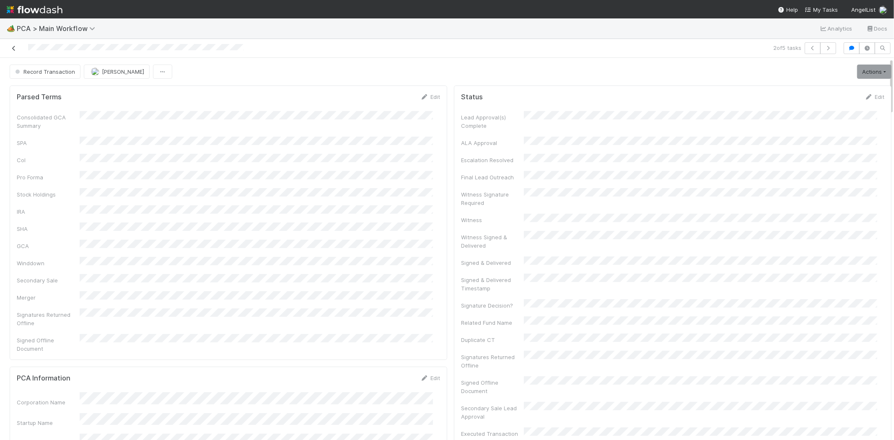
click at [16, 45] on link at bounding box center [14, 48] width 8 height 8
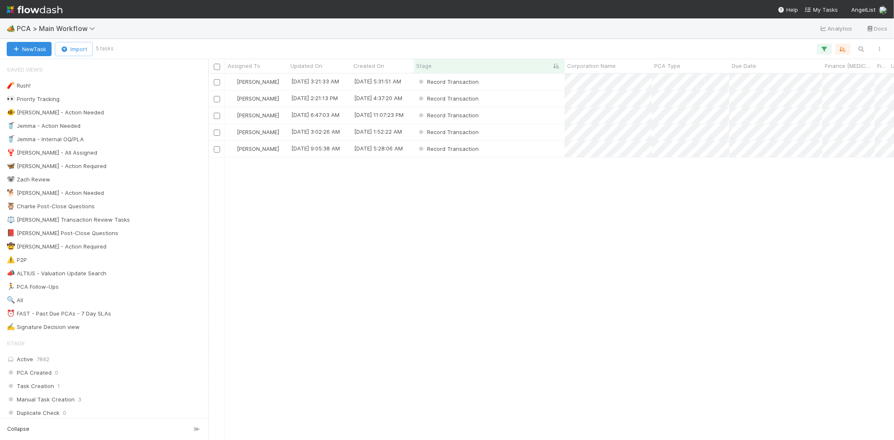
scroll to position [359, 678]
click at [518, 151] on div "Record Transaction" at bounding box center [489, 149] width 151 height 16
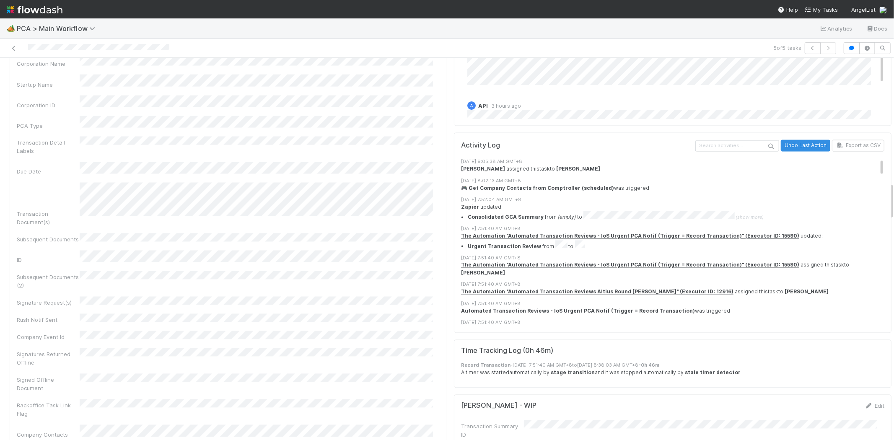
scroll to position [1537, 0]
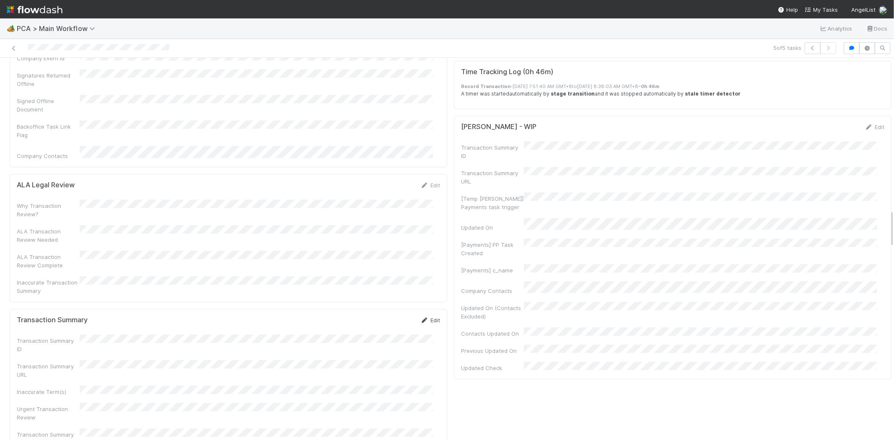
click at [425, 317] on link "Edit" at bounding box center [430, 320] width 20 height 7
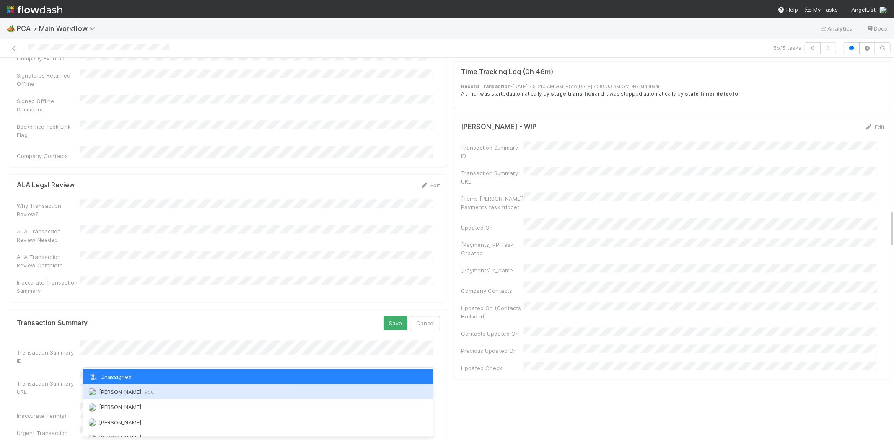
click at [149, 390] on span "you" at bounding box center [149, 392] width 9 height 7
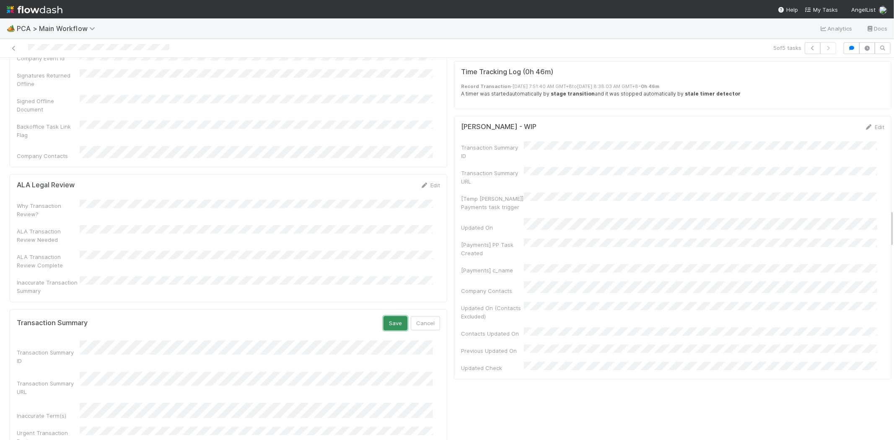
click at [386, 316] on button "Save" at bounding box center [396, 323] width 24 height 14
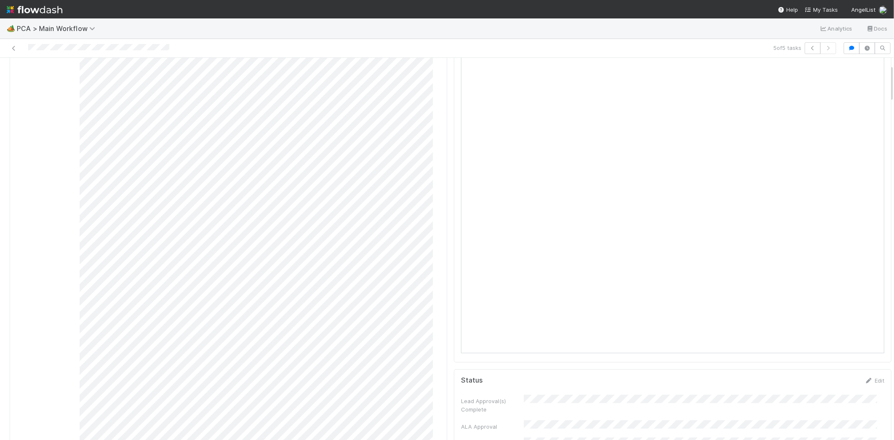
scroll to position [0, 0]
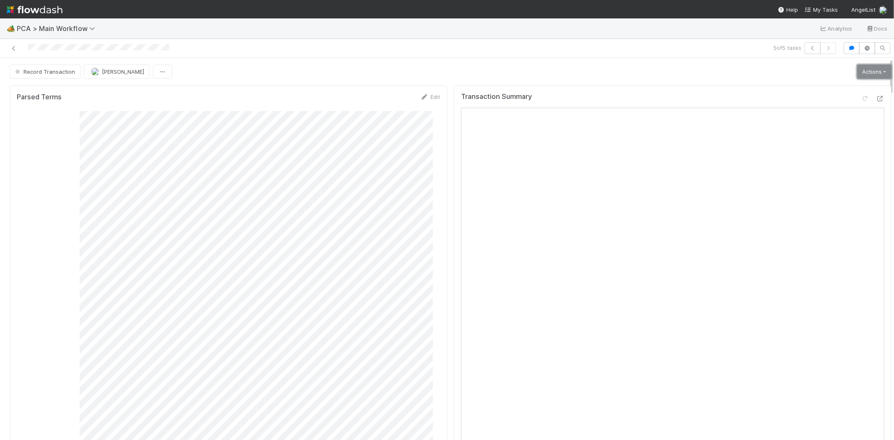
click at [866, 70] on link "Actions" at bounding box center [874, 72] width 34 height 14
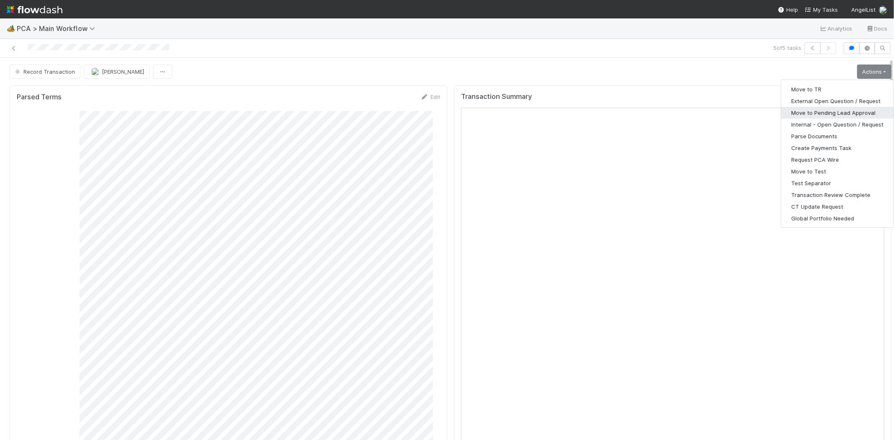
click at [832, 109] on button "Move to Pending Lead Approval" at bounding box center [837, 113] width 112 height 12
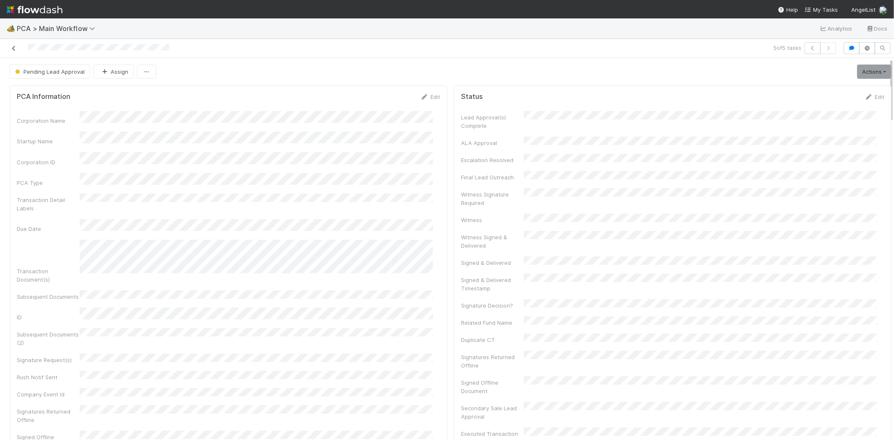
click at [13, 45] on link at bounding box center [14, 48] width 8 height 8
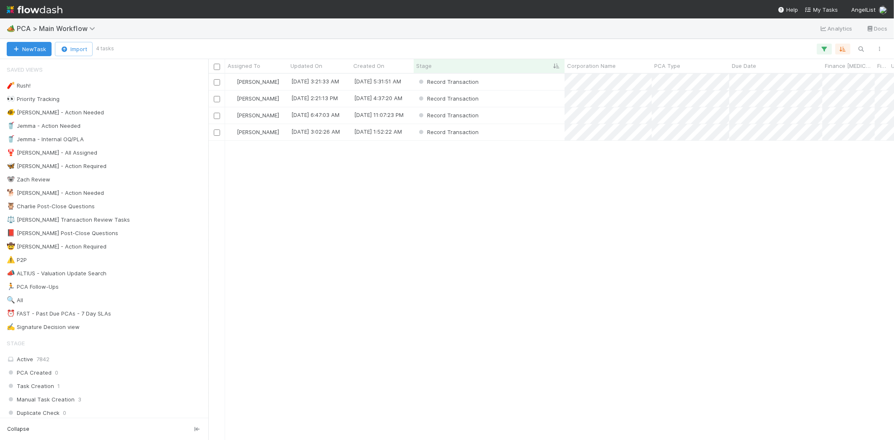
scroll to position [359, 678]
click at [527, 84] on div "Record Transaction" at bounding box center [489, 82] width 151 height 16
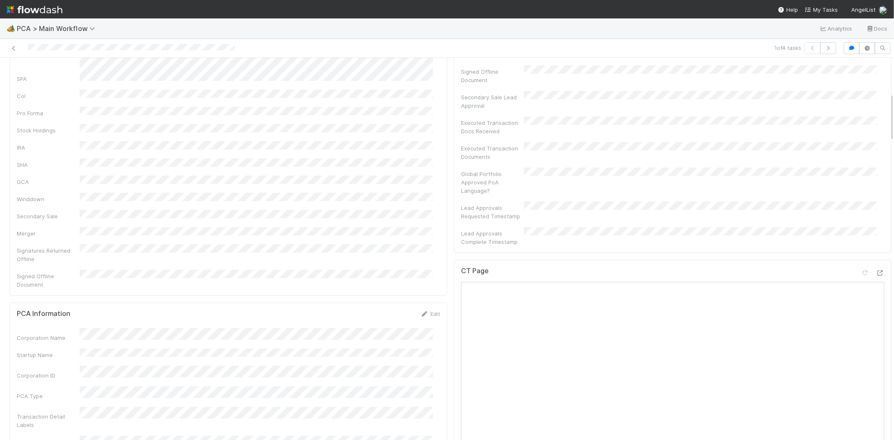
scroll to position [279, 0]
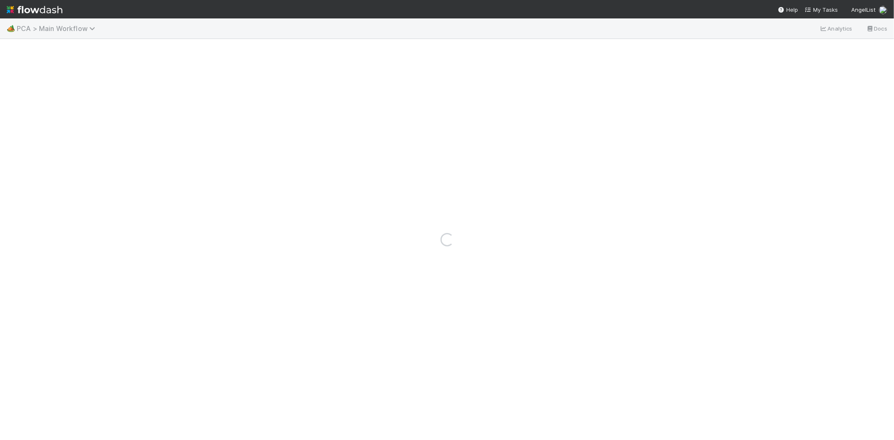
click at [87, 27] on span "PCA > Main Workflow" at bounding box center [58, 28] width 83 height 8
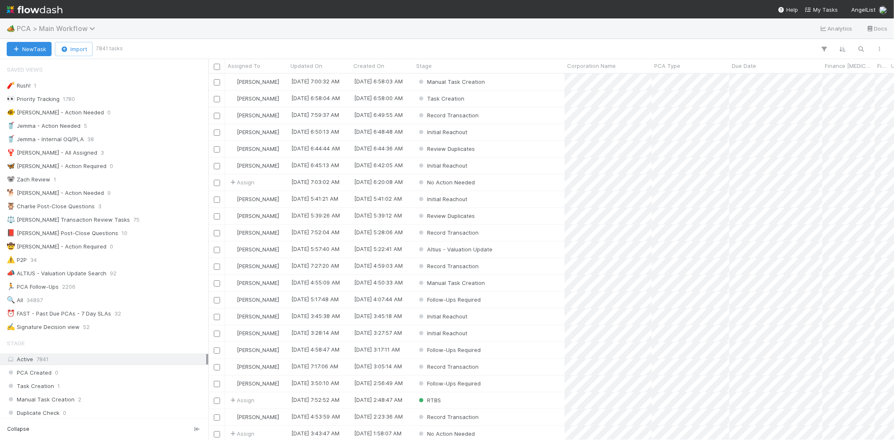
scroll to position [359, 678]
click at [70, 31] on span "PCA > Main Workflow" at bounding box center [58, 28] width 83 height 8
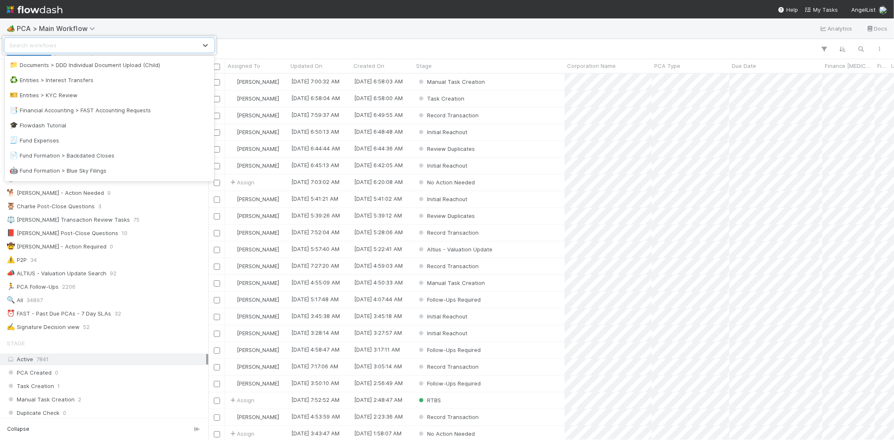
scroll to position [279, 0]
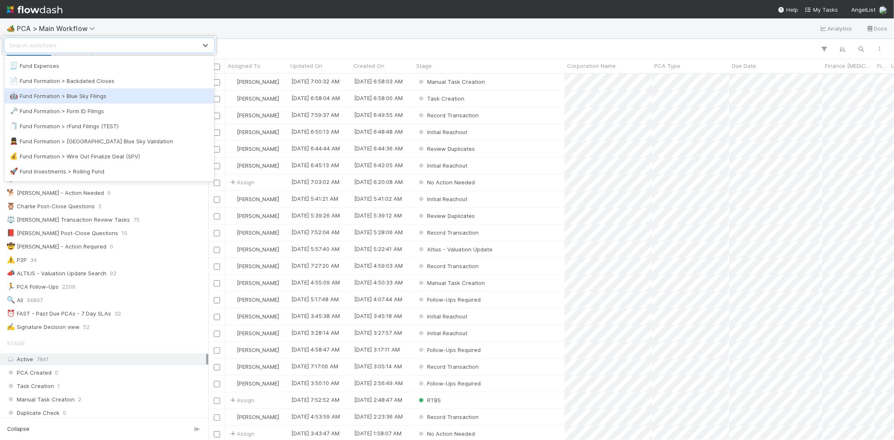
click at [107, 99] on div "🤖 Fund Formation > Blue Sky Filings" at bounding box center [110, 96] width 200 height 8
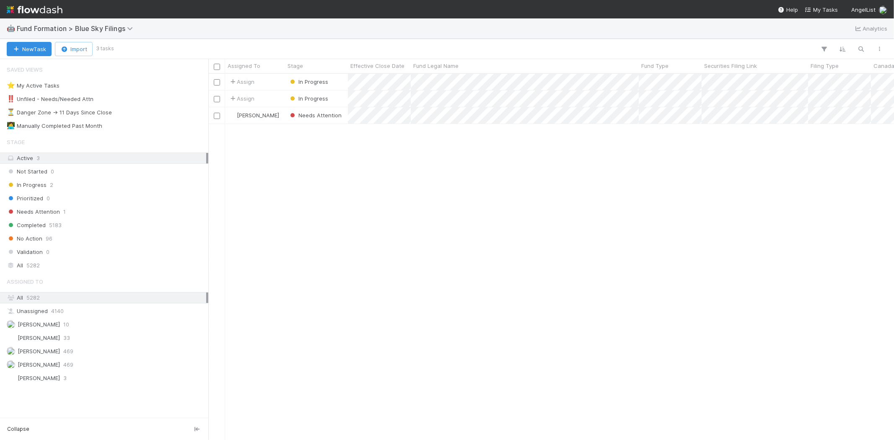
scroll to position [359, 678]
click at [132, 115] on div "⏳ Danger Zone -> 11 Days Since Close 1" at bounding box center [107, 112] width 200 height 10
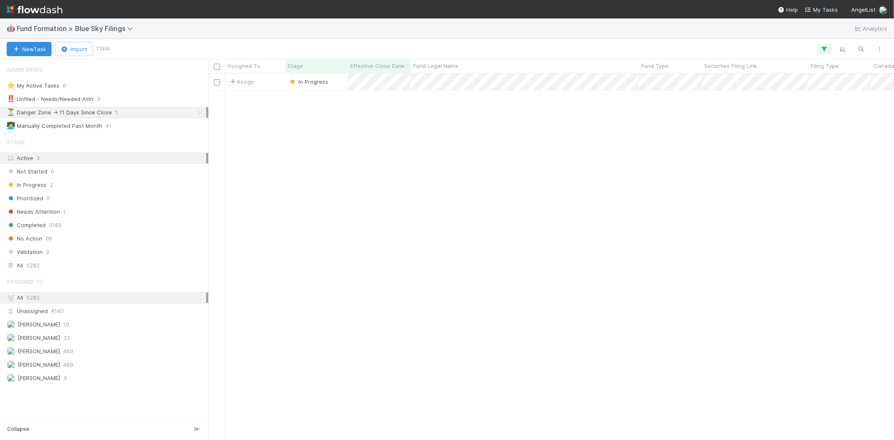
scroll to position [359, 678]
click at [310, 83] on span "In Progress" at bounding box center [308, 81] width 40 height 7
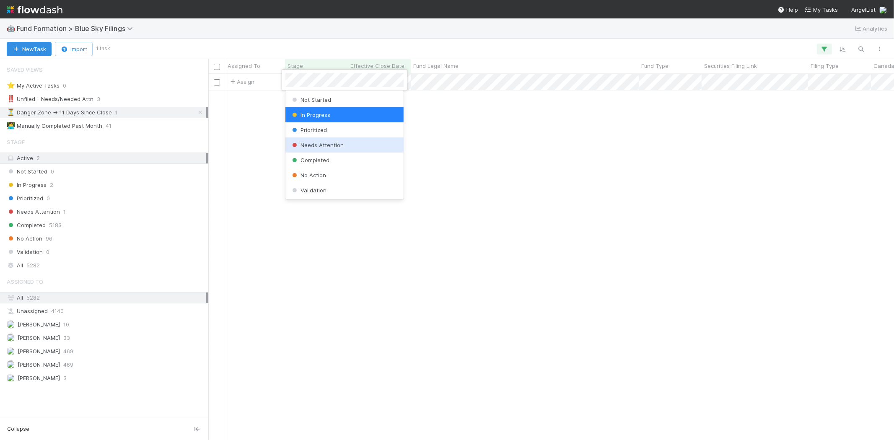
click at [320, 145] on span "Needs Attention" at bounding box center [316, 145] width 53 height 7
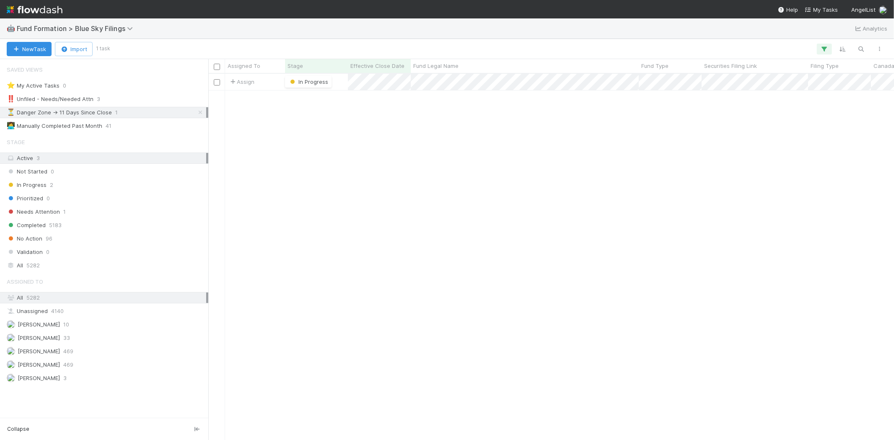
click at [524, 206] on div "Assign In Progress [DATE] 6:05:15 PM [DATE] 6:05:15 PM" at bounding box center [551, 257] width 686 height 366
click at [199, 114] on icon at bounding box center [200, 112] width 8 height 5
click at [116, 212] on div "Needs Attention 2" at bounding box center [107, 212] width 200 height 10
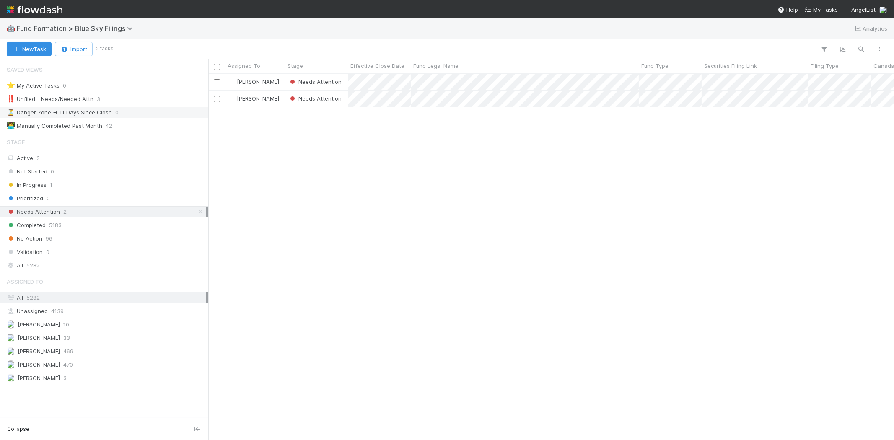
scroll to position [359, 678]
click at [108, 26] on span "Fund Formation > Blue Sky Filings" at bounding box center [77, 28] width 120 height 8
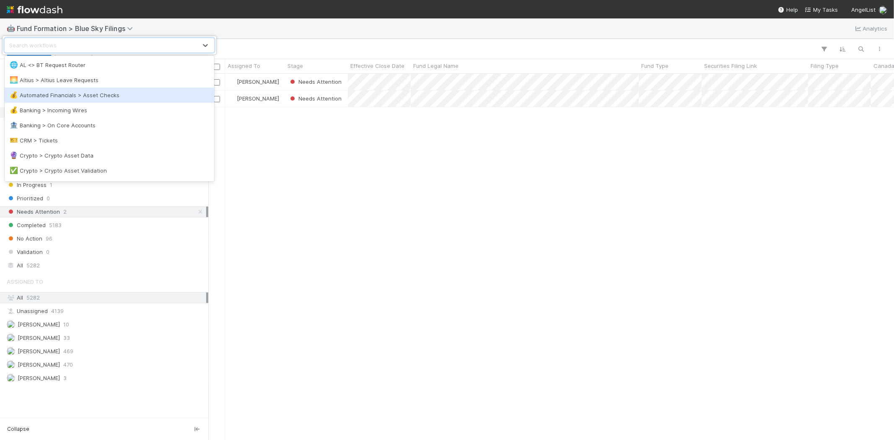
click at [313, 219] on div "option Automated Financials > Asset Checks focused, 3 of 50. 50 results availab…" at bounding box center [447, 220] width 894 height 440
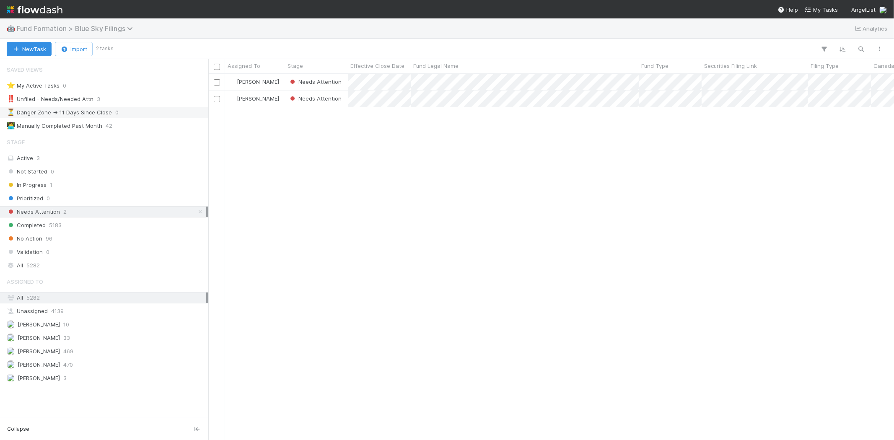
click at [106, 28] on span "Fund Formation > Blue Sky Filings" at bounding box center [77, 28] width 120 height 8
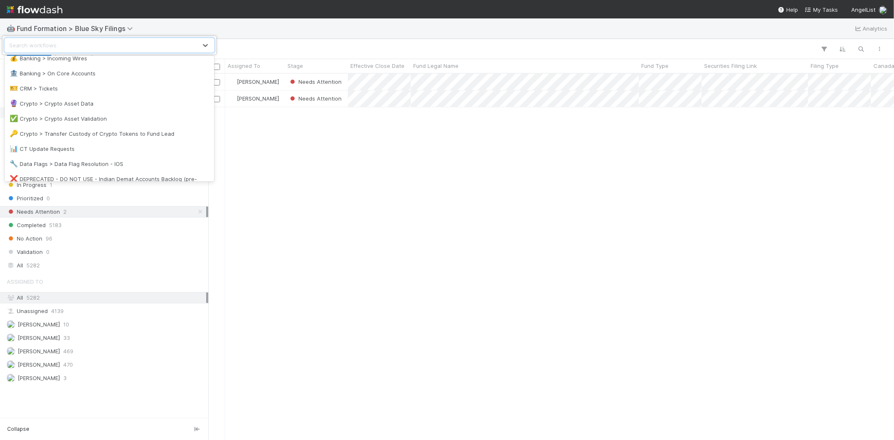
scroll to position [93, 0]
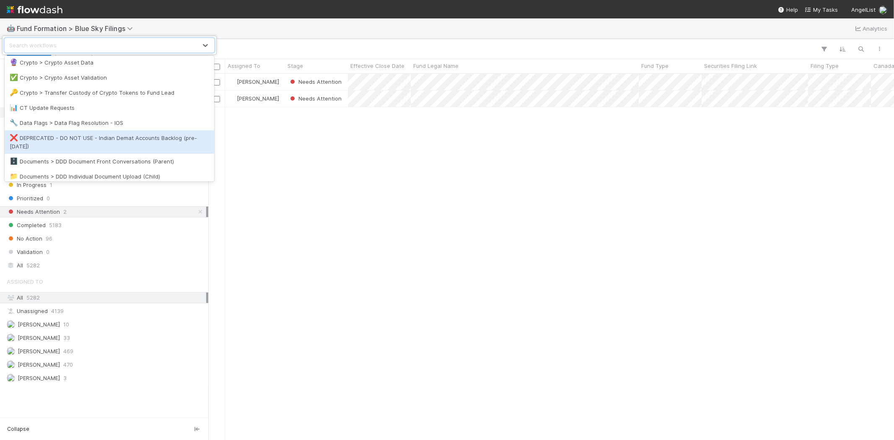
click at [432, 248] on div "option DEPRECATED - DO NOT USE - Indian Demat Accounts Backlog (pre-[DATE]) foc…" at bounding box center [447, 220] width 894 height 440
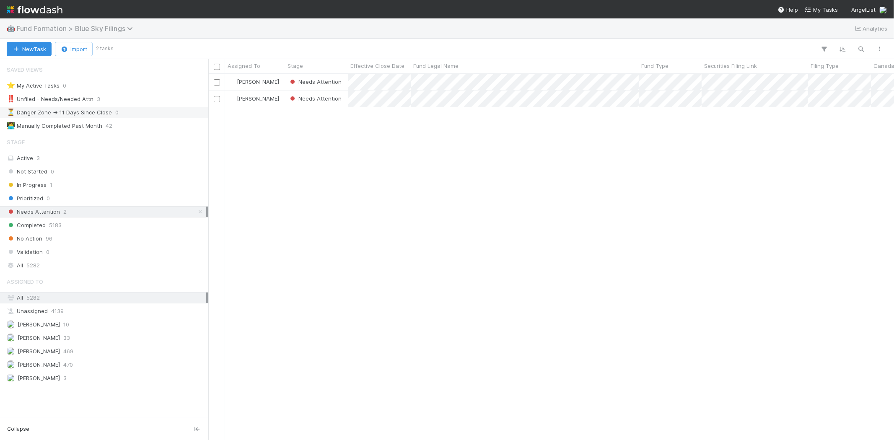
click at [116, 27] on span "Fund Formation > Blue Sky Filings" at bounding box center [77, 28] width 120 height 8
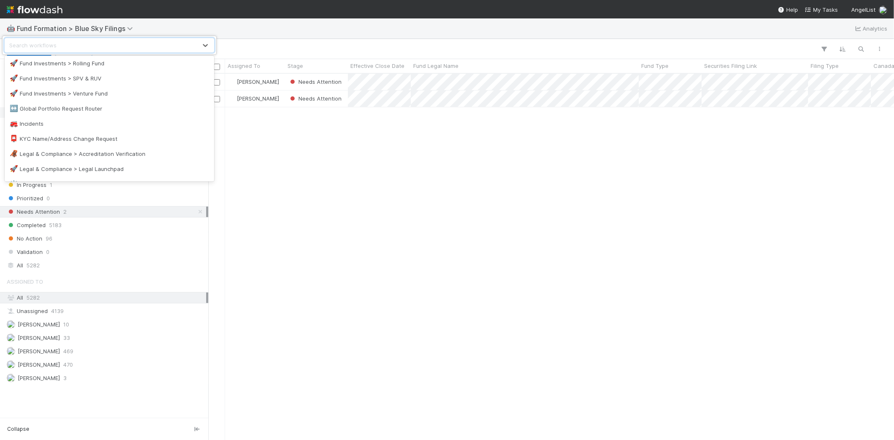
scroll to position [512, 0]
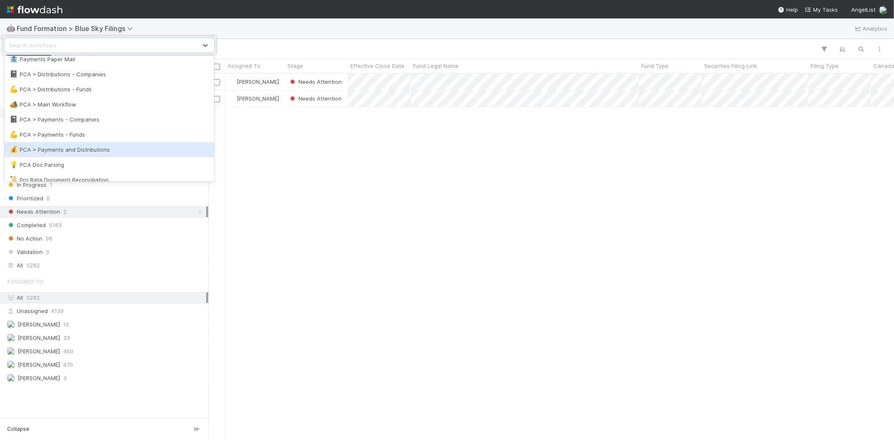
click at [147, 144] on div "💰 PCA > Payments and Distributions" at bounding box center [110, 149] width 210 height 15
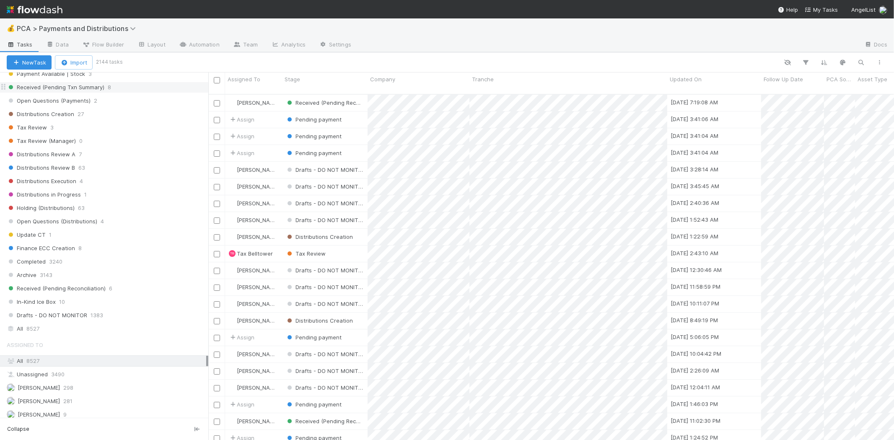
scroll to position [466, 0]
click at [126, 288] on div "Received (Pending Reconciliation) 6" at bounding box center [108, 282] width 202 height 10
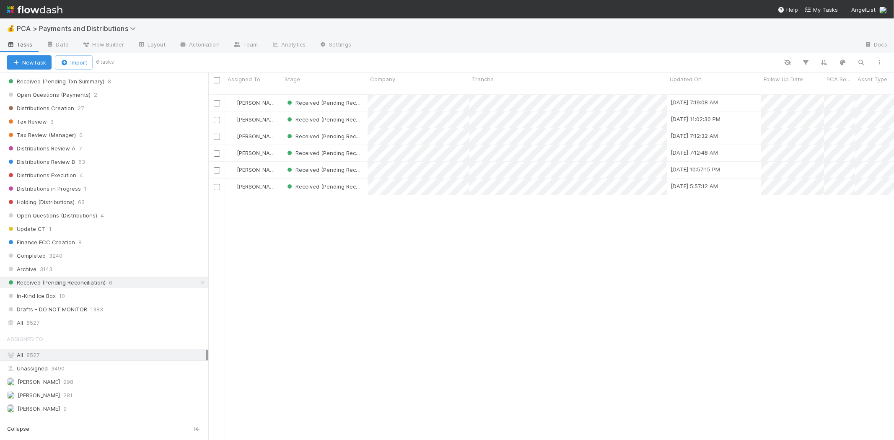
scroll to position [7, 7]
drag, startPoint x: 360, startPoint y: 263, endPoint x: 370, endPoint y: 229, distance: 34.9
click at [361, 261] on div "[PERSON_NAME] Received (Pending Reconciliation) [DATE] 7:19:08 AM [DATE] 7:18:2…" at bounding box center [551, 271] width 686 height 353
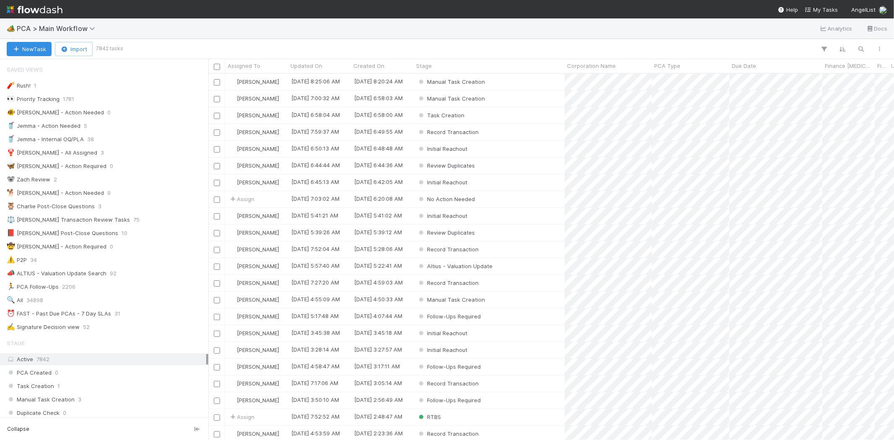
scroll to position [359, 678]
click at [56, 29] on span "PCA > Main Workflow" at bounding box center [58, 28] width 83 height 8
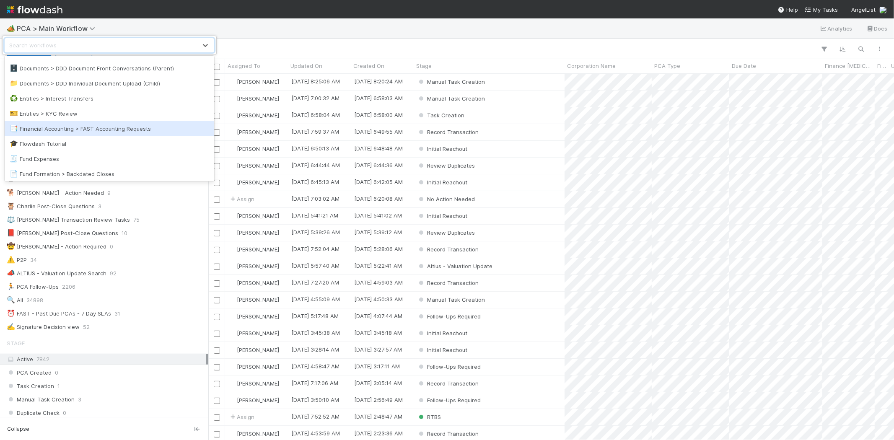
scroll to position [279, 0]
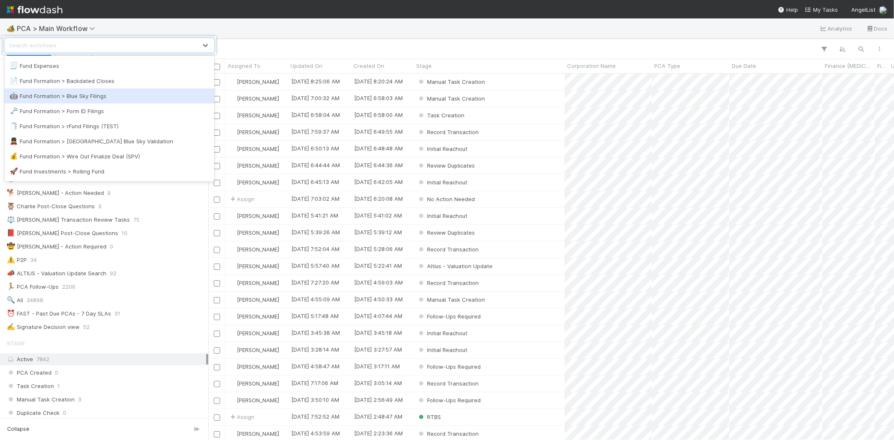
click at [124, 94] on div "🤖 Fund Formation > Blue Sky Filings" at bounding box center [110, 96] width 200 height 8
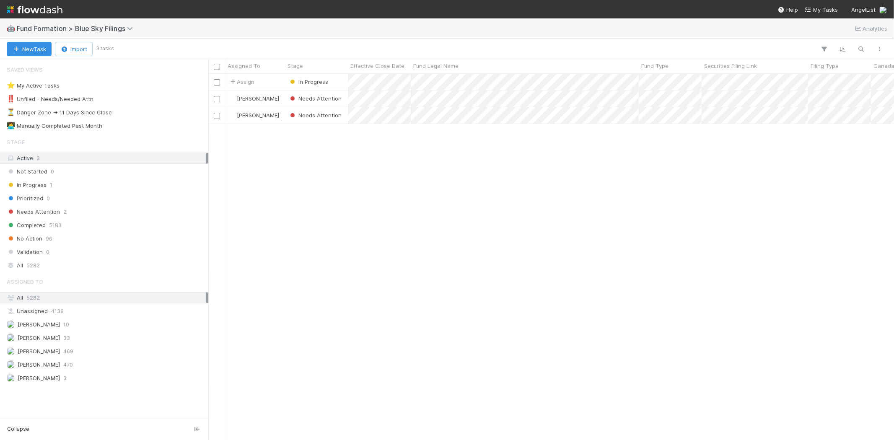
scroll to position [359, 678]
click at [84, 29] on span "Fund Formation > Blue Sky Filings" at bounding box center [77, 28] width 120 height 8
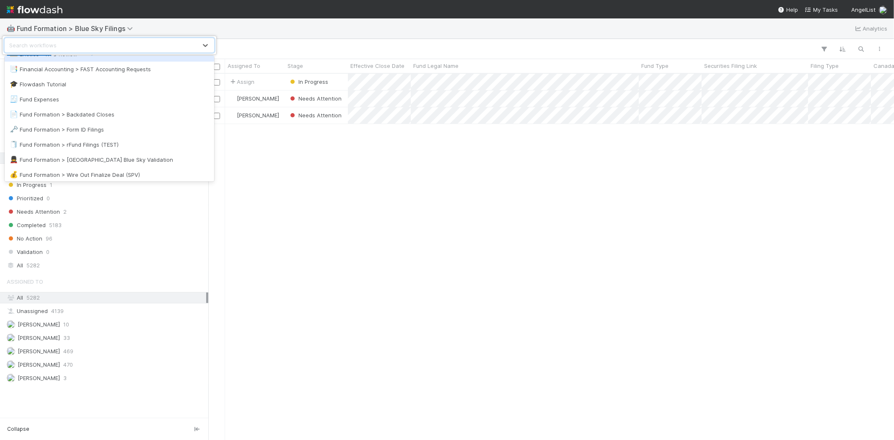
scroll to position [279, 0]
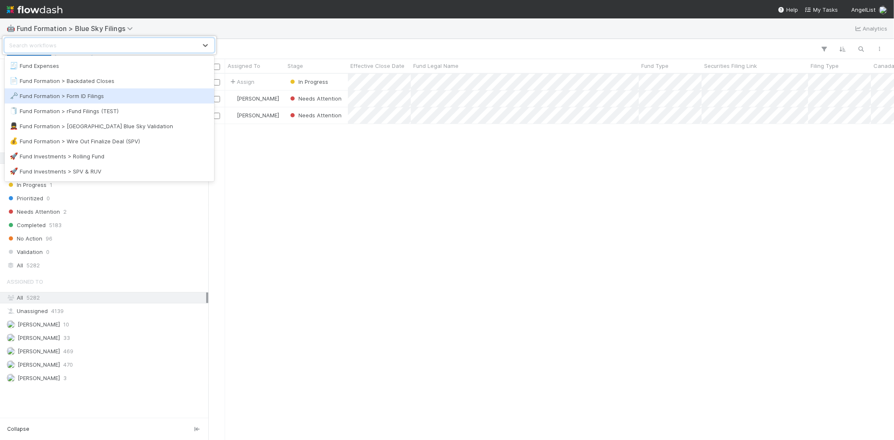
click at [114, 95] on div "🗝️ Fund Formation > Form ID Filings" at bounding box center [110, 96] width 200 height 8
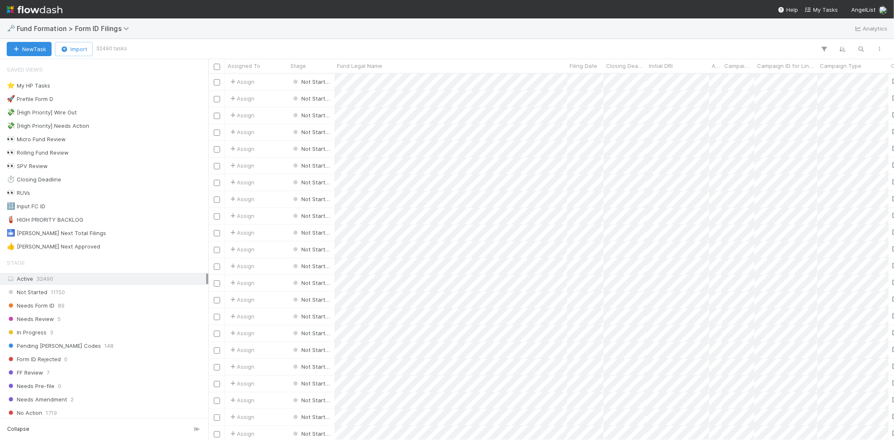
scroll to position [359, 678]
click at [142, 309] on div "Needs Form ID 89" at bounding box center [107, 306] width 200 height 10
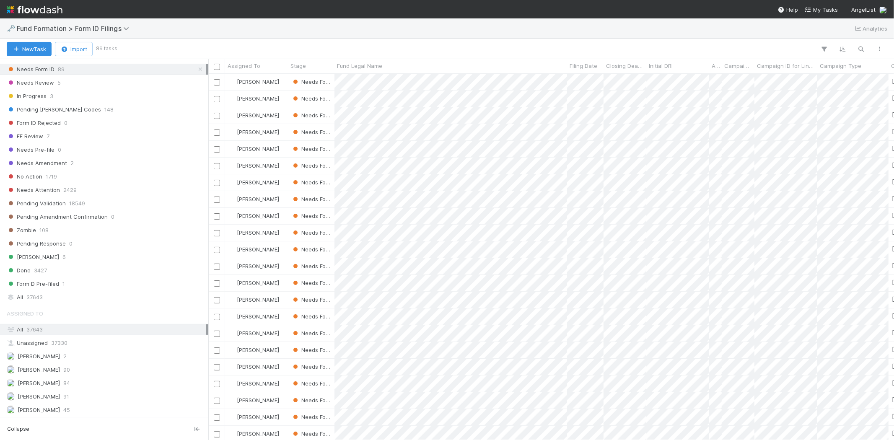
scroll to position [240, 0]
click at [93, 405] on div "Roselyn de Villa 45" at bounding box center [107, 410] width 200 height 10
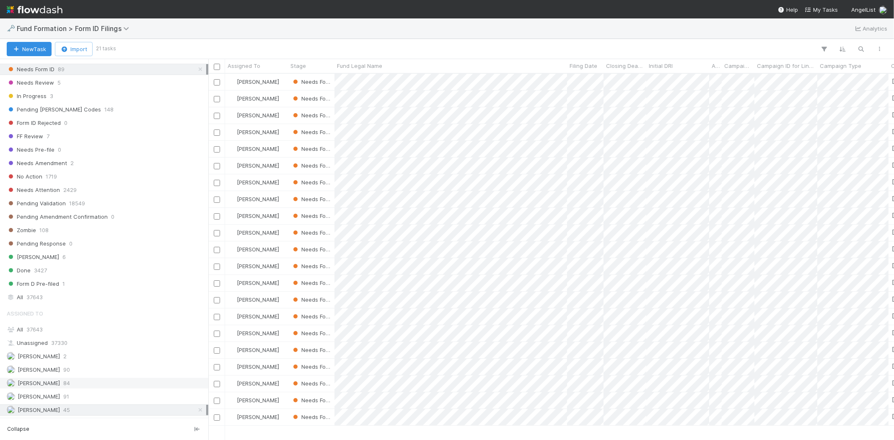
scroll to position [359, 678]
click at [98, 378] on div "Meg Castanare 84" at bounding box center [107, 383] width 200 height 10
click at [88, 396] on div "Raven Jacinto 91" at bounding box center [107, 396] width 200 height 10
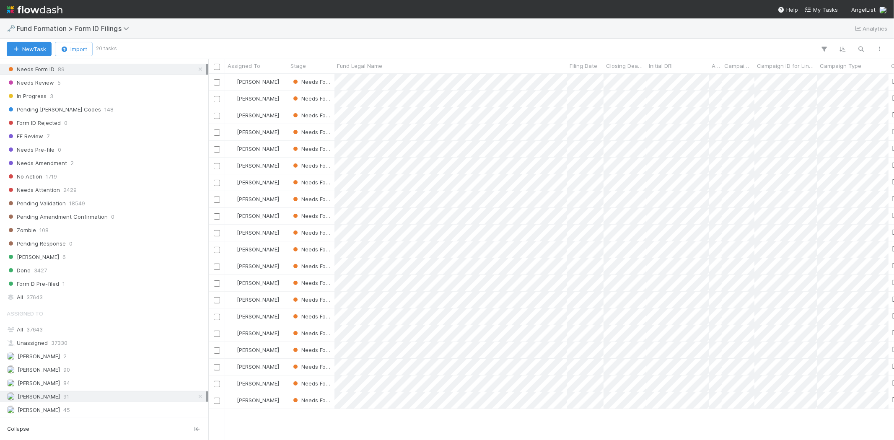
scroll to position [359, 678]
click at [95, 368] on div "Febbie Cervantes 90" at bounding box center [107, 370] width 200 height 10
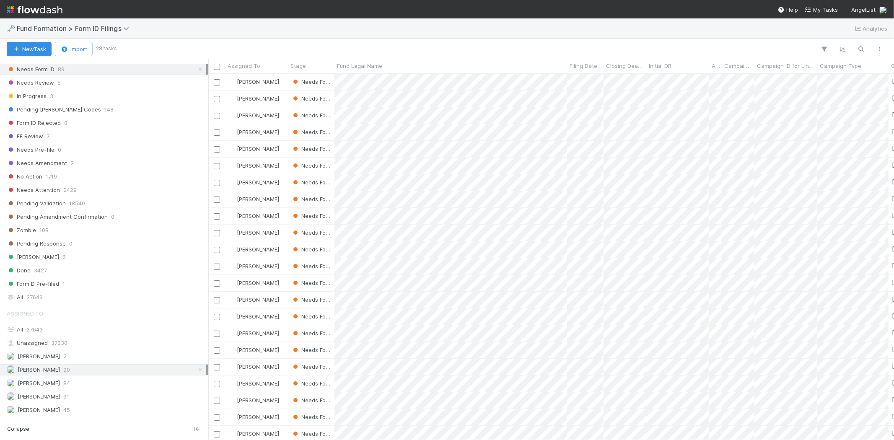
scroll to position [194, 0]
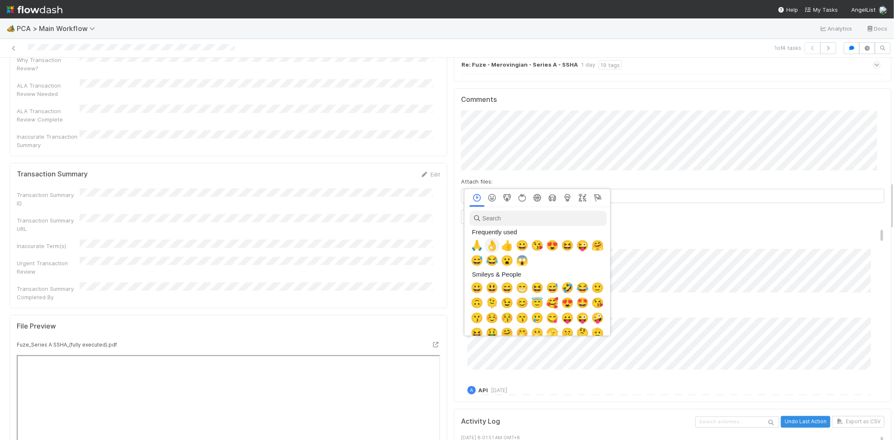
scroll to position [0, 3]
click at [475, 244] on span "🙏" at bounding box center [475, 246] width 13 height 12
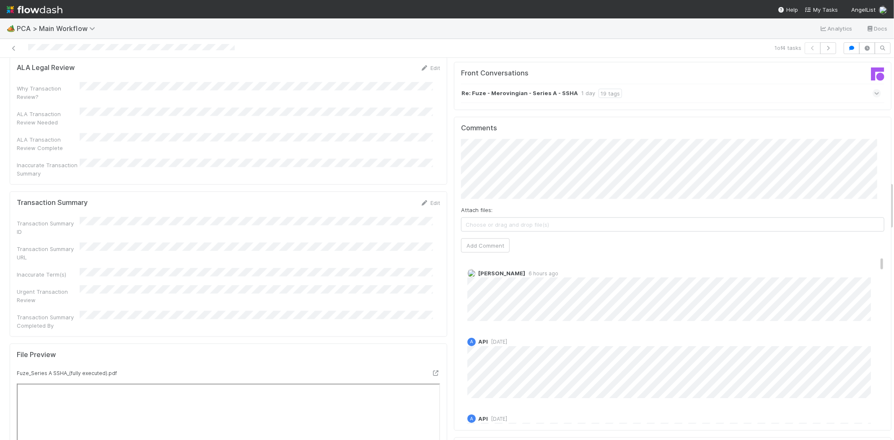
scroll to position [978, 0]
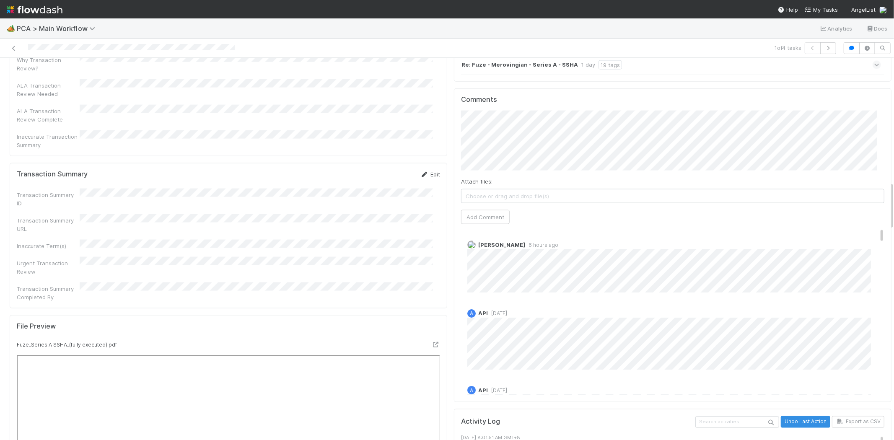
click at [422, 171] on link "Edit" at bounding box center [430, 174] width 20 height 7
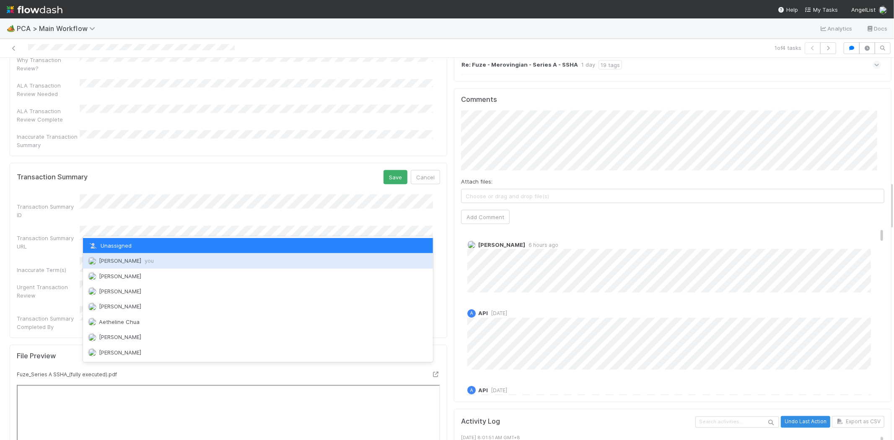
drag, startPoint x: 145, startPoint y: 260, endPoint x: 150, endPoint y: 257, distance: 6.0
click at [145, 260] on span "you" at bounding box center [149, 260] width 9 height 7
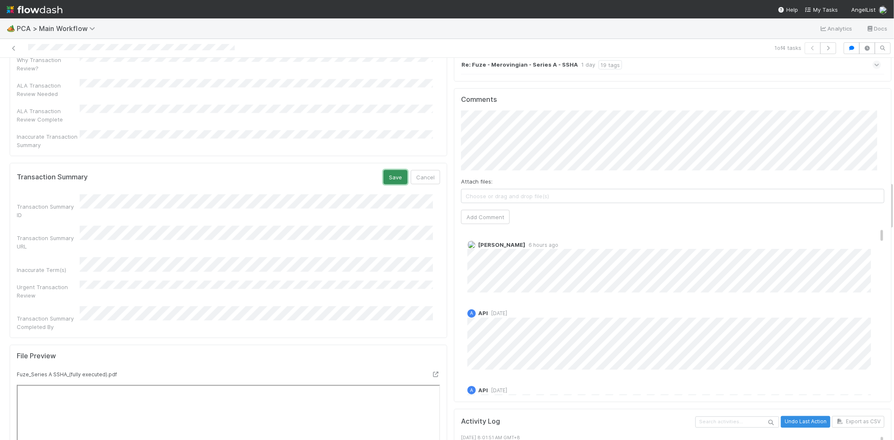
click at [397, 170] on button "Save" at bounding box center [396, 177] width 24 height 14
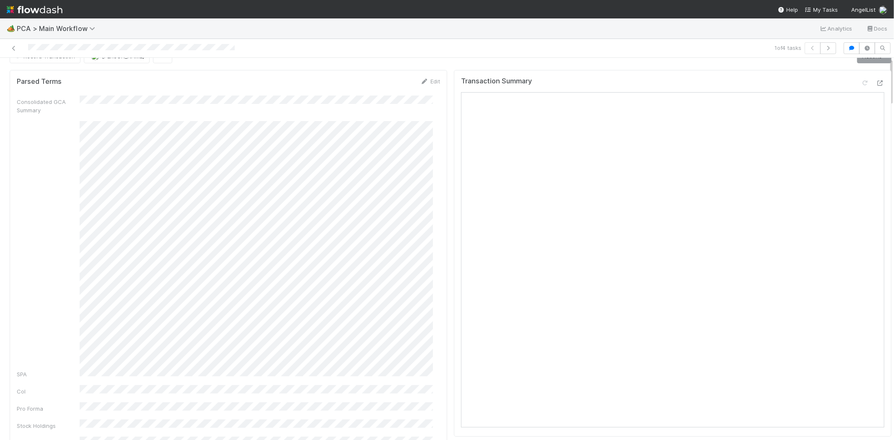
scroll to position [0, 0]
click at [857, 73] on link "Actions" at bounding box center [874, 72] width 34 height 14
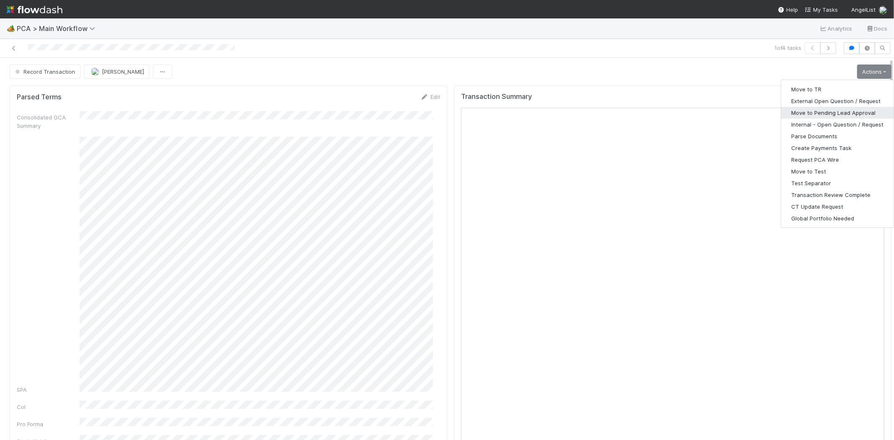
click at [835, 109] on button "Move to Pending Lead Approval" at bounding box center [837, 113] width 112 height 12
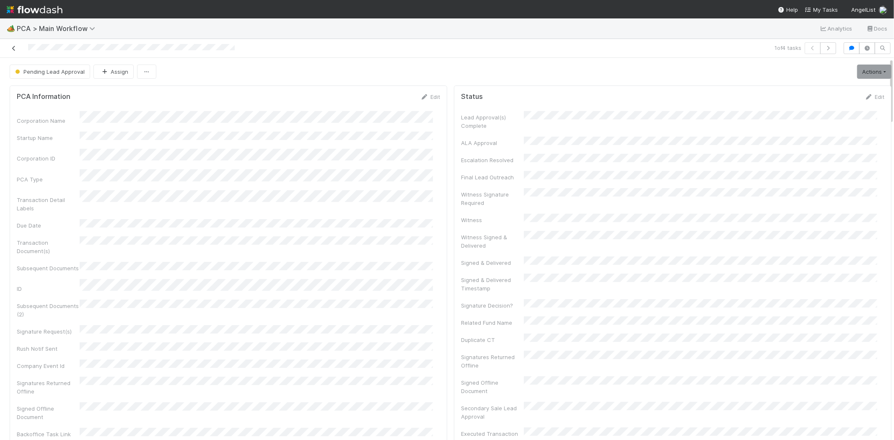
click at [14, 45] on link at bounding box center [14, 48] width 8 height 8
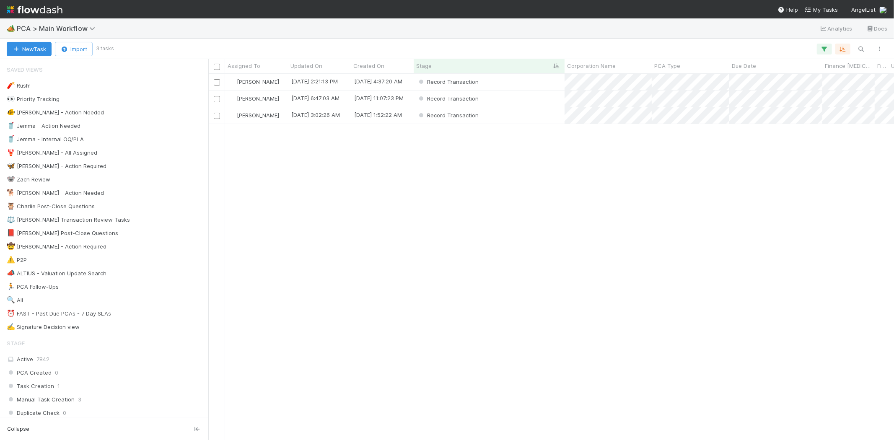
scroll to position [359, 678]
drag, startPoint x: 573, startPoint y: 240, endPoint x: 568, endPoint y: 225, distance: 16.2
click at [573, 240] on div "[PERSON_NAME] [DATE] 2:21:13 PM [DATE] 4:37:20 AM Record Transaction 0 0 0 0 0 …" at bounding box center [551, 257] width 686 height 366
click at [518, 101] on div "Record Transaction" at bounding box center [489, 99] width 151 height 16
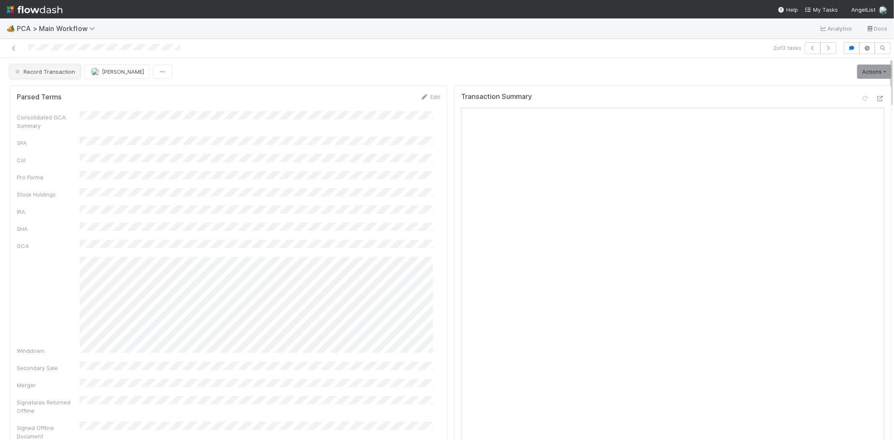
click at [48, 74] on span "Record Transaction" at bounding box center [44, 71] width 62 height 7
click at [303, 50] on div at bounding box center [447, 220] width 894 height 440
click at [857, 72] on link "Actions" at bounding box center [874, 72] width 34 height 14
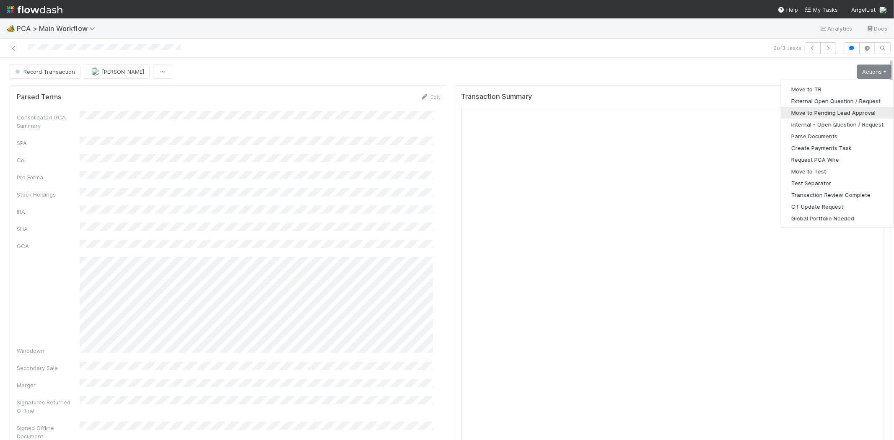
click at [828, 110] on button "Move to Pending Lead Approval" at bounding box center [837, 113] width 112 height 12
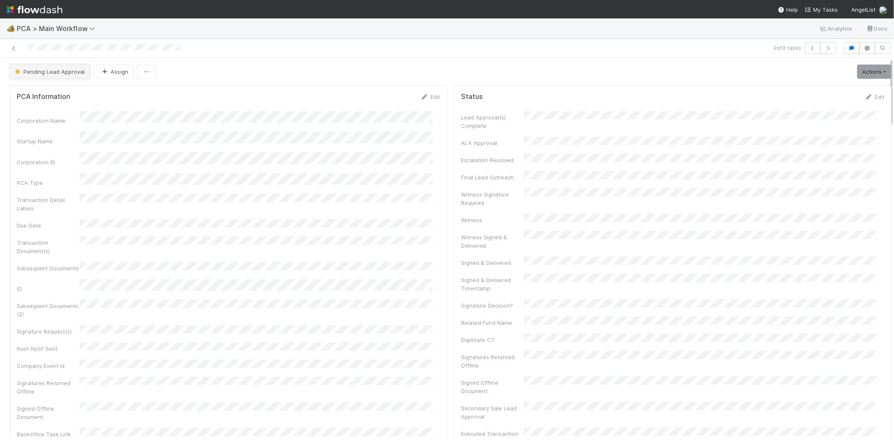
click at [46, 68] on button "Pending Lead Approval" at bounding box center [50, 72] width 80 height 14
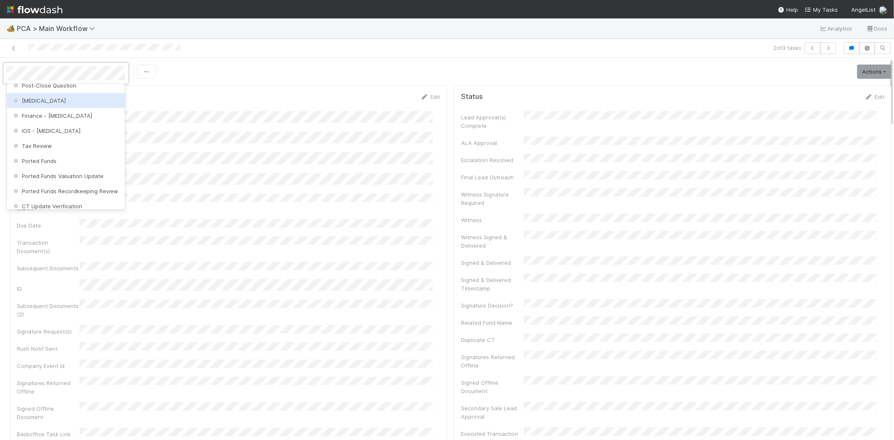
click at [52, 103] on div "ICU" at bounding box center [66, 100] width 118 height 15
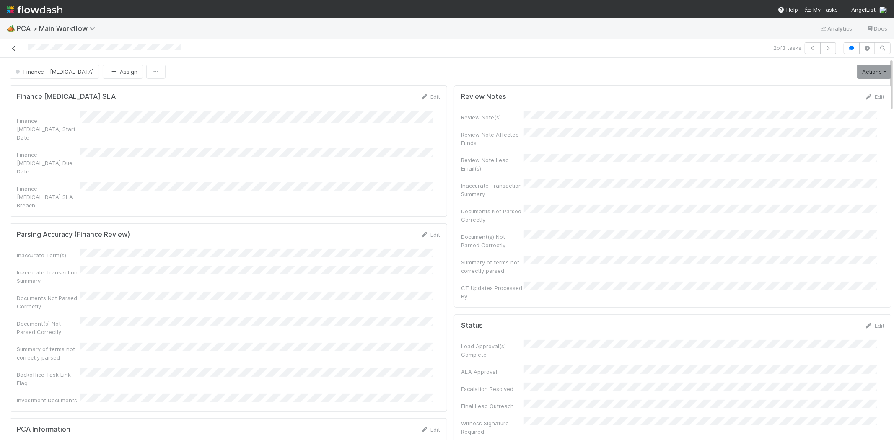
click at [13, 48] on icon at bounding box center [14, 48] width 8 height 5
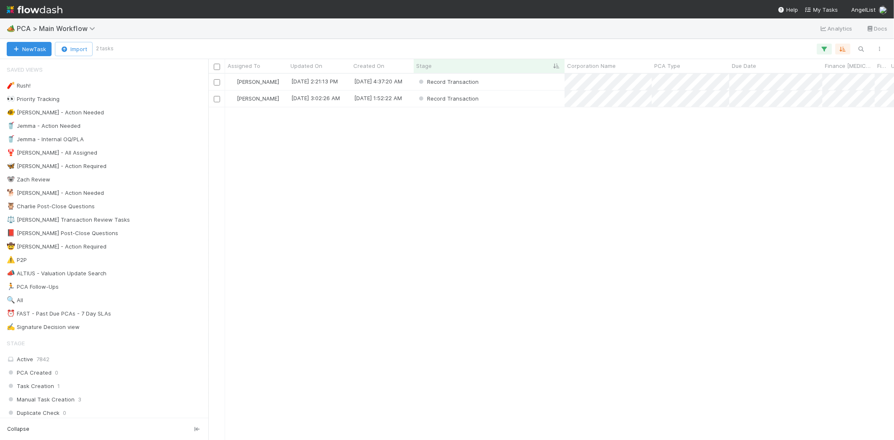
scroll to position [359, 678]
click at [526, 99] on div "Record Transaction" at bounding box center [489, 99] width 151 height 16
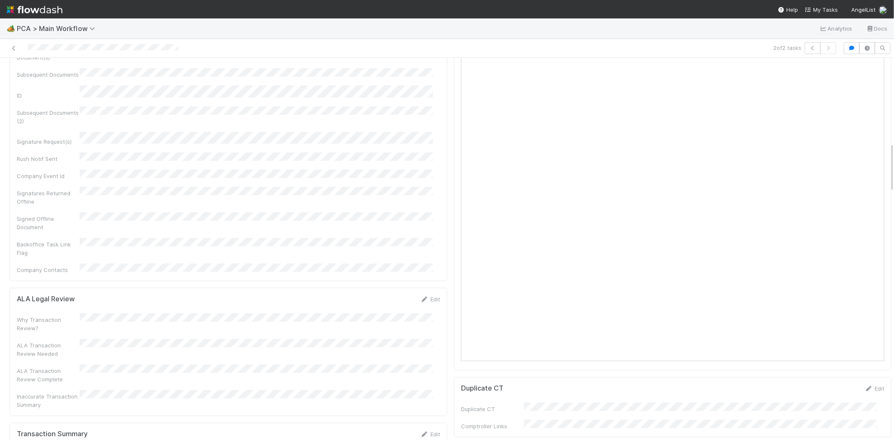
scroll to position [652, 0]
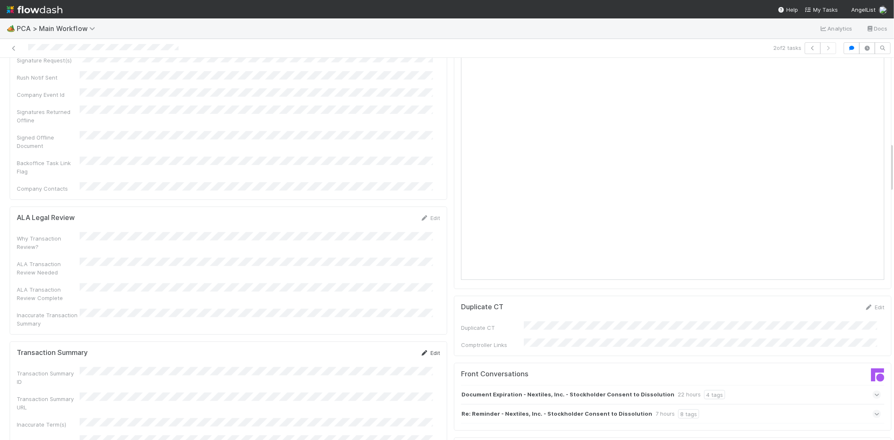
click at [420, 350] on icon at bounding box center [424, 352] width 8 height 5
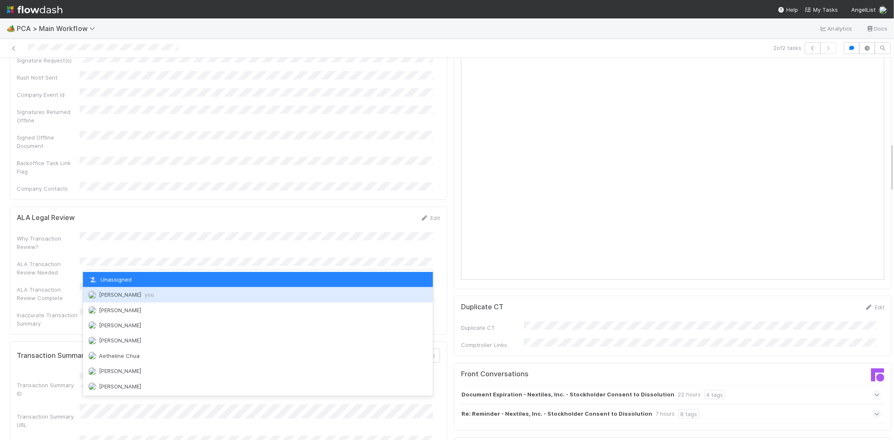
click at [146, 300] on div "Meg Castanare you" at bounding box center [258, 294] width 350 height 15
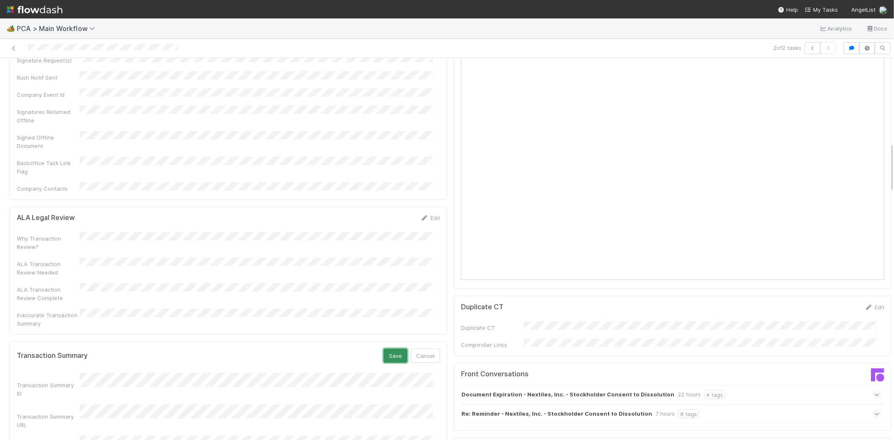
click at [386, 349] on button "Save" at bounding box center [396, 356] width 24 height 14
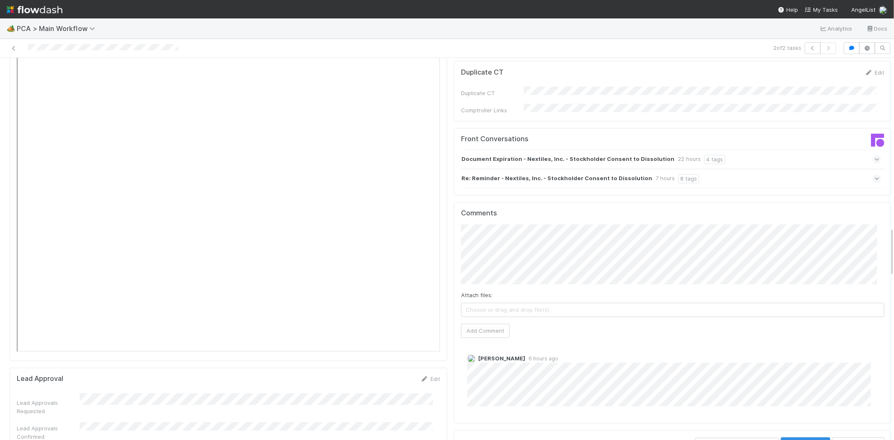
scroll to position [1304, 0]
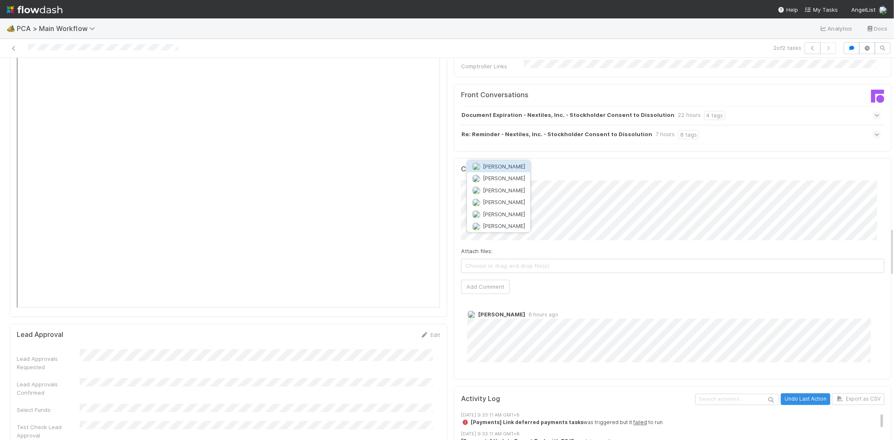
click at [505, 169] on span "[PERSON_NAME]" at bounding box center [504, 166] width 42 height 7
click at [482, 280] on button "Add Comment" at bounding box center [485, 287] width 49 height 14
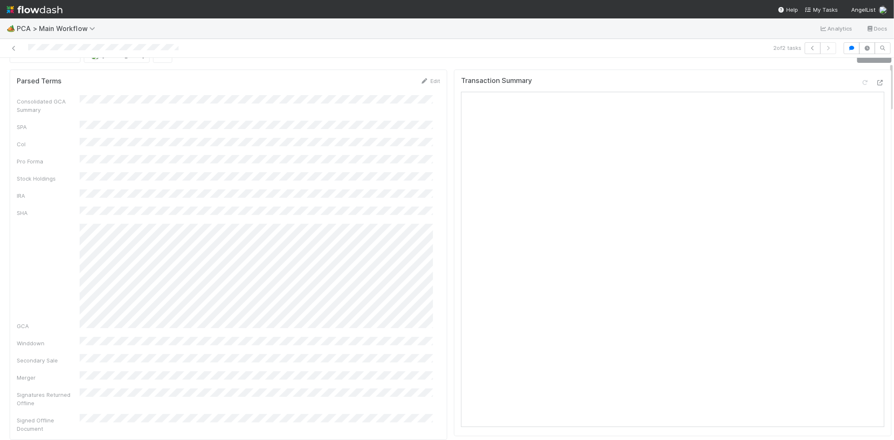
scroll to position [0, 0]
click at [861, 70] on link "Actions" at bounding box center [874, 72] width 34 height 14
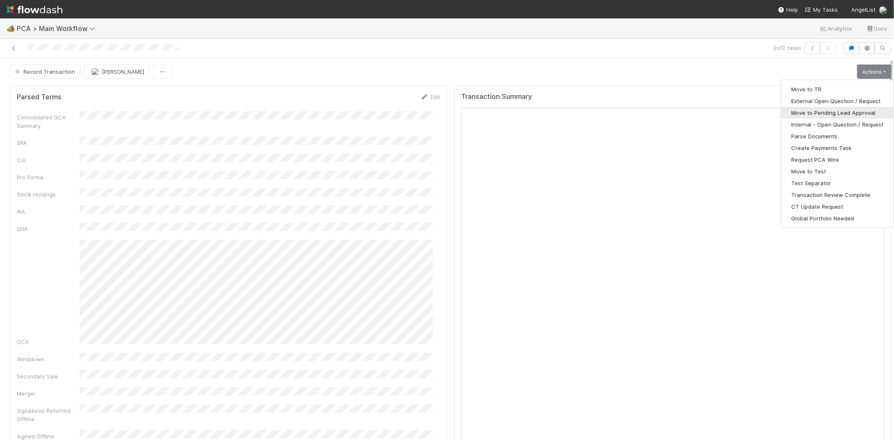
click at [849, 109] on button "Move to Pending Lead Approval" at bounding box center [837, 113] width 112 height 12
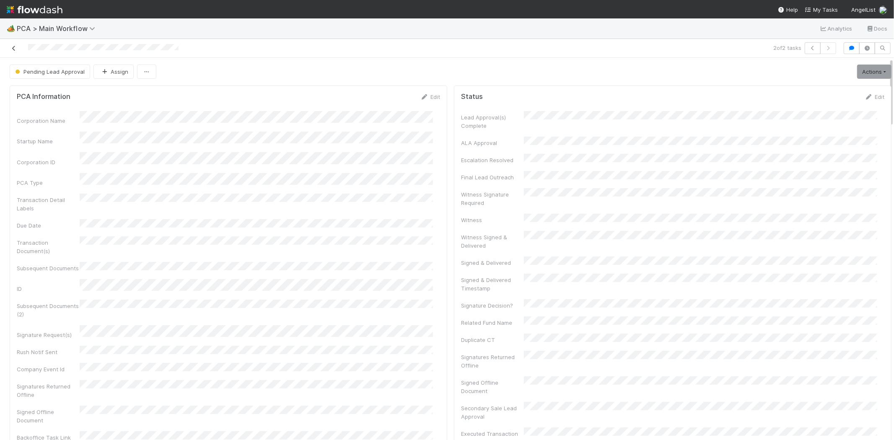
click at [13, 47] on icon at bounding box center [14, 48] width 8 height 5
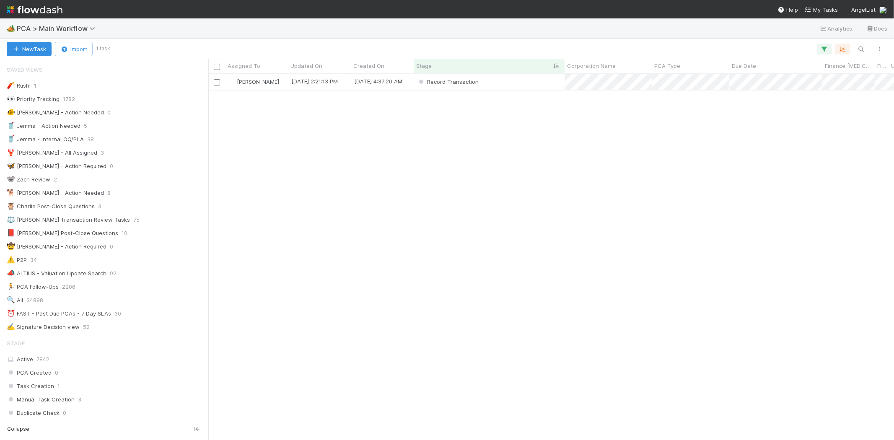
scroll to position [7, 7]
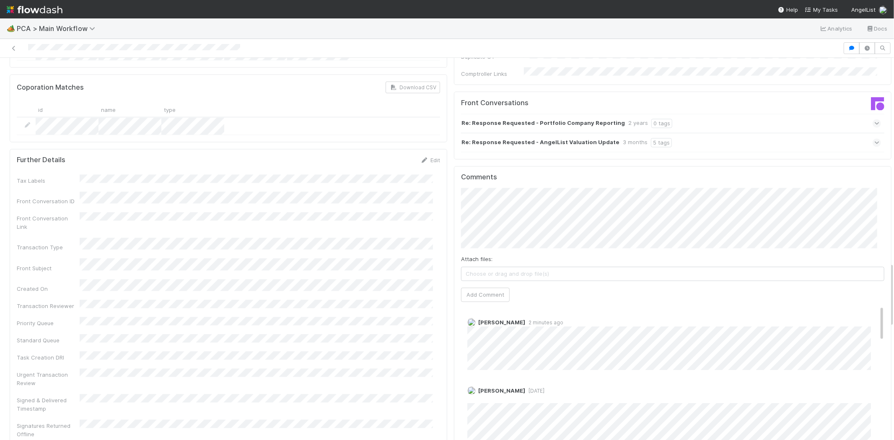
scroll to position [1211, 0]
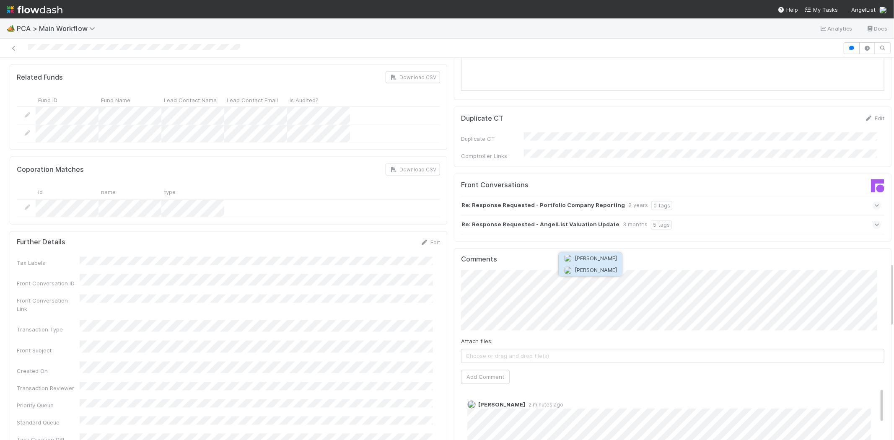
click at [595, 270] on span "[PERSON_NAME]" at bounding box center [596, 270] width 42 height 7
click at [486, 370] on button "Add Comment" at bounding box center [485, 377] width 49 height 14
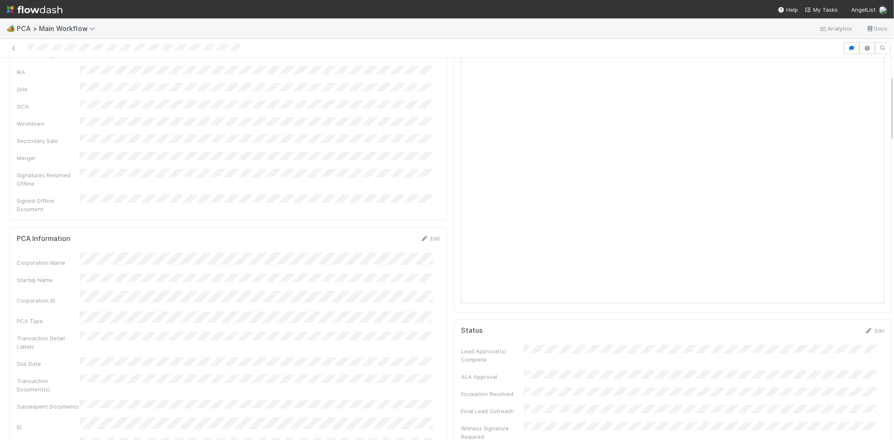
scroll to position [0, 0]
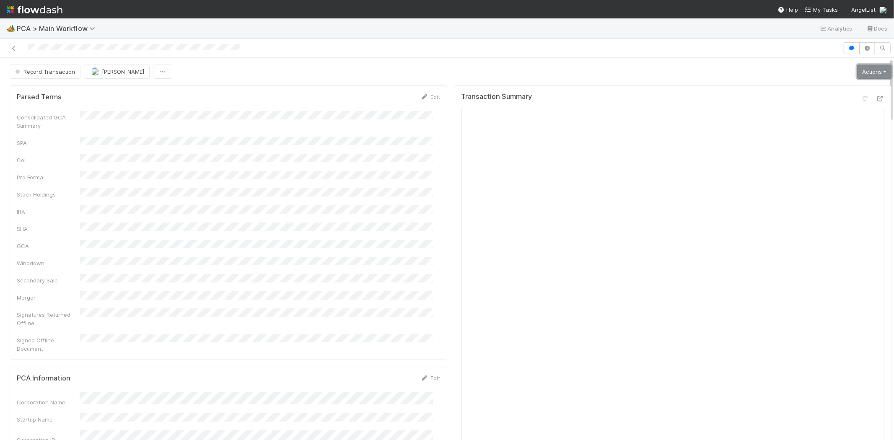
click at [857, 72] on link "Actions" at bounding box center [874, 72] width 34 height 14
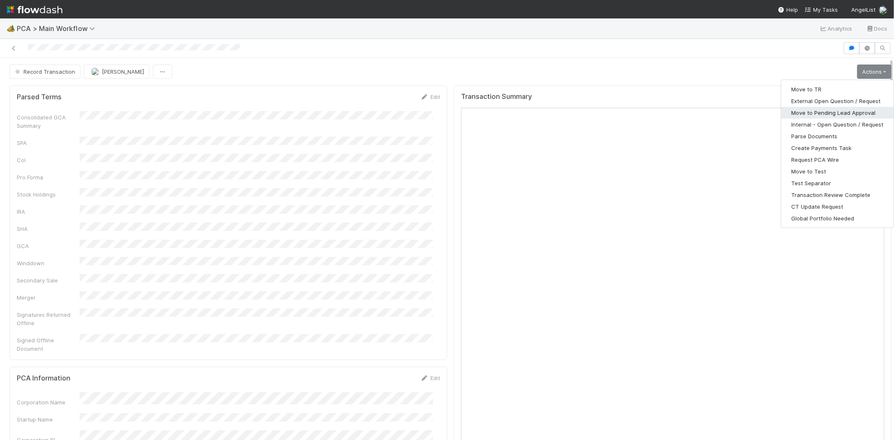
click at [841, 111] on button "Move to Pending Lead Approval" at bounding box center [837, 113] width 112 height 12
